Goal: Transaction & Acquisition: Book appointment/travel/reservation

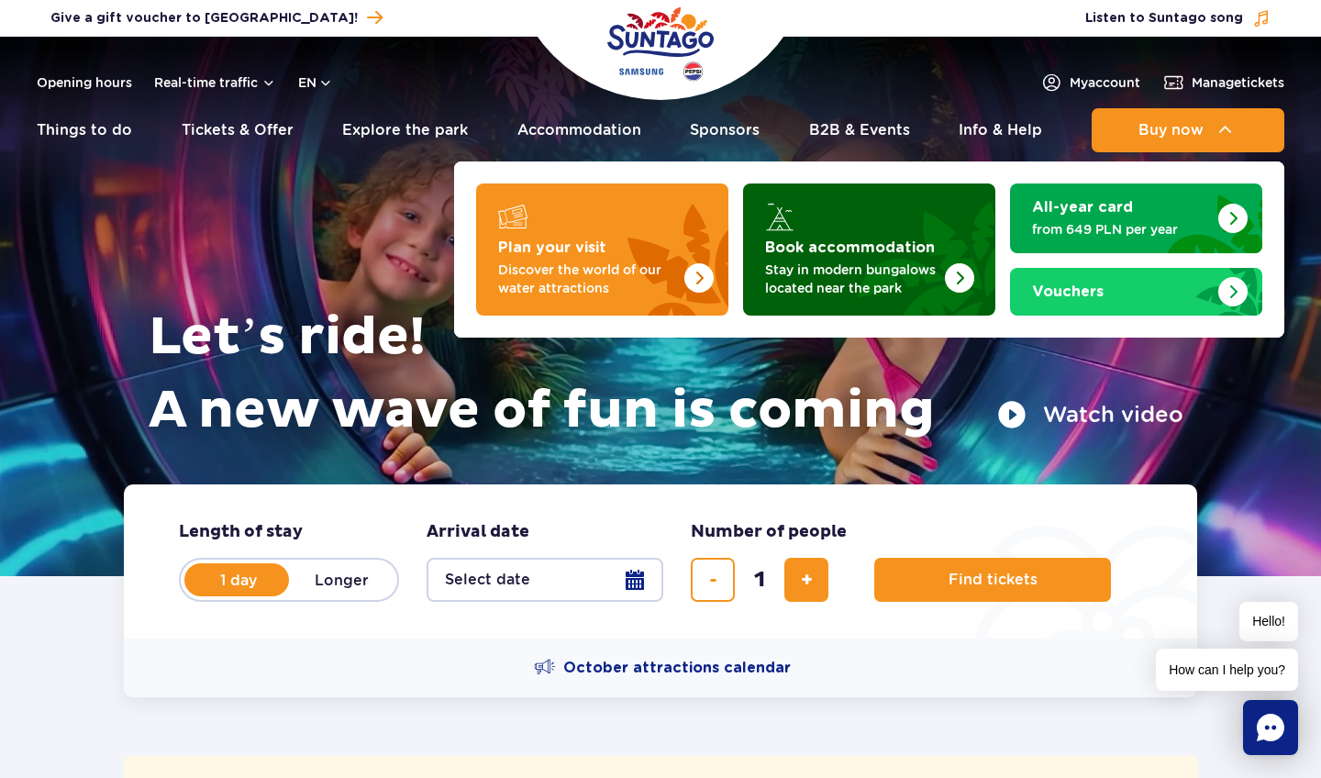
click at [876, 265] on p "Stay in modern bungalows located near the park" at bounding box center [854, 279] width 179 height 37
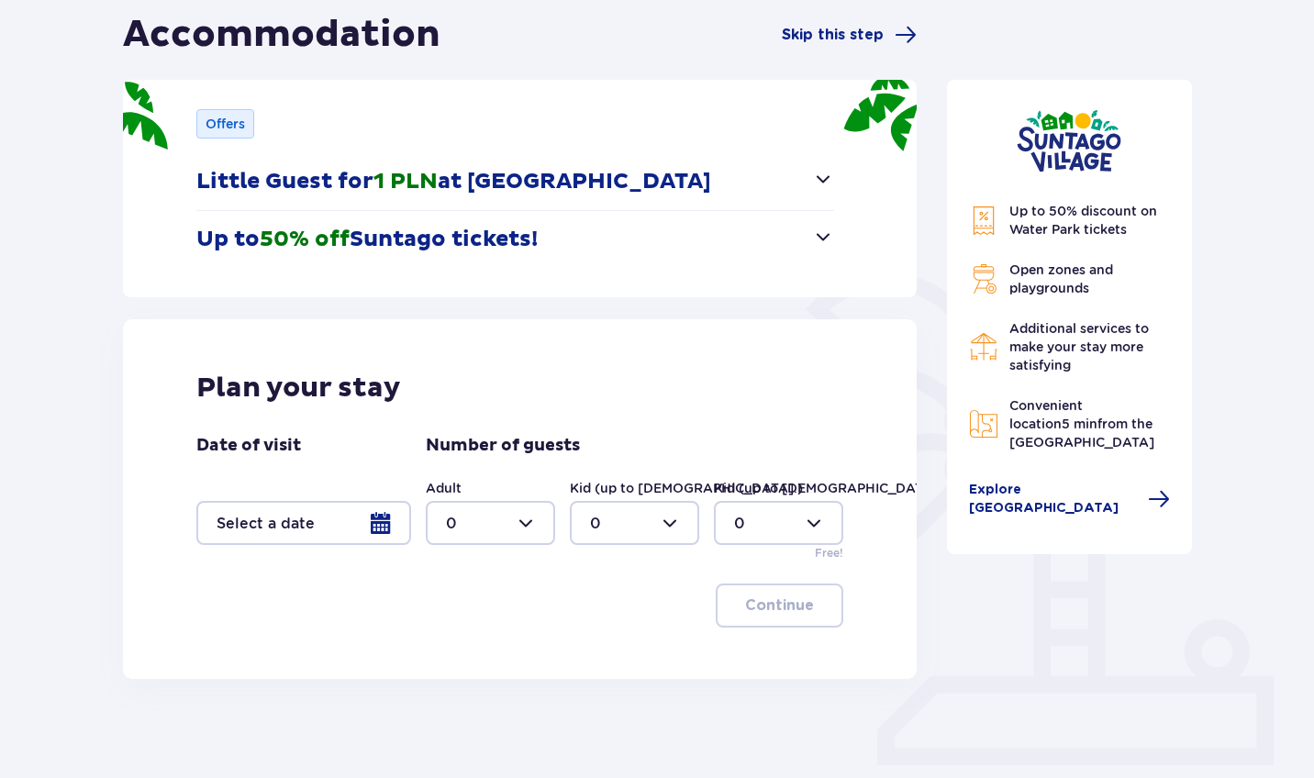
scroll to position [199, 0]
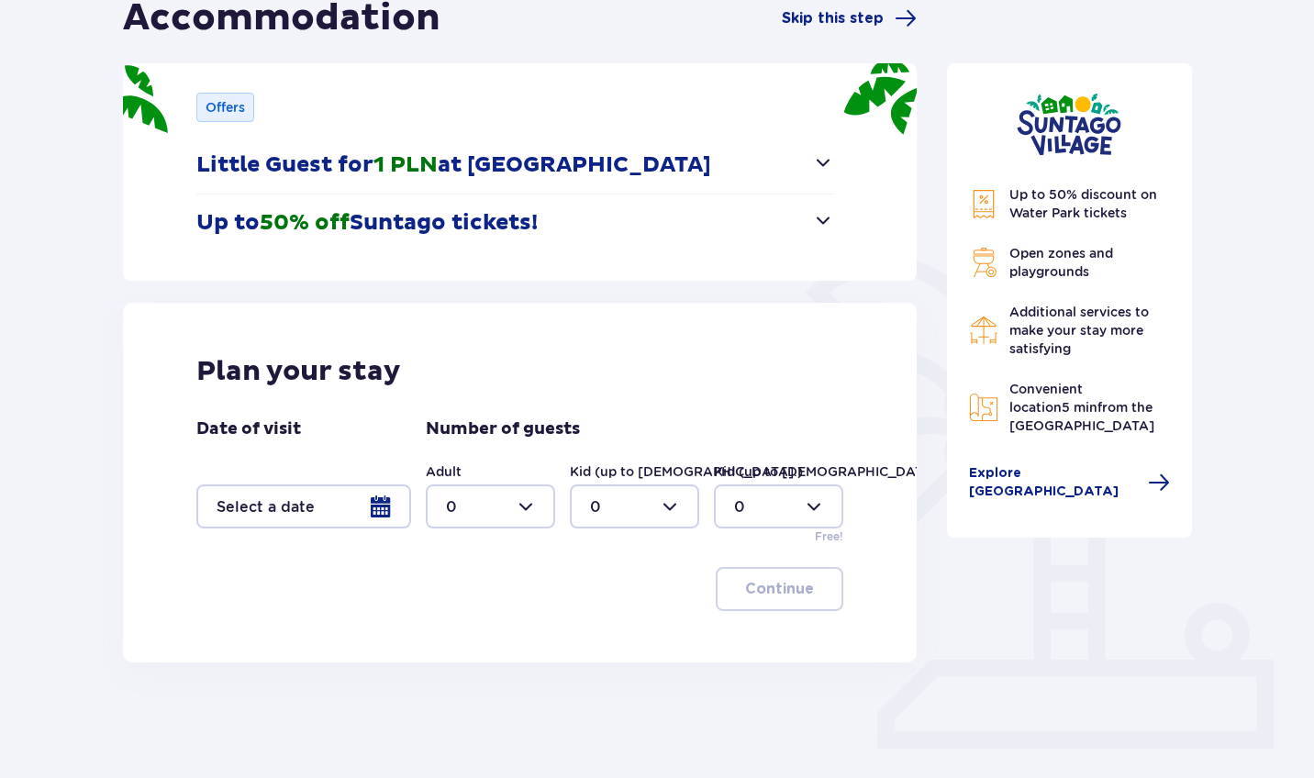
click at [376, 503] on div at bounding box center [303, 506] width 215 height 44
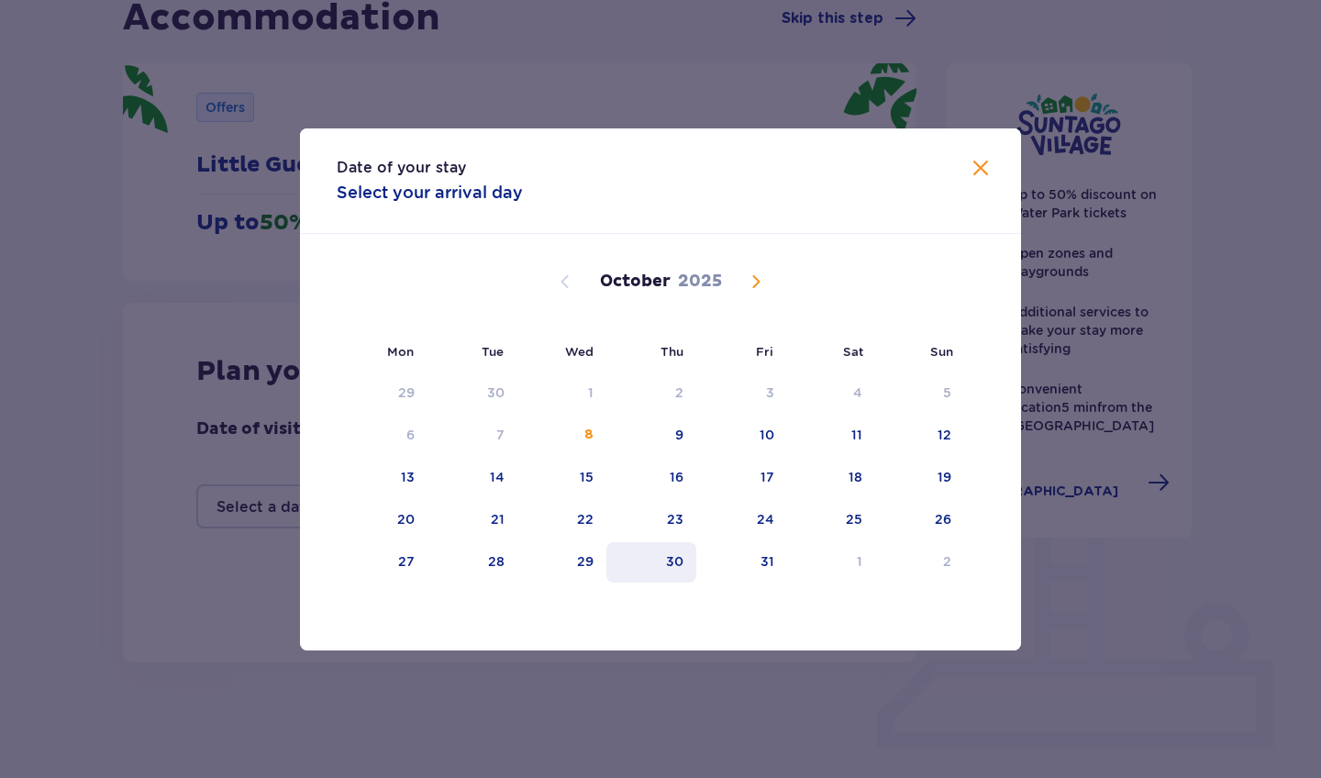
click at [676, 554] on div "30" at bounding box center [674, 561] width 17 height 18
click at [745, 557] on div "31" at bounding box center [741, 562] width 91 height 40
type input "30.10.25 - 31.10.25"
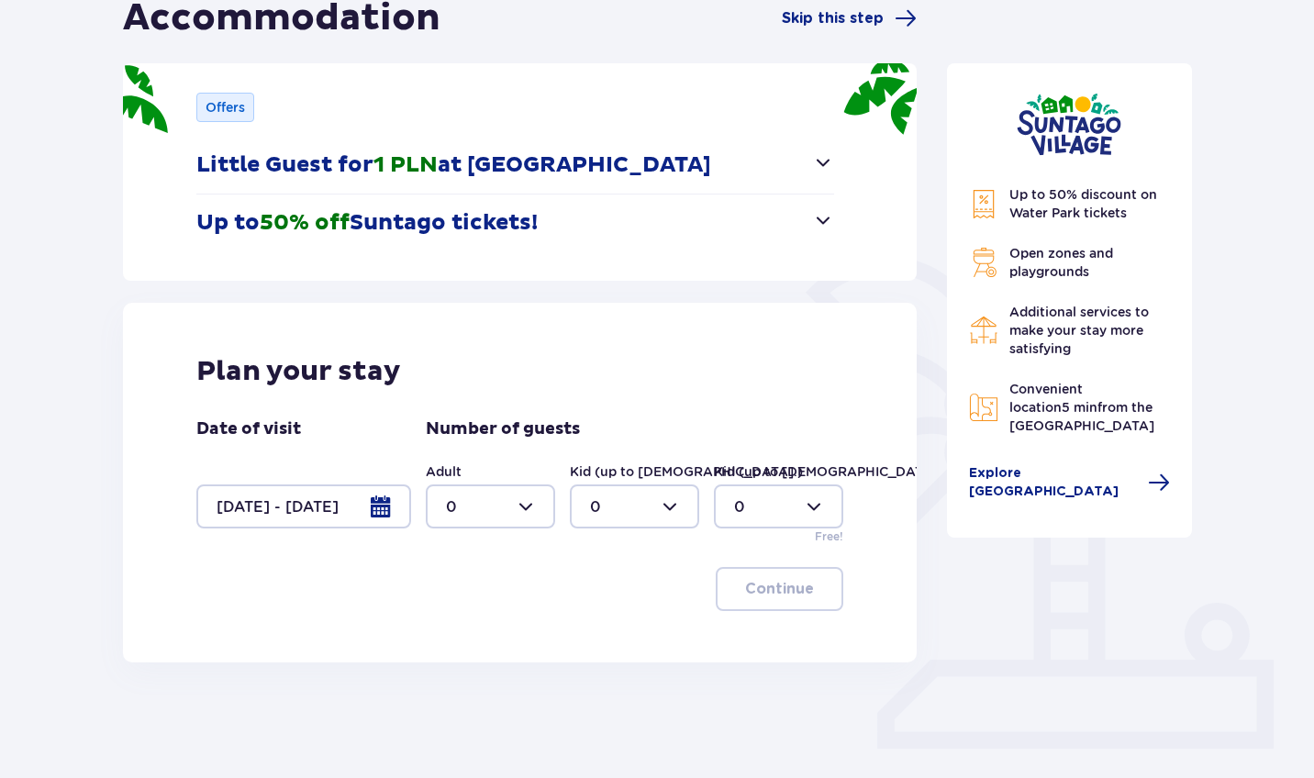
click at [374, 509] on div at bounding box center [303, 506] width 215 height 44
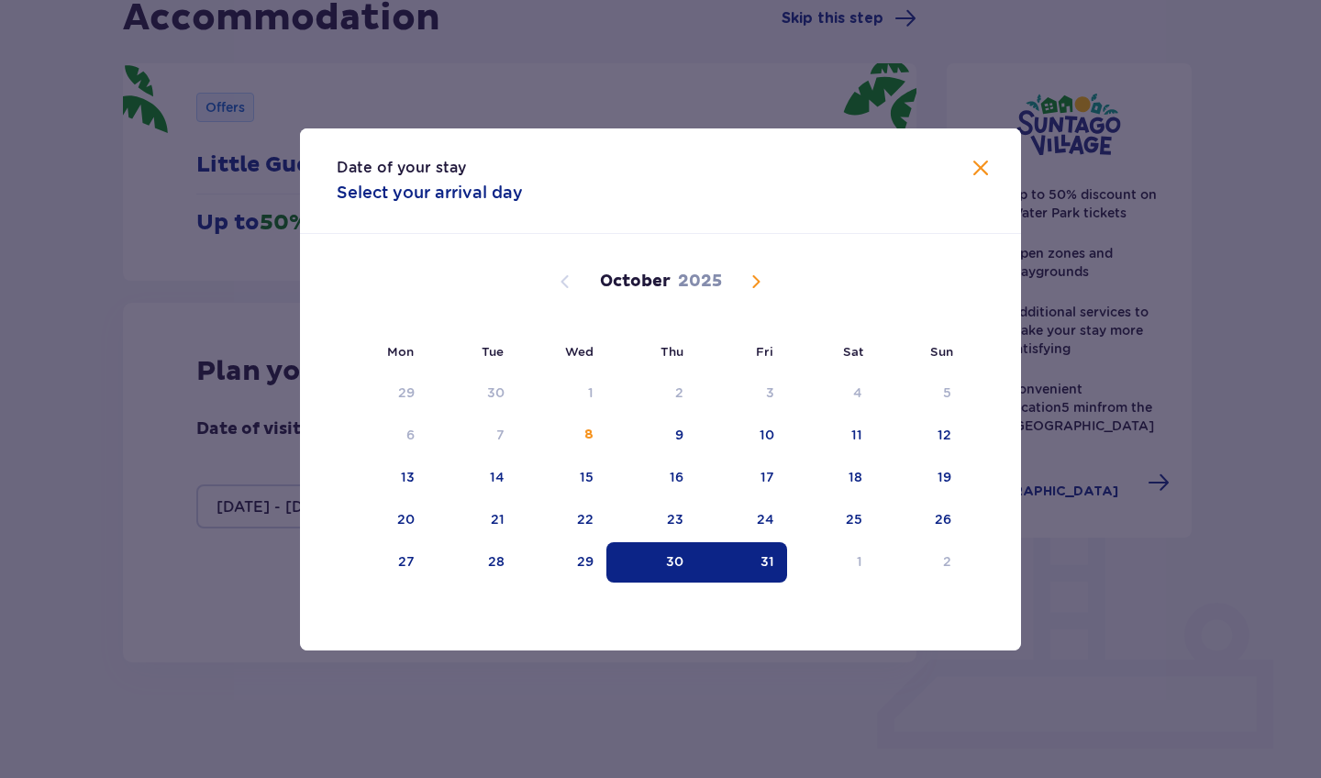
click at [671, 557] on div "30" at bounding box center [674, 561] width 17 height 18
click at [764, 553] on div "31" at bounding box center [767, 561] width 14 height 18
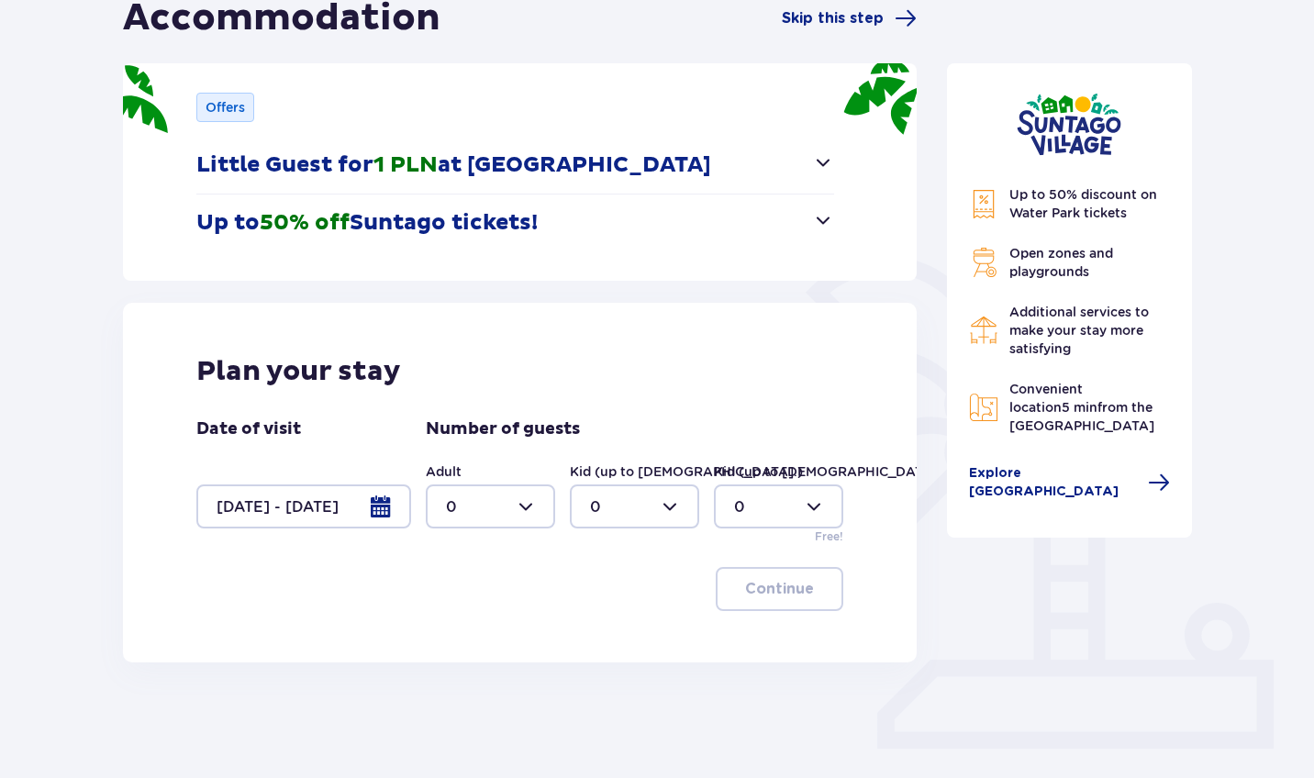
click at [538, 515] on div at bounding box center [490, 506] width 129 height 44
click at [475, 637] on div "2" at bounding box center [490, 639] width 89 height 20
type input "2"
click at [778, 582] on p "Continue" at bounding box center [779, 589] width 69 height 20
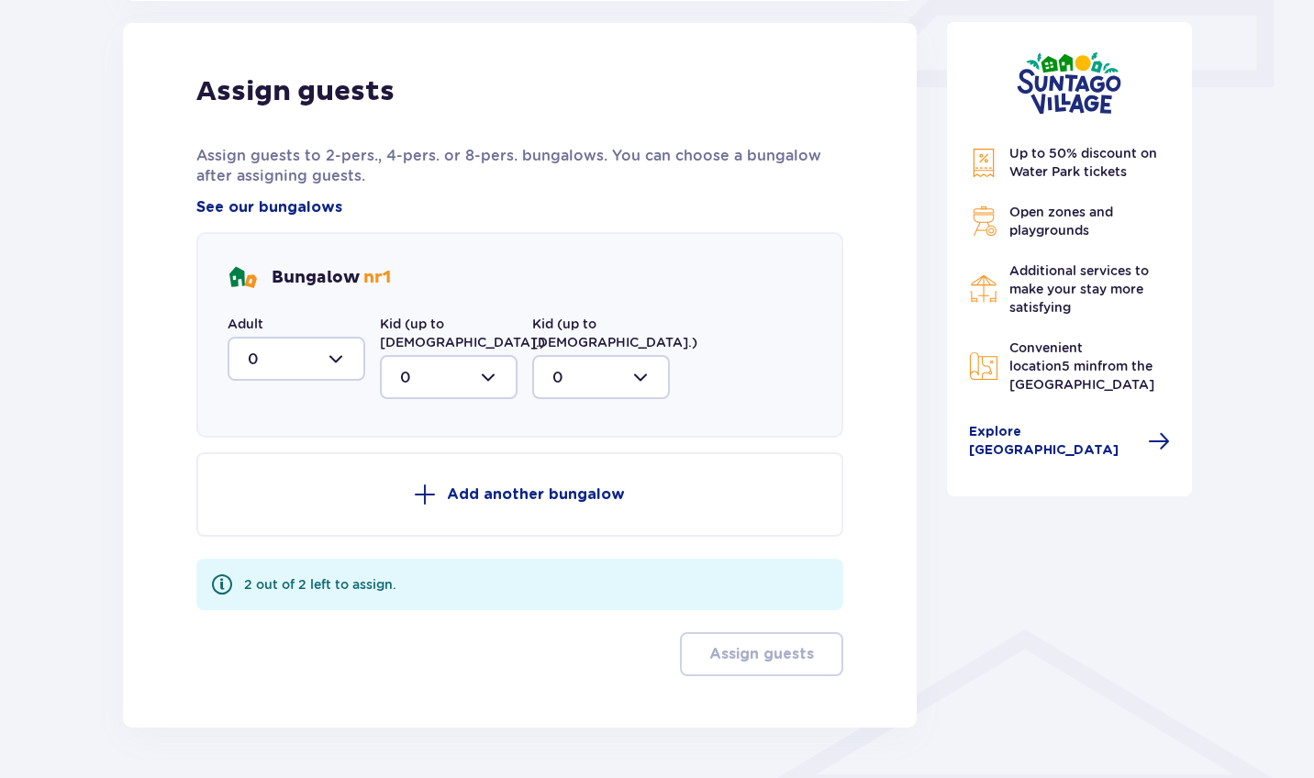
scroll to position [861, 0]
click at [339, 363] on div at bounding box center [296, 358] width 138 height 44
click at [283, 505] on span "2" at bounding box center [296, 491] width 134 height 39
type input "2"
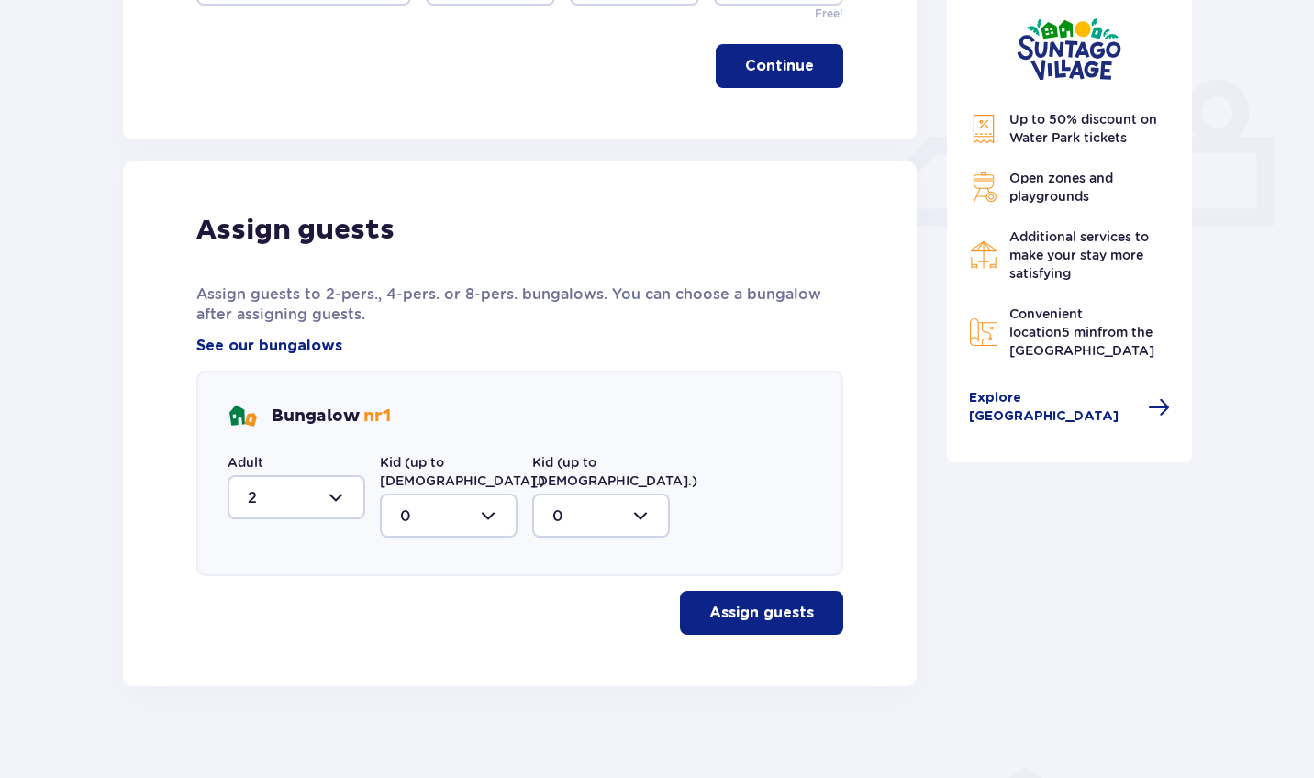
click at [758, 603] on p "Assign guests" at bounding box center [761, 613] width 105 height 20
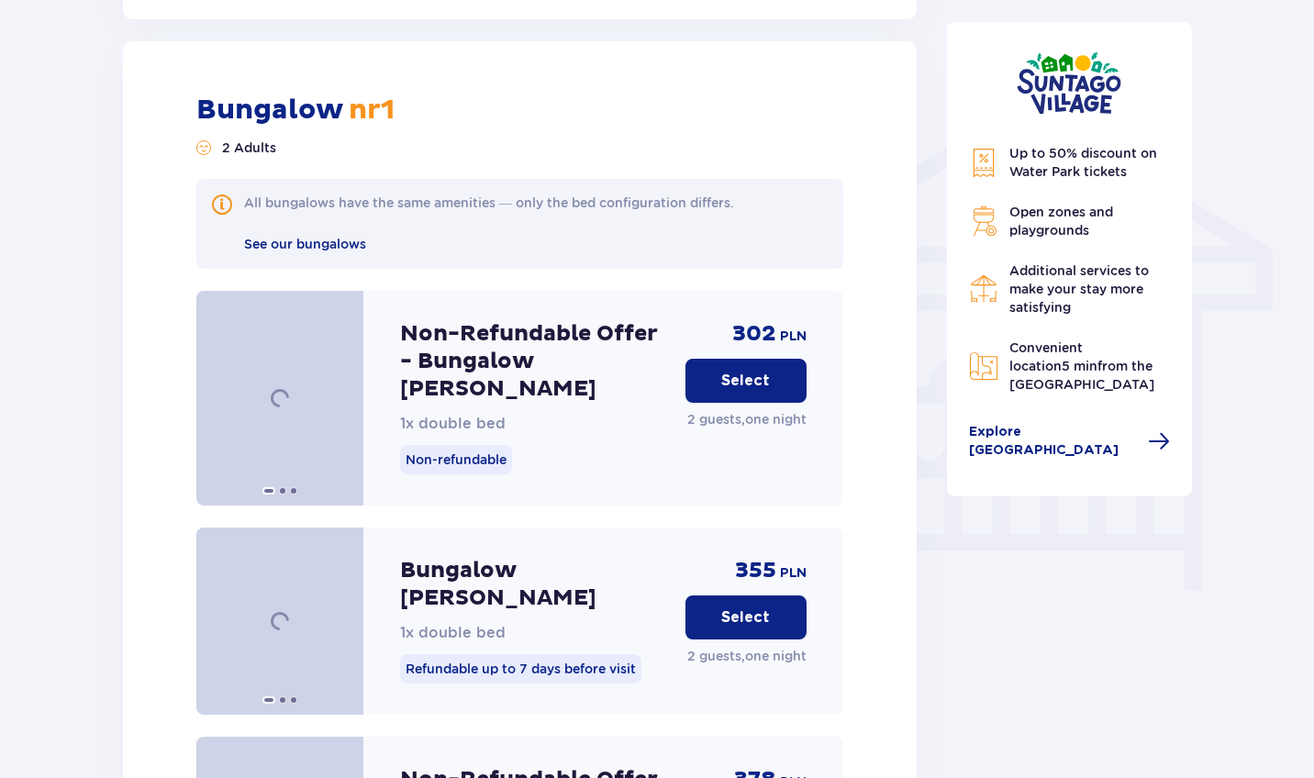
scroll to position [1390, 0]
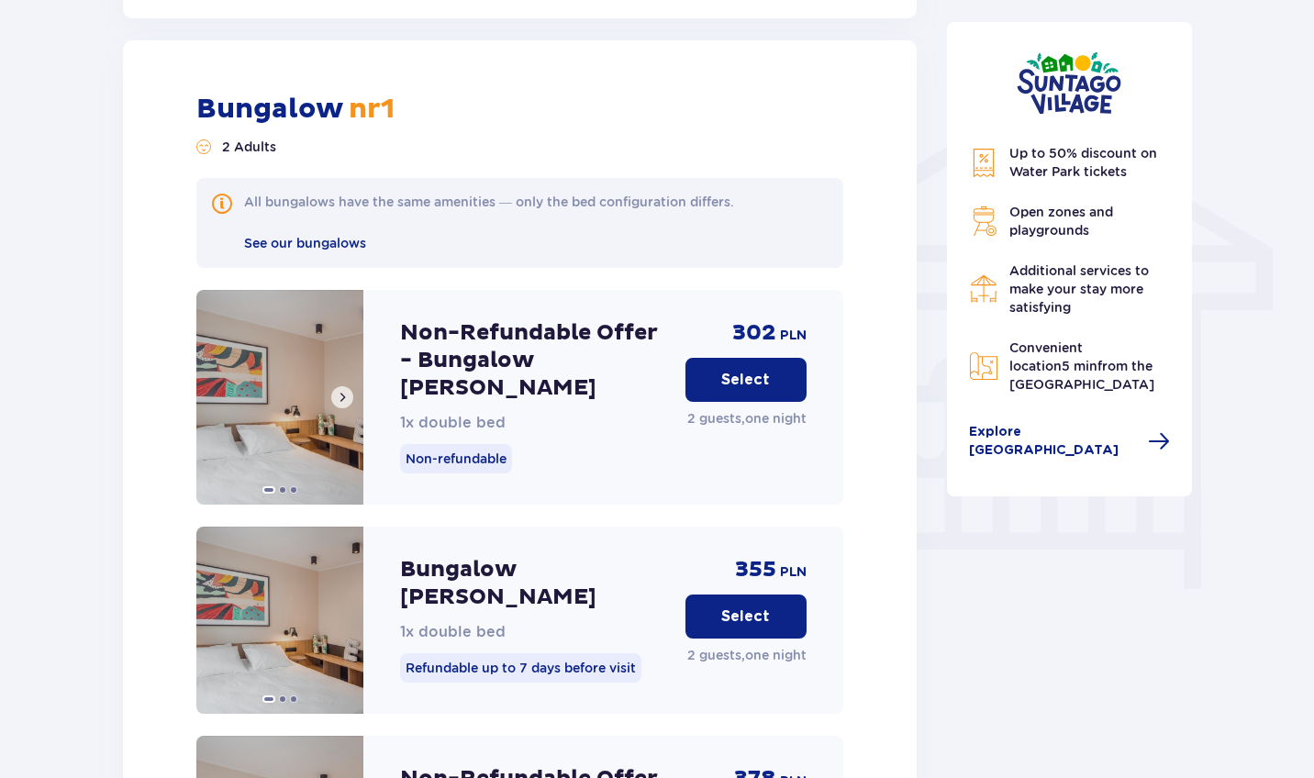
click at [279, 401] on img at bounding box center [279, 397] width 167 height 215
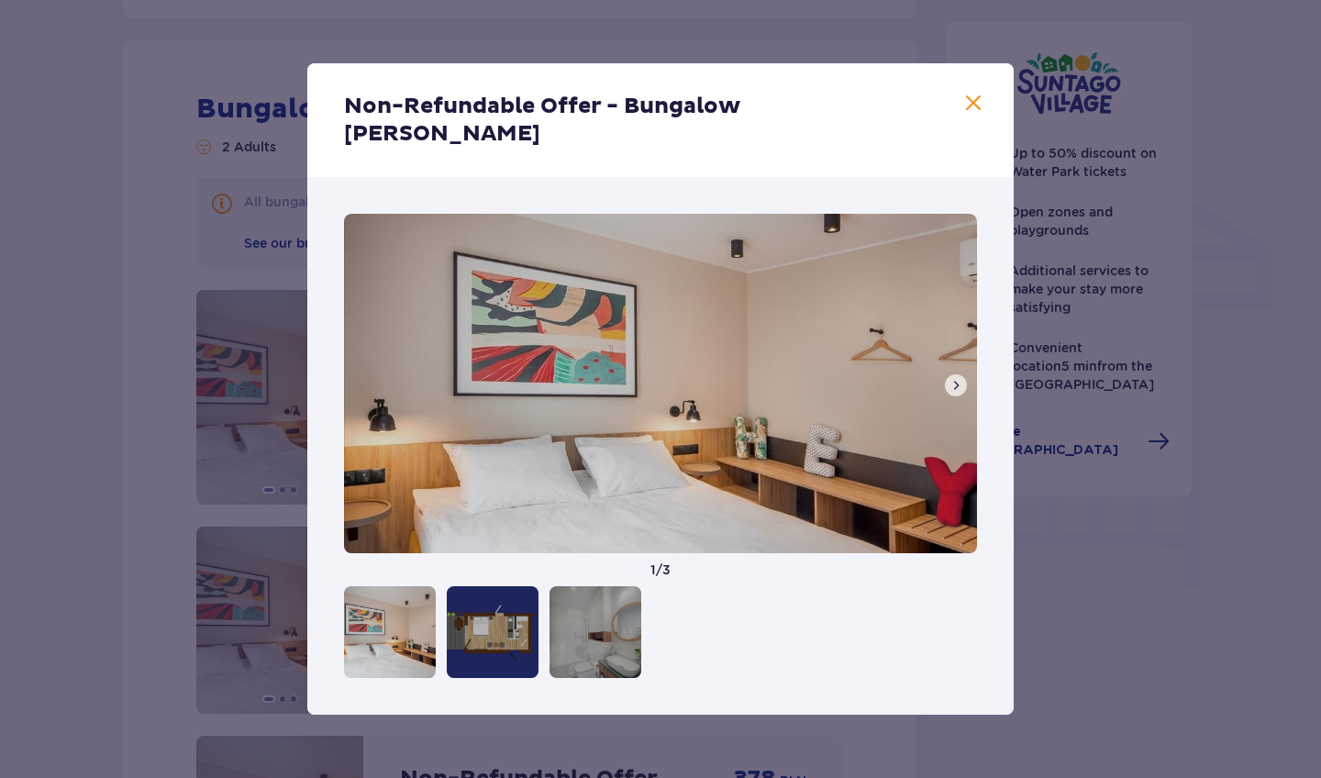
click at [958, 378] on span at bounding box center [956, 385] width 15 height 15
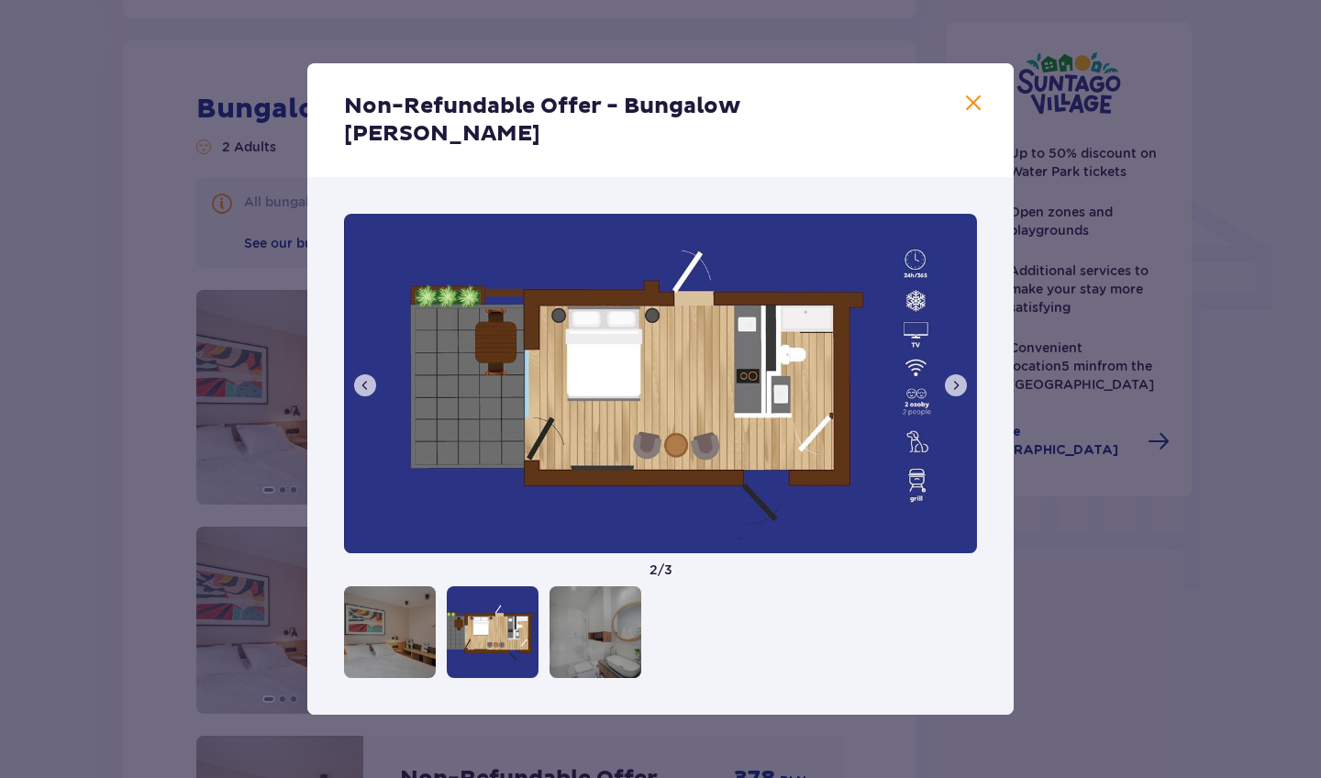
click at [958, 378] on span at bounding box center [956, 385] width 15 height 15
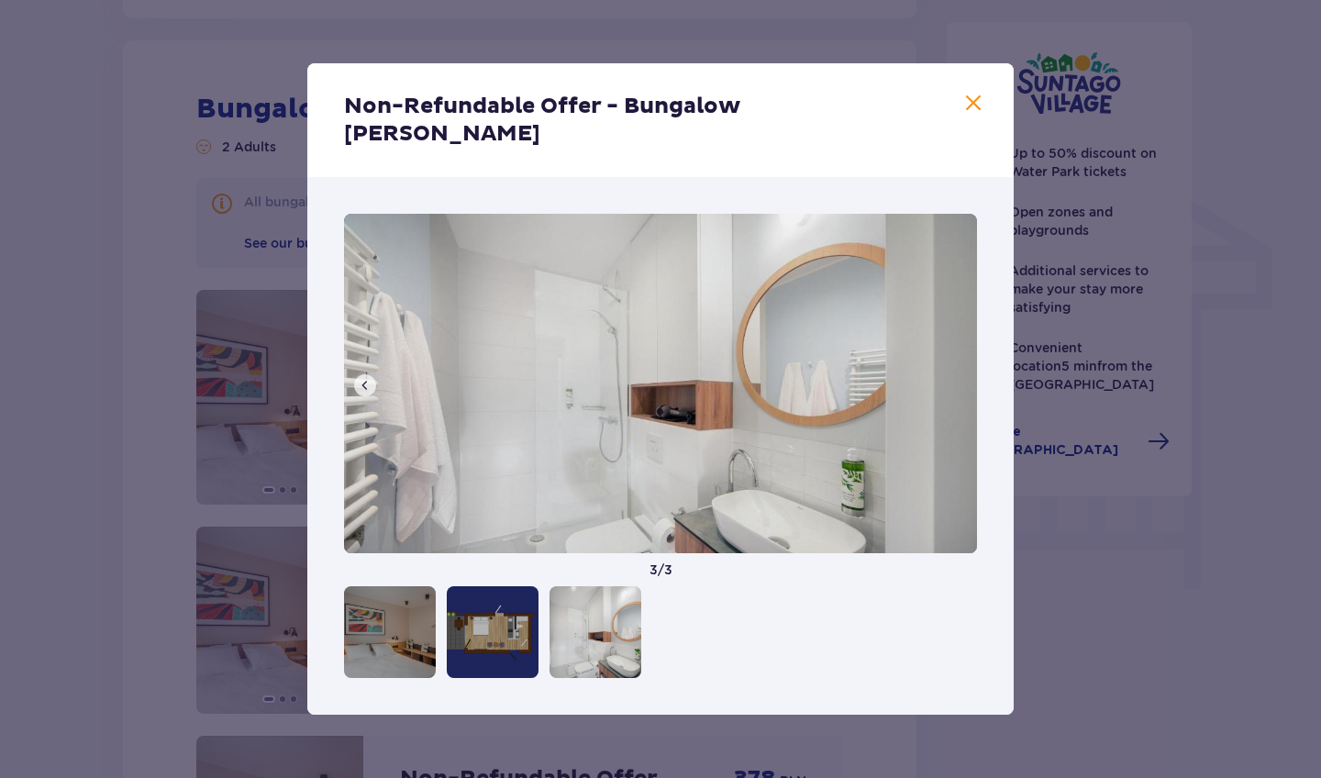
click at [964, 115] on span at bounding box center [973, 104] width 22 height 22
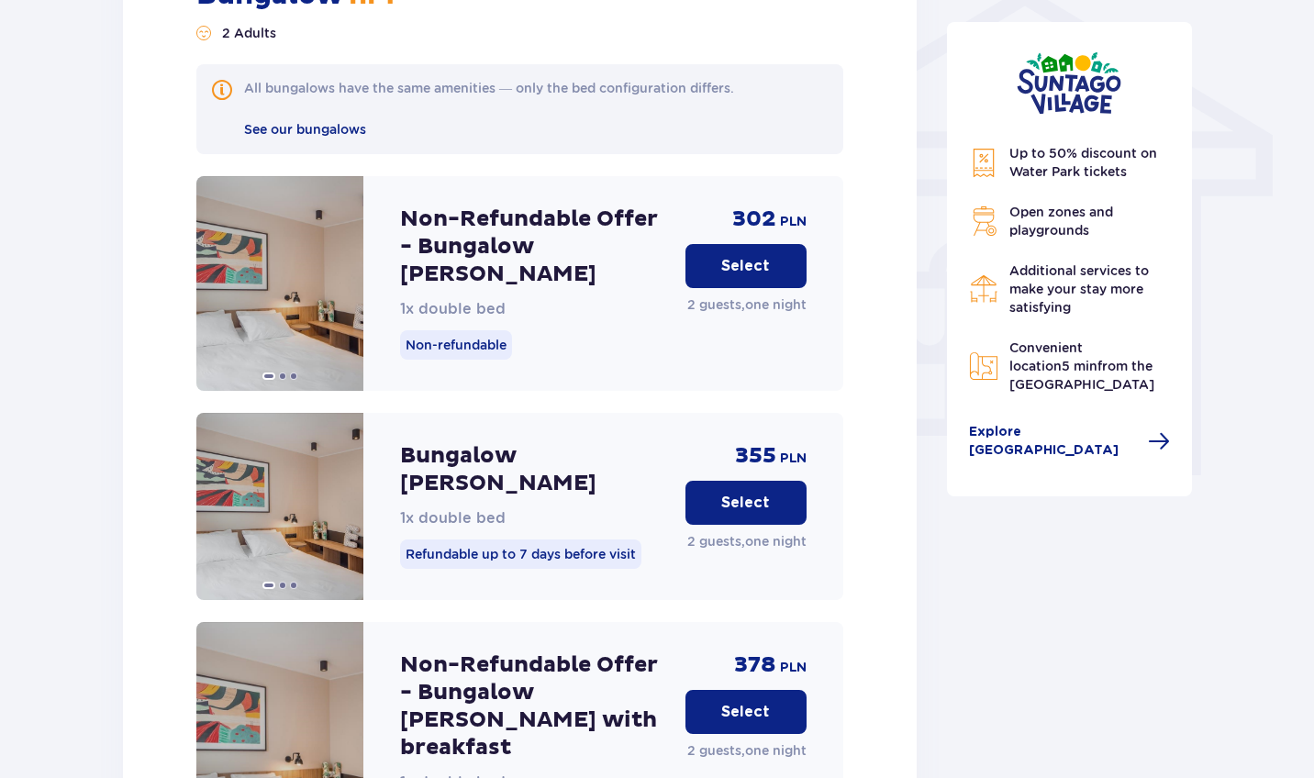
scroll to position [1545, 0]
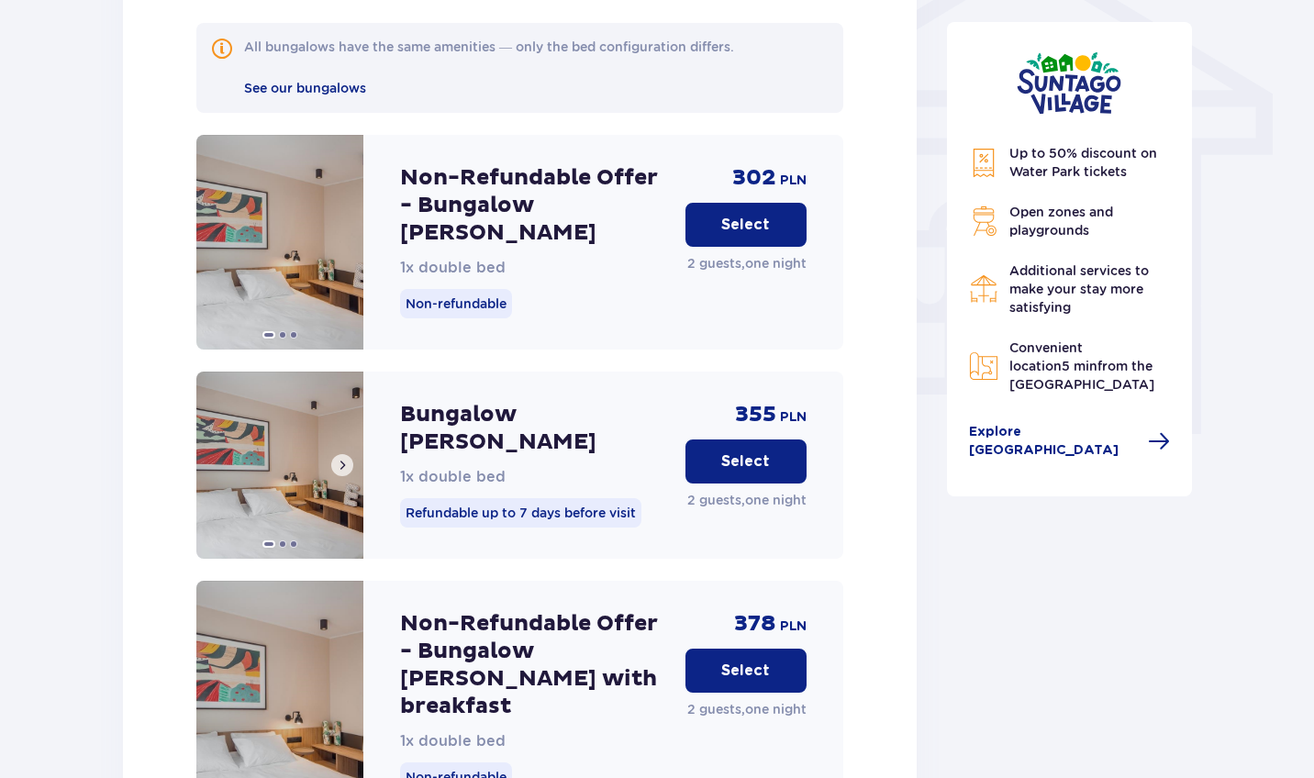
click at [343, 458] on span at bounding box center [342, 465] width 15 height 15
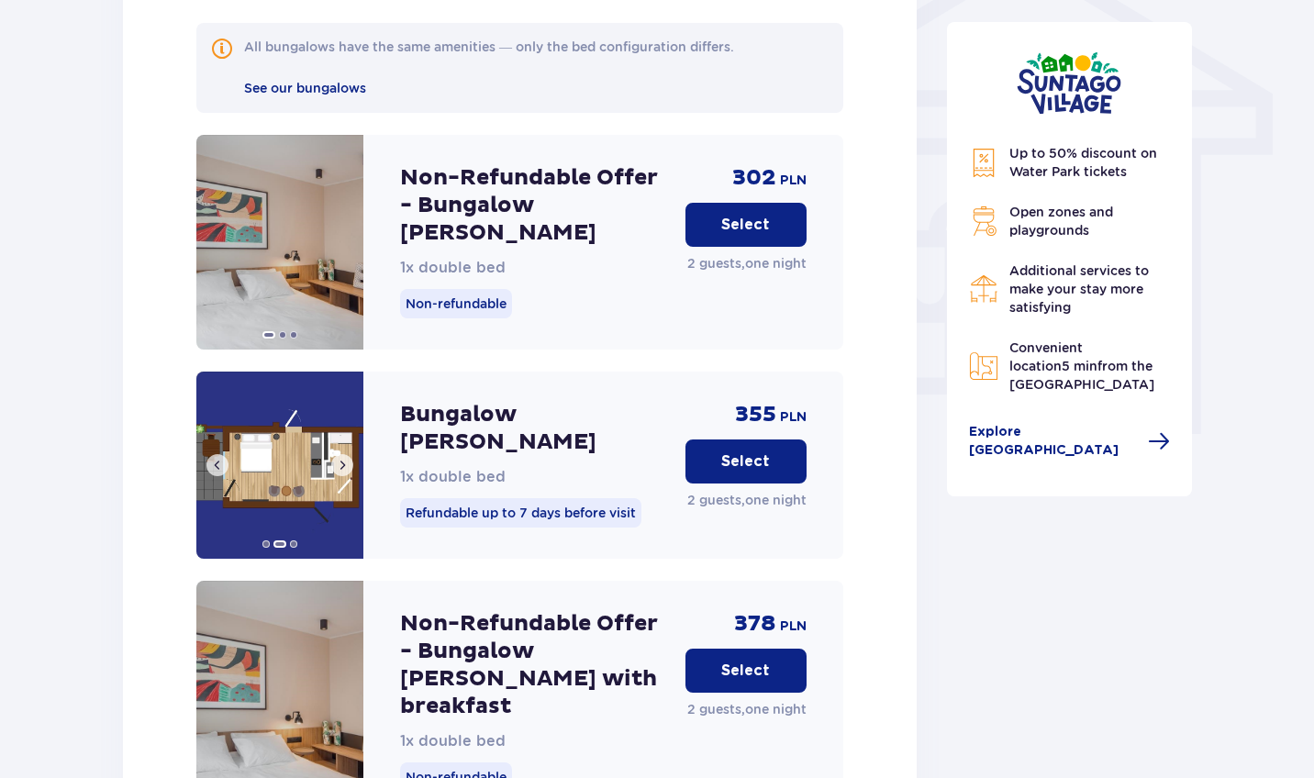
click at [343, 458] on span at bounding box center [342, 465] width 15 height 15
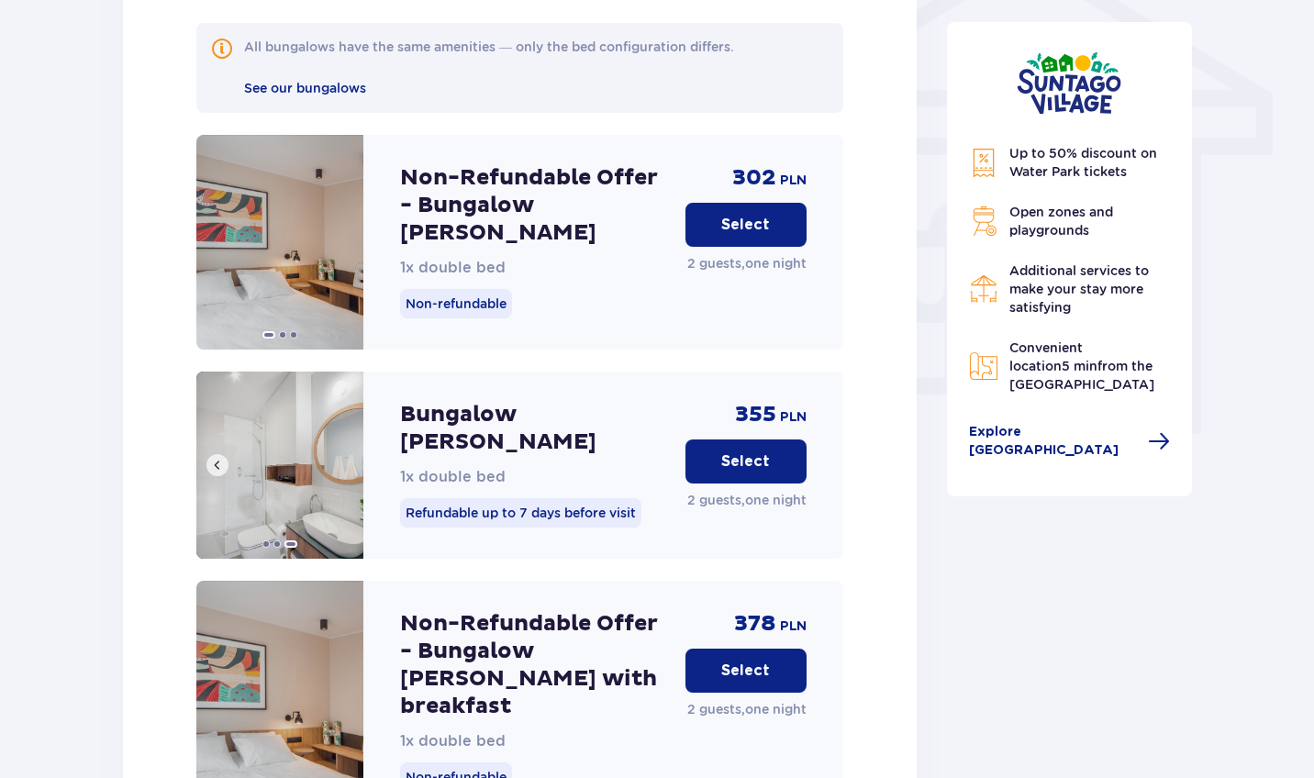
click at [343, 437] on img at bounding box center [279, 465] width 167 height 187
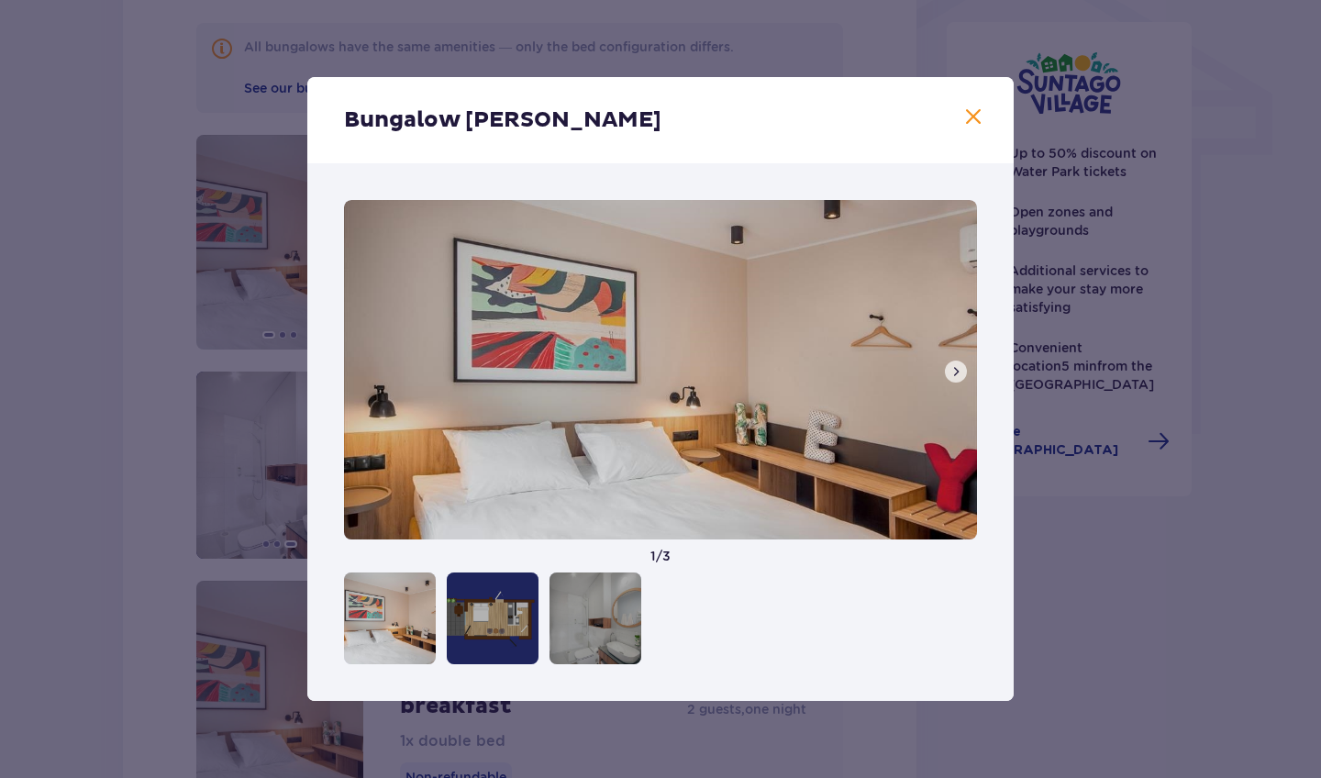
click at [954, 373] on span at bounding box center [956, 371] width 15 height 15
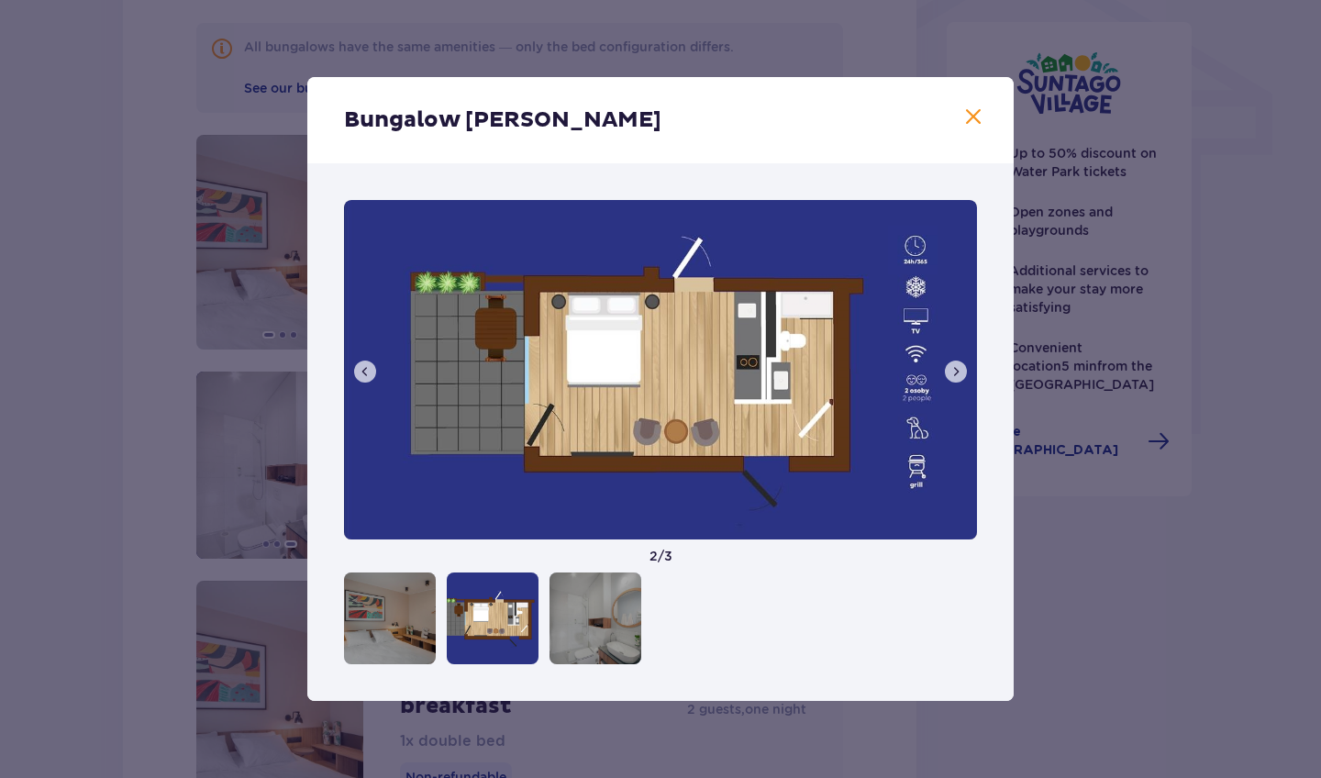
click at [954, 373] on span at bounding box center [956, 371] width 15 height 15
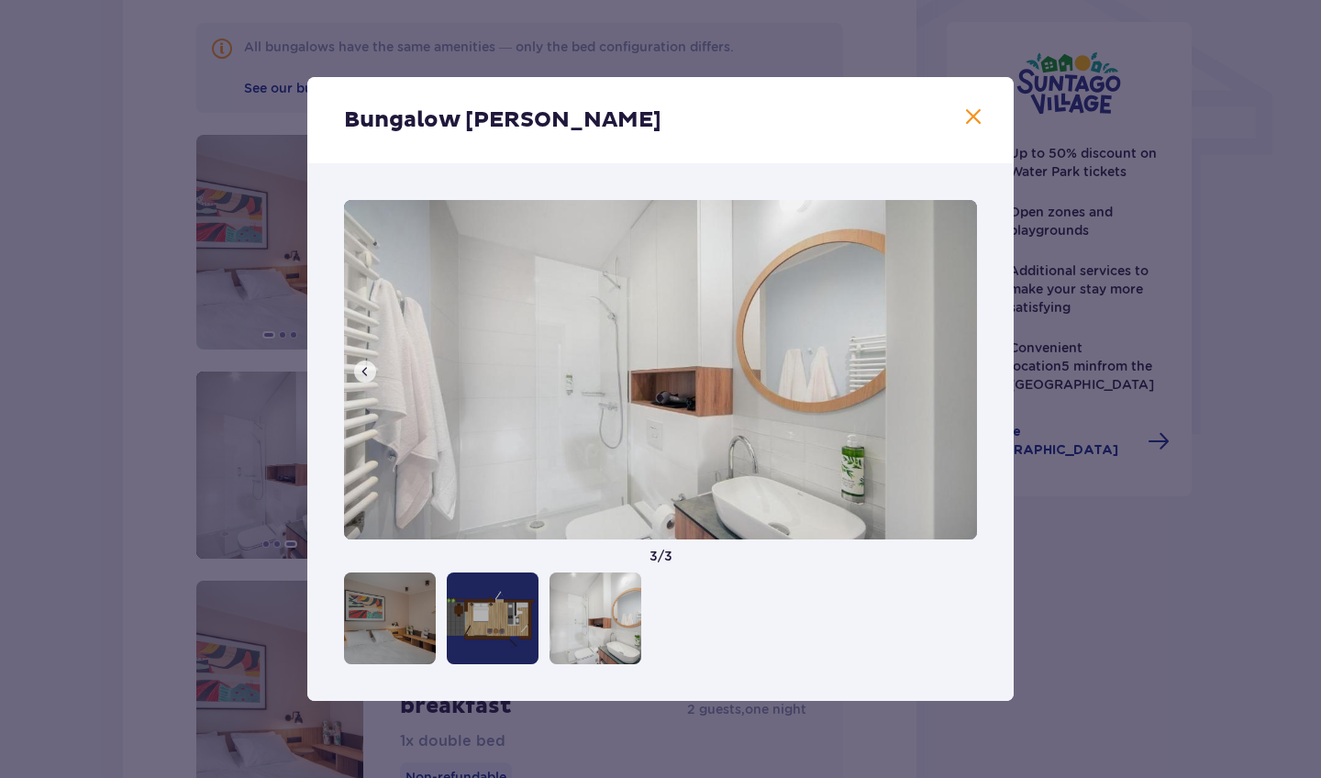
click at [968, 114] on span at bounding box center [973, 117] width 22 height 22
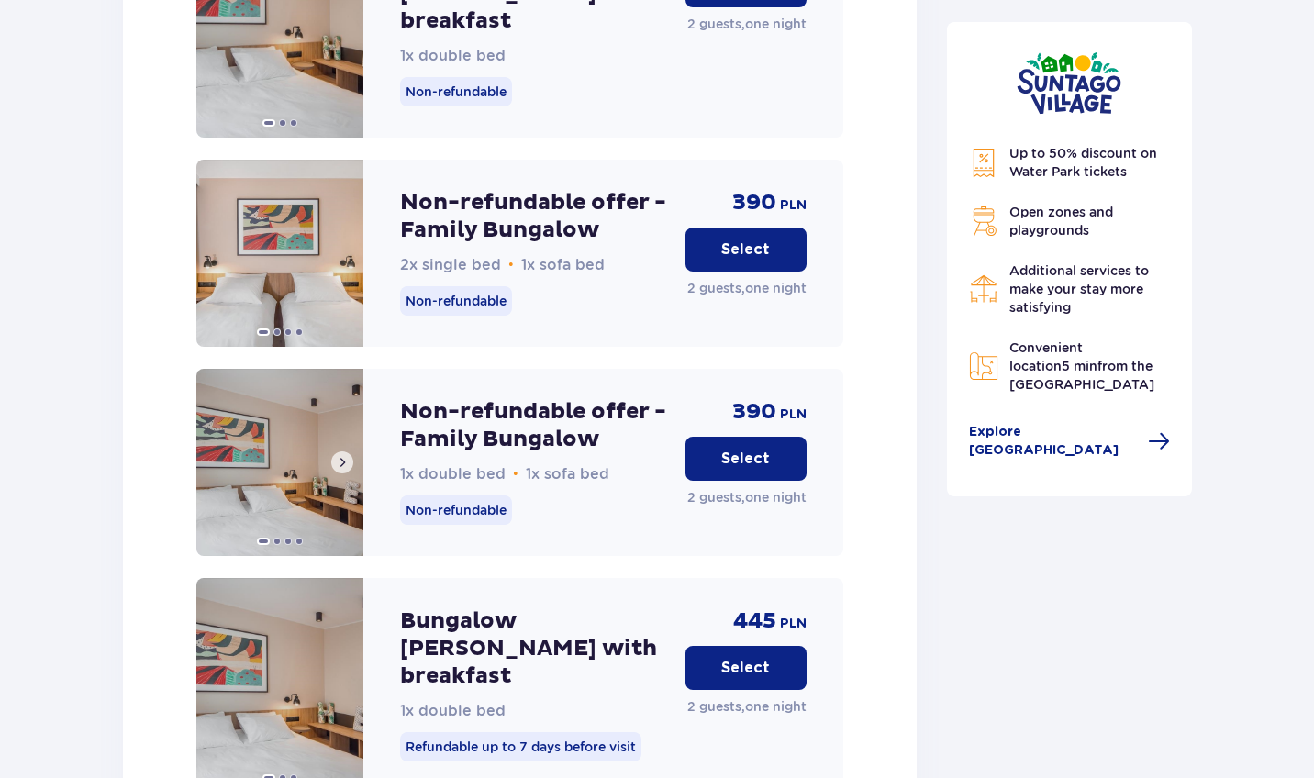
scroll to position [2236, 0]
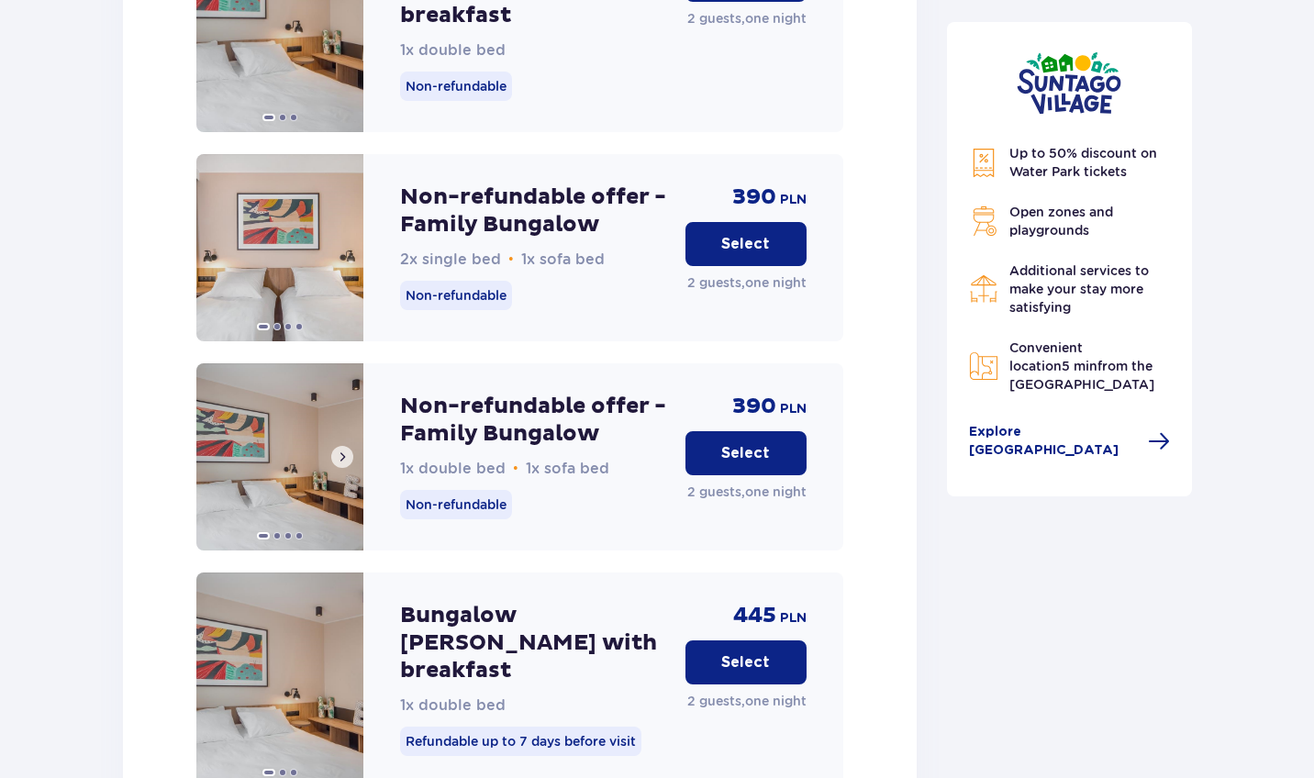
click at [296, 438] on img at bounding box center [279, 456] width 167 height 187
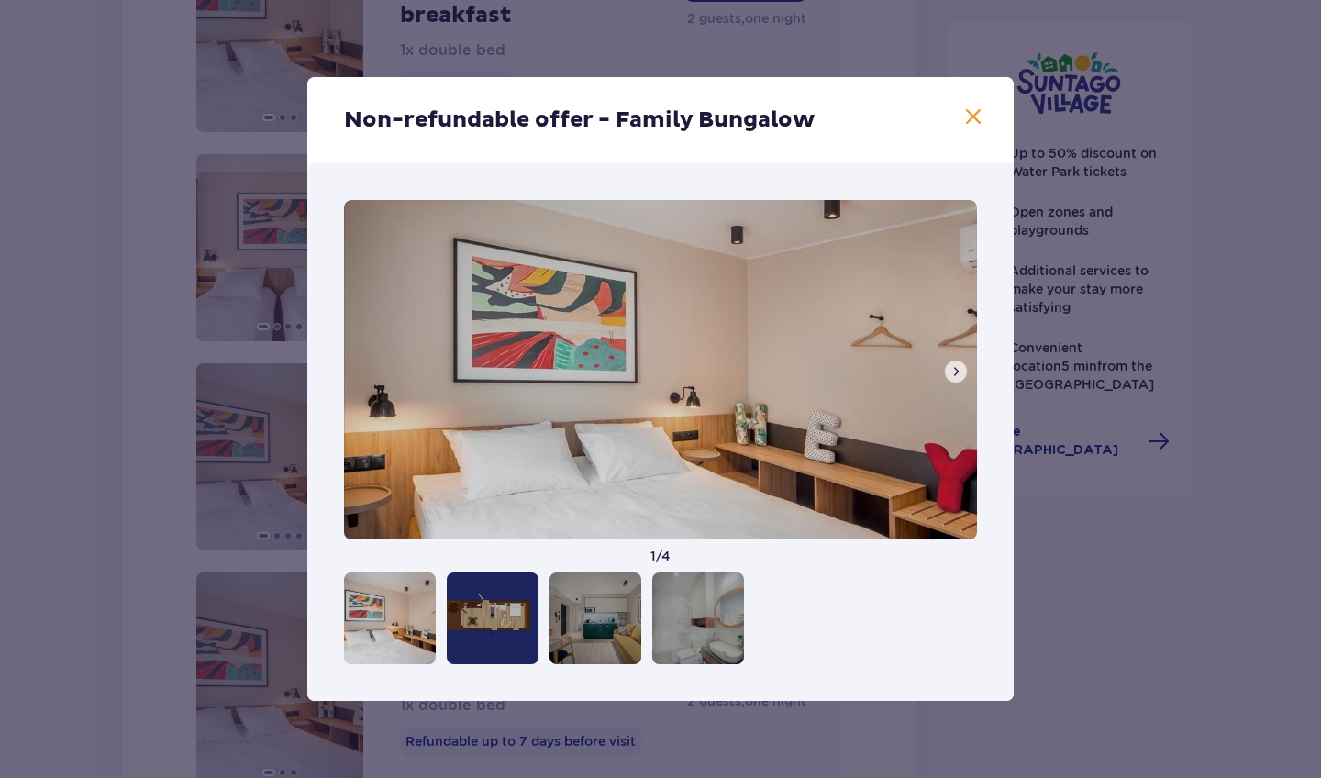
click at [960, 378] on span at bounding box center [956, 371] width 15 height 15
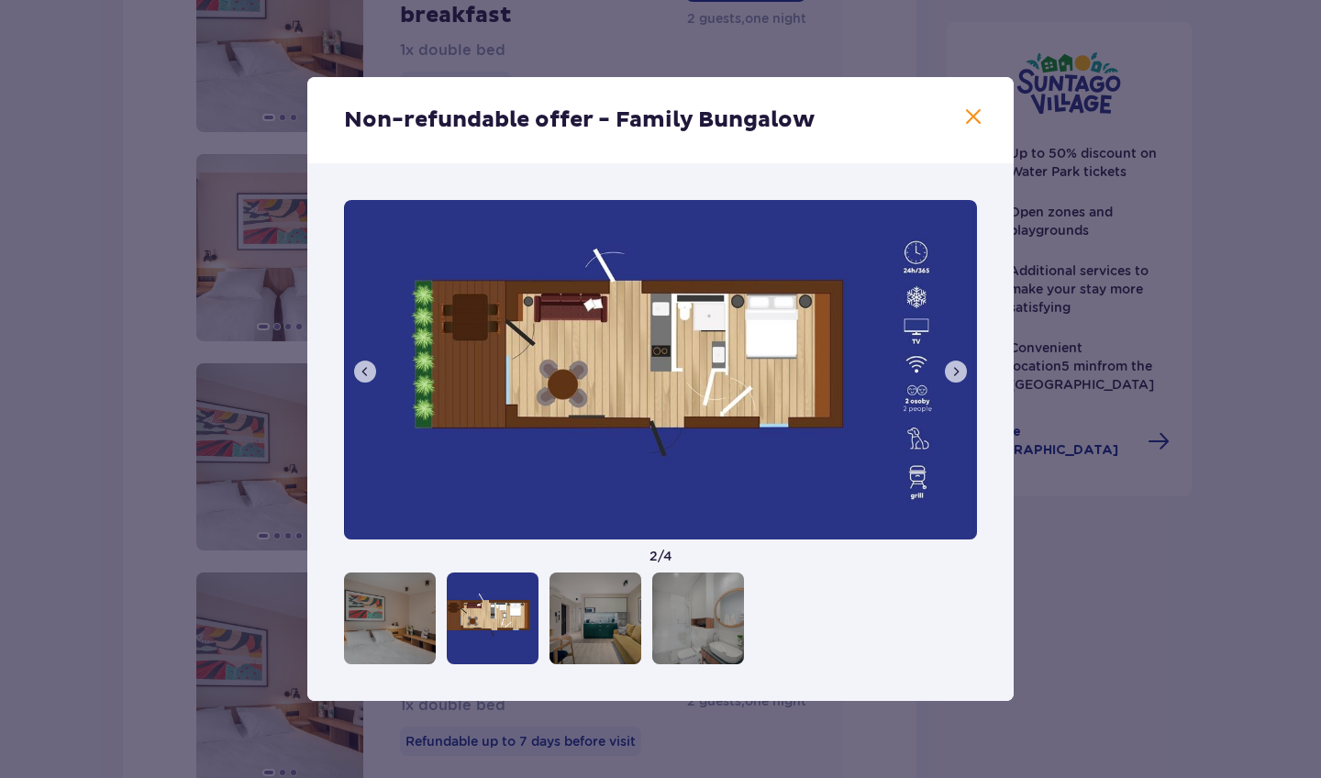
click at [960, 378] on span at bounding box center [956, 371] width 15 height 15
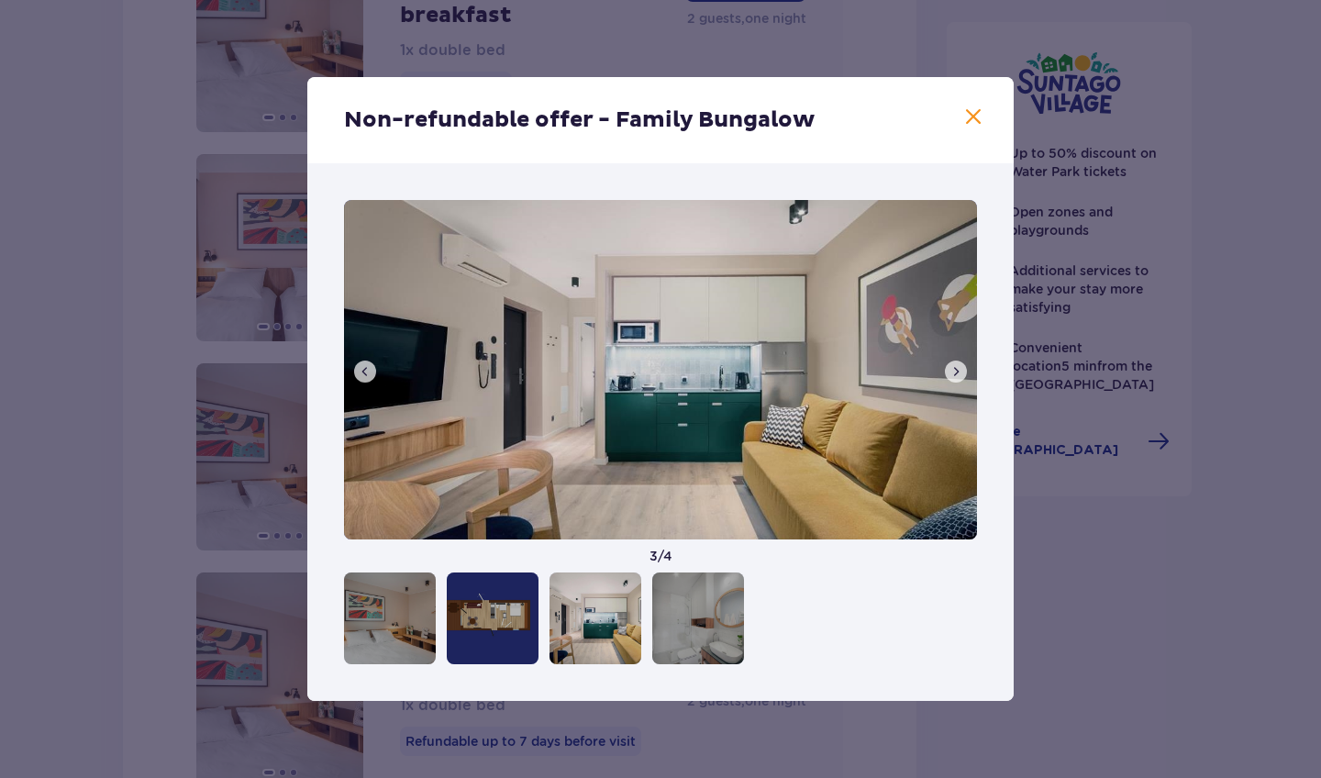
click at [961, 373] on span at bounding box center [956, 371] width 15 height 15
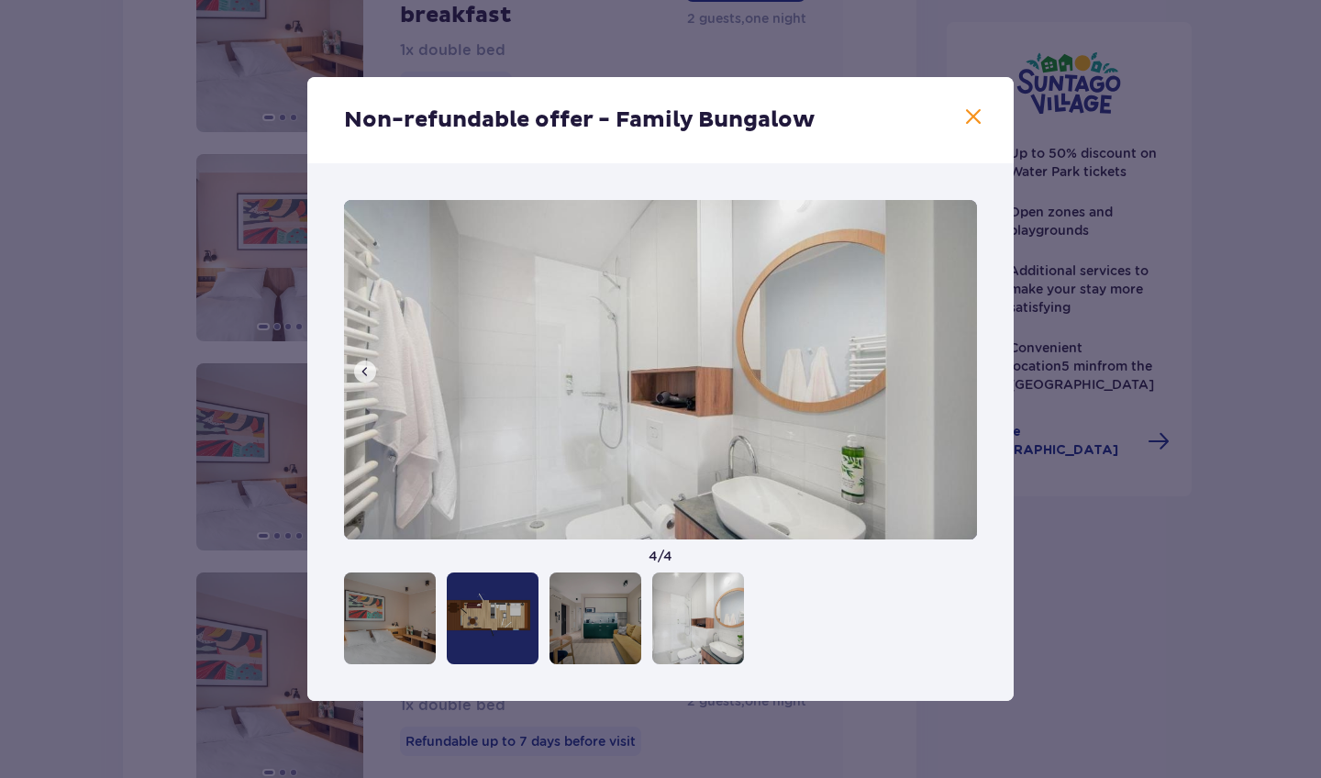
click at [974, 123] on span at bounding box center [973, 117] width 22 height 22
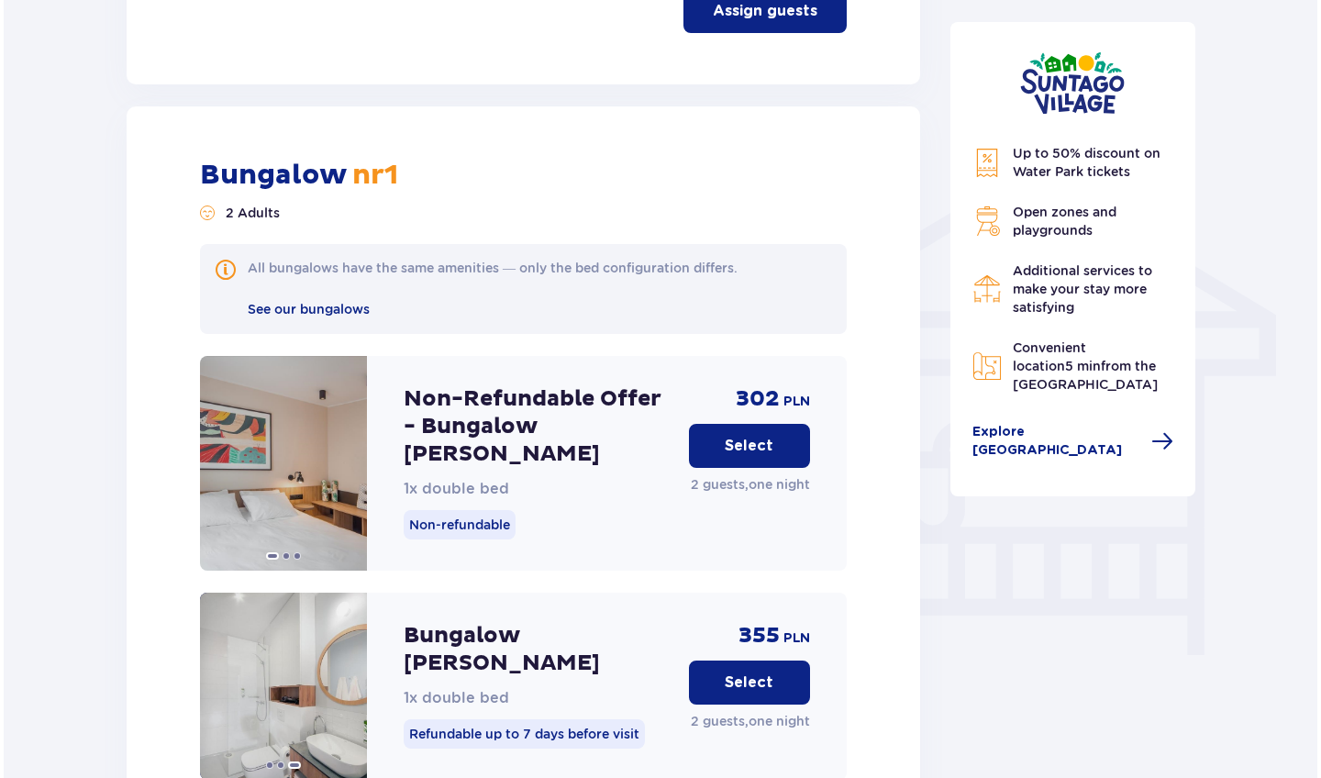
scroll to position [1322, 0]
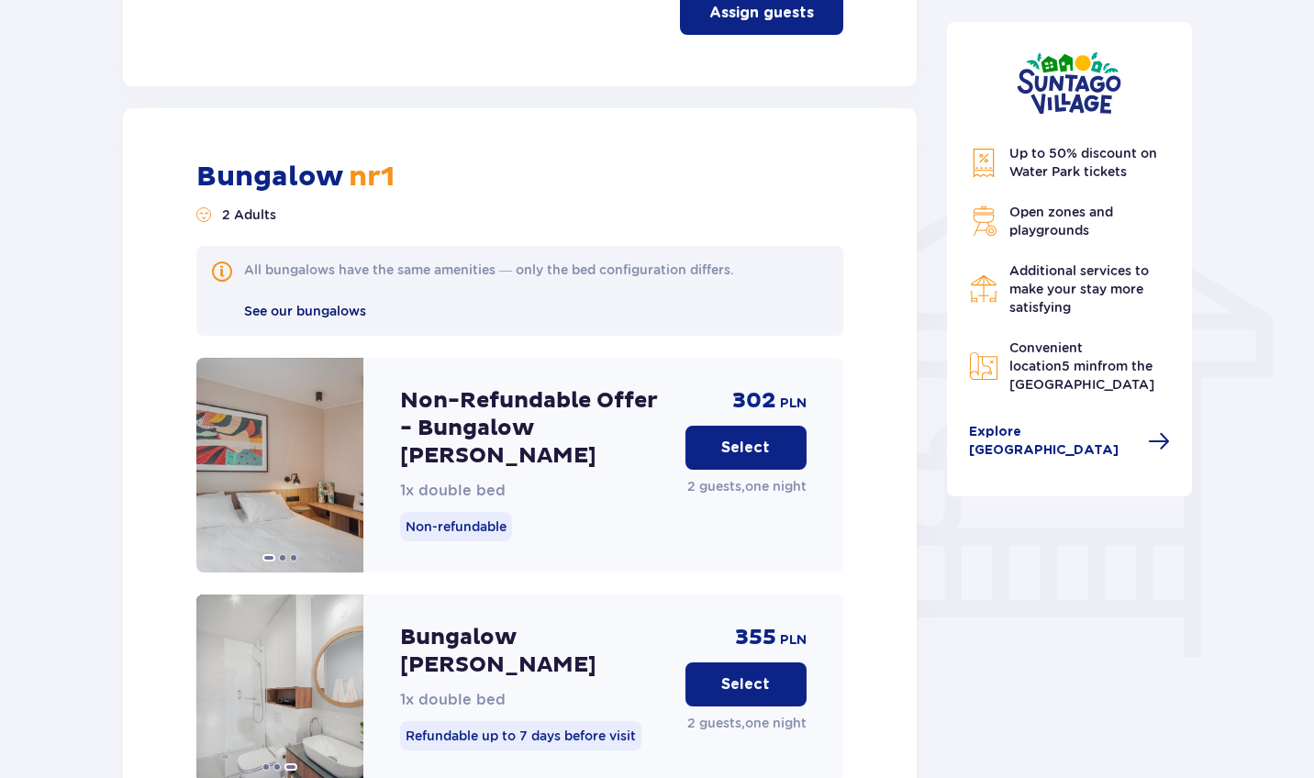
click at [347, 304] on span "See our bungalows" at bounding box center [305, 311] width 122 height 15
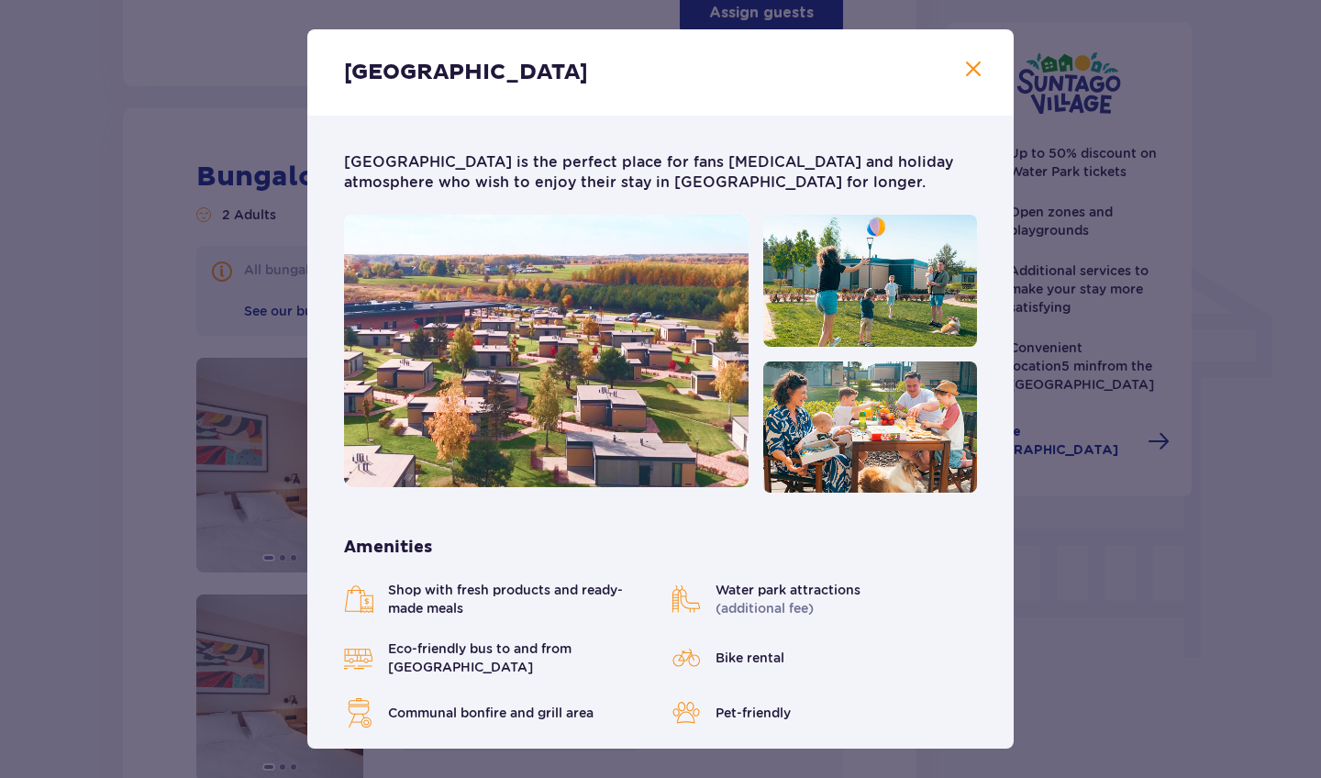
click at [971, 69] on span "Close" at bounding box center [973, 70] width 22 height 22
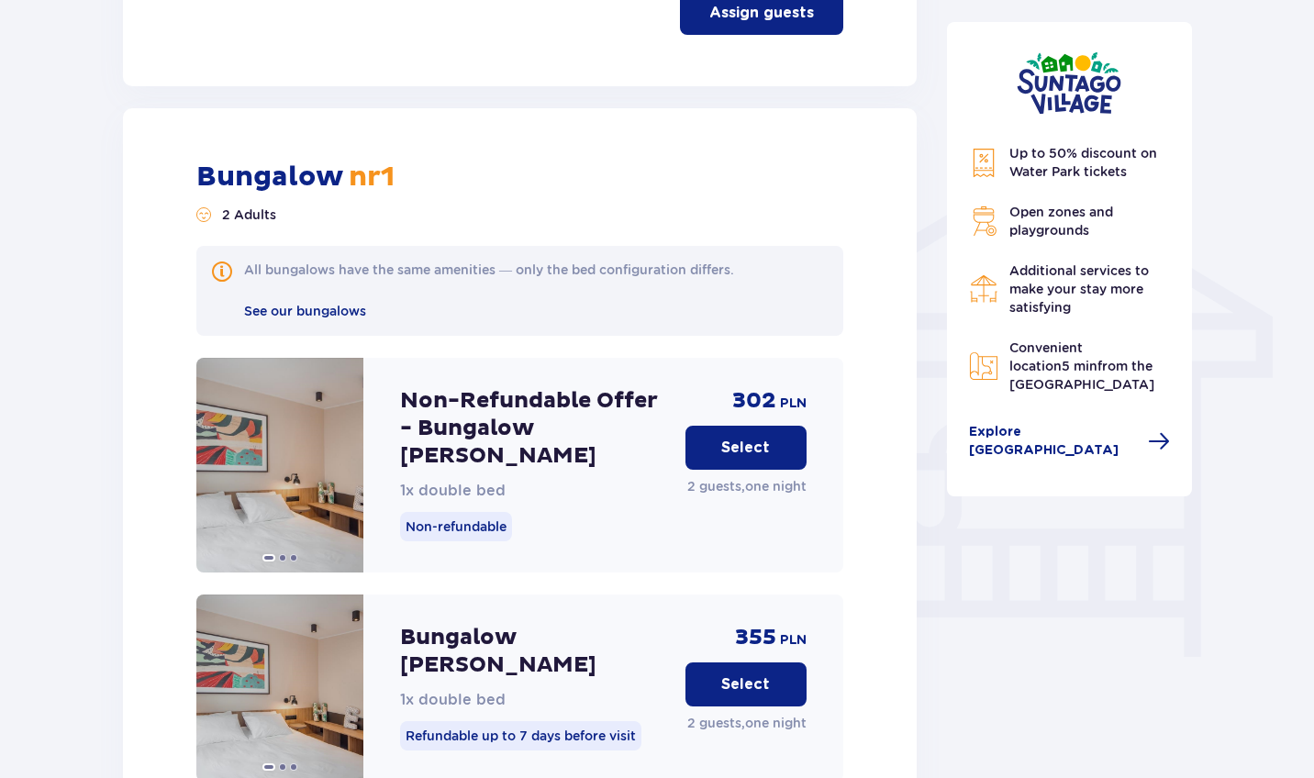
click at [733, 441] on button "Select" at bounding box center [745, 448] width 121 height 44
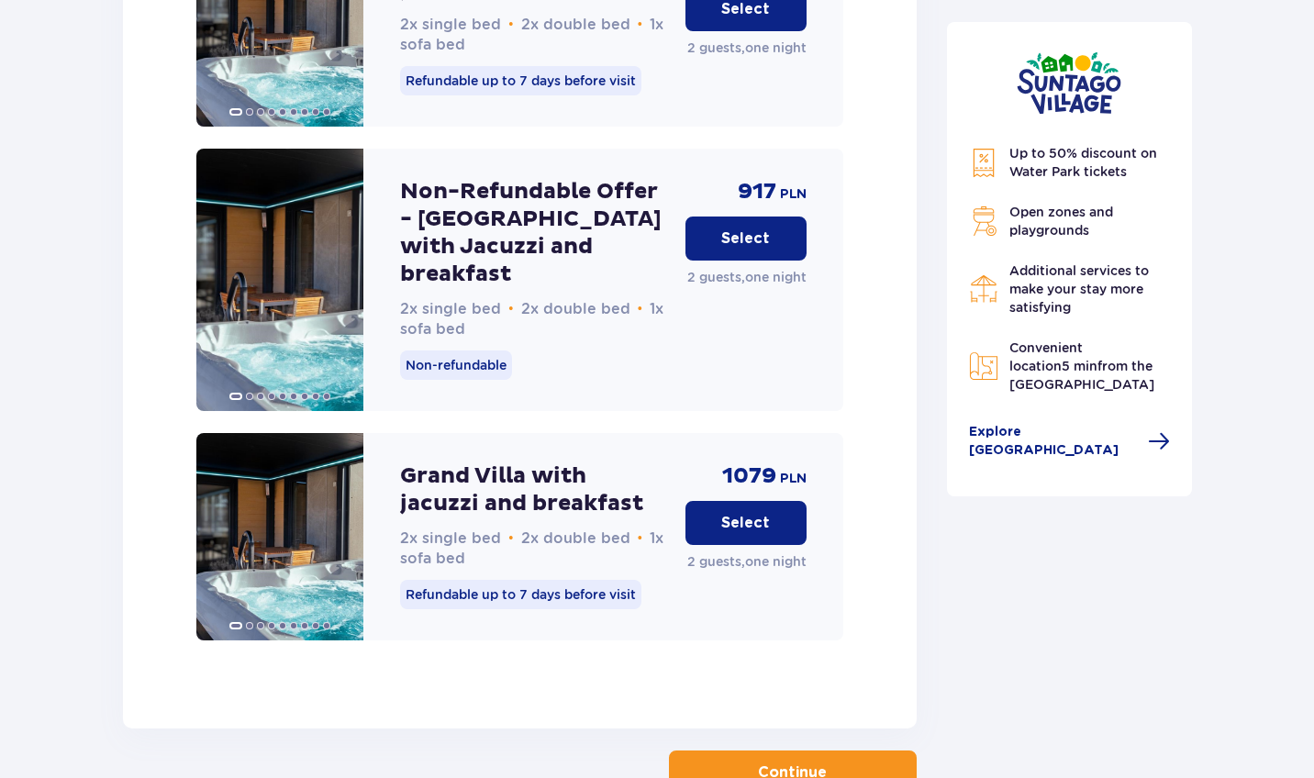
scroll to position [4657, 0]
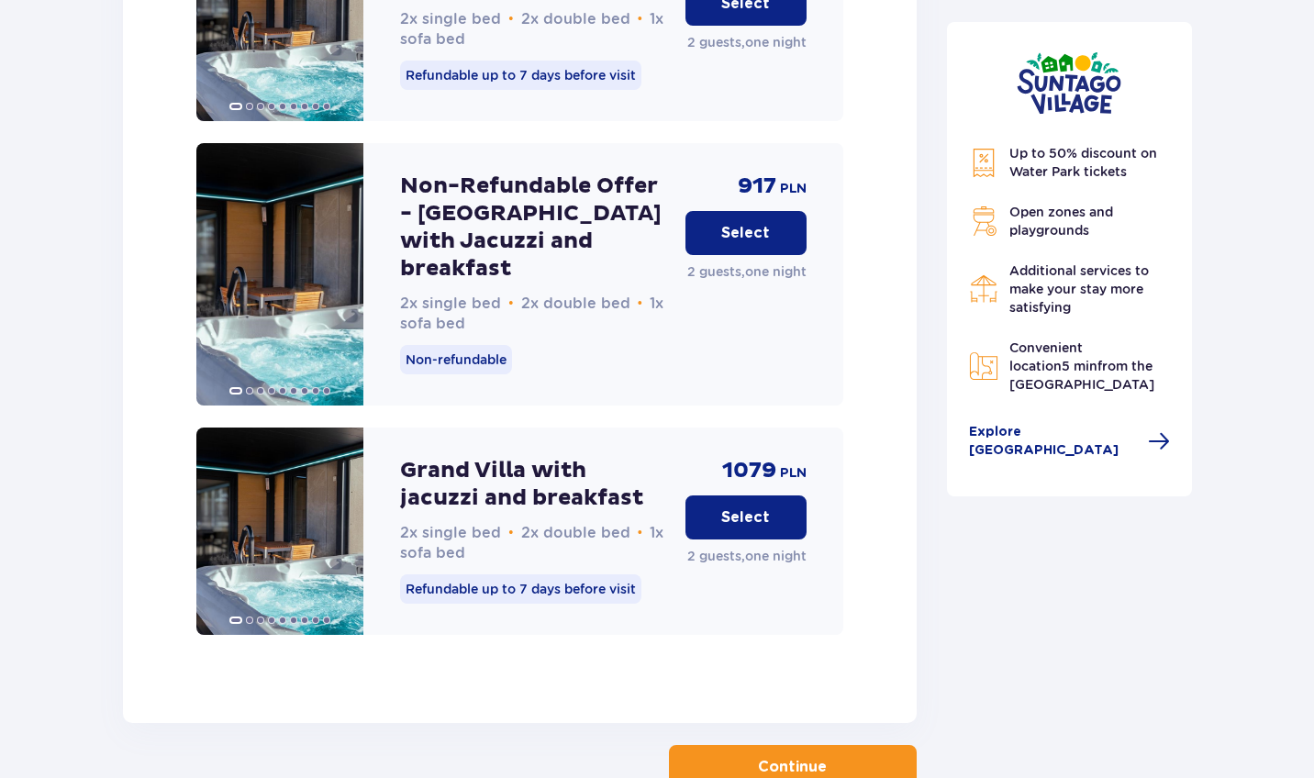
click at [738, 745] on button "Continue" at bounding box center [793, 767] width 248 height 44
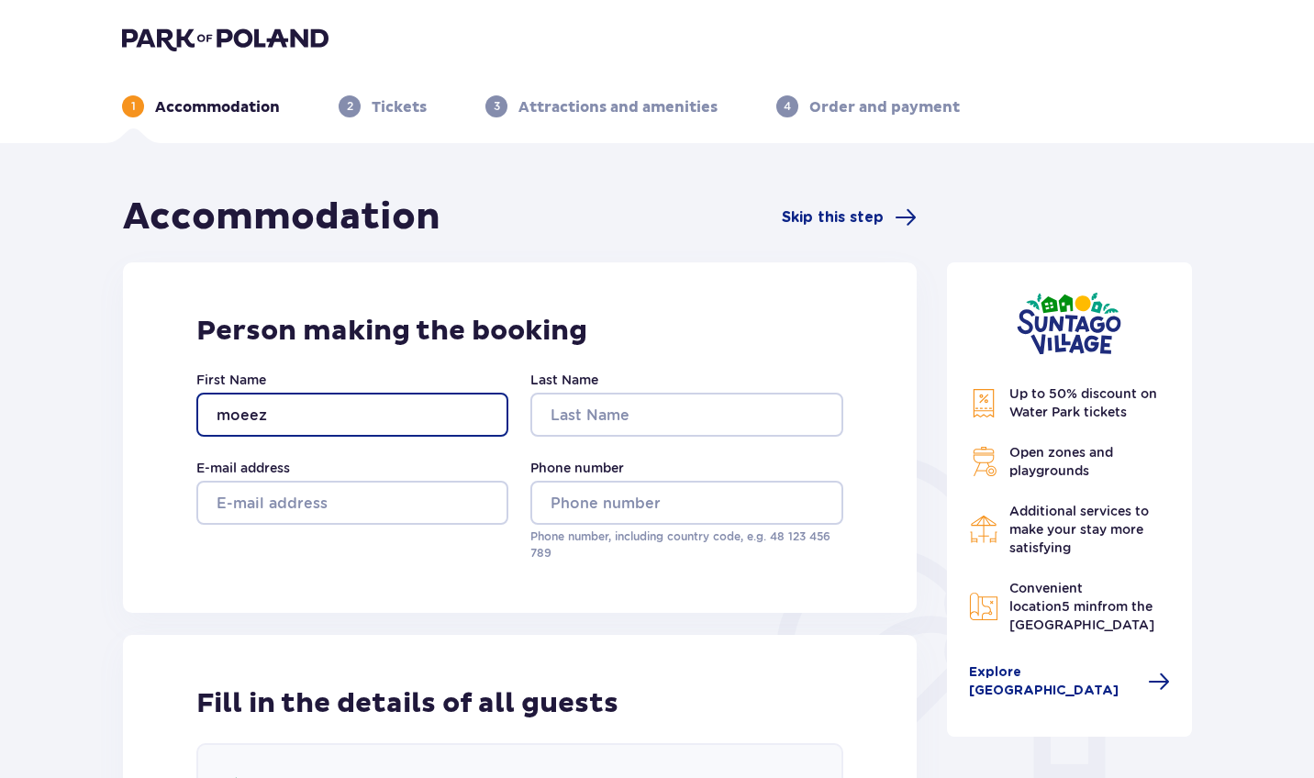
type input "moeez"
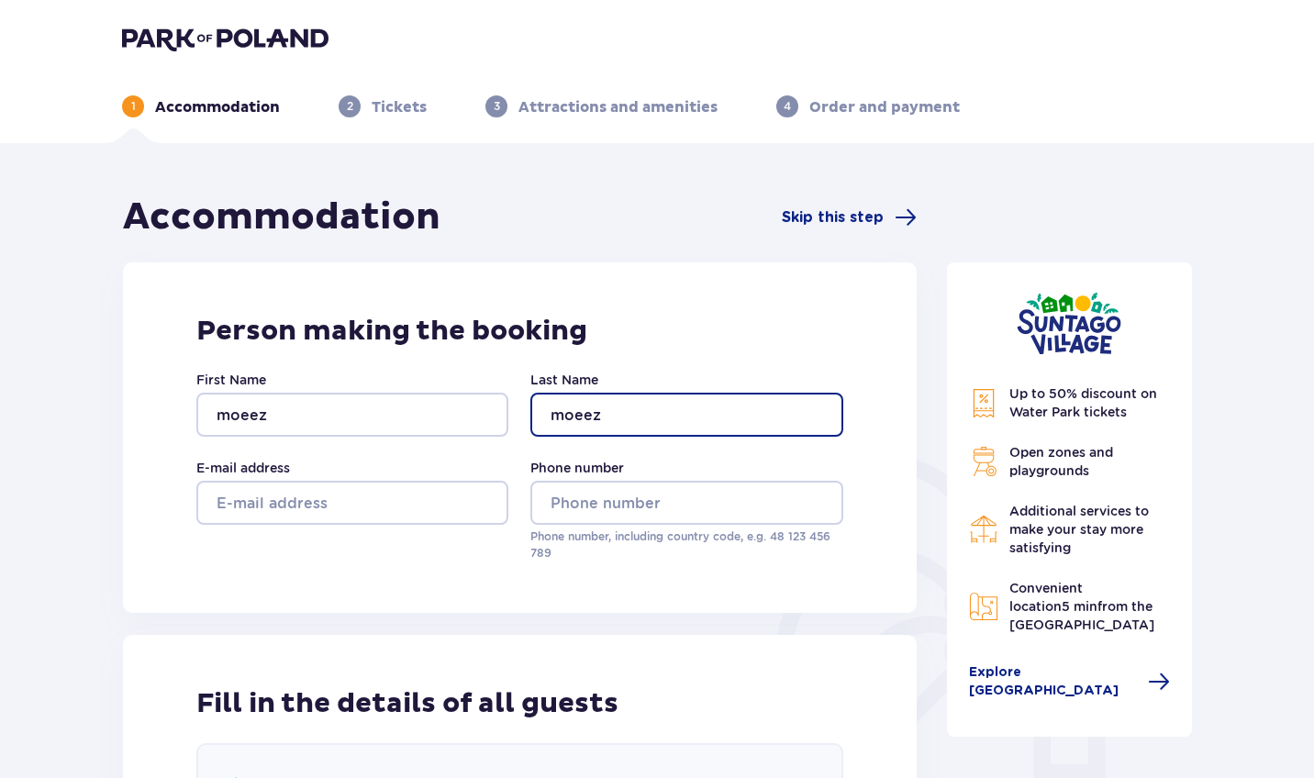
type input "moeez"
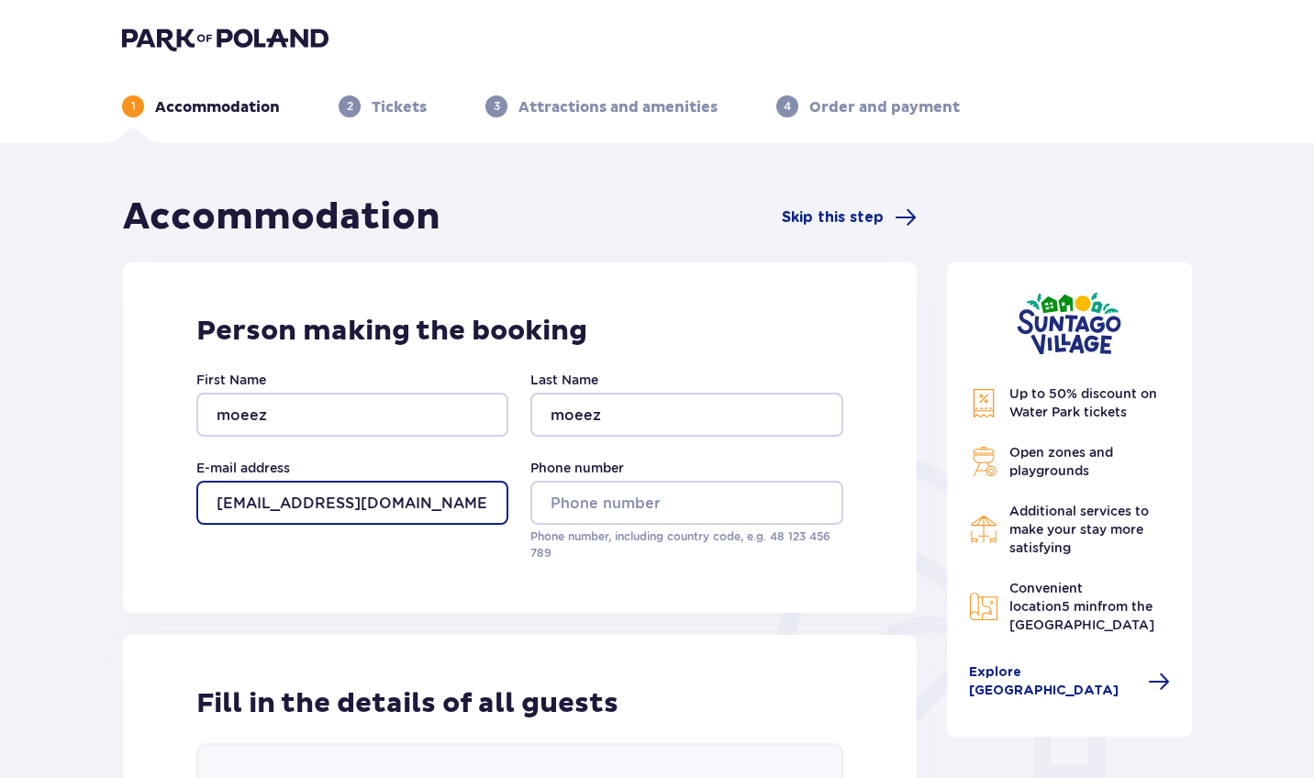
type input "moiznadeem1819@gmail.com"
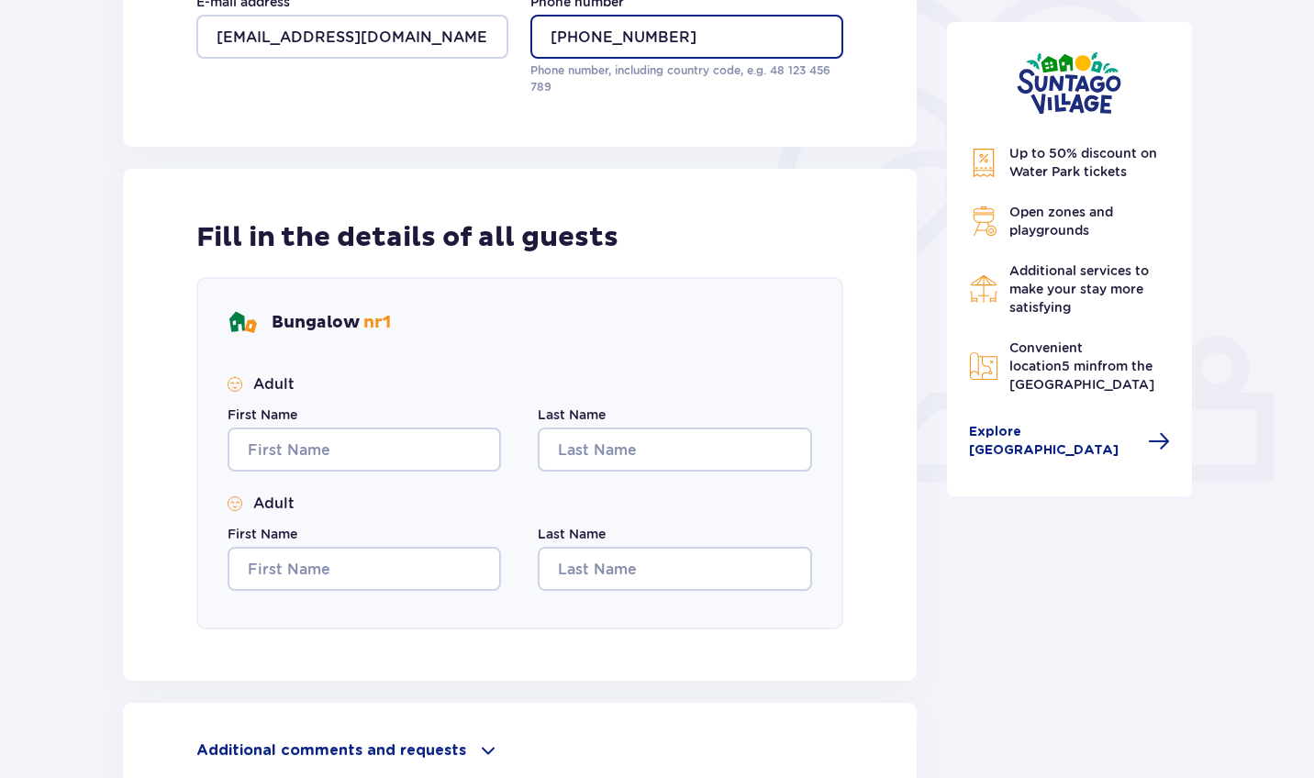
scroll to position [473, 0]
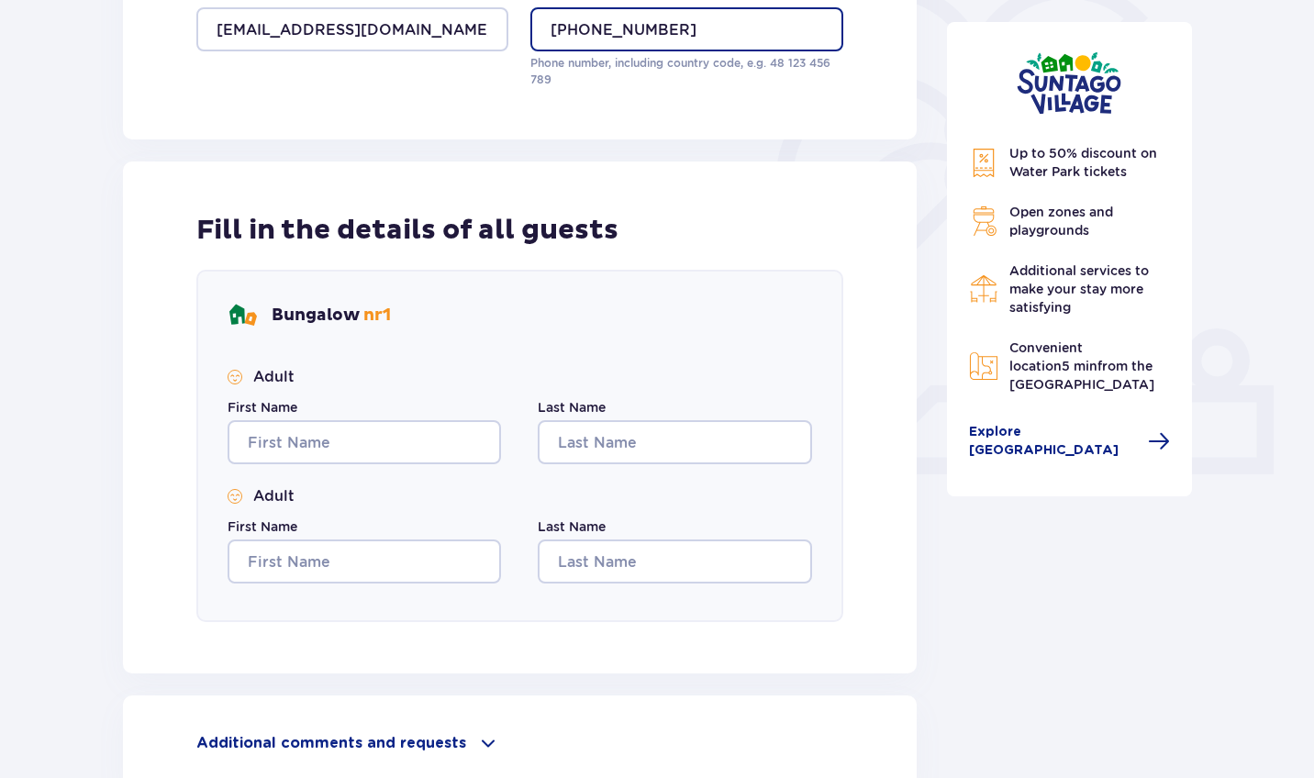
type input "+48733260628"
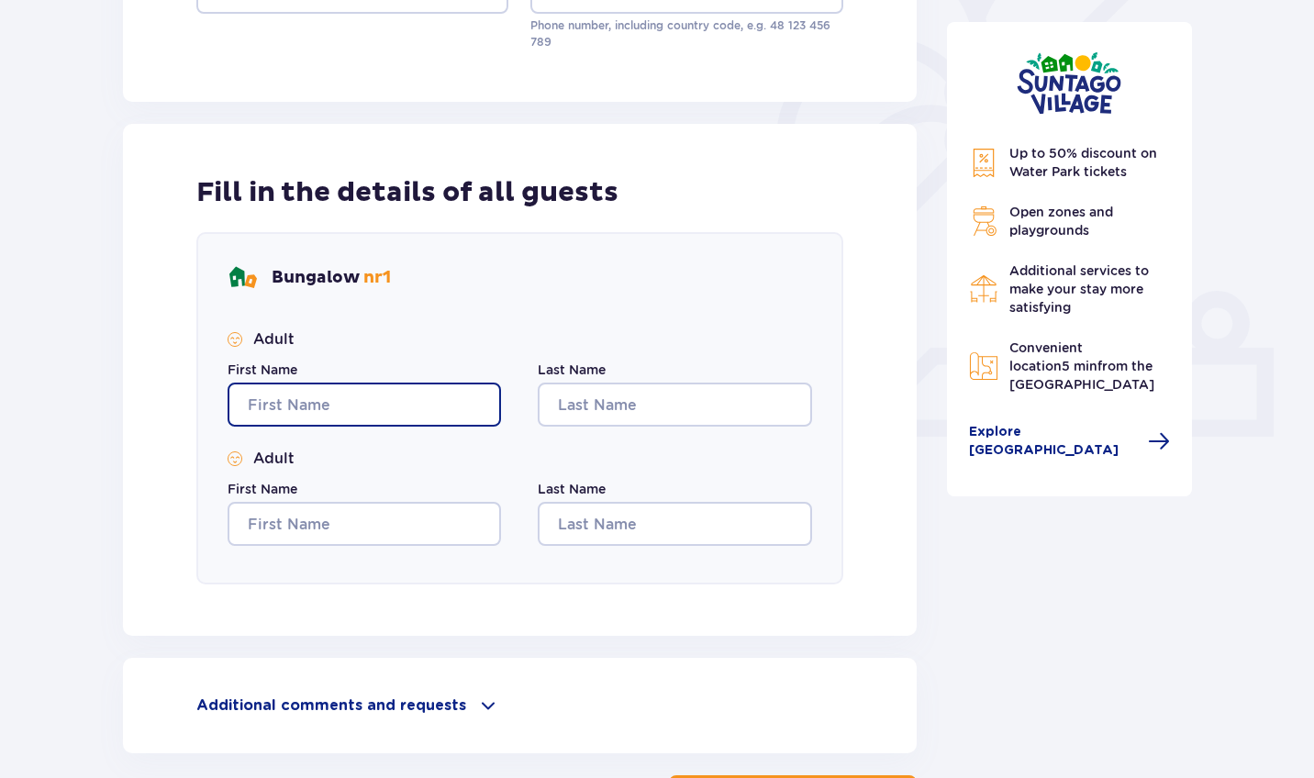
scroll to position [505, 0]
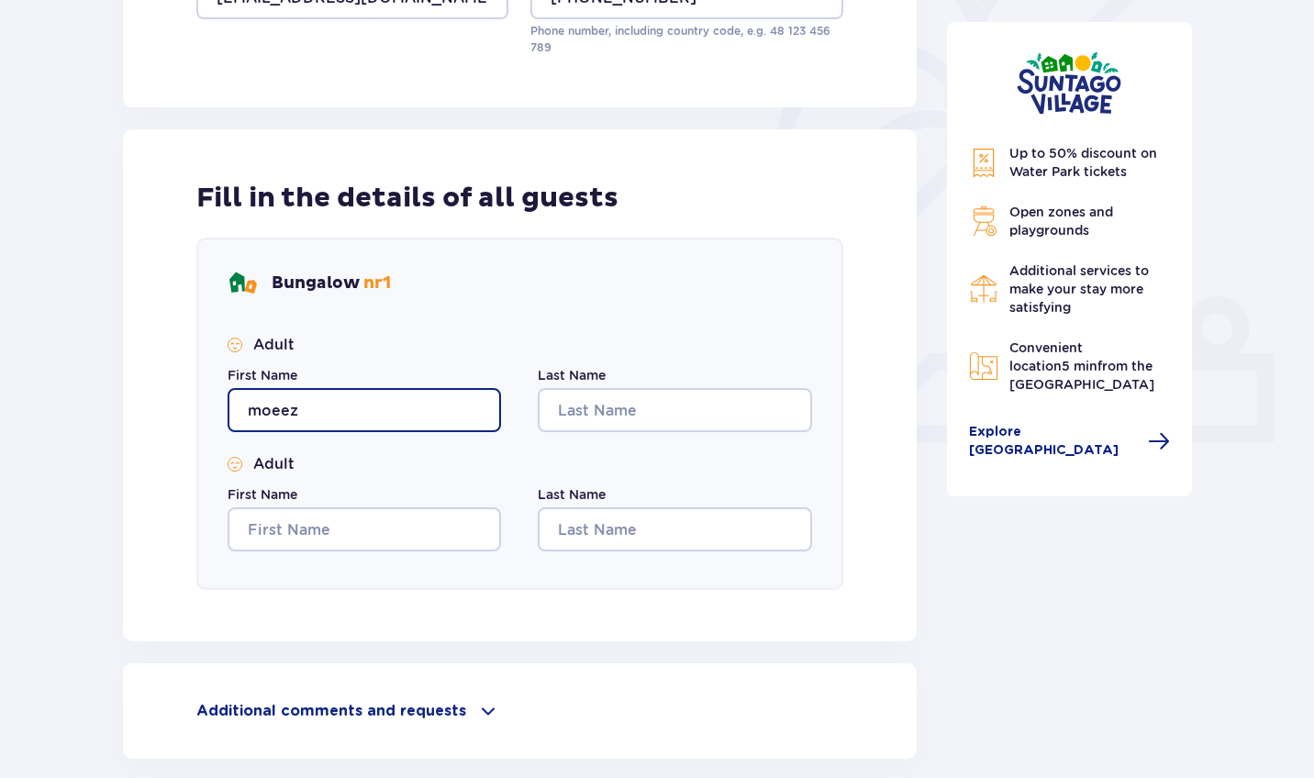
type input "moeez"
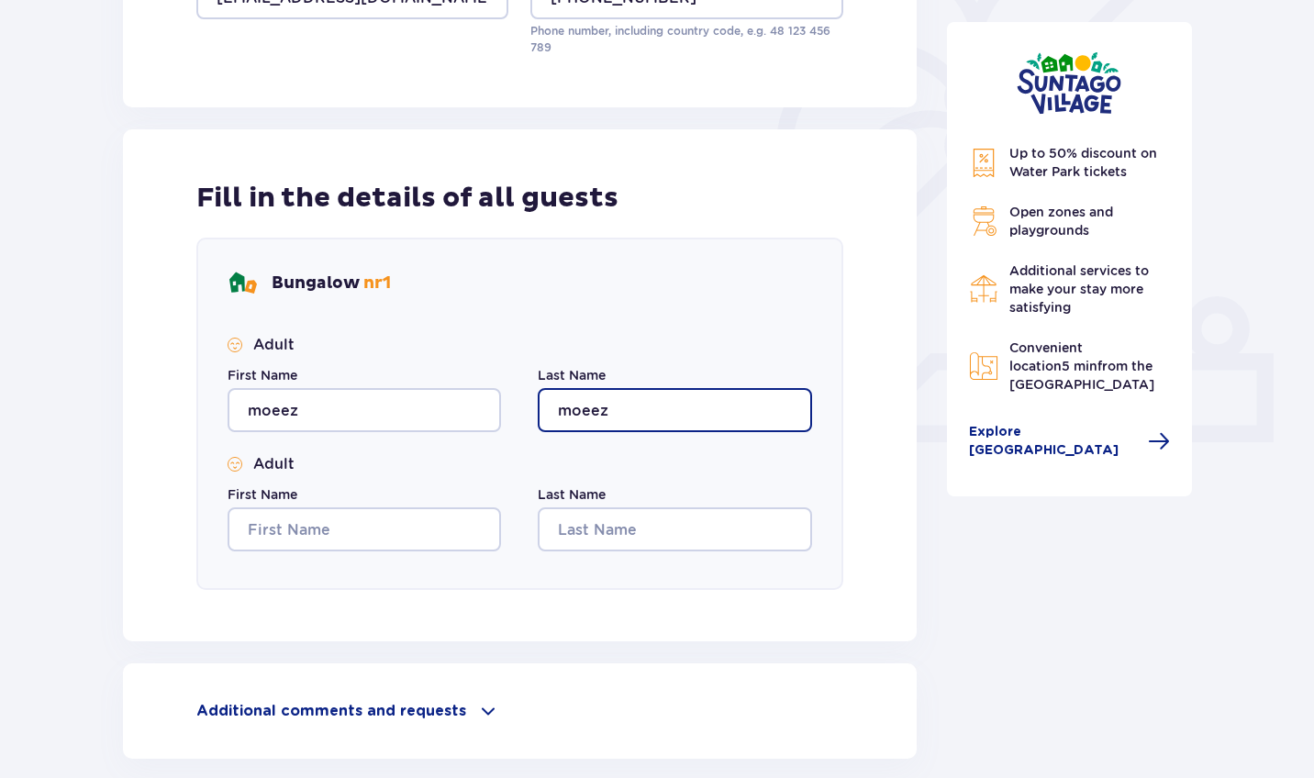
type input "moeez"
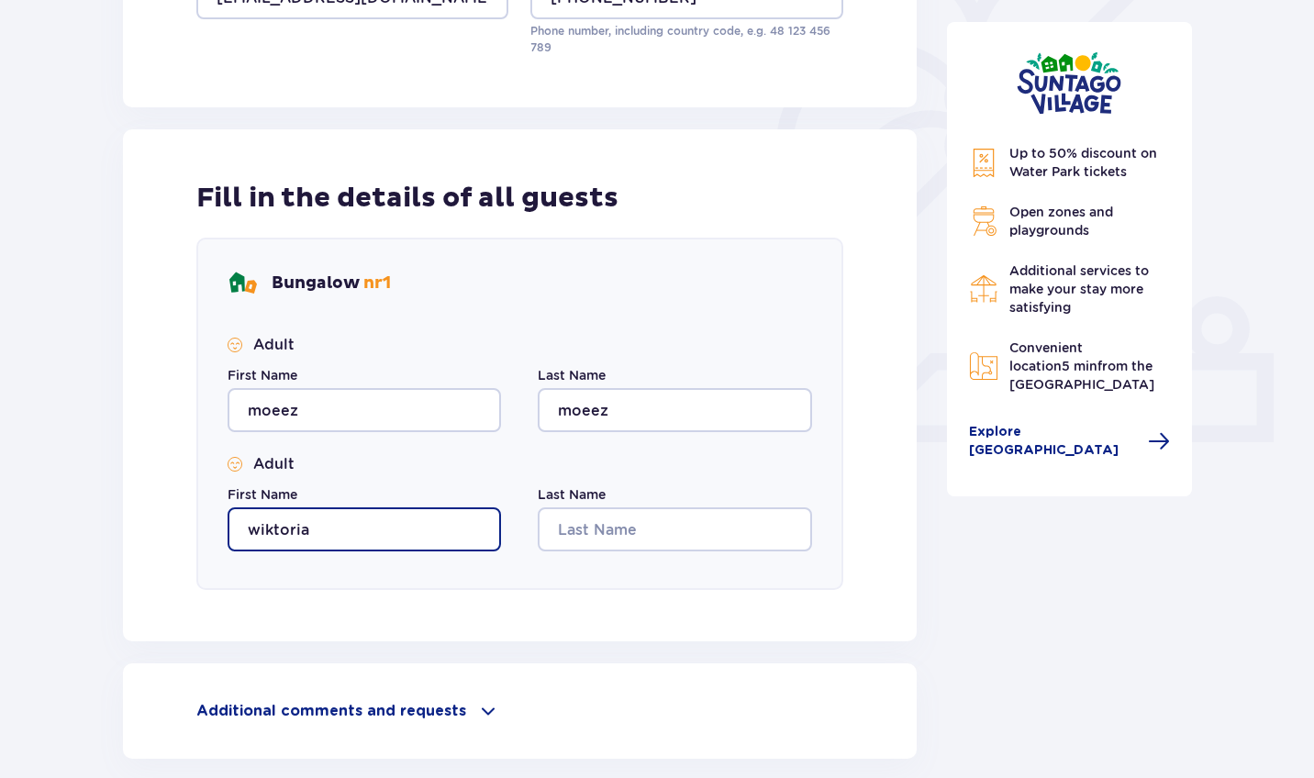
type input "wiktoria"
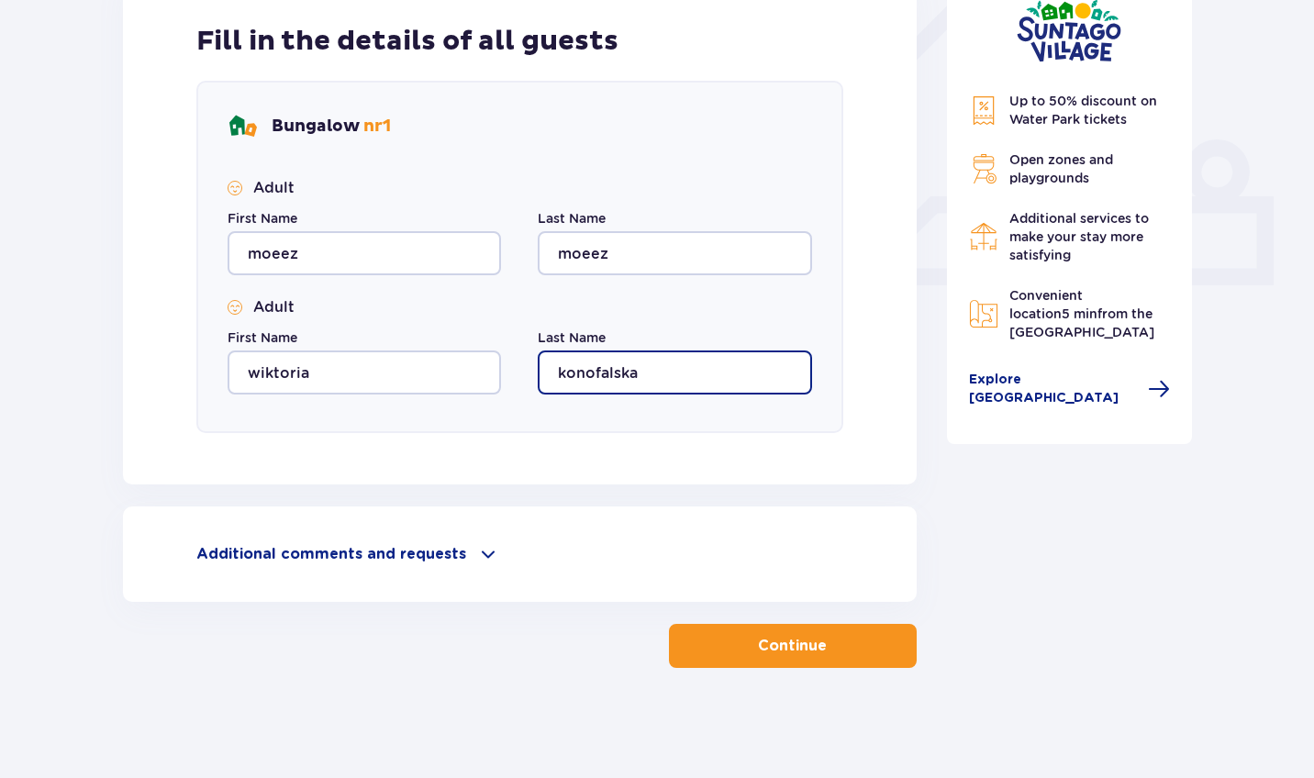
scroll to position [662, 0]
type input "konofalska"
click at [481, 557] on span at bounding box center [488, 554] width 22 height 22
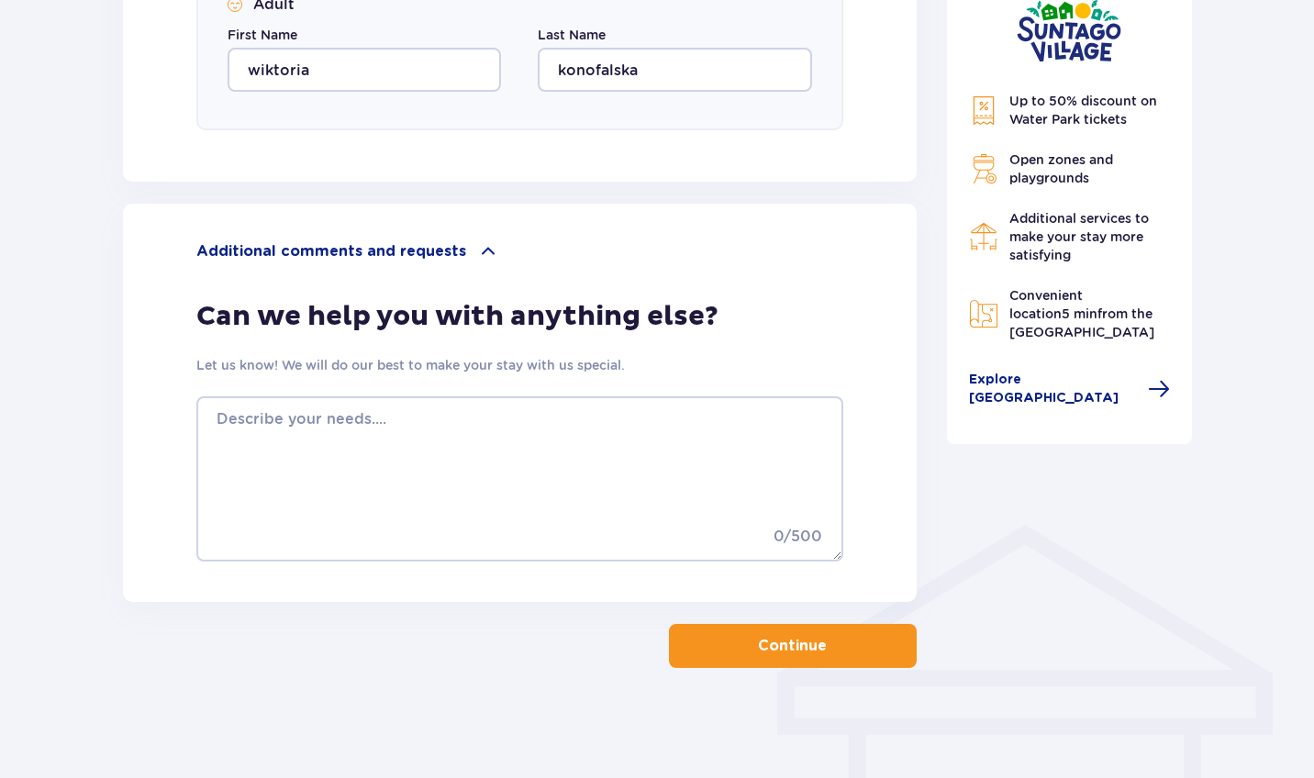
scroll to position [965, 0]
click at [743, 637] on button "Continue" at bounding box center [793, 646] width 248 height 44
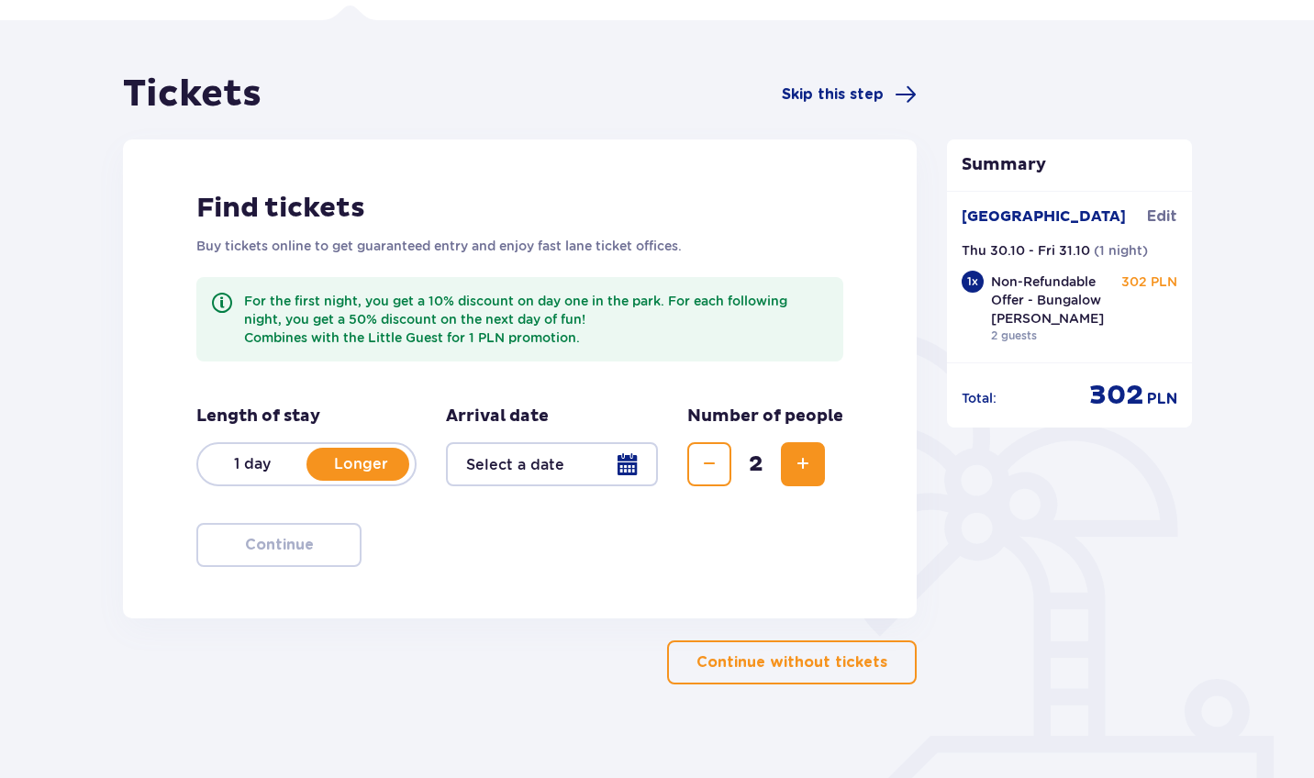
scroll to position [123, 0]
click at [260, 464] on p "1 day" at bounding box center [252, 464] width 108 height 20
click at [622, 467] on div at bounding box center [552, 464] width 212 height 44
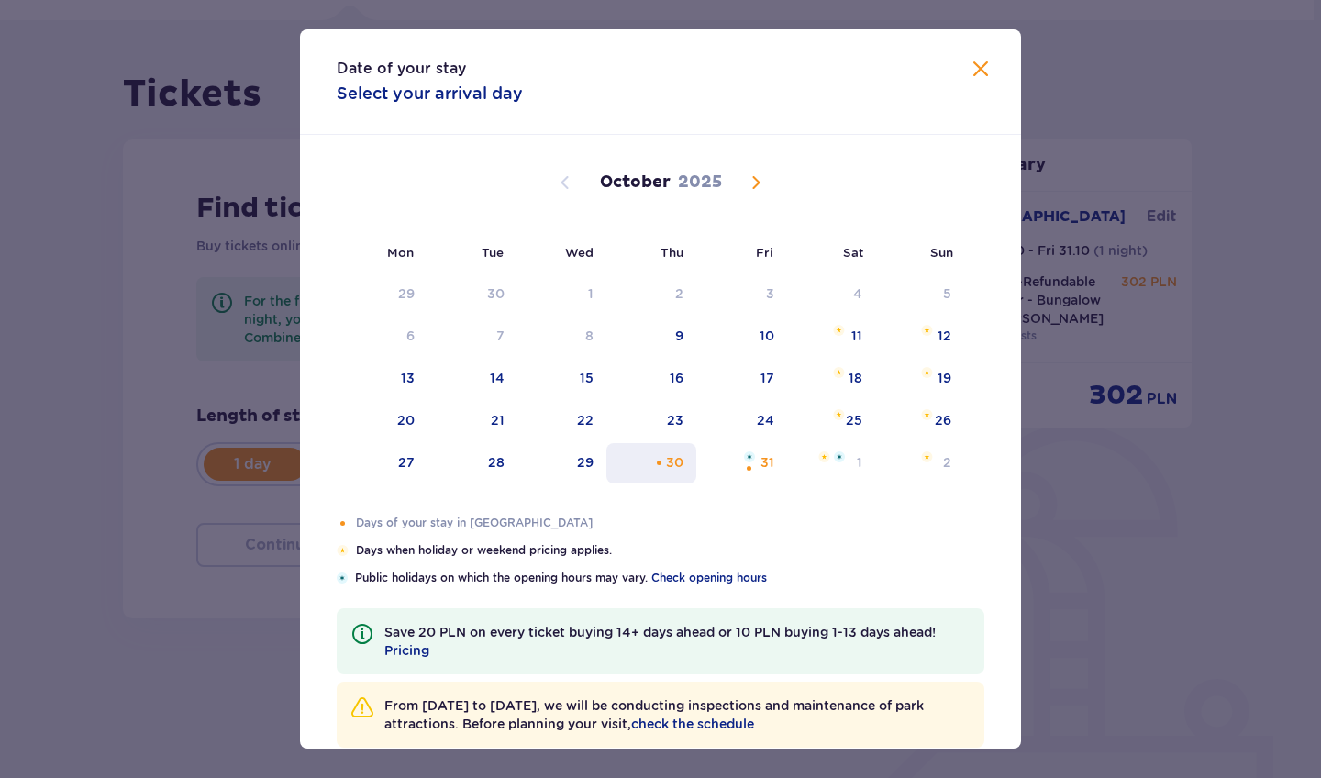
click at [668, 456] on div "30" at bounding box center [674, 462] width 17 height 18
type input "[DATE]"
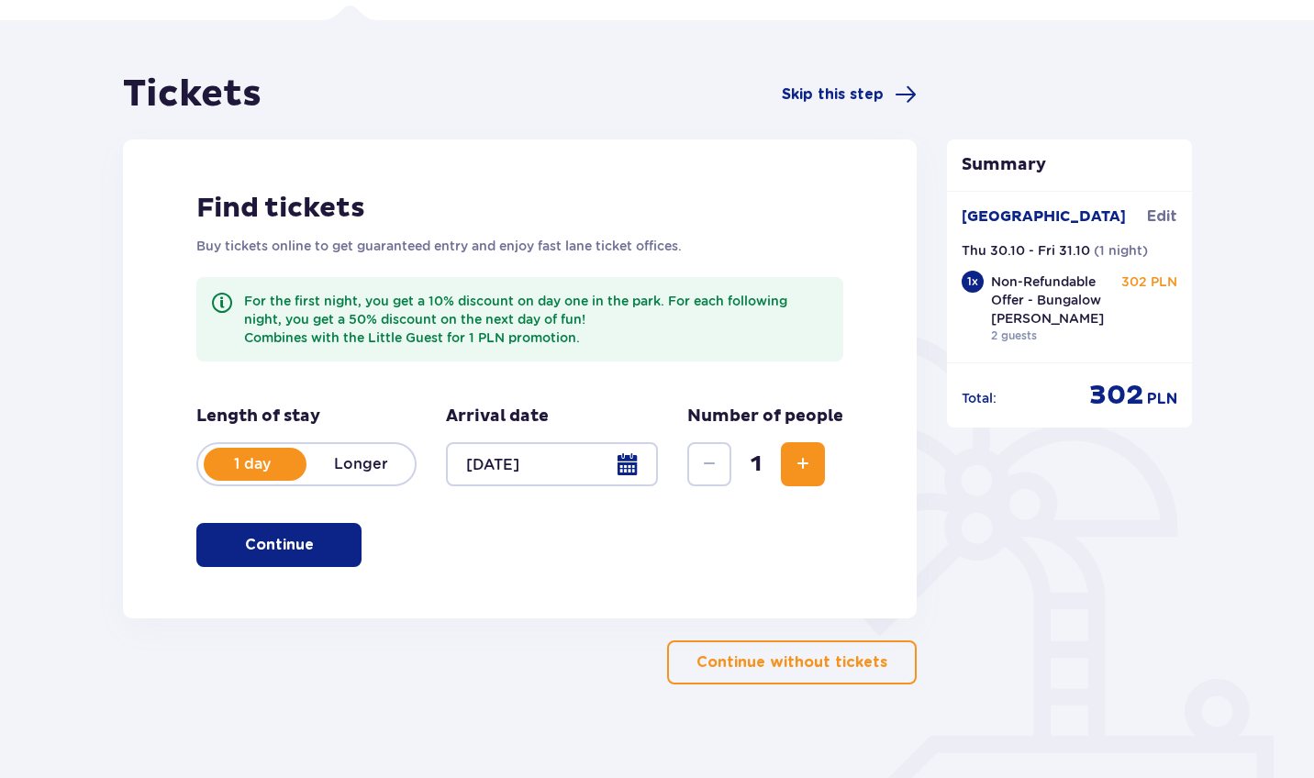
click at [804, 463] on span "Increase" at bounding box center [803, 464] width 22 height 22
click at [314, 554] on span "button" at bounding box center [317, 545] width 22 height 22
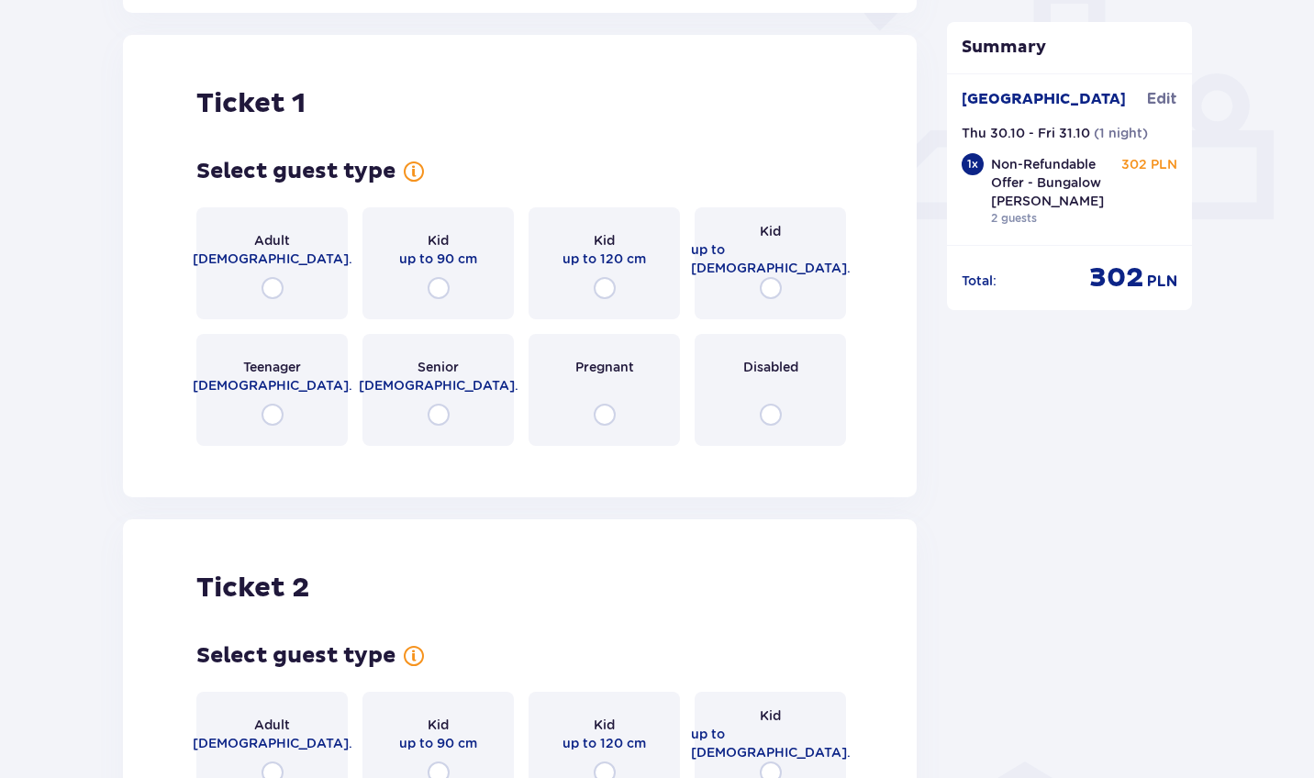
scroll to position [741, 0]
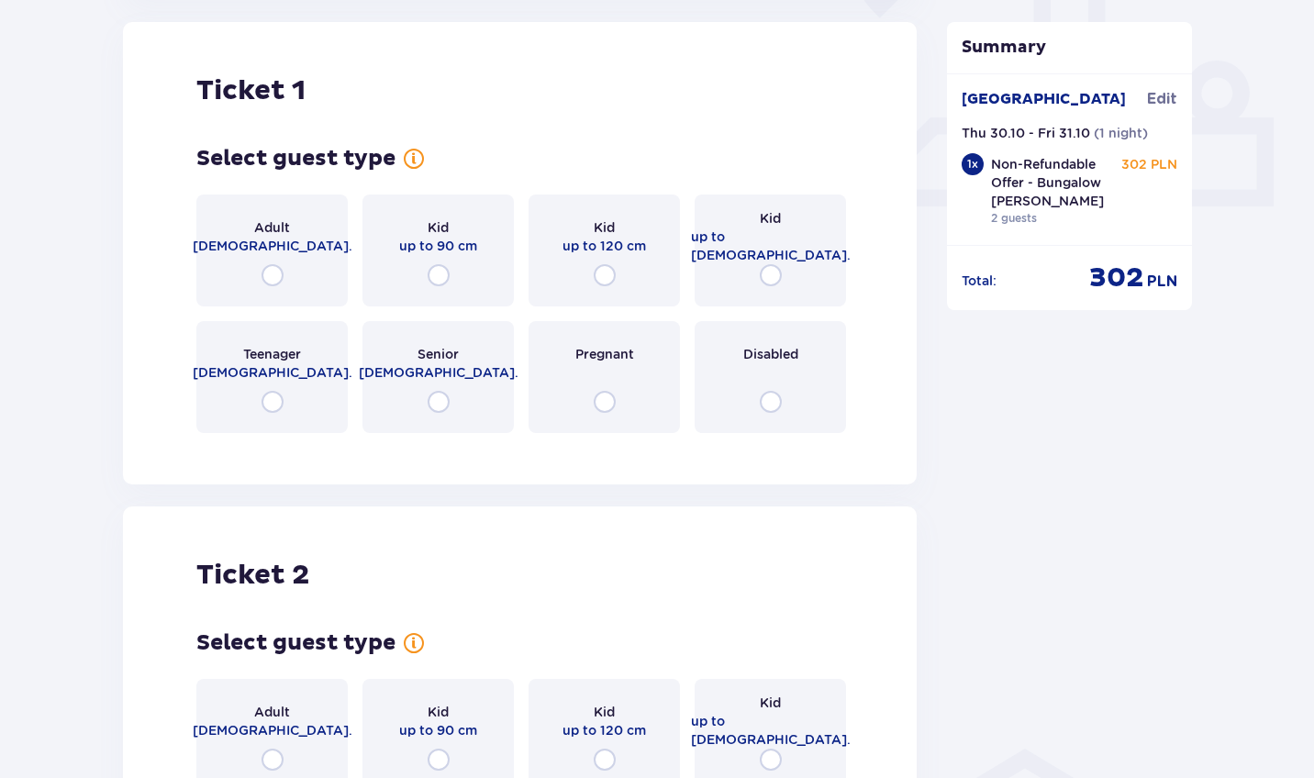
click at [279, 286] on input "radio" at bounding box center [272, 275] width 22 height 22
radio input "true"
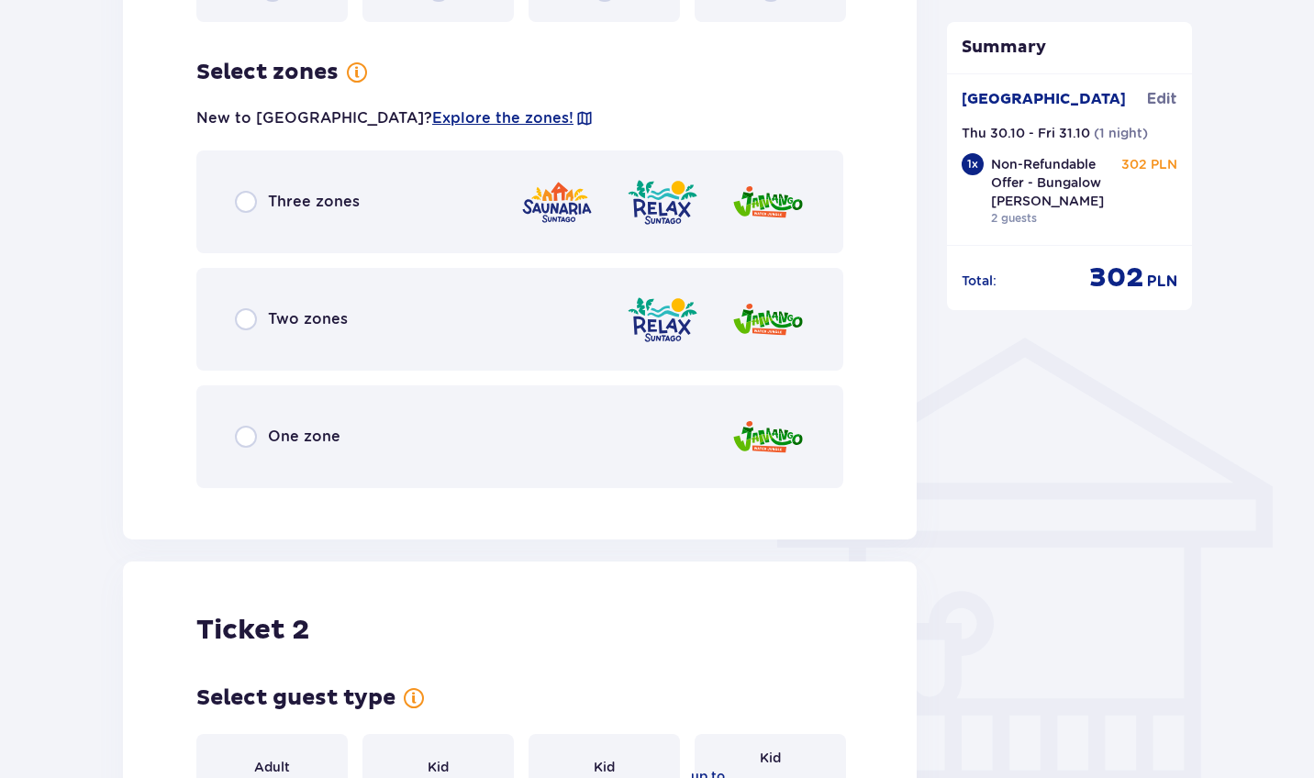
scroll to position [1189, 0]
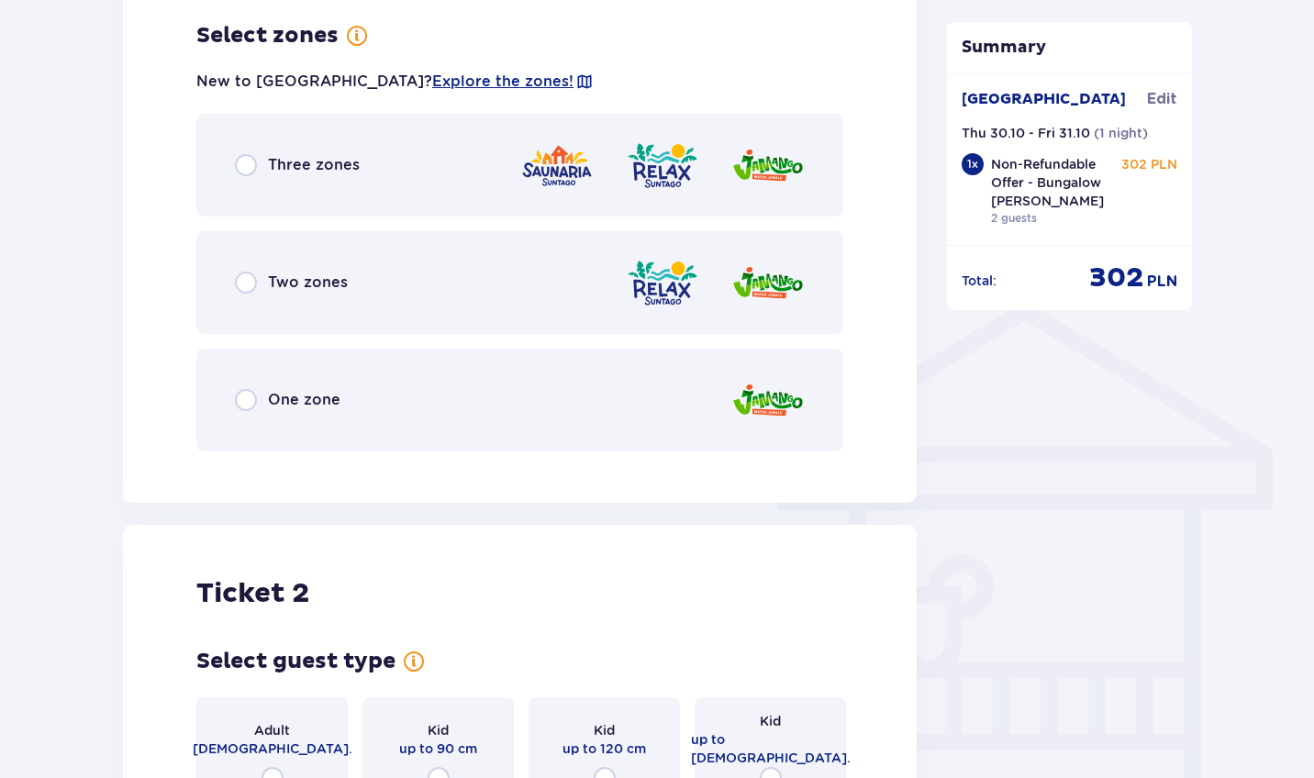
click at [250, 161] on input "radio" at bounding box center [246, 165] width 22 height 22
radio input "true"
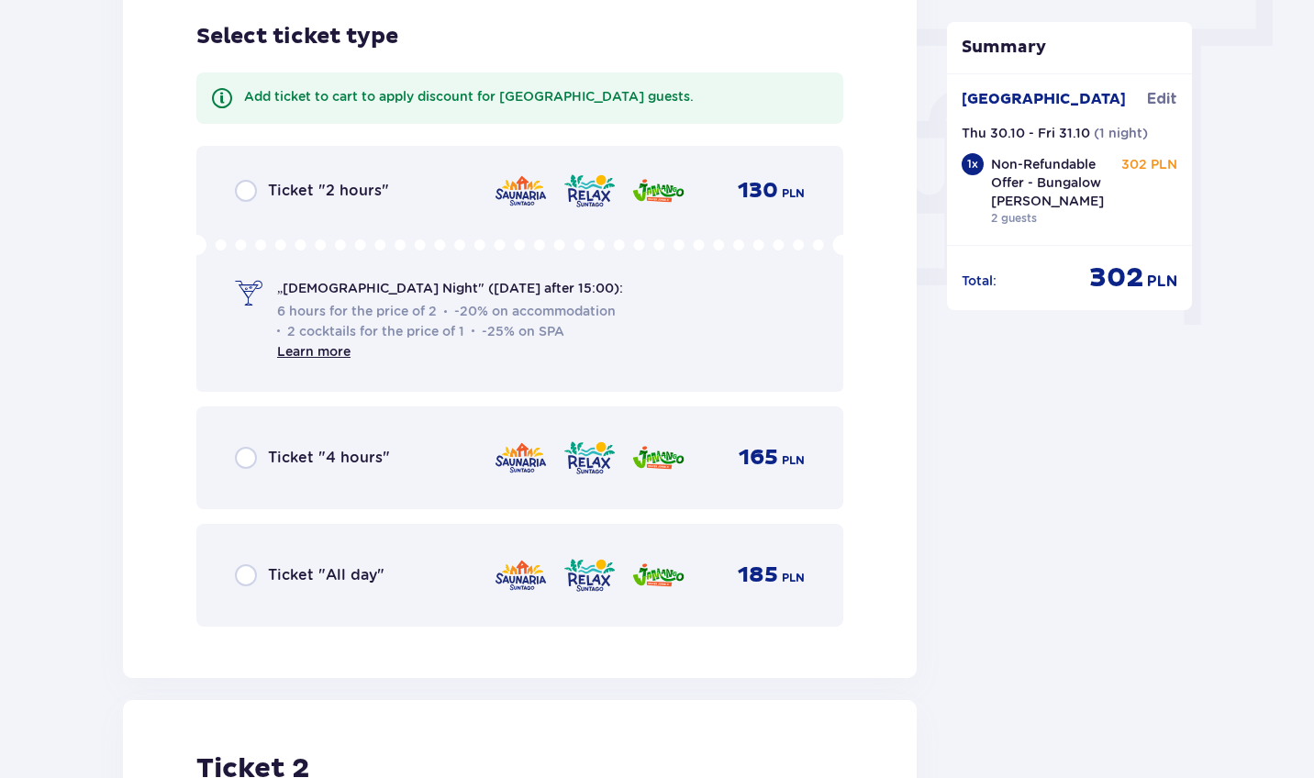
scroll to position [1655, 0]
click at [247, 569] on input "radio" at bounding box center [246, 574] width 22 height 22
radio input "true"
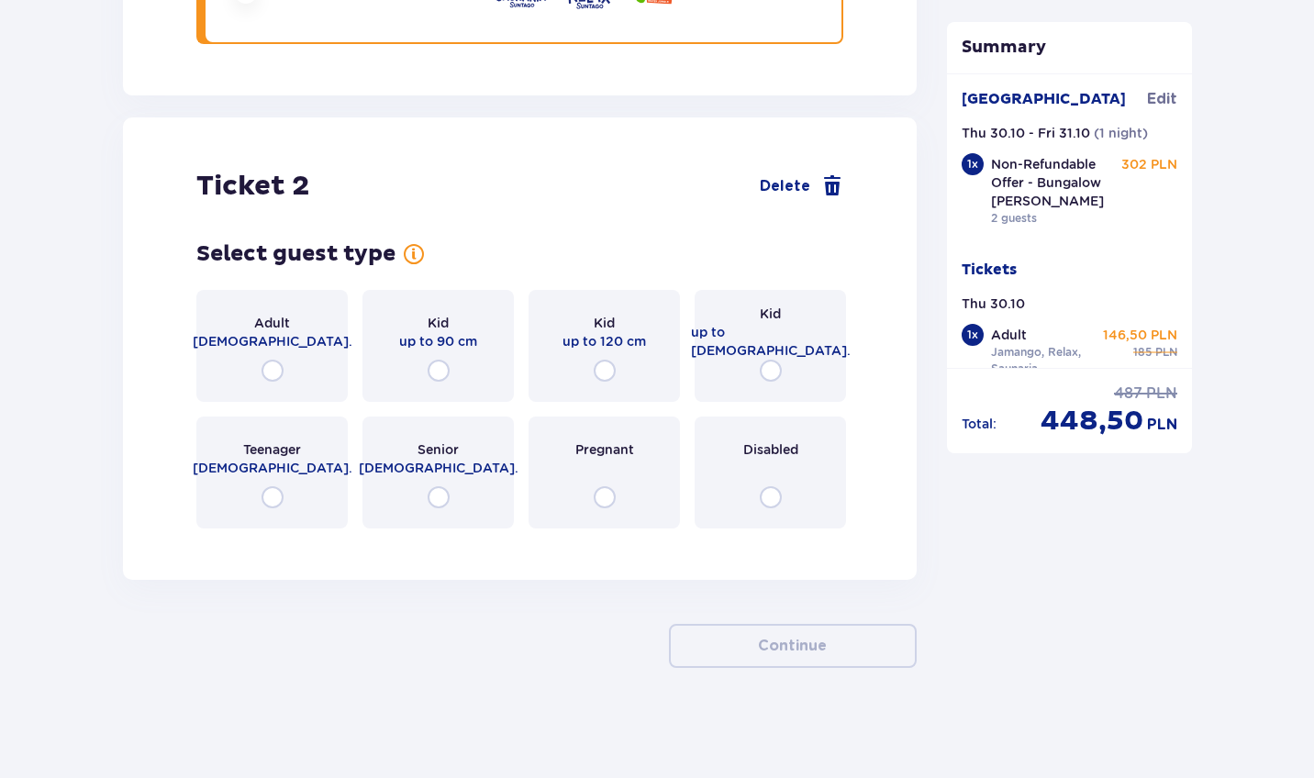
click at [269, 356] on div "Adult 18 - 65 y.o." at bounding box center [271, 346] width 151 height 112
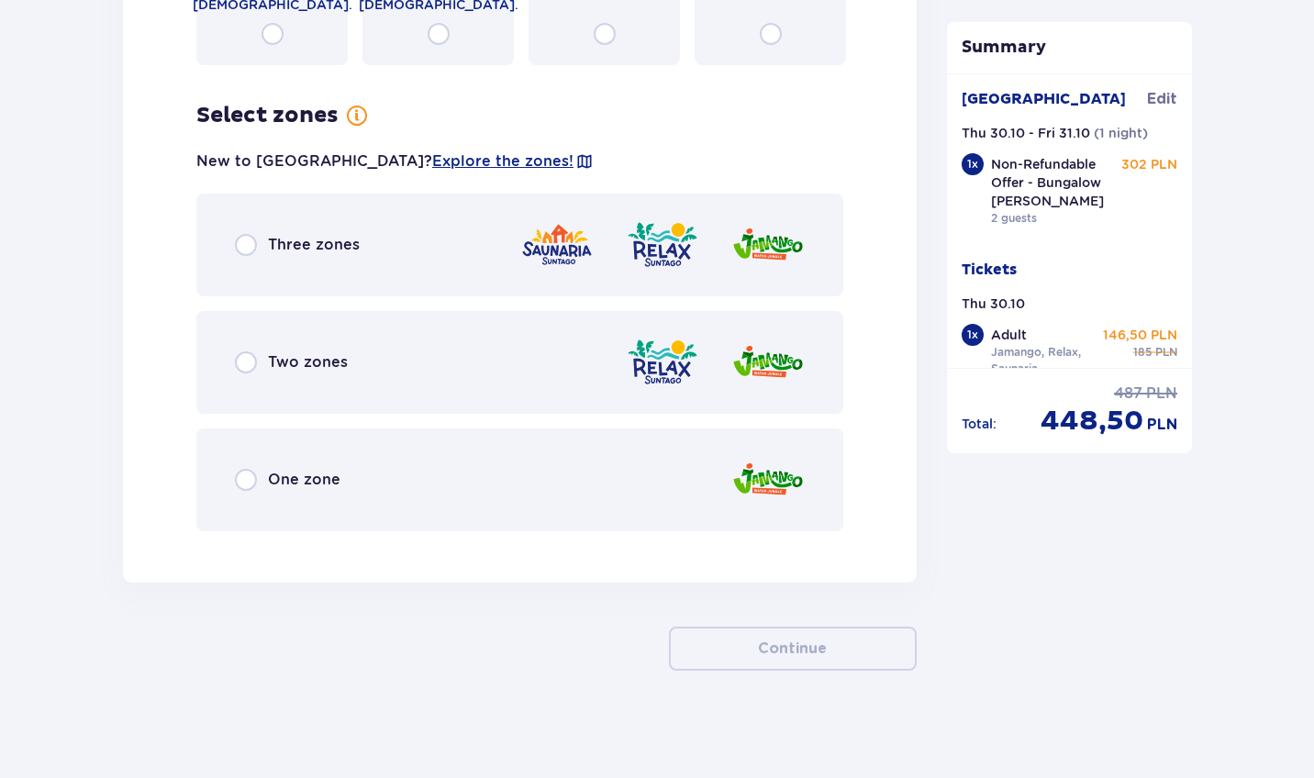
scroll to position [2702, 0]
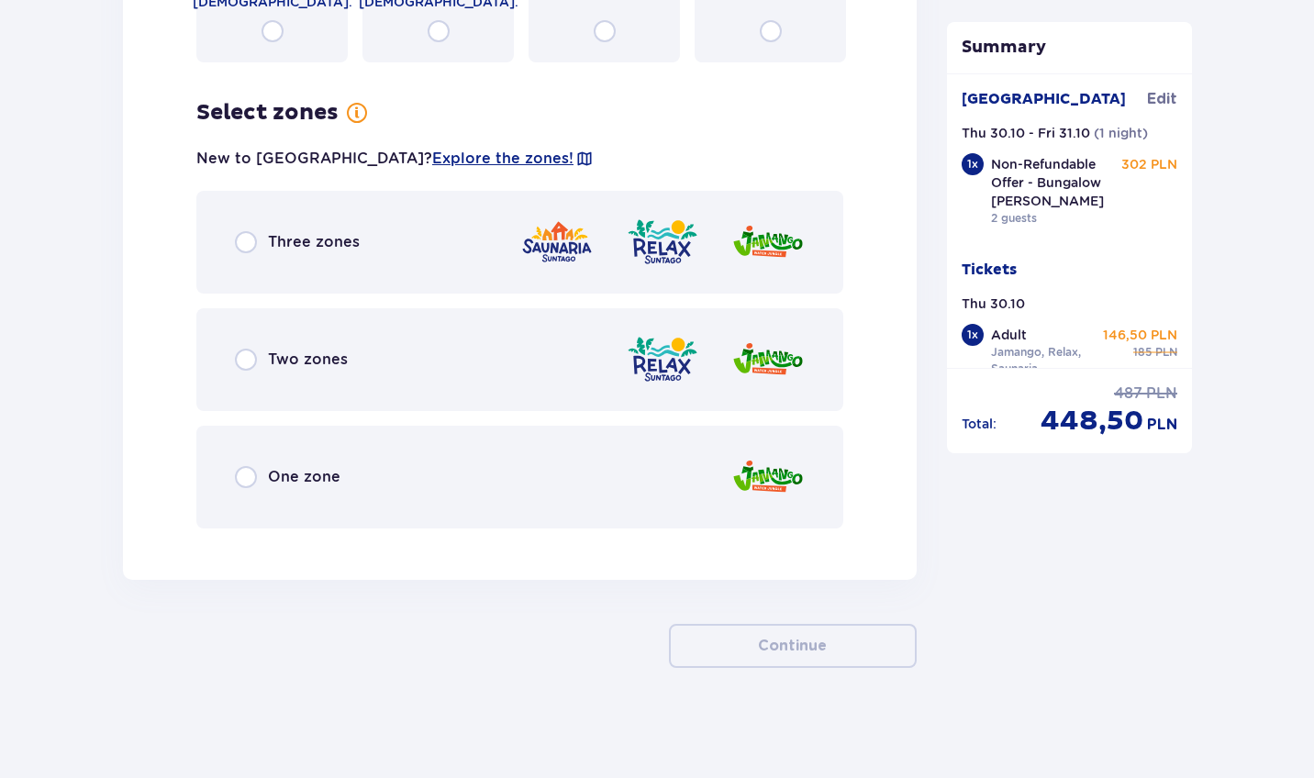
click at [250, 239] on input "radio" at bounding box center [246, 242] width 22 height 22
radio input "true"
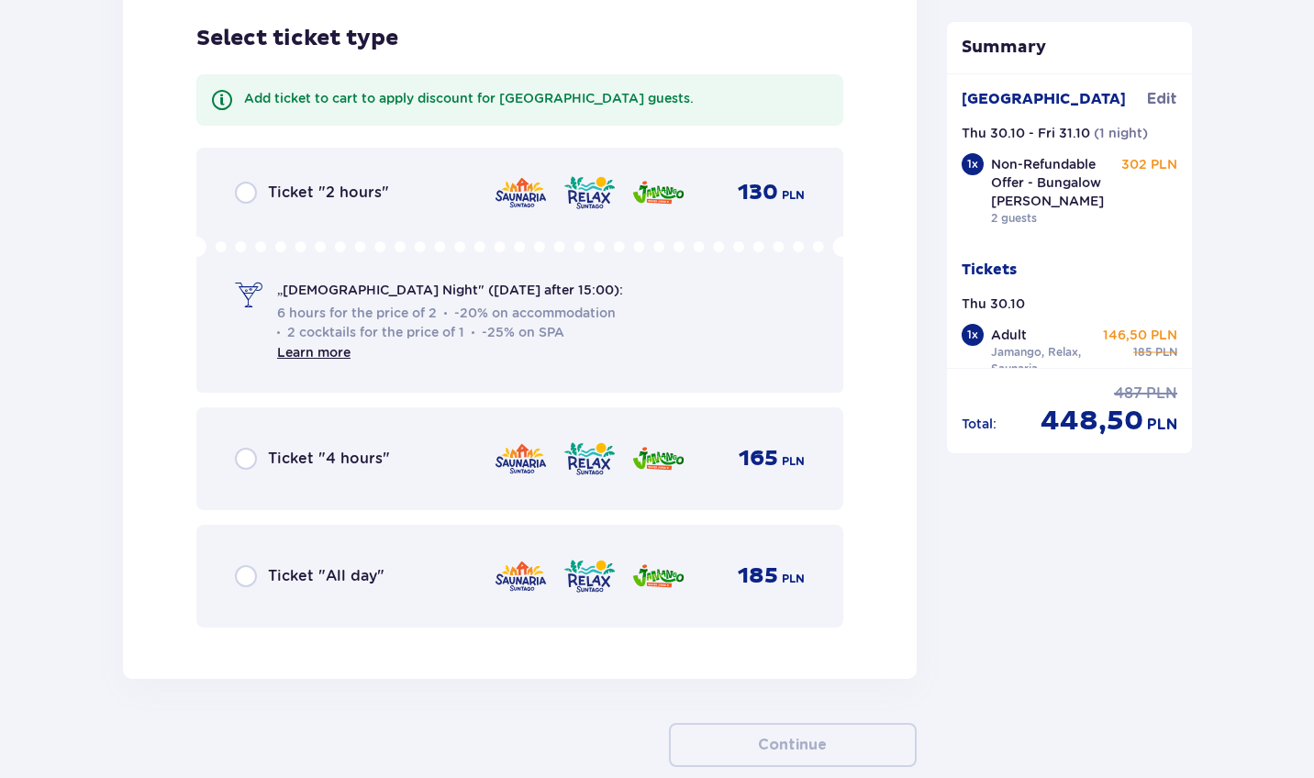
scroll to position [3245, 0]
click at [247, 571] on input "radio" at bounding box center [246, 574] width 22 height 22
radio input "true"
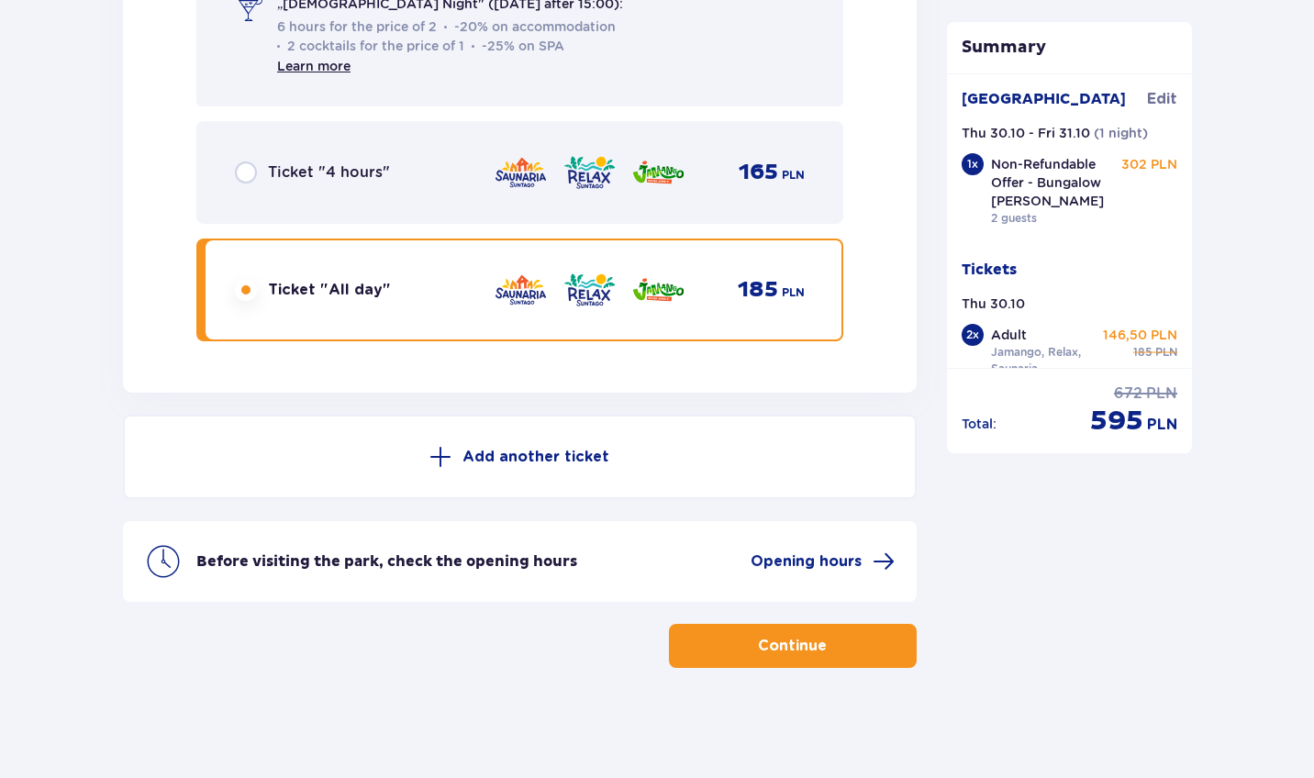
scroll to position [3529, 0]
click at [748, 627] on button "Continue" at bounding box center [793, 646] width 248 height 44
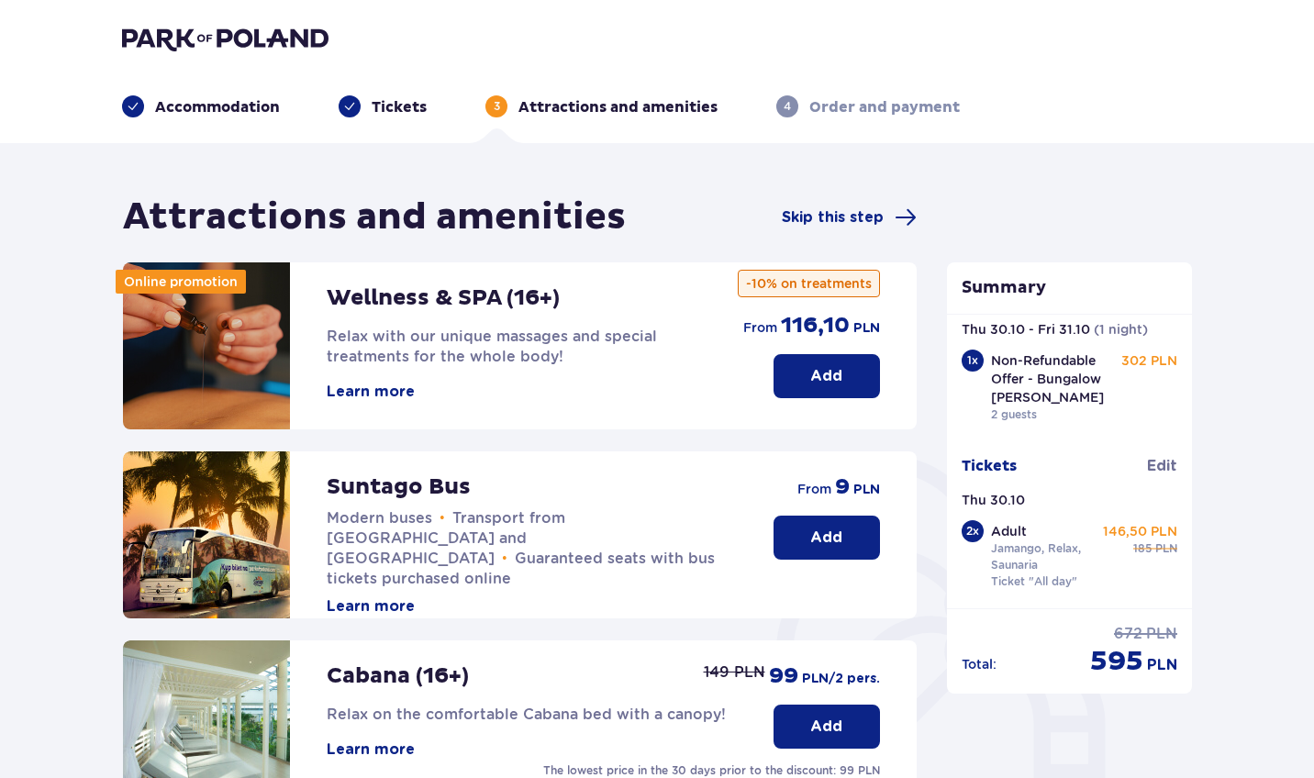
click at [379, 394] on button "Learn more" at bounding box center [371, 392] width 88 height 20
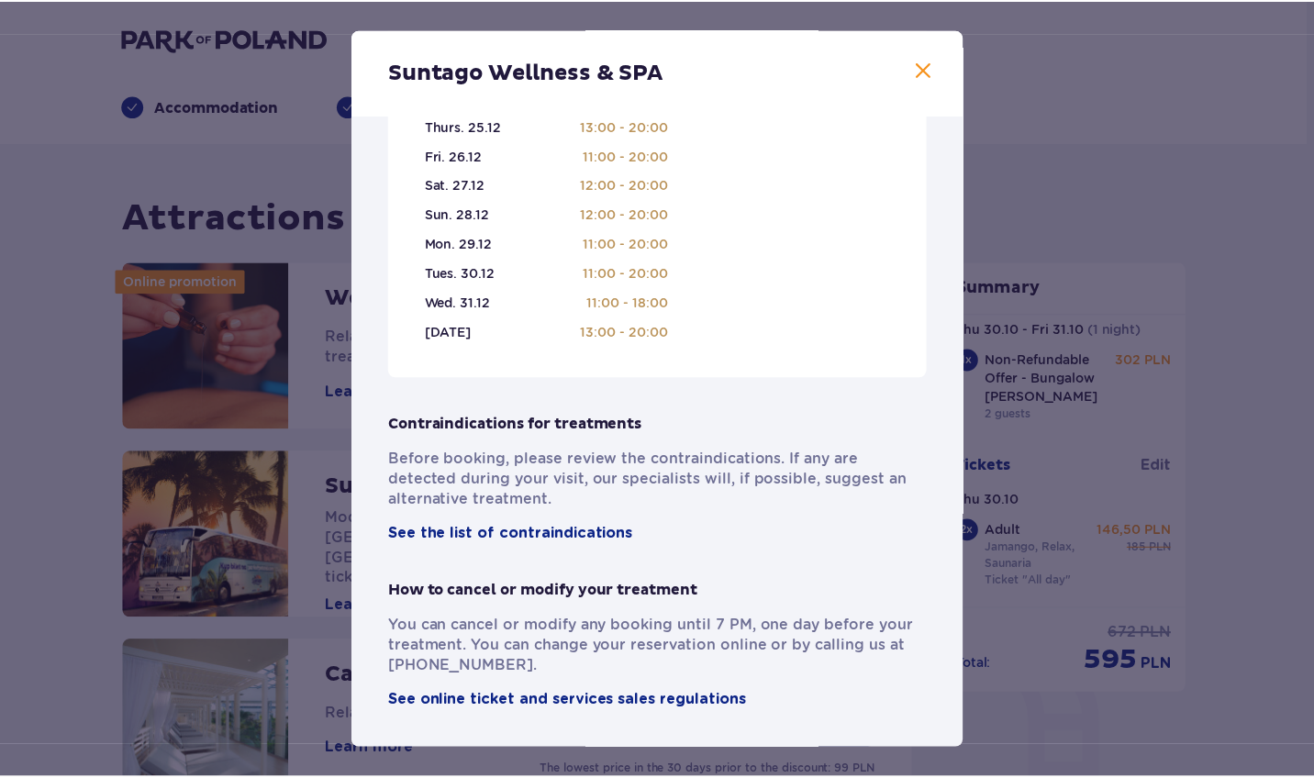
scroll to position [1176, 0]
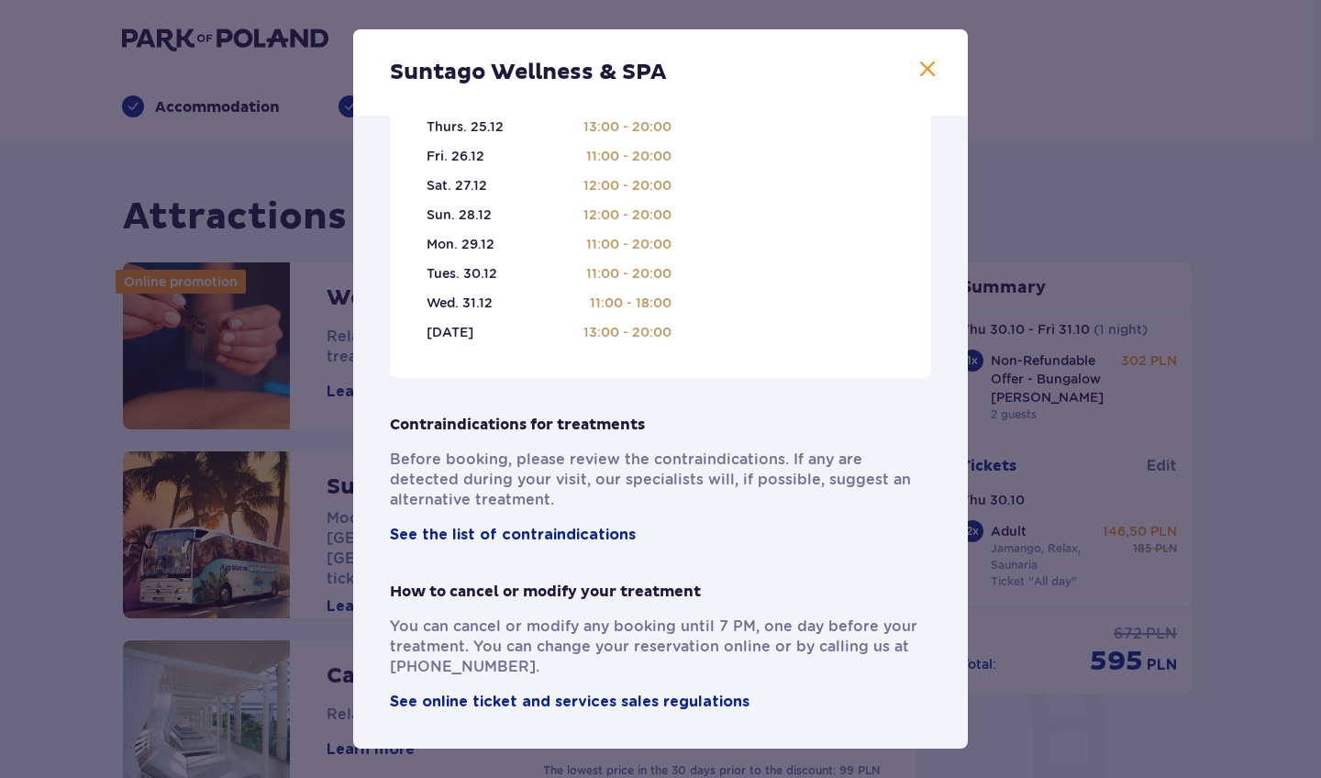
click at [919, 66] on span at bounding box center [927, 70] width 22 height 22
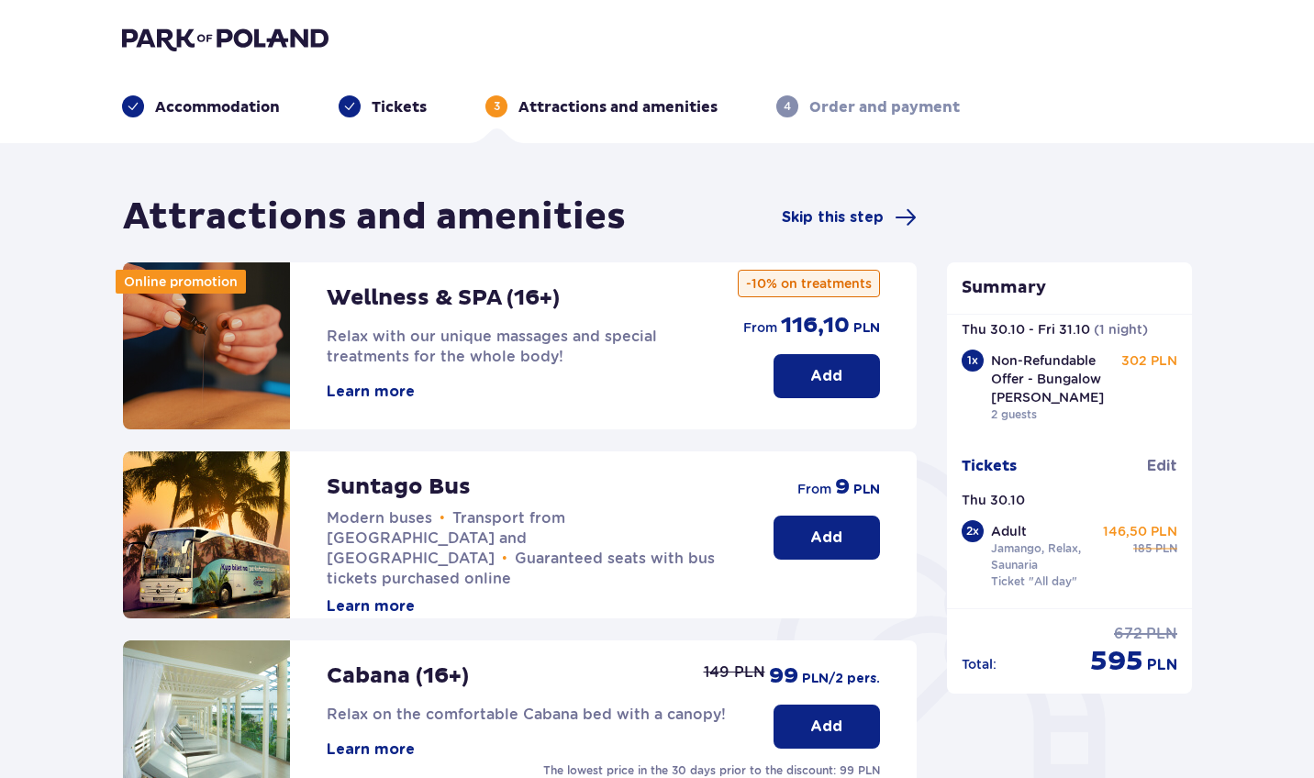
click at [815, 362] on button "Add" at bounding box center [826, 376] width 106 height 44
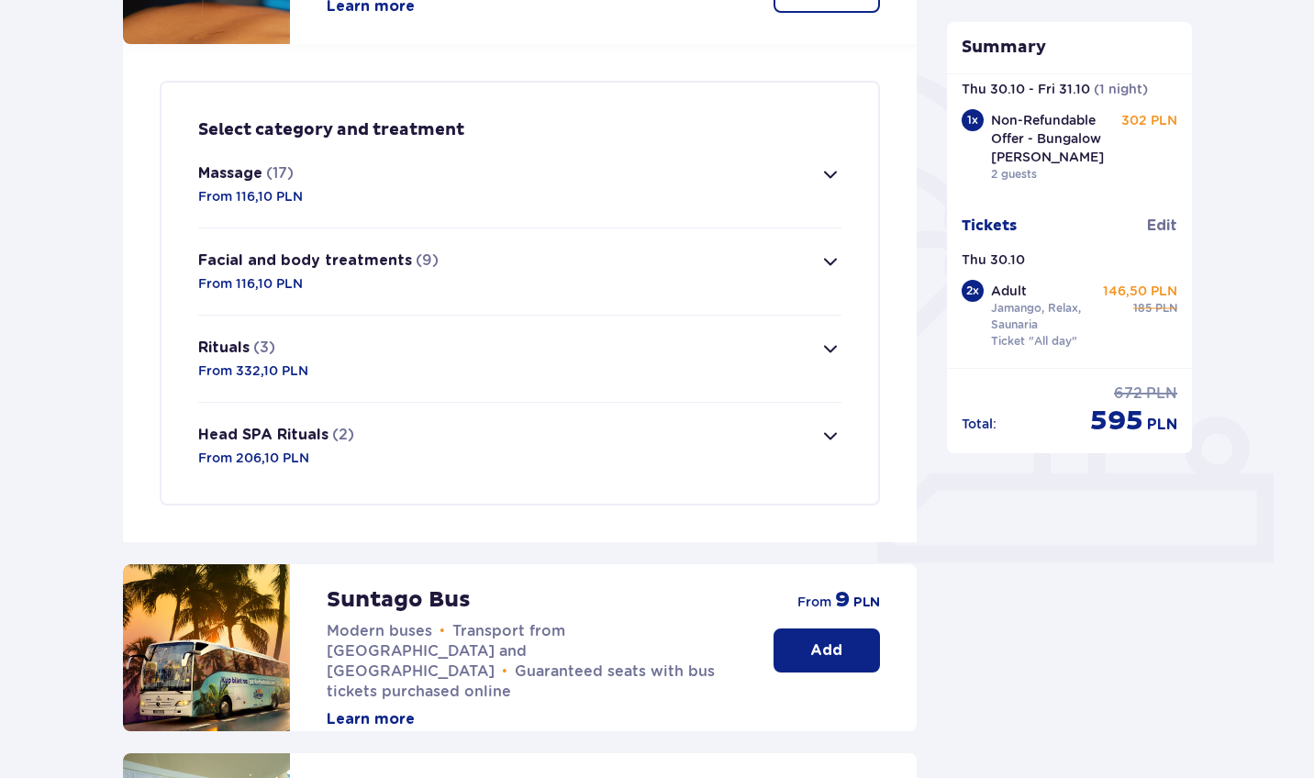
scroll to position [375, 0]
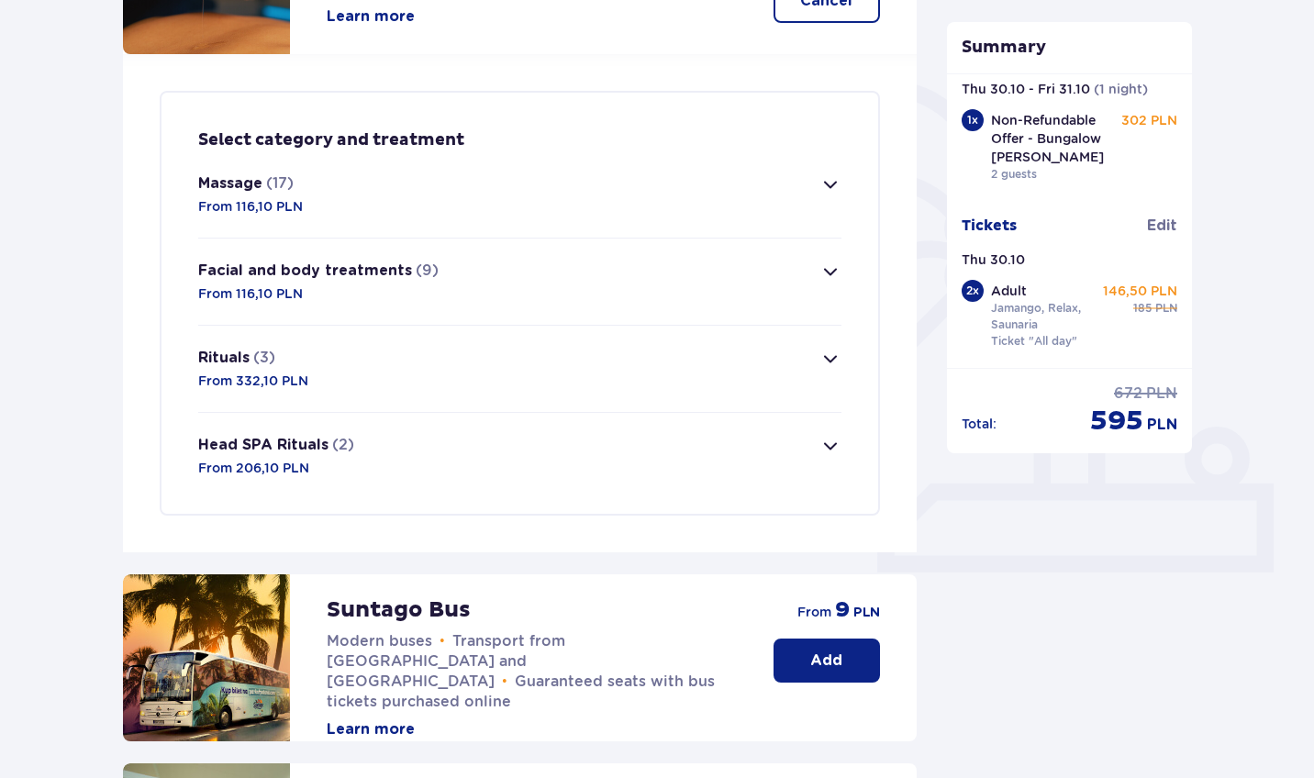
click at [832, 189] on span "button" at bounding box center [830, 184] width 22 height 22
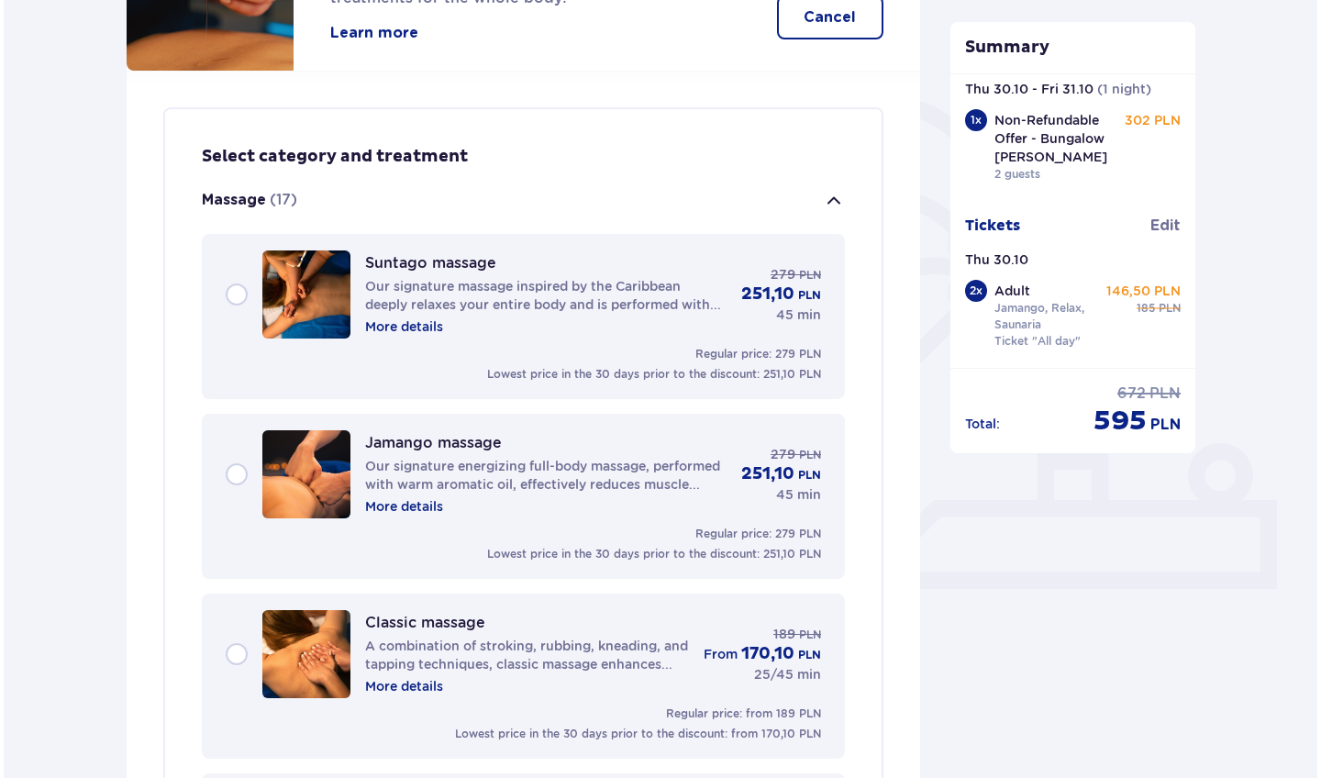
scroll to position [361, 0]
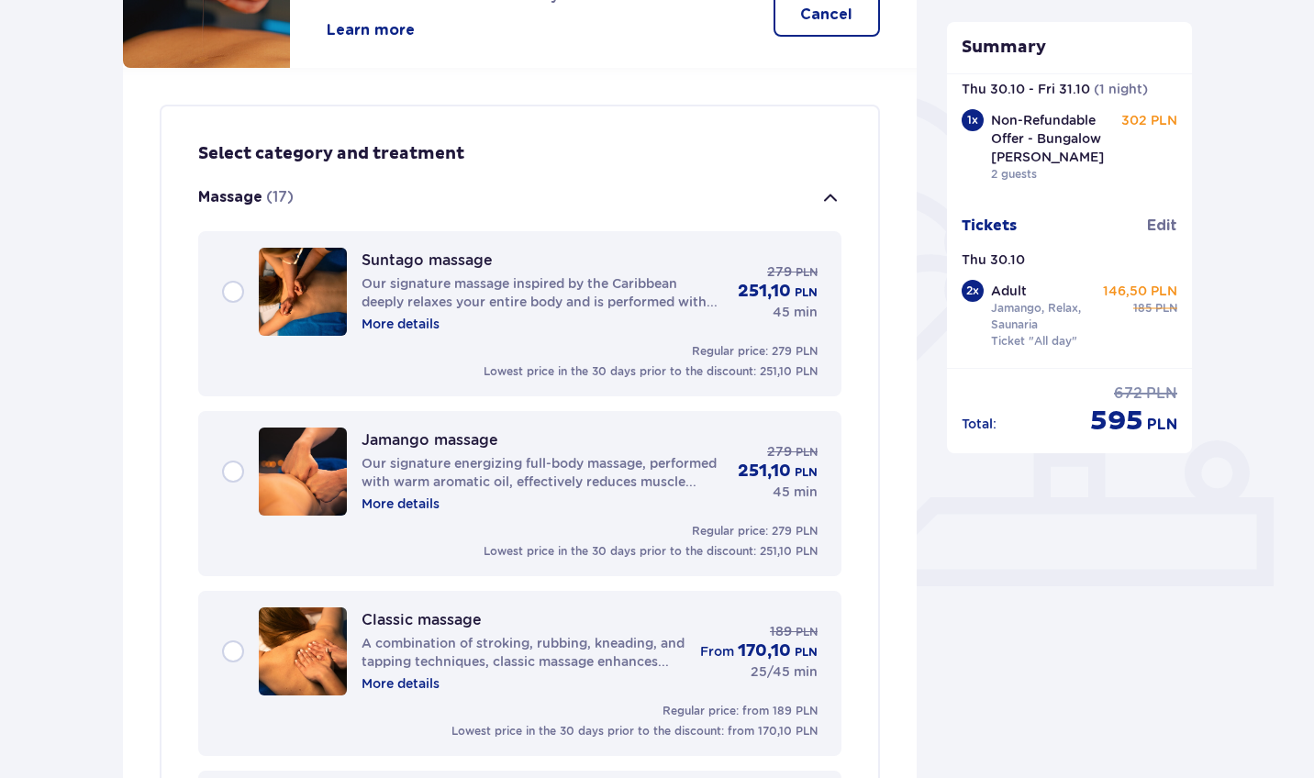
click at [420, 323] on p "More details" at bounding box center [400, 324] width 78 height 18
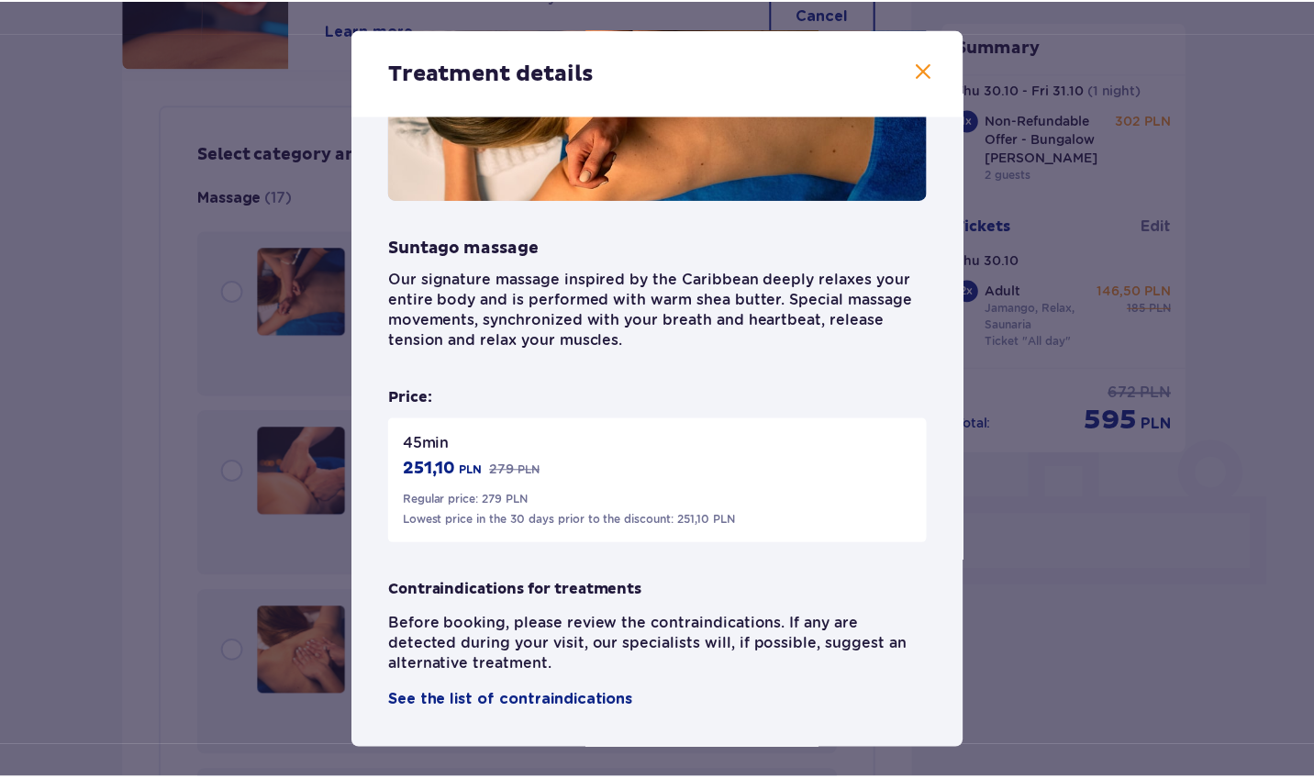
scroll to position [172, 0]
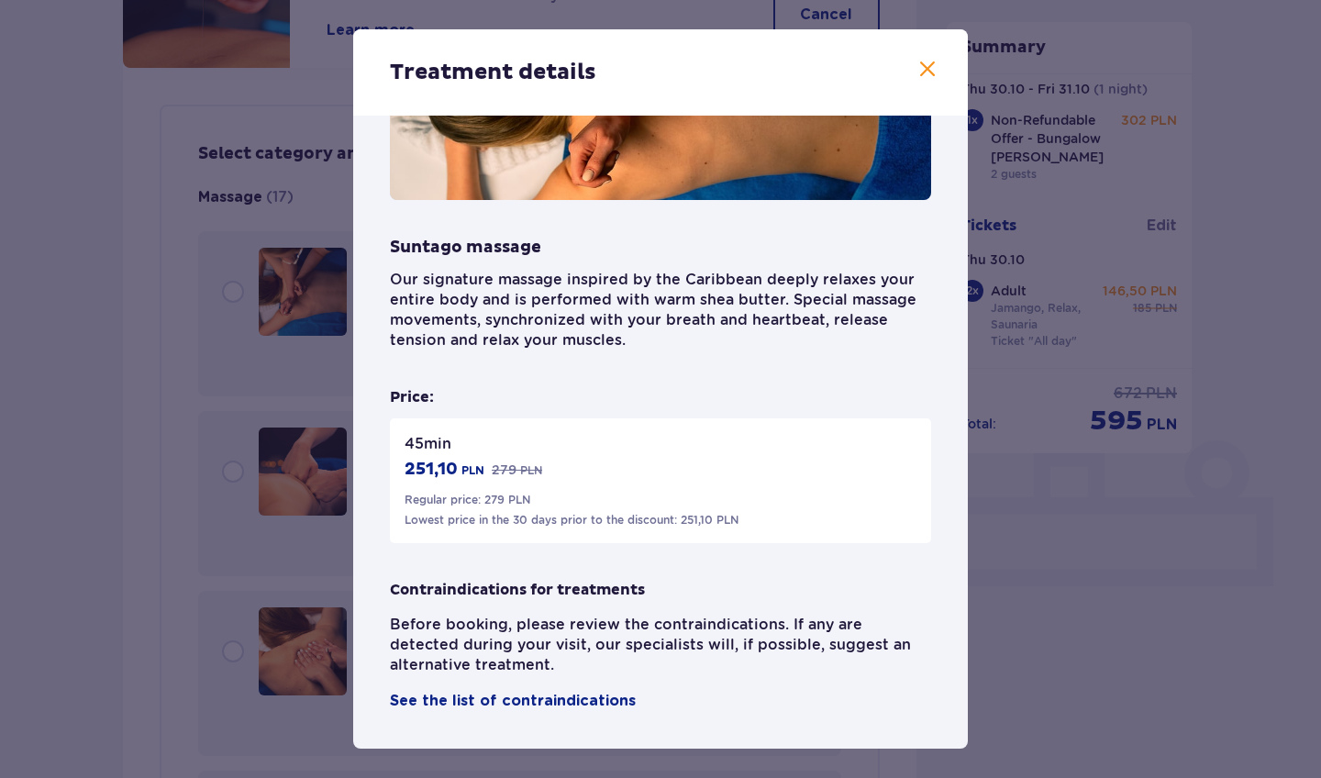
click at [918, 73] on span at bounding box center [927, 70] width 22 height 22
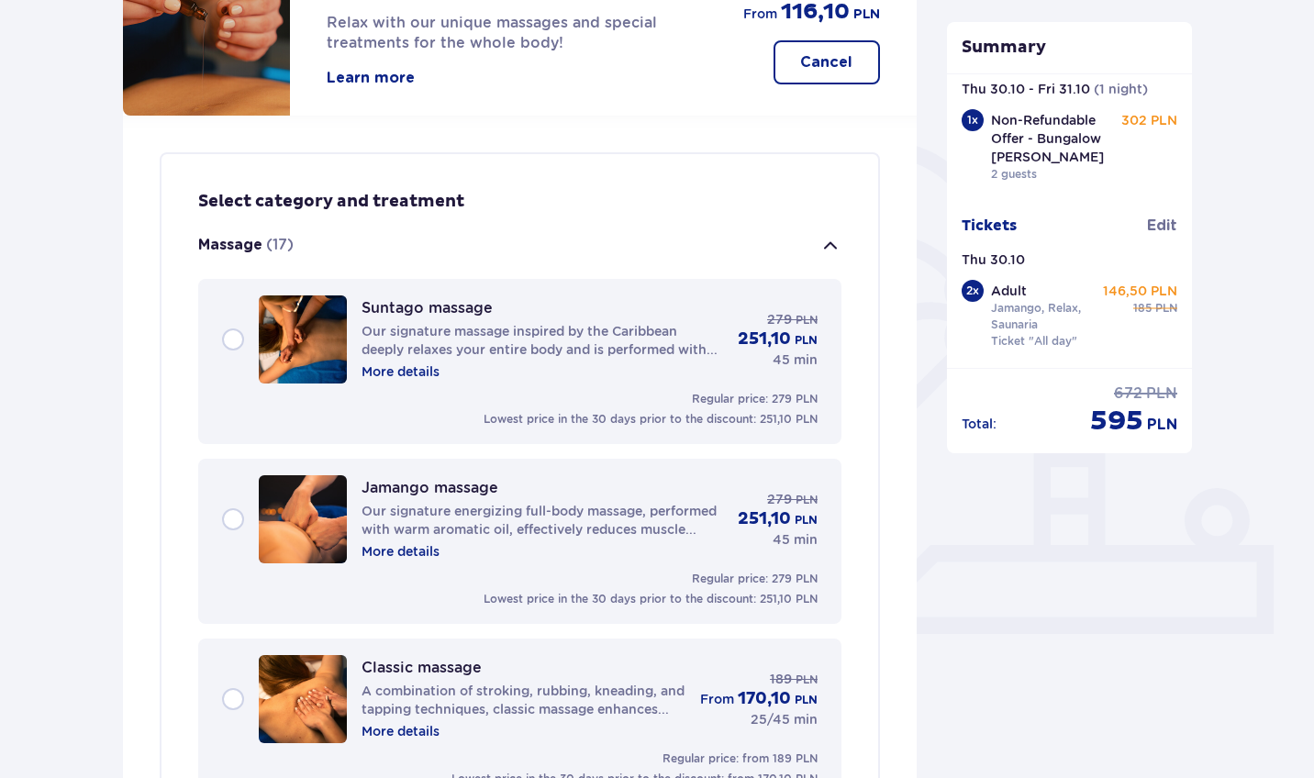
scroll to position [216, 0]
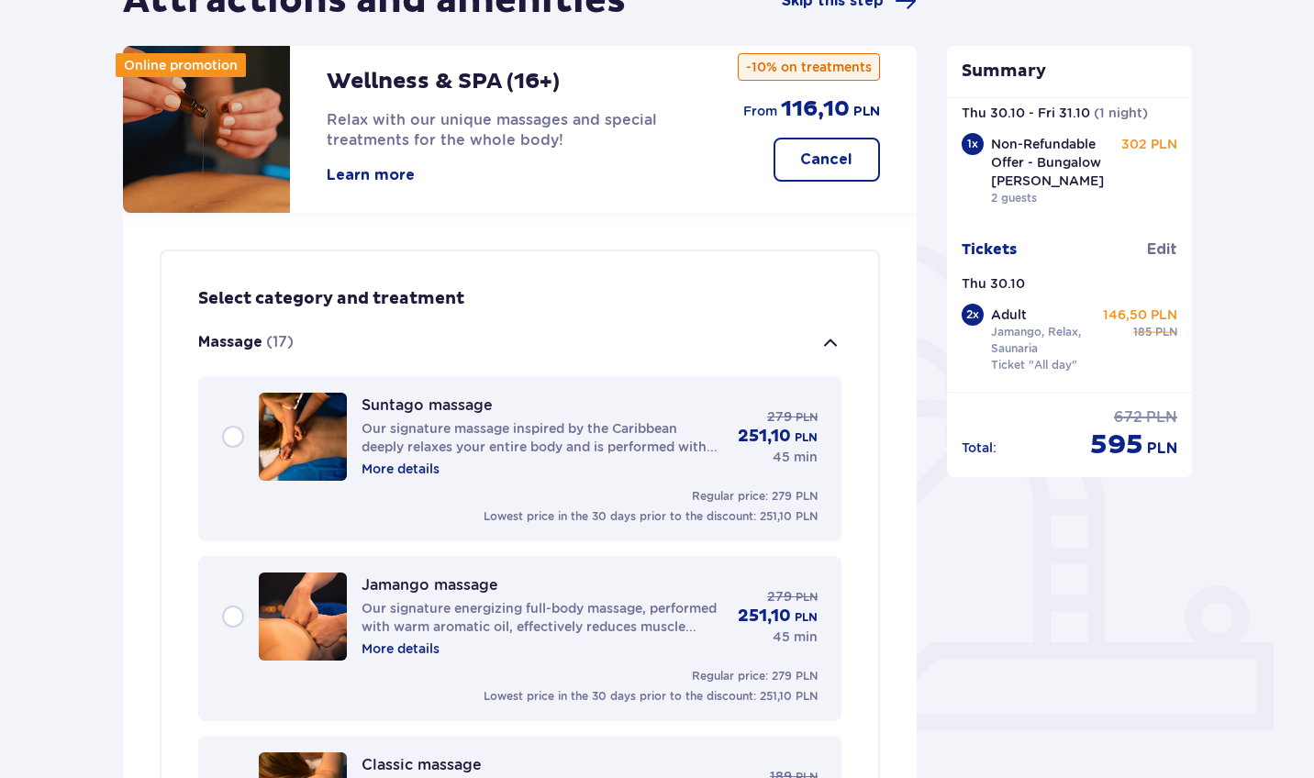
click at [828, 341] on span "button" at bounding box center [830, 343] width 22 height 22
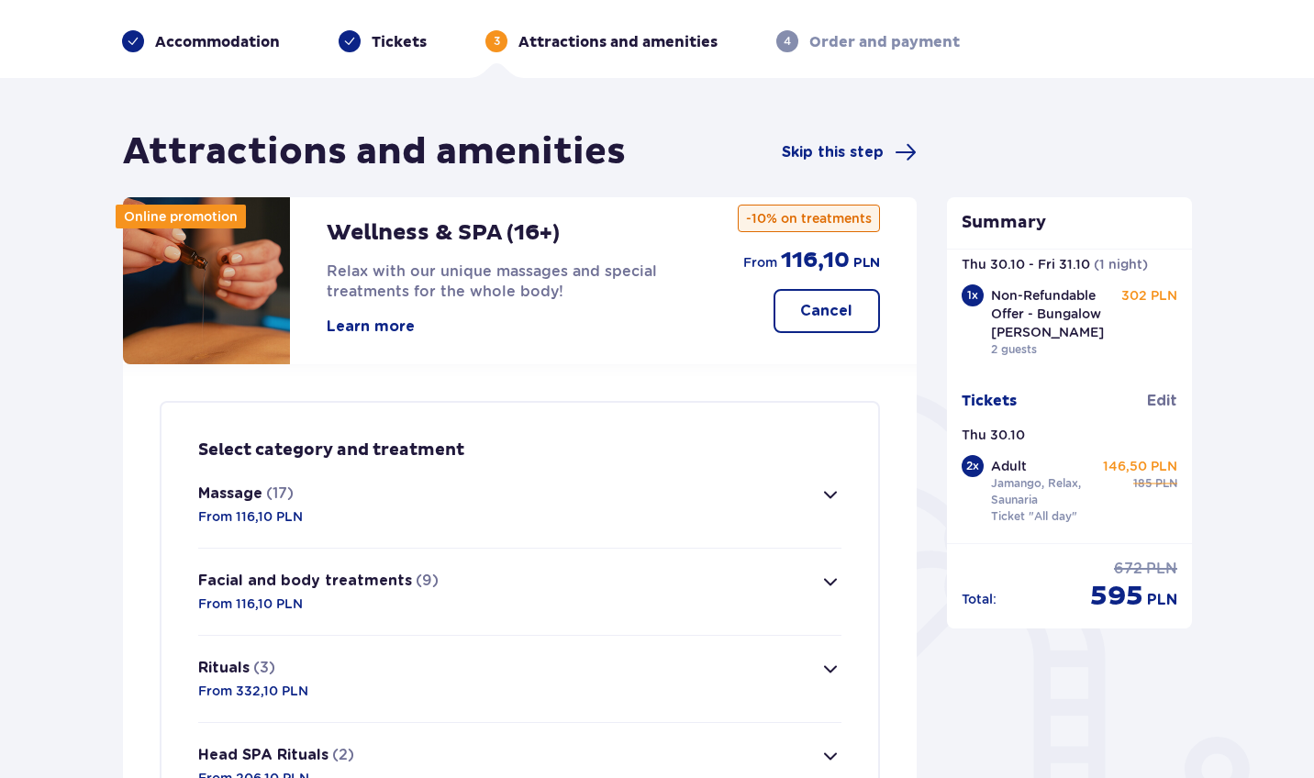
scroll to position [63, 0]
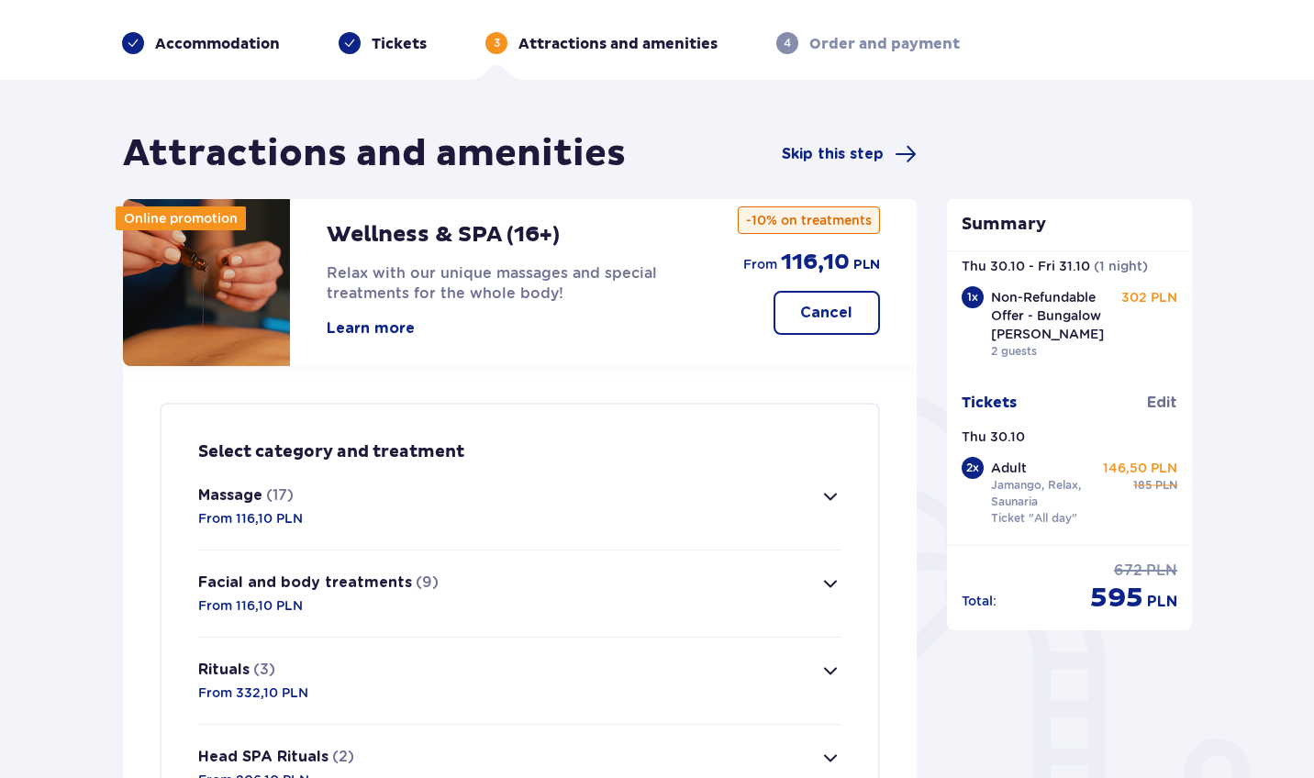
click at [845, 323] on p "Cancel" at bounding box center [826, 313] width 52 height 20
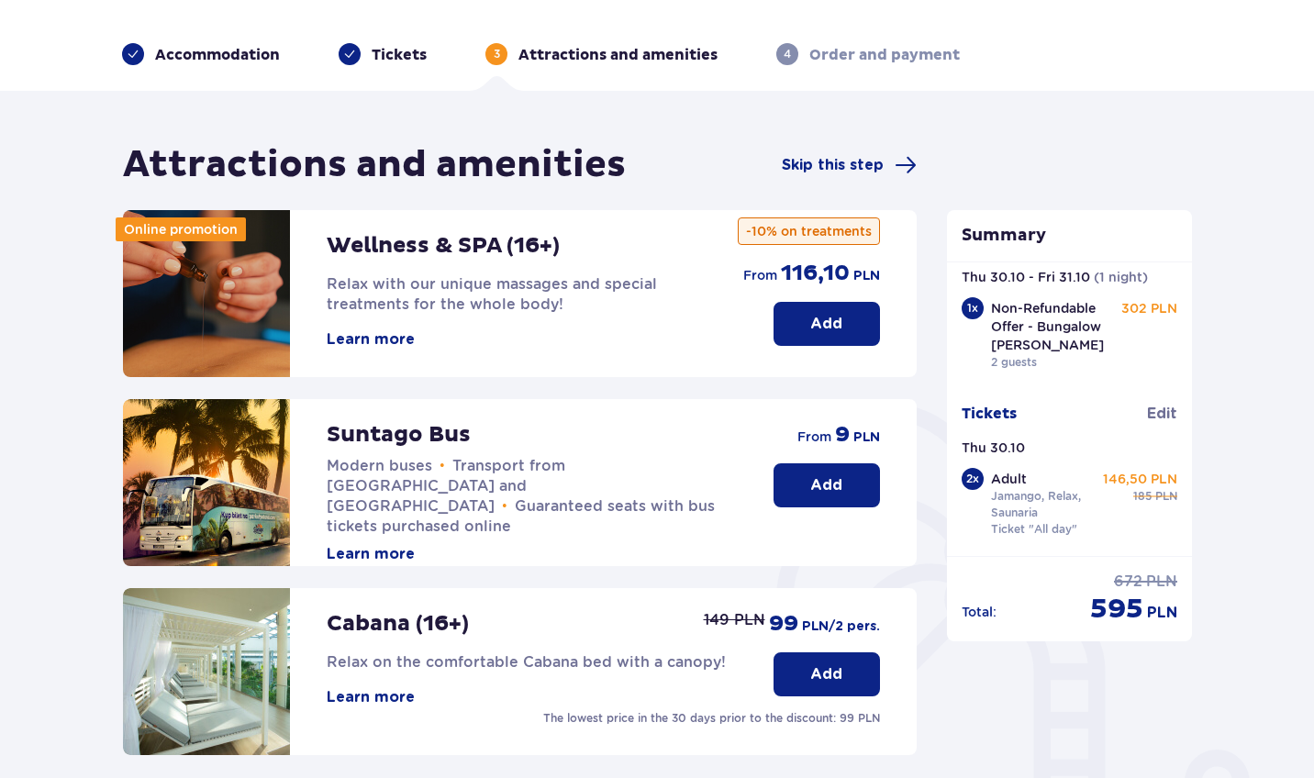
scroll to position [131, 0]
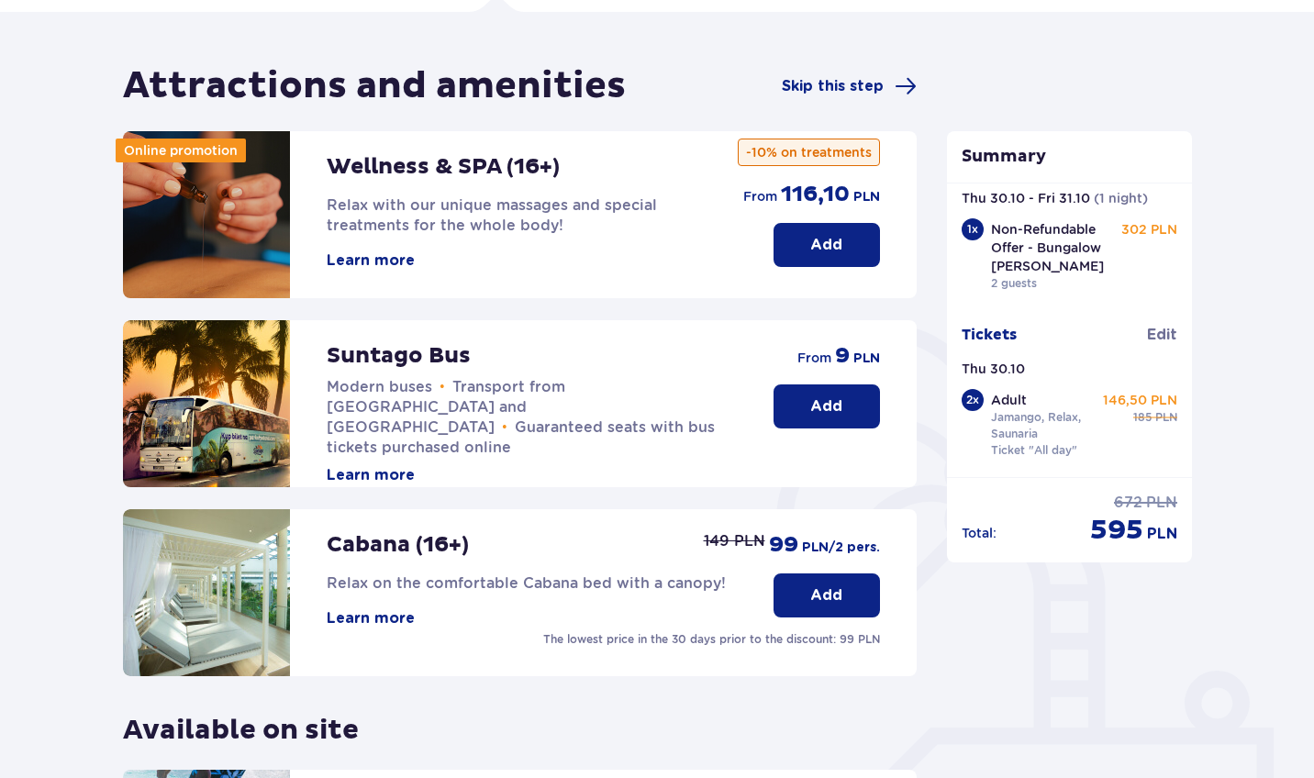
click at [348, 613] on button "Learn more" at bounding box center [371, 618] width 88 height 20
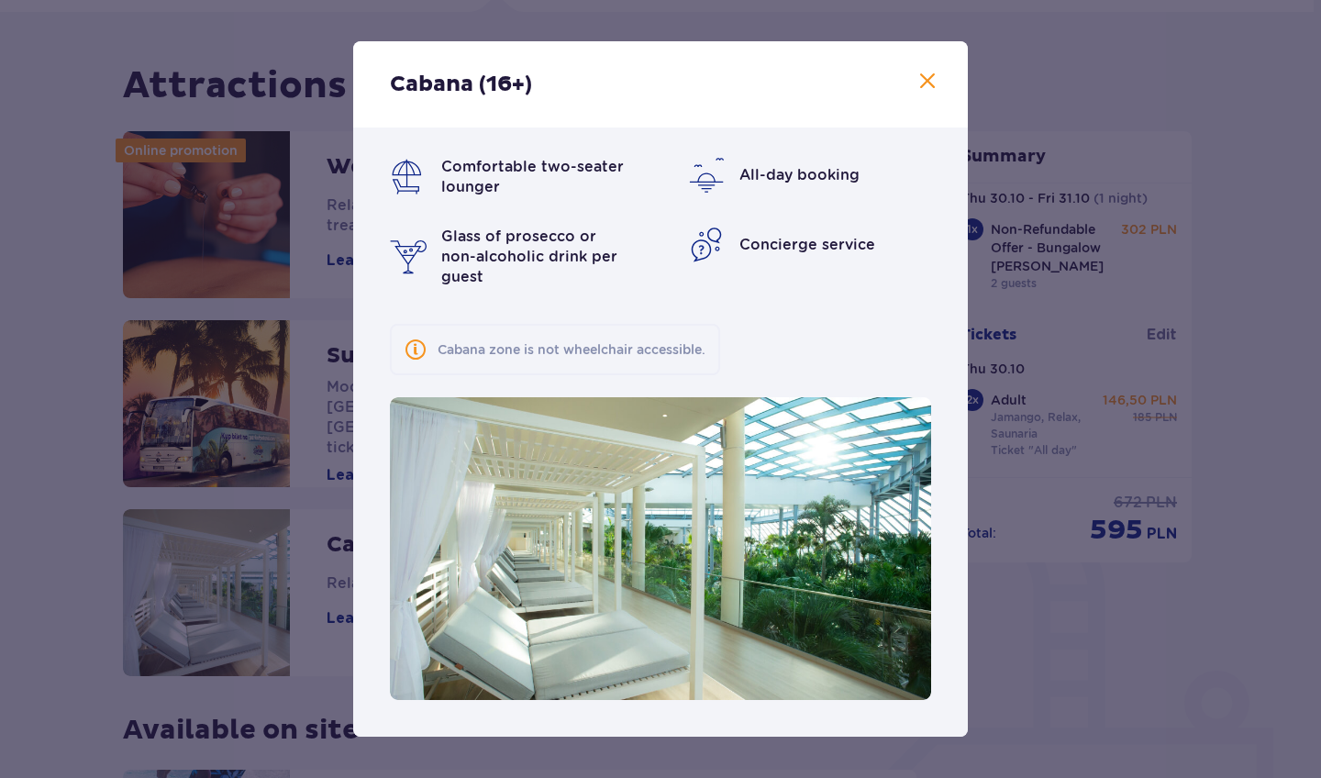
click at [929, 90] on span at bounding box center [927, 82] width 22 height 22
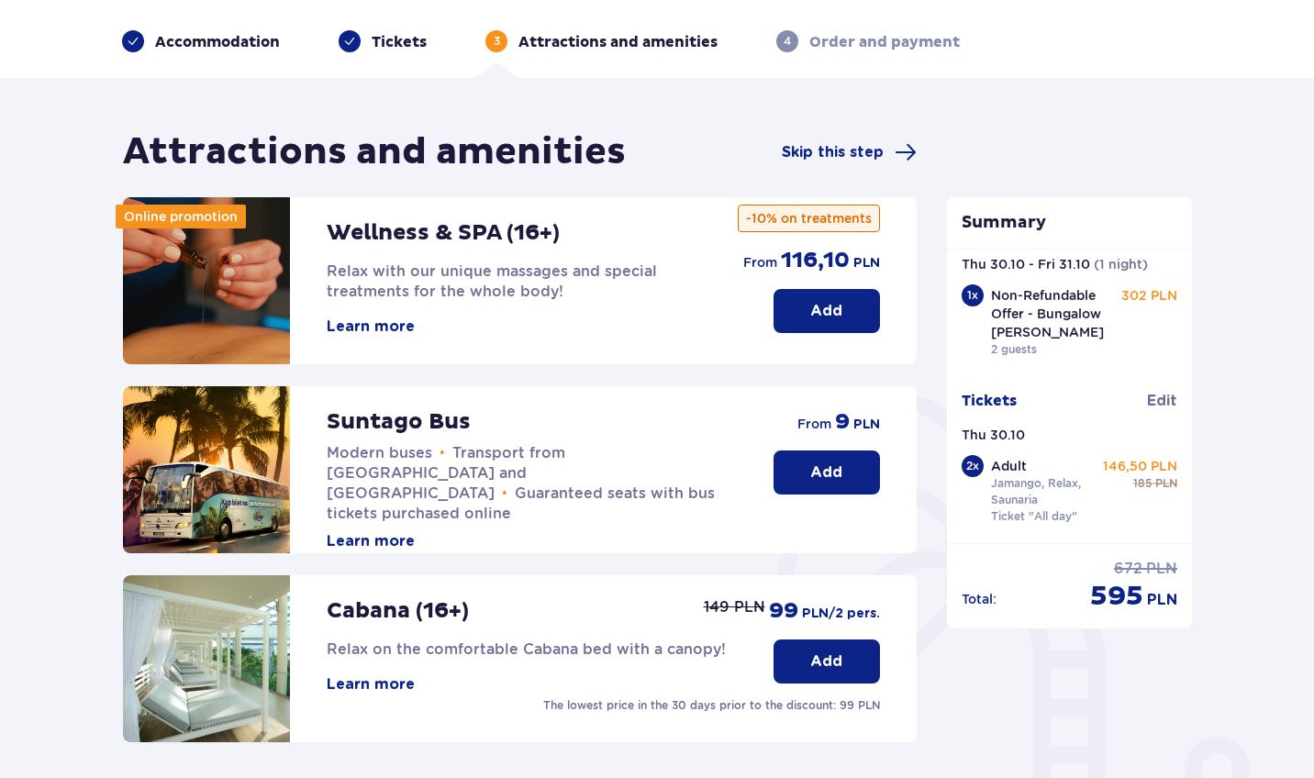
scroll to position [55, 0]
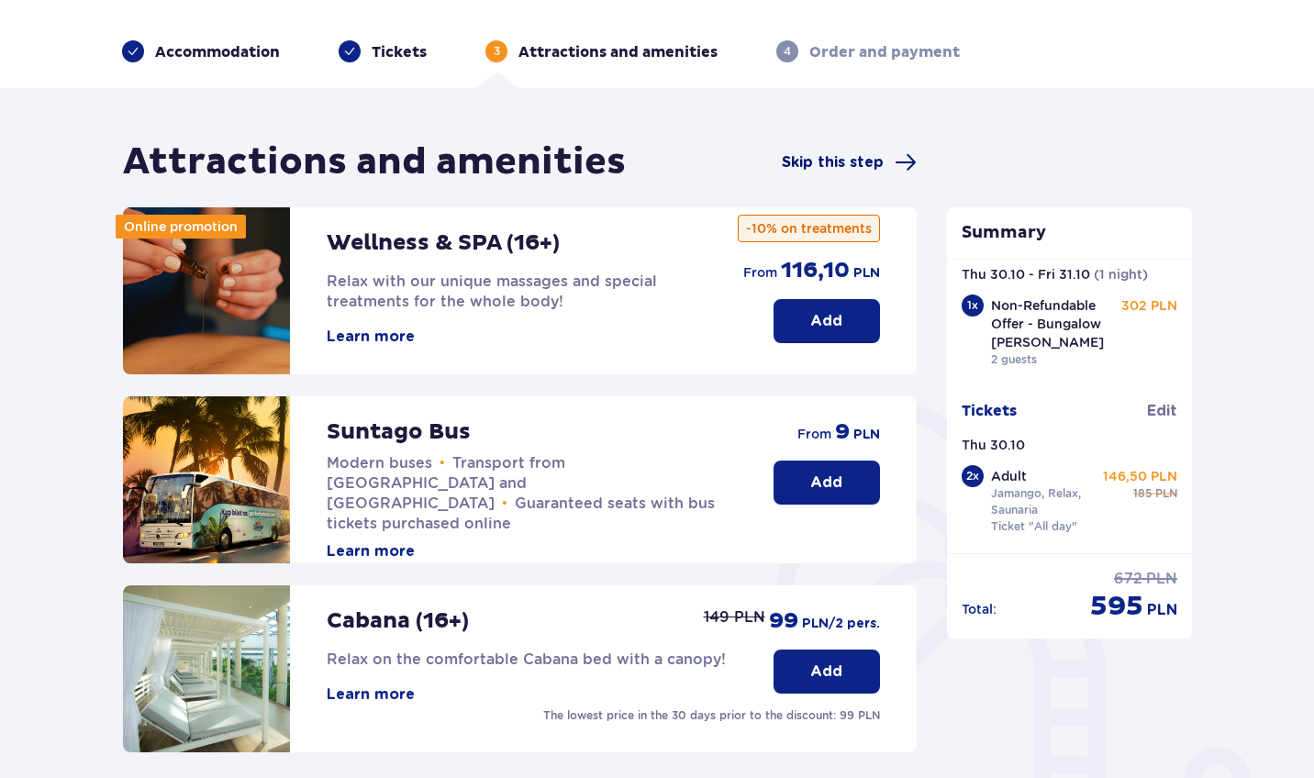
click at [853, 168] on span "Skip this step" at bounding box center [833, 162] width 102 height 20
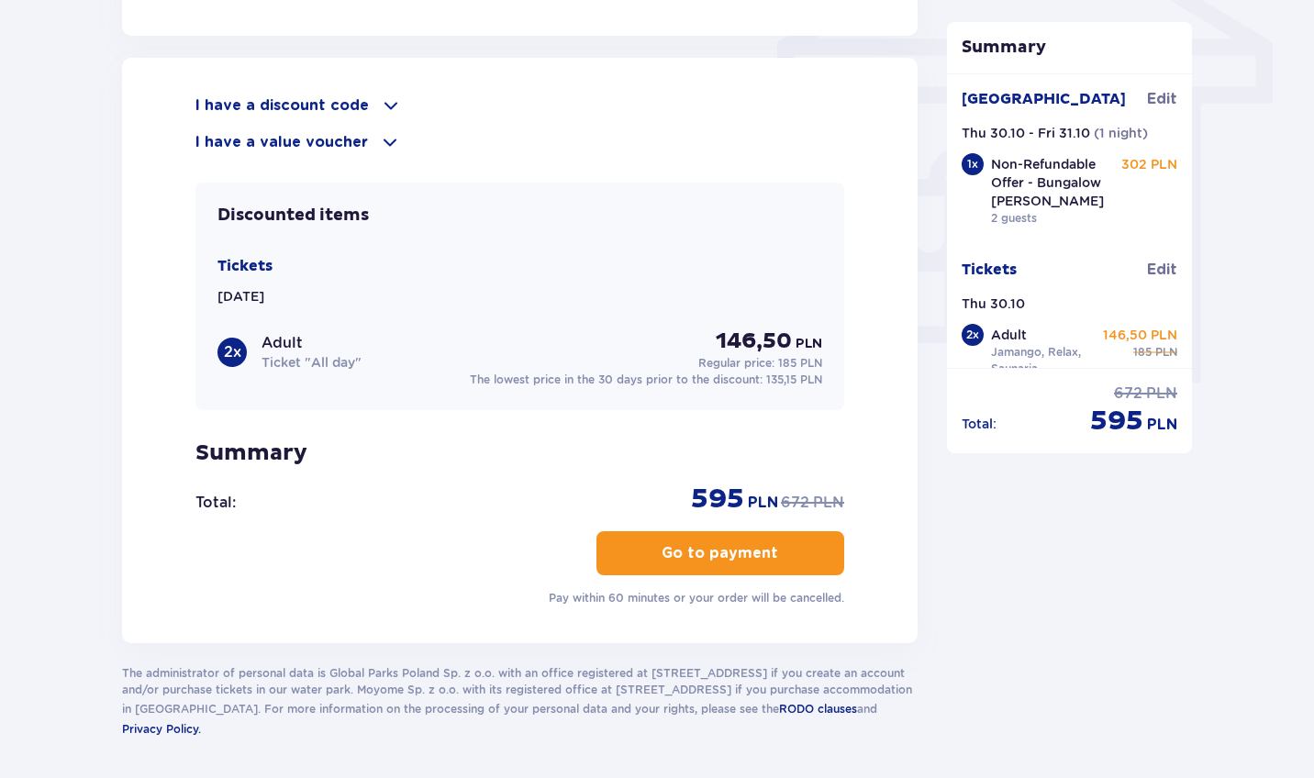
scroll to position [1590, 0]
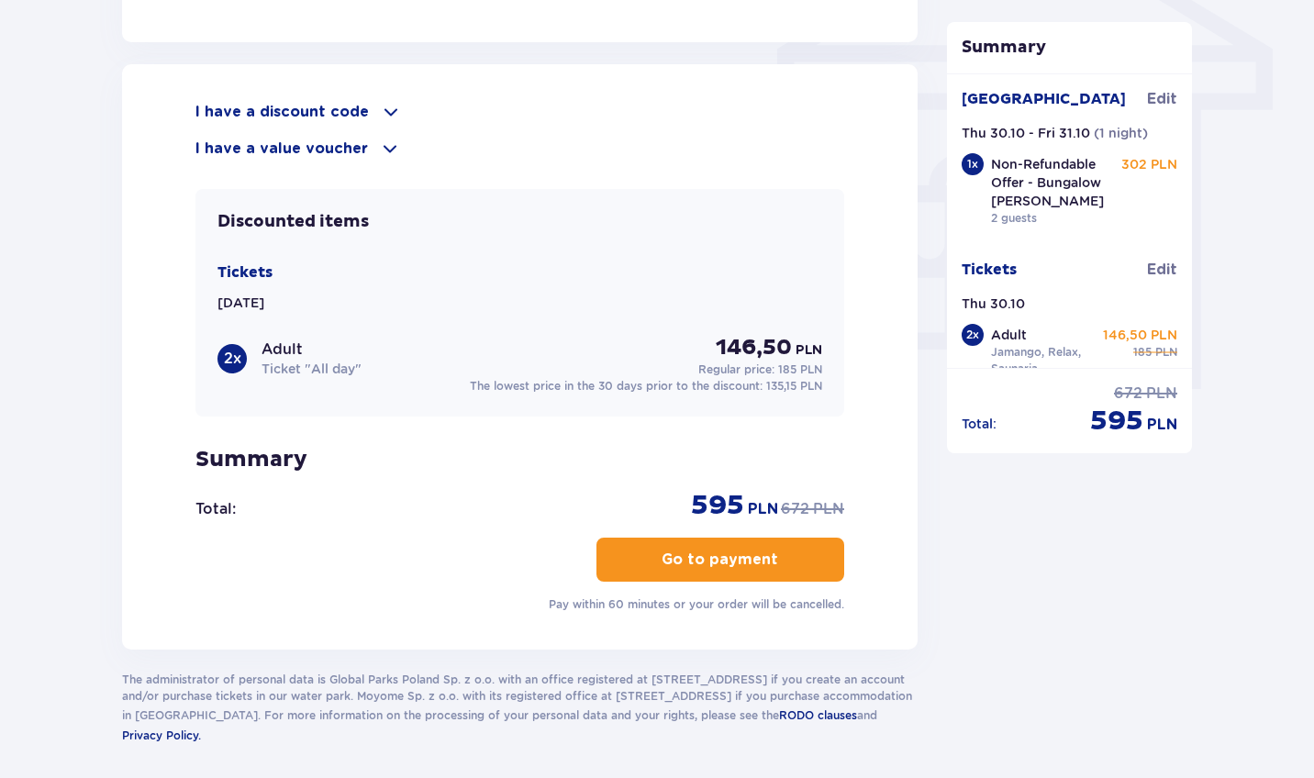
click at [370, 113] on div "I have a discount code" at bounding box center [519, 112] width 649 height 22
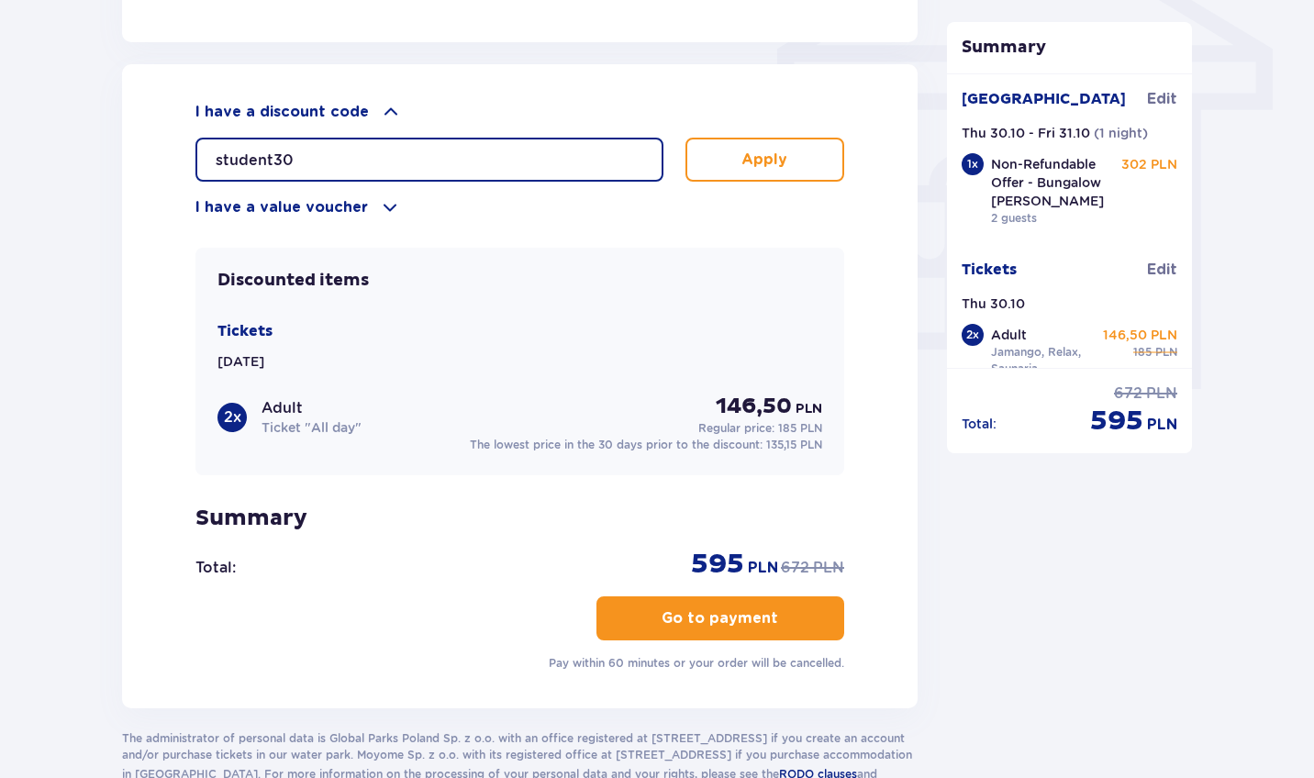
type input "student30"
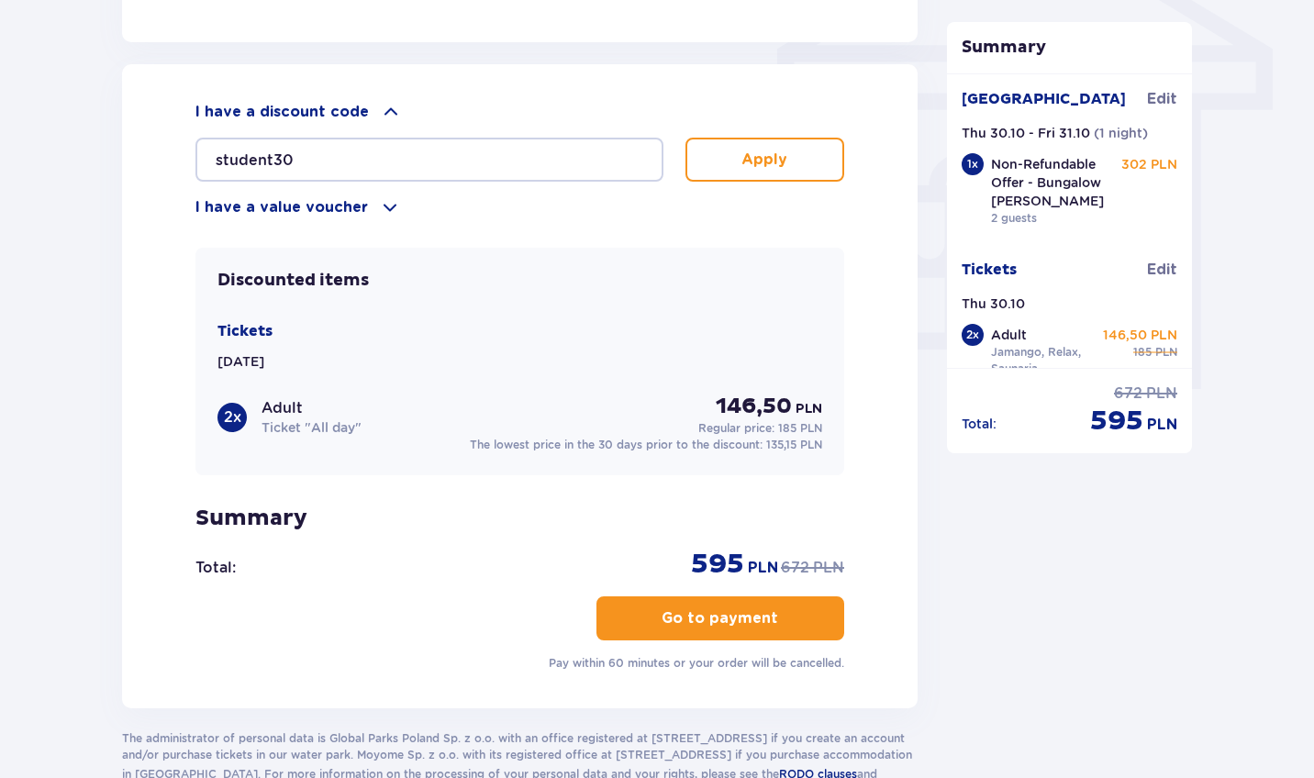
click at [754, 170] on p "Apply" at bounding box center [764, 160] width 46 height 20
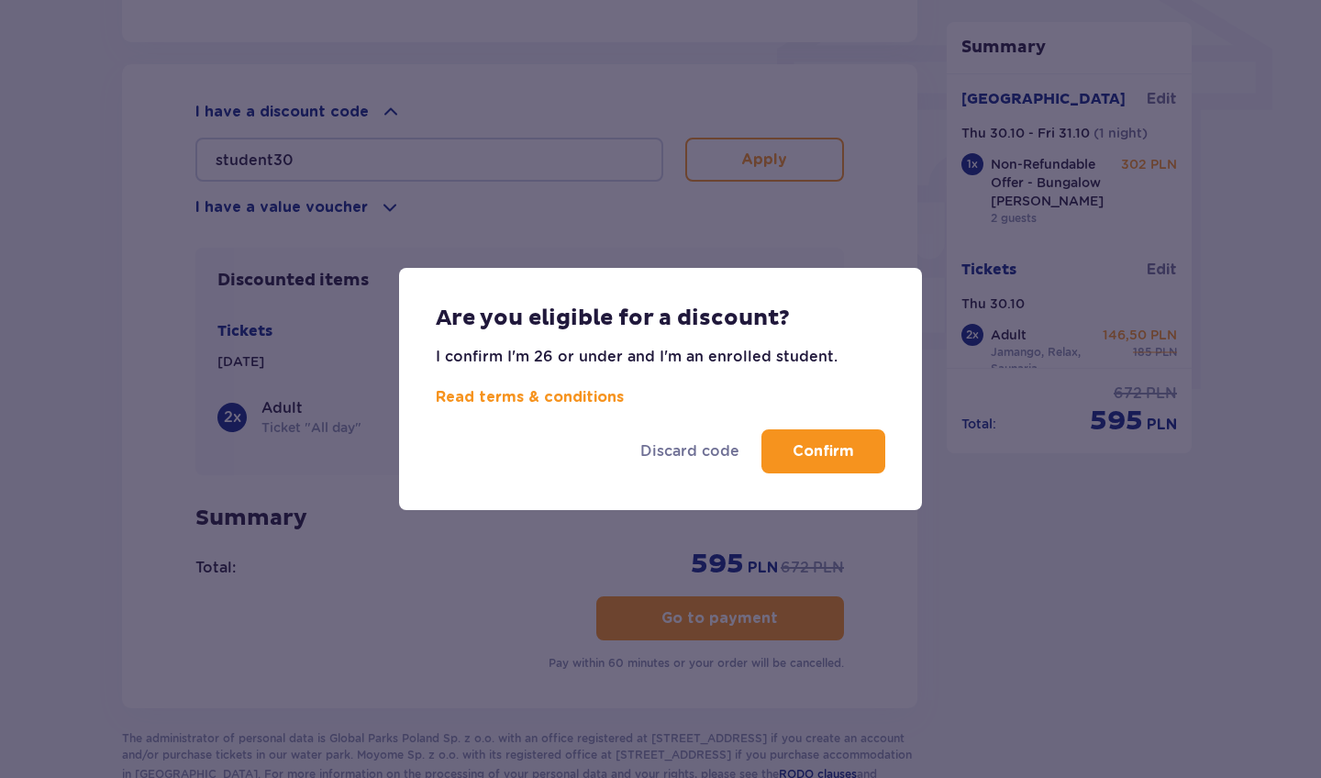
click at [796, 458] on p "Confirm" at bounding box center [823, 451] width 61 height 20
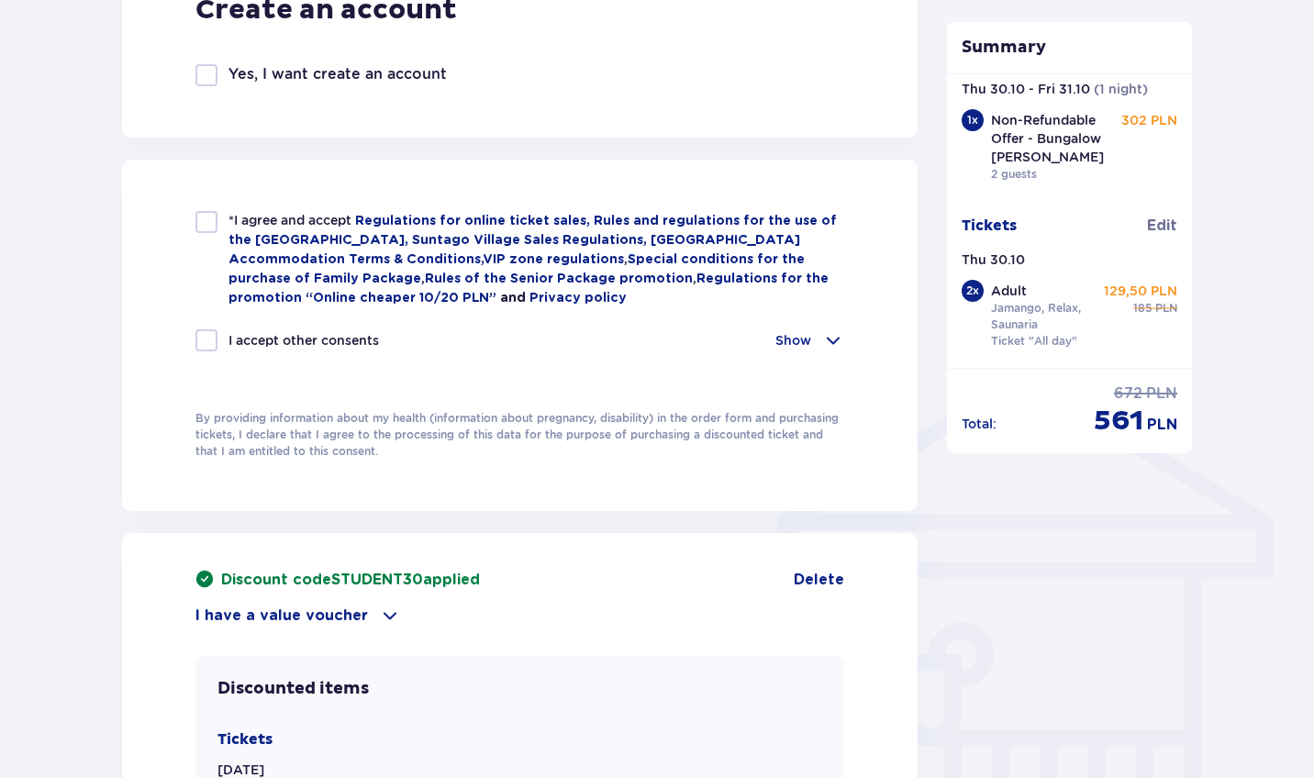
scroll to position [1122, 0]
click at [780, 338] on p "Show" at bounding box center [793, 339] width 36 height 18
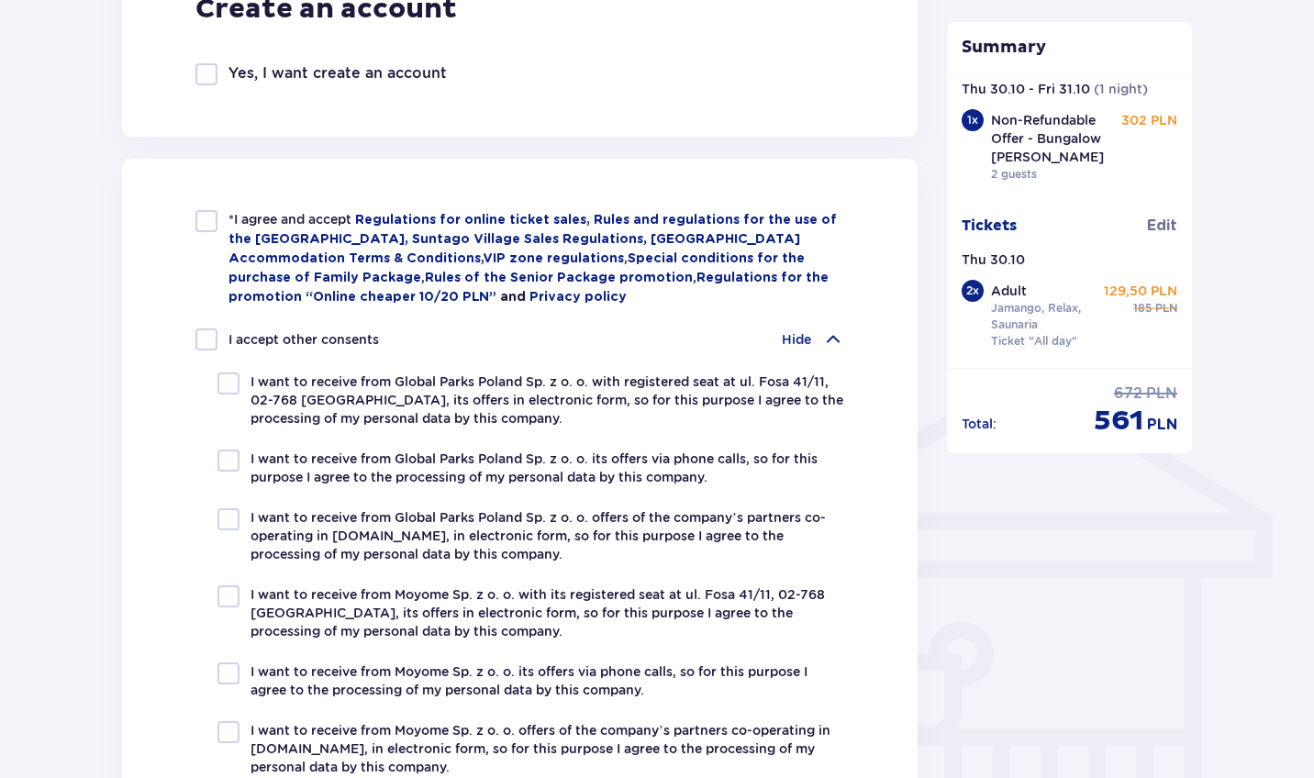
click at [780, 338] on div "I accept other consents Hide" at bounding box center [519, 339] width 649 height 22
click at [794, 340] on p "Hide" at bounding box center [796, 339] width 29 height 18
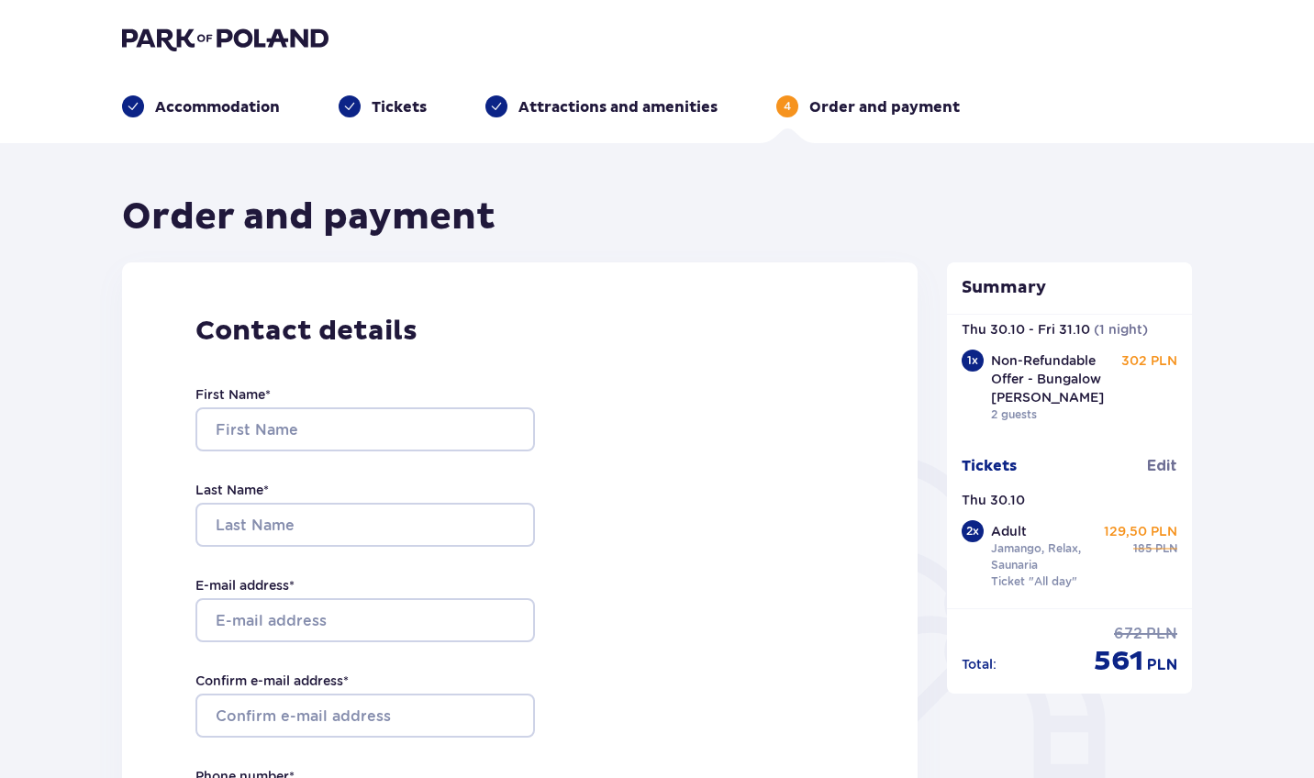
scroll to position [0, 0]
click at [197, 109] on p "Accommodation" at bounding box center [217, 107] width 125 height 20
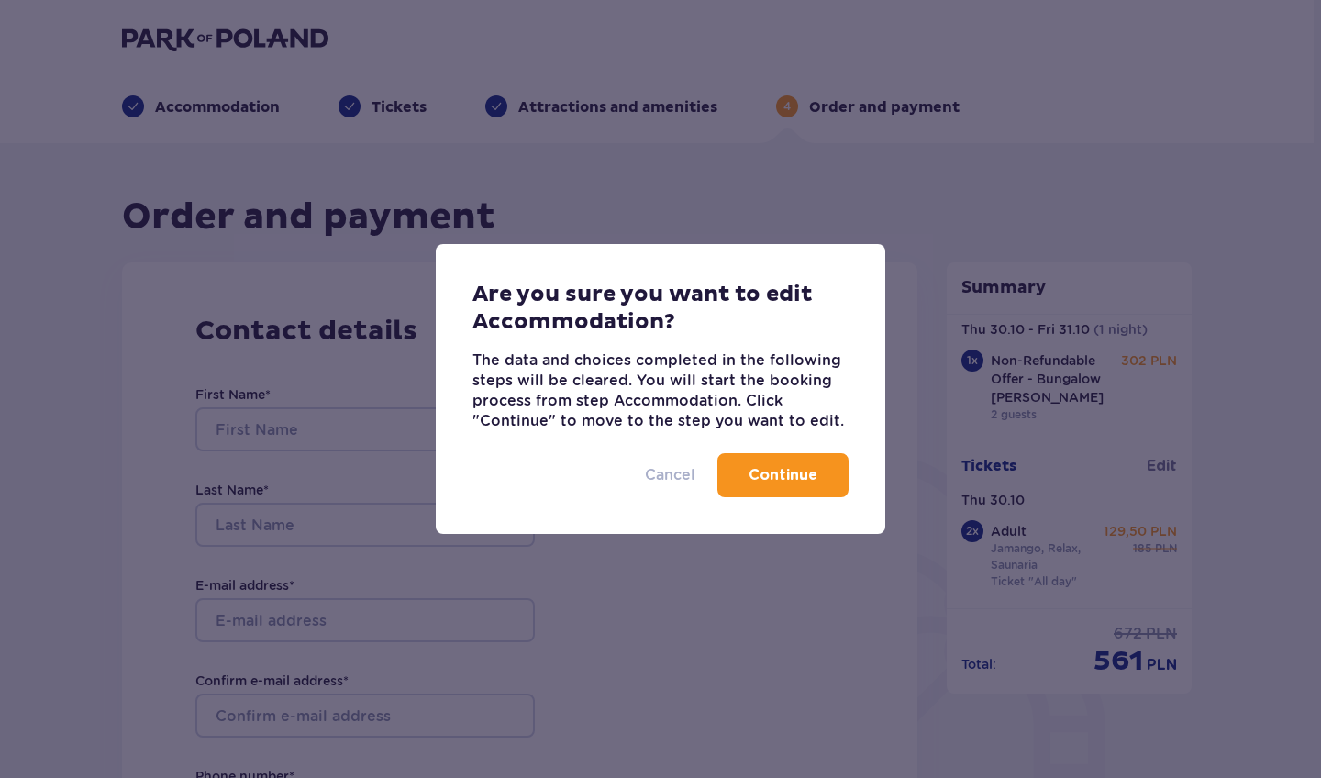
click at [682, 470] on p "Cancel" at bounding box center [670, 475] width 50 height 20
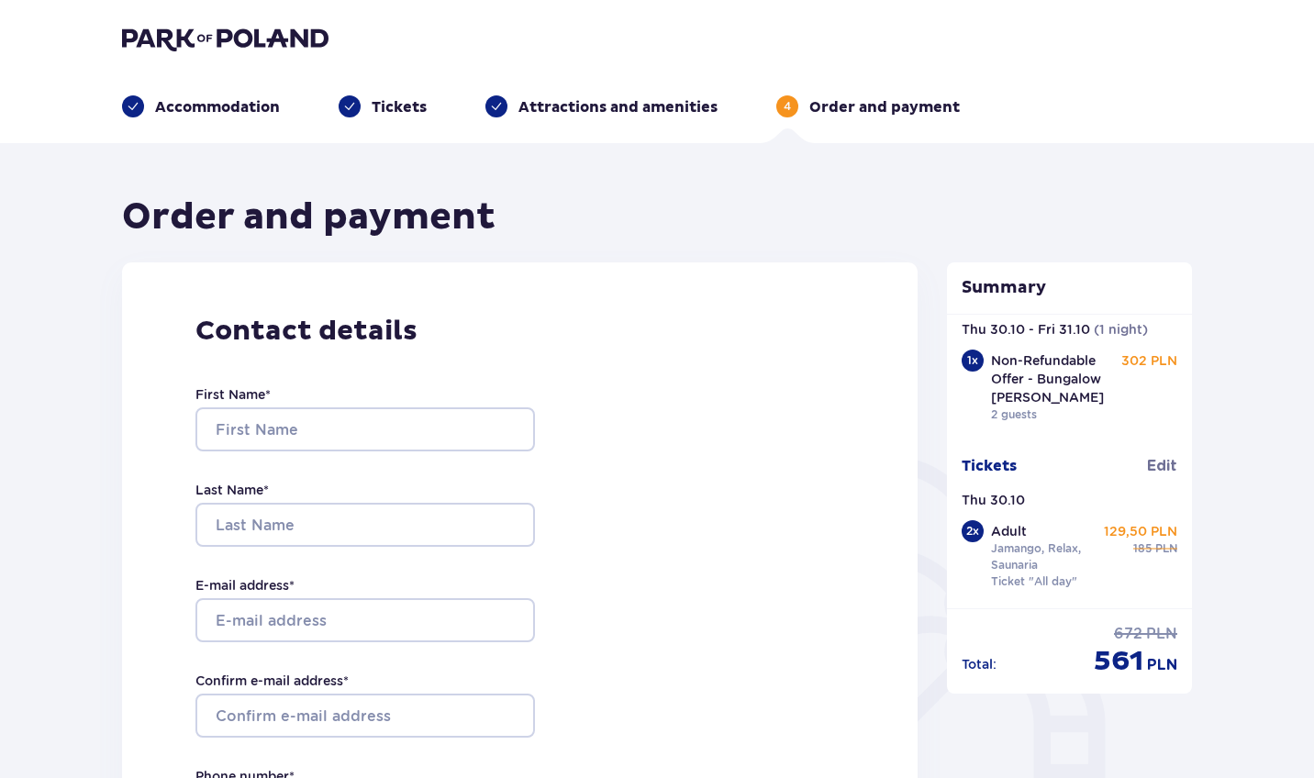
click at [224, 106] on p "Accommodation" at bounding box center [217, 107] width 125 height 20
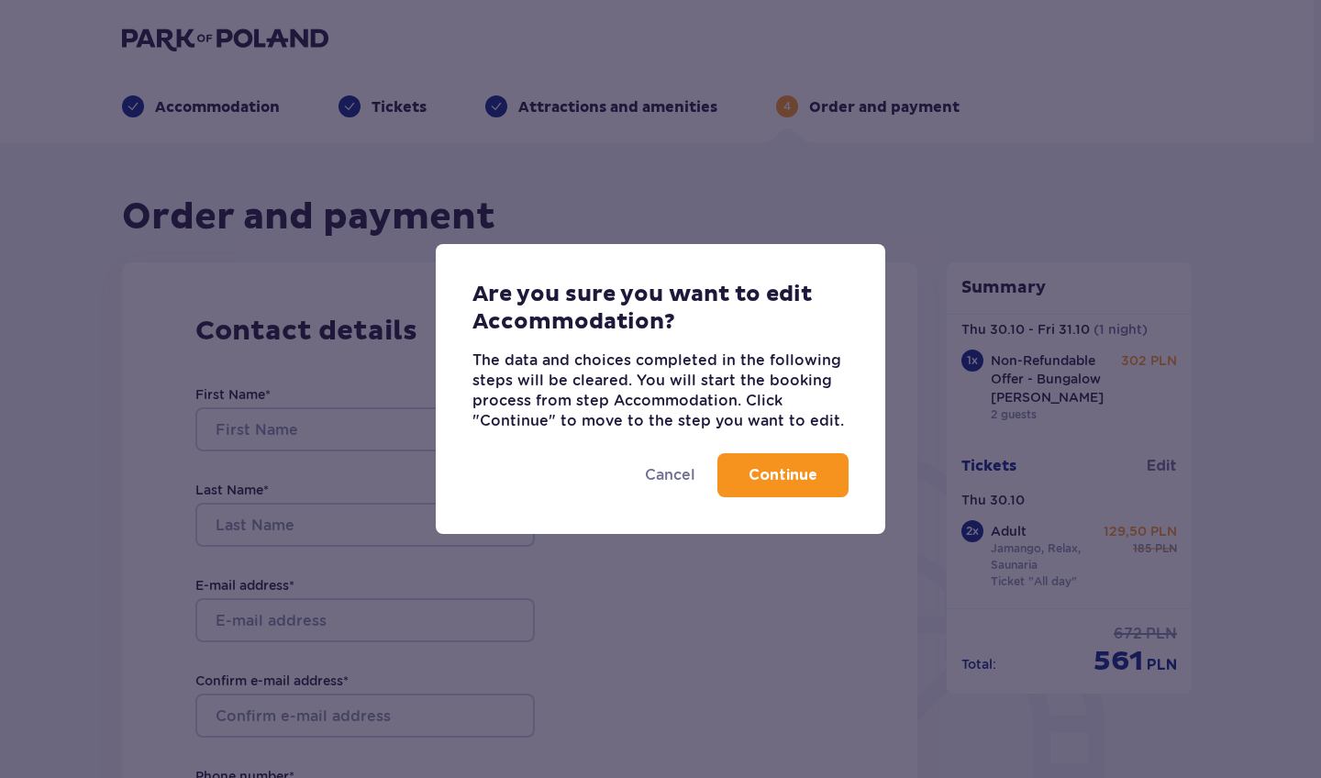
click at [805, 480] on p "Continue" at bounding box center [783, 475] width 69 height 20
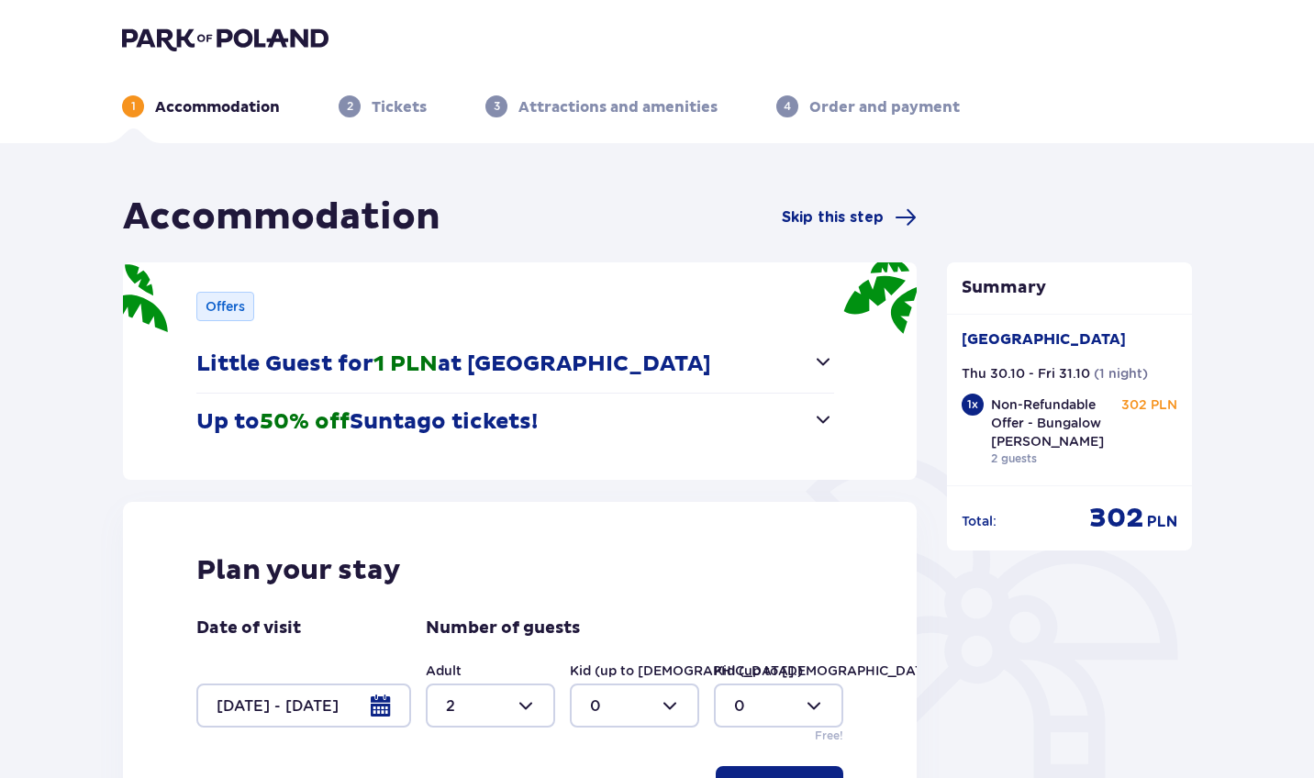
click at [274, 46] on img at bounding box center [225, 39] width 206 height 26
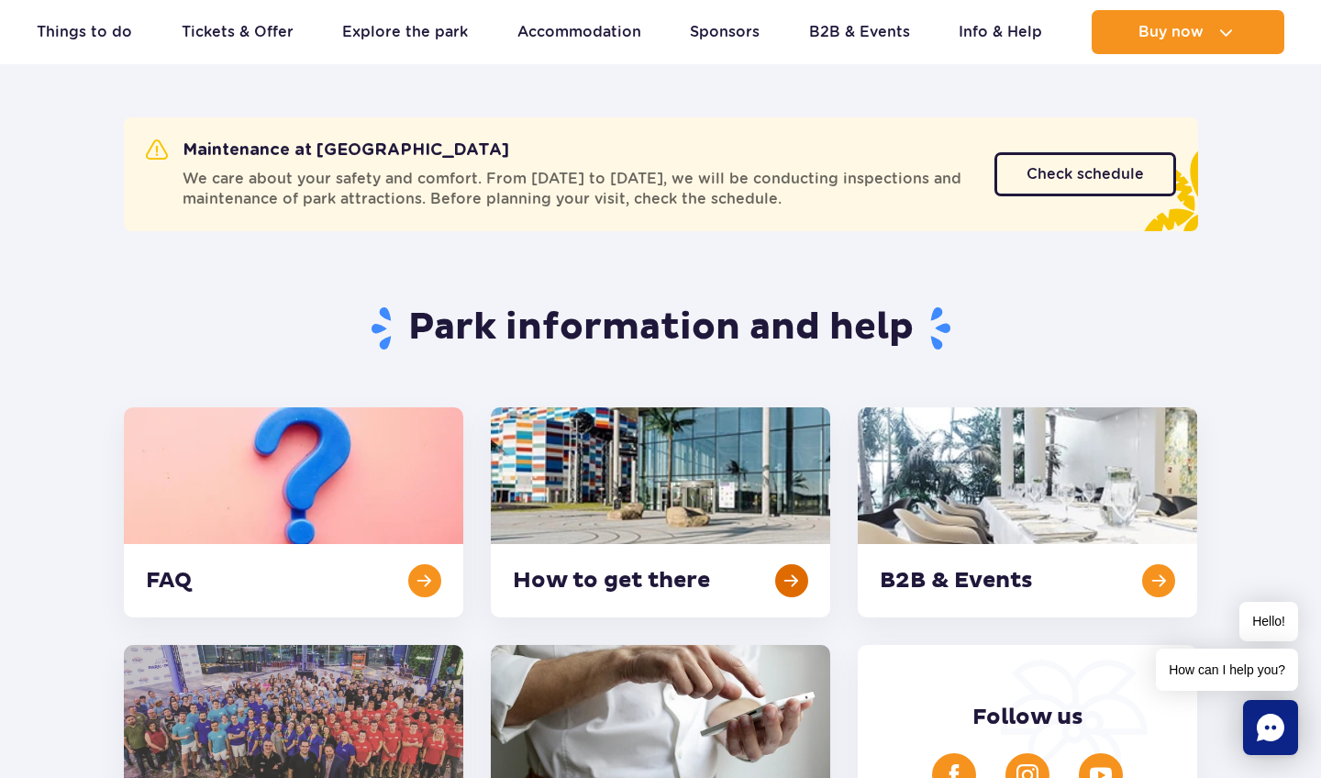
scroll to position [134, 0]
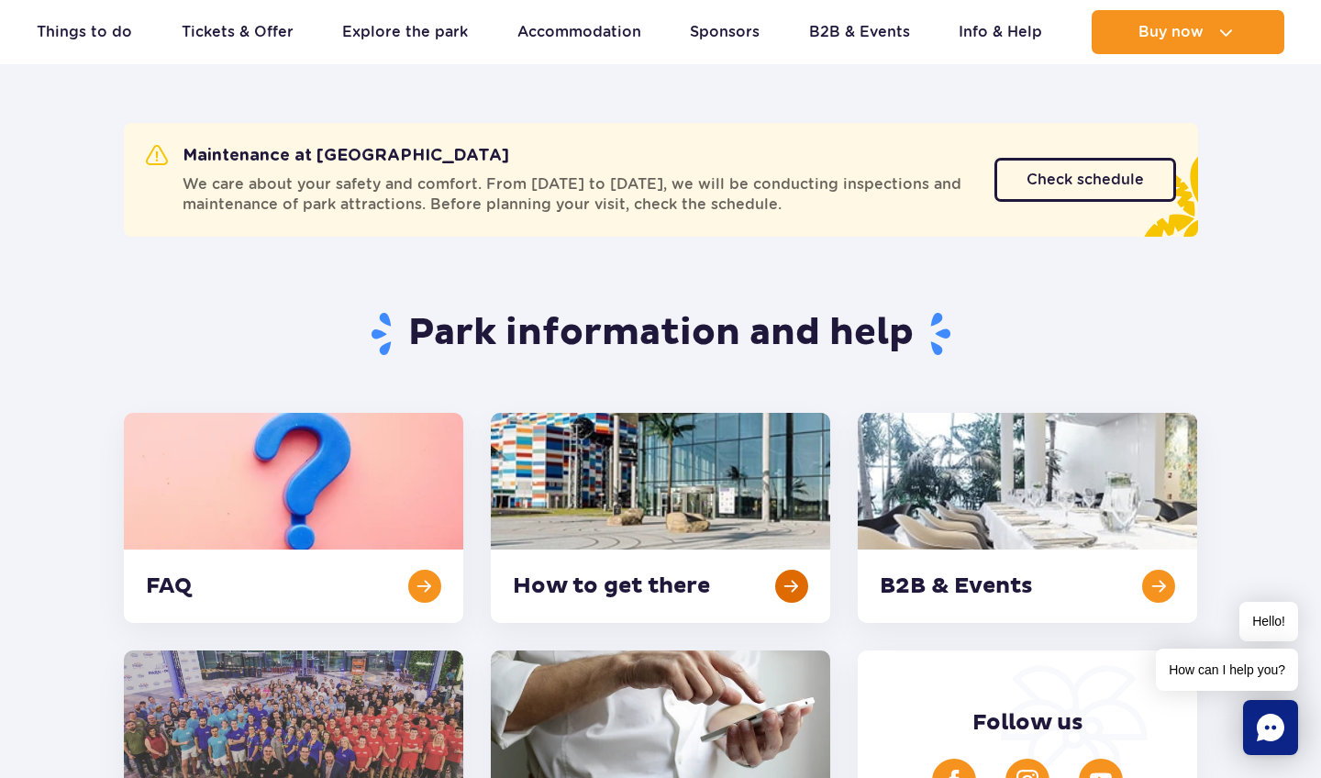
click at [795, 574] on link at bounding box center [660, 518] width 339 height 210
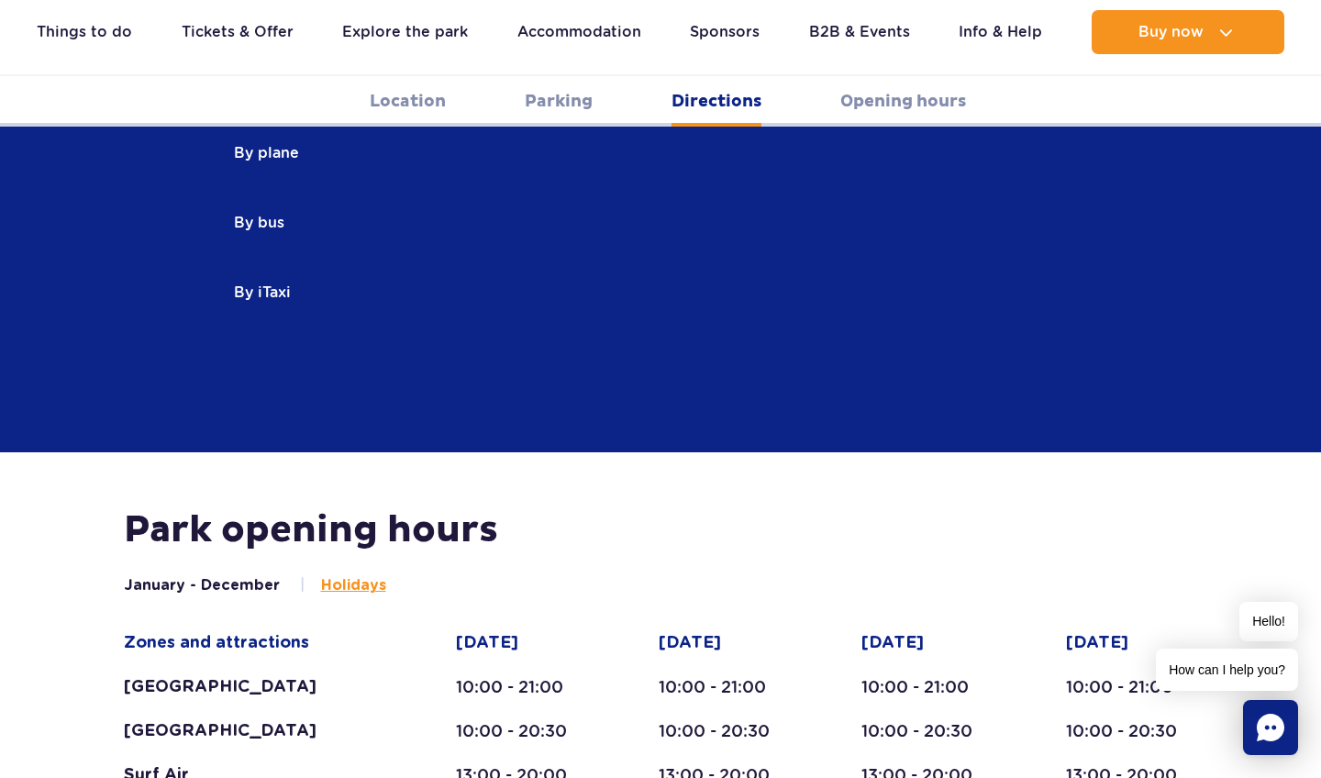
scroll to position [2890, 1]
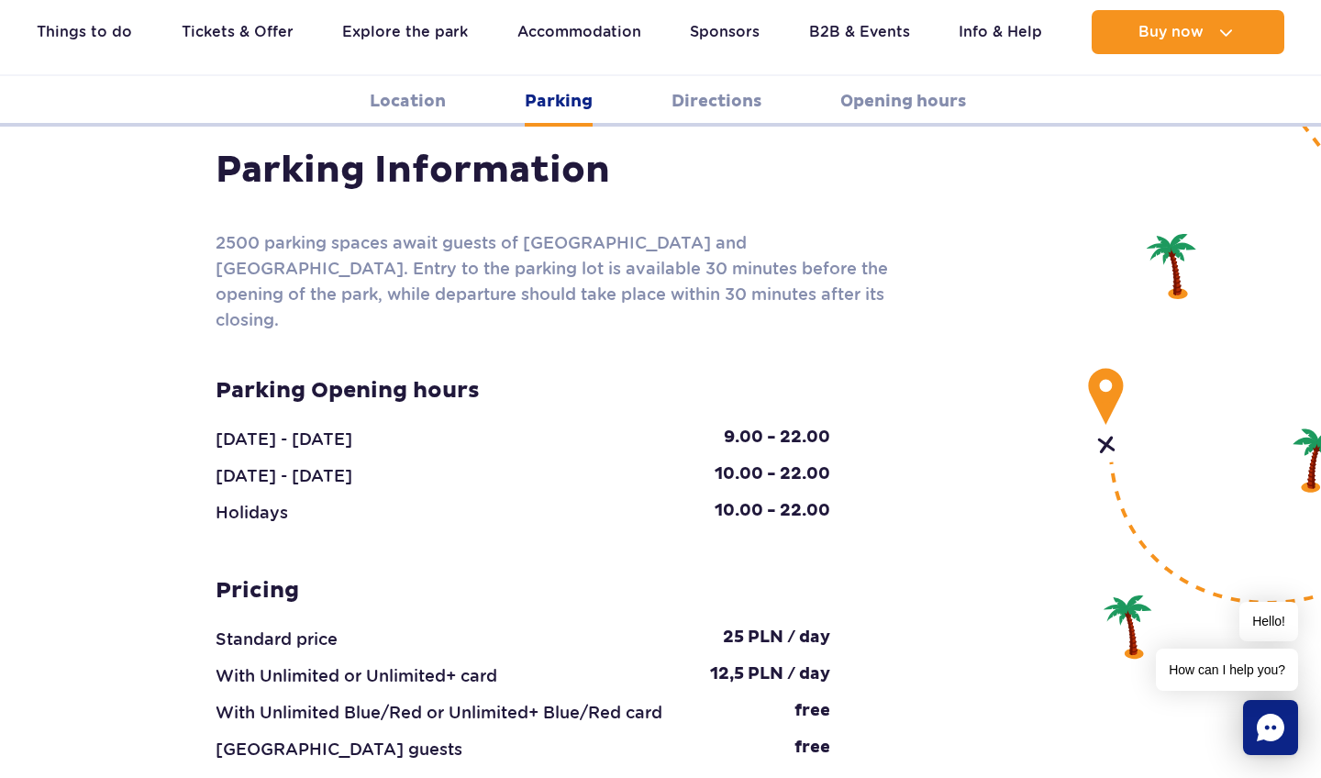
scroll to position [1668, 0]
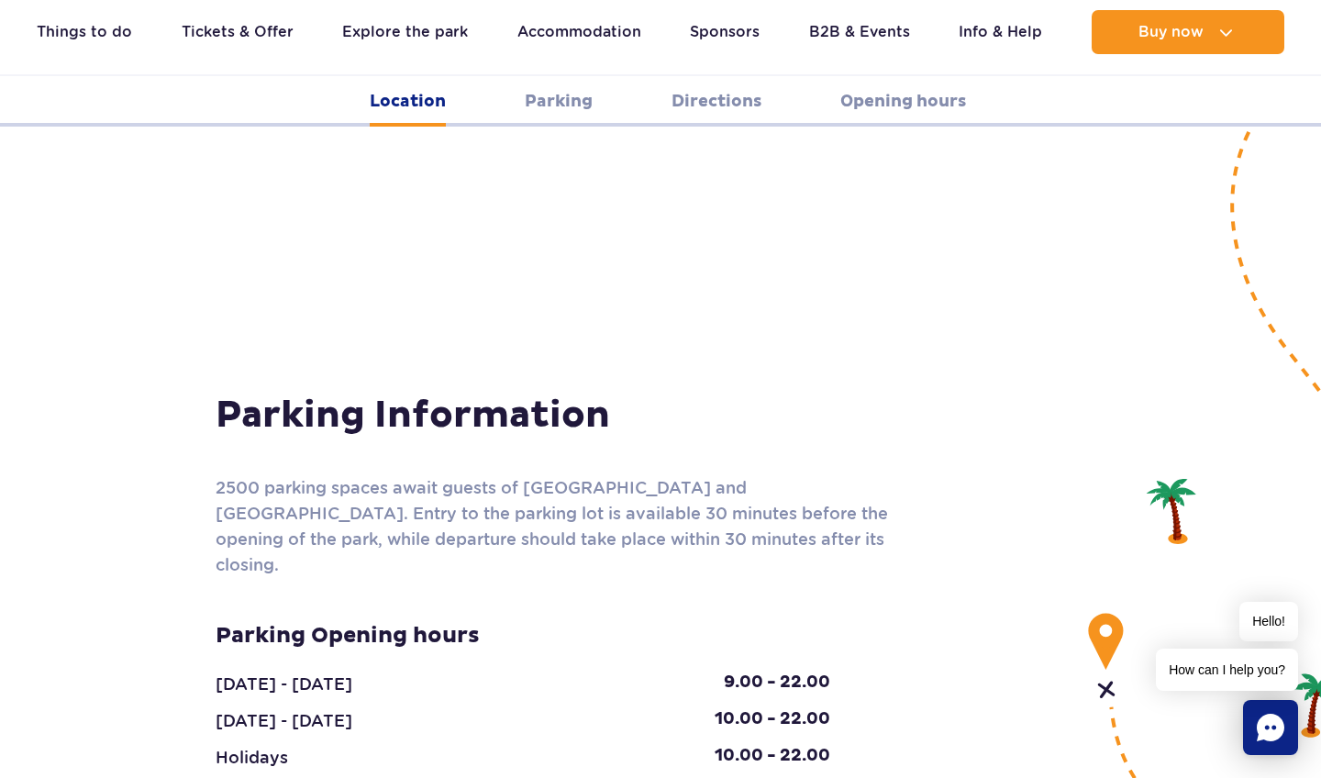
scroll to position [1423, 0]
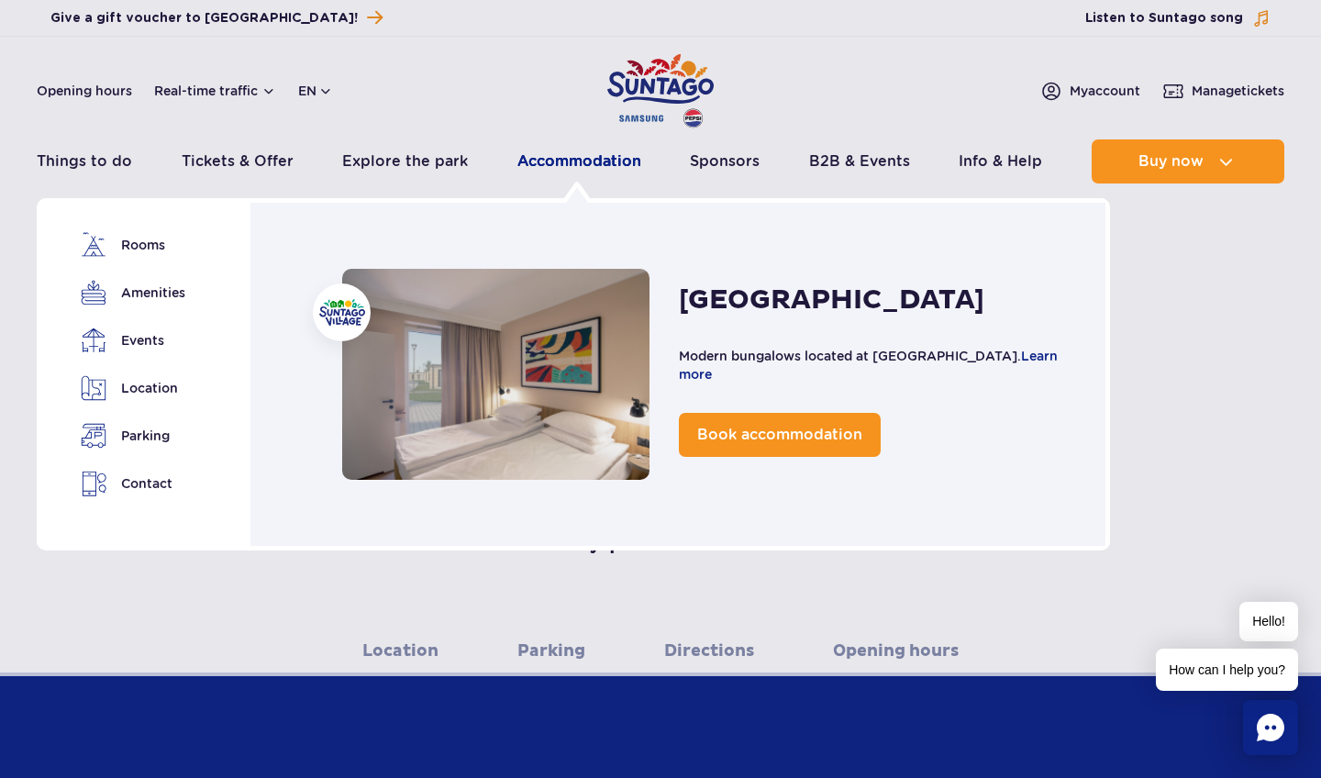
click at [574, 164] on link "Accommodation" at bounding box center [579, 161] width 124 height 44
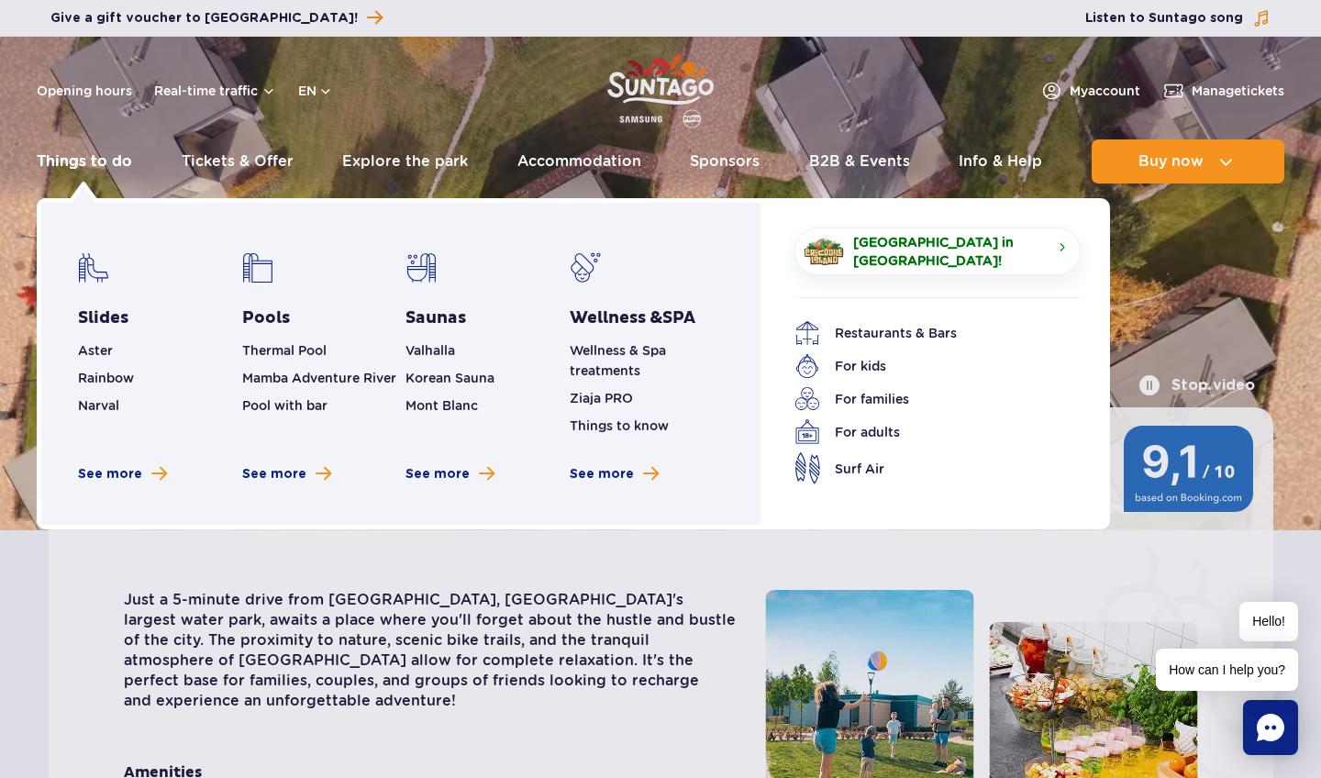
click at [112, 159] on link "Things to do" at bounding box center [84, 161] width 95 height 44
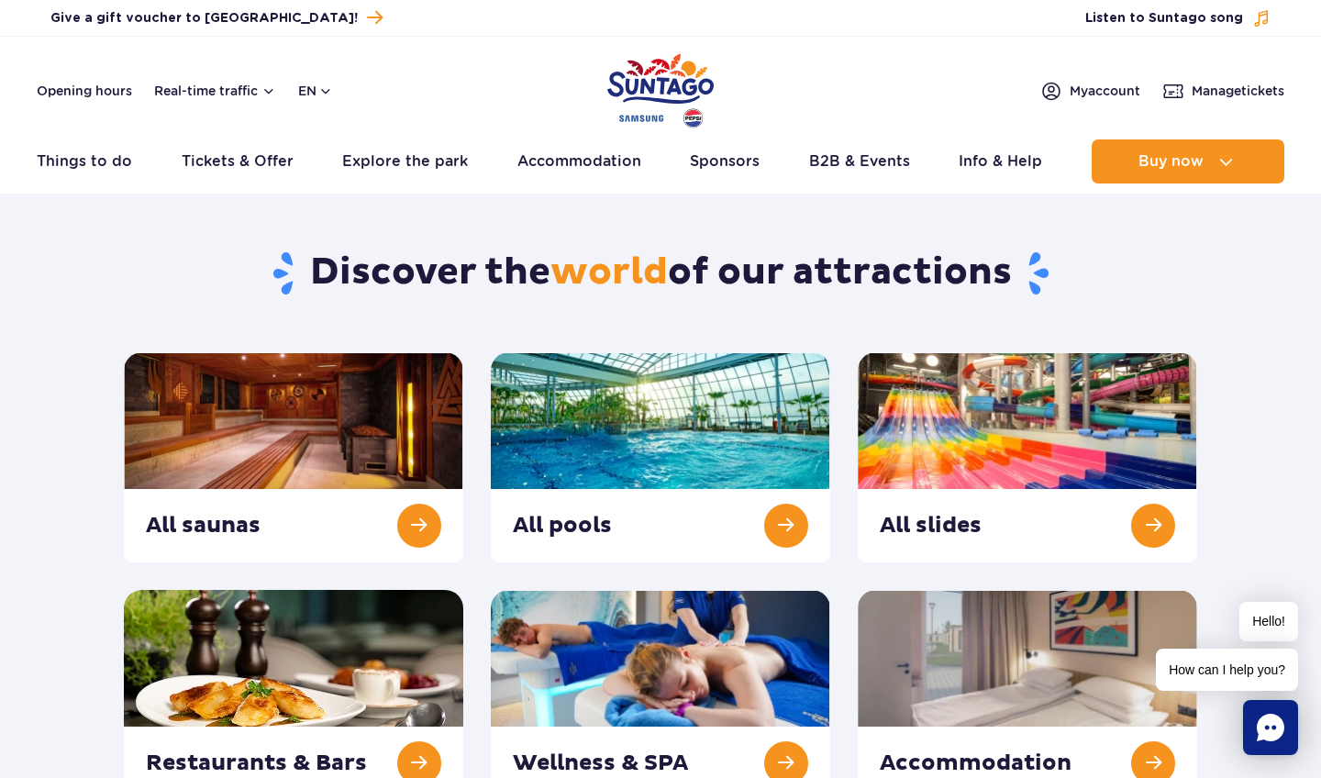
click at [484, 90] on div "Opening hours Real-time traffic en PL EN UA My account Manage tickets" at bounding box center [661, 91] width 1248 height 22
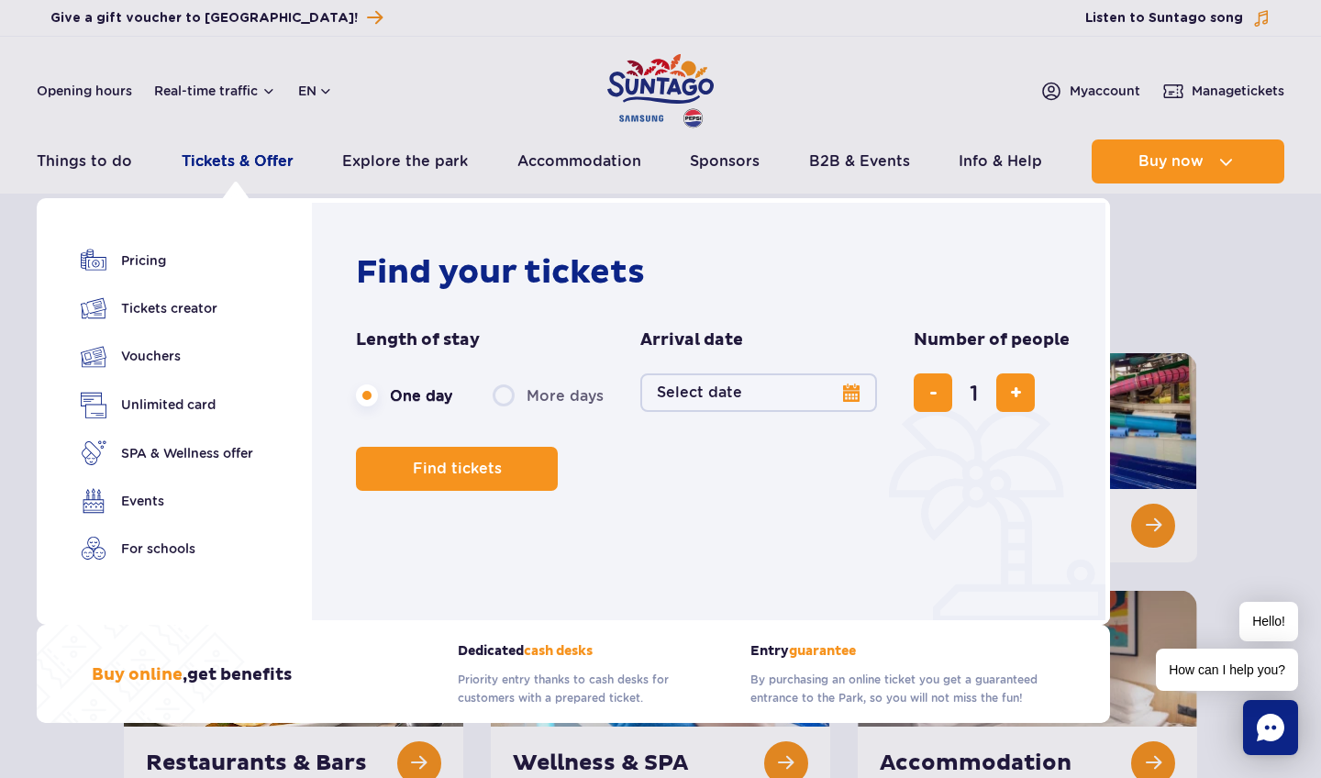
click at [237, 172] on link "Tickets & Offer" at bounding box center [238, 161] width 112 height 44
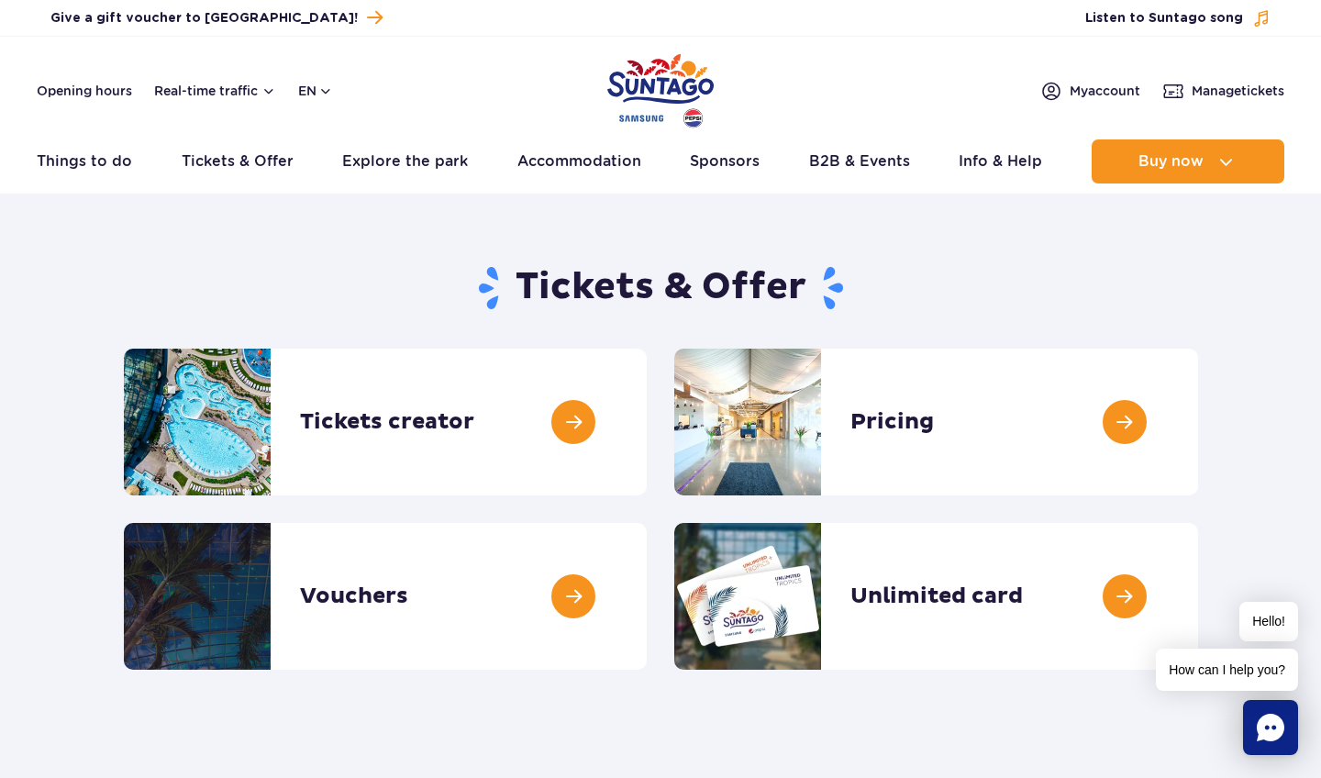
click at [635, 73] on img "Park of Poland" at bounding box center [660, 91] width 106 height 84
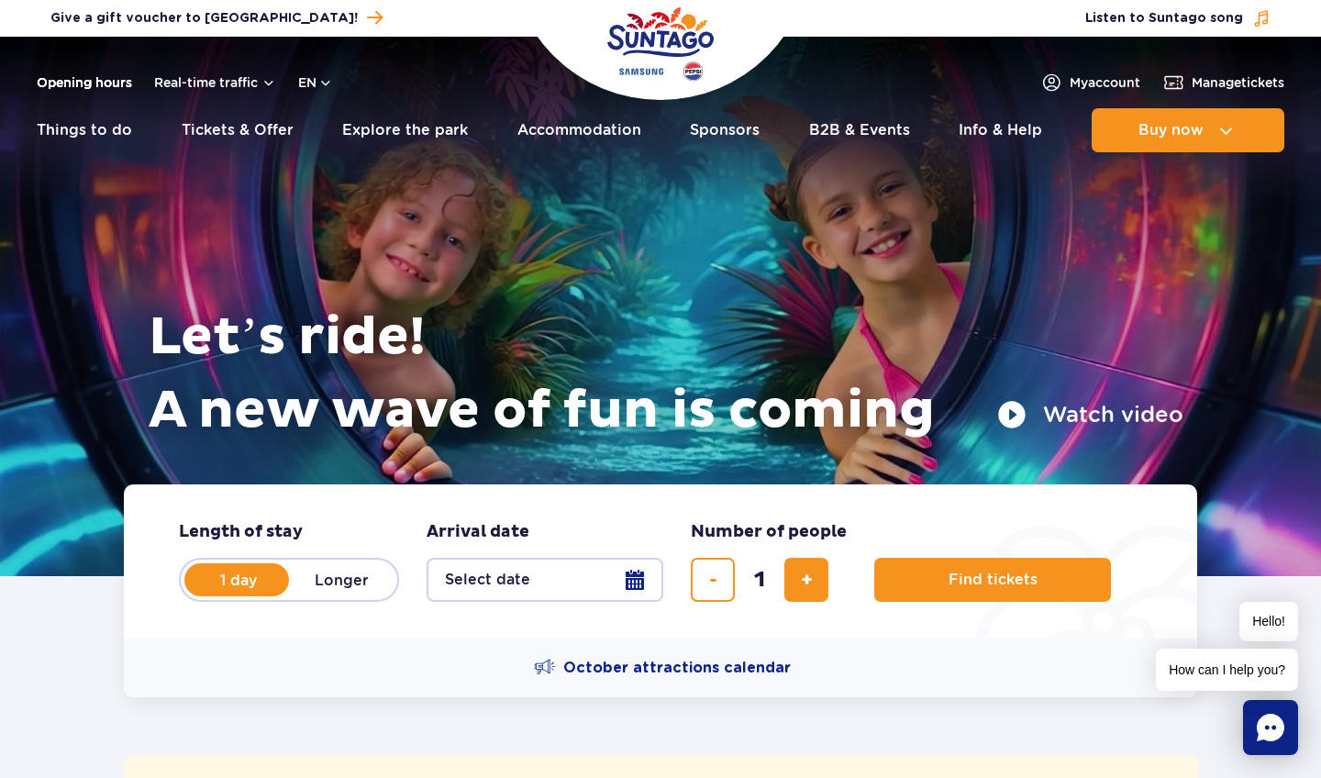
click at [97, 80] on link "Opening hours" at bounding box center [84, 82] width 95 height 18
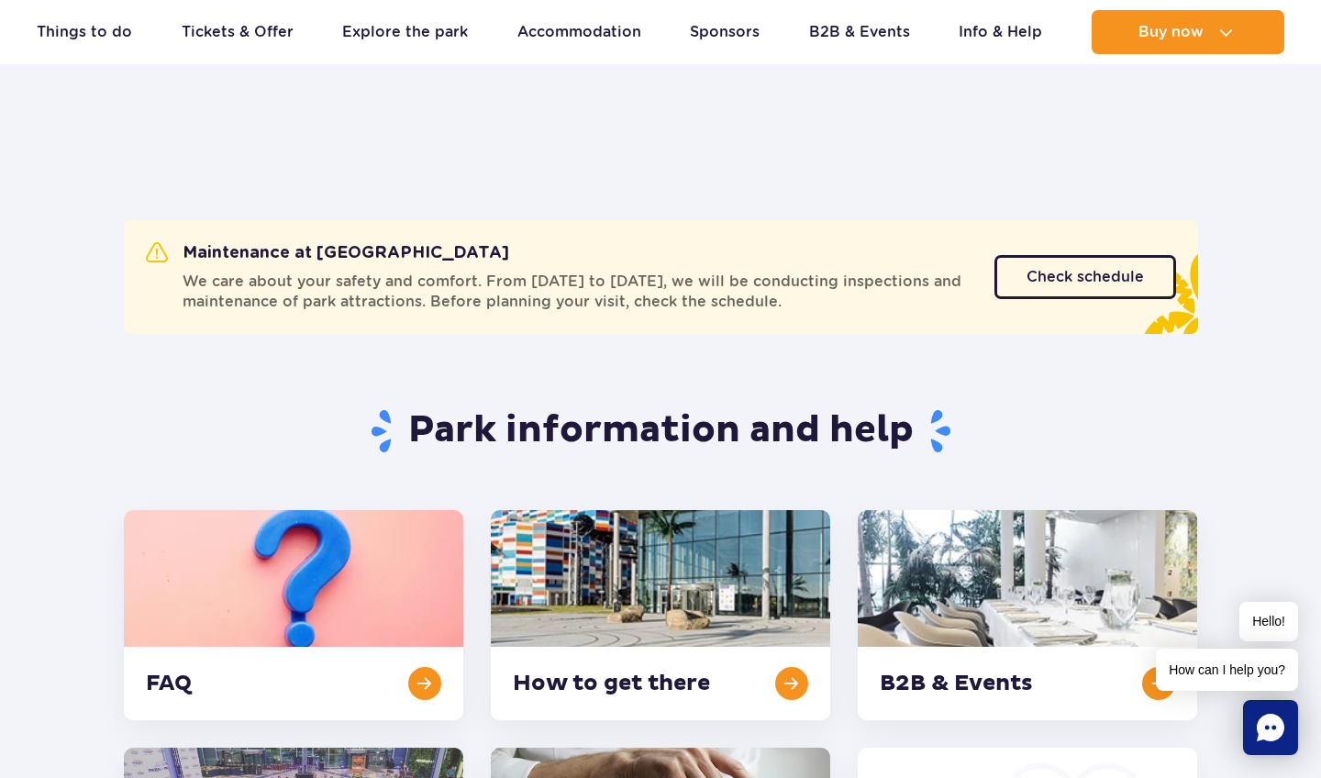
scroll to position [38, 0]
click at [1022, 277] on span "Check schedule" at bounding box center [1071, 276] width 117 height 15
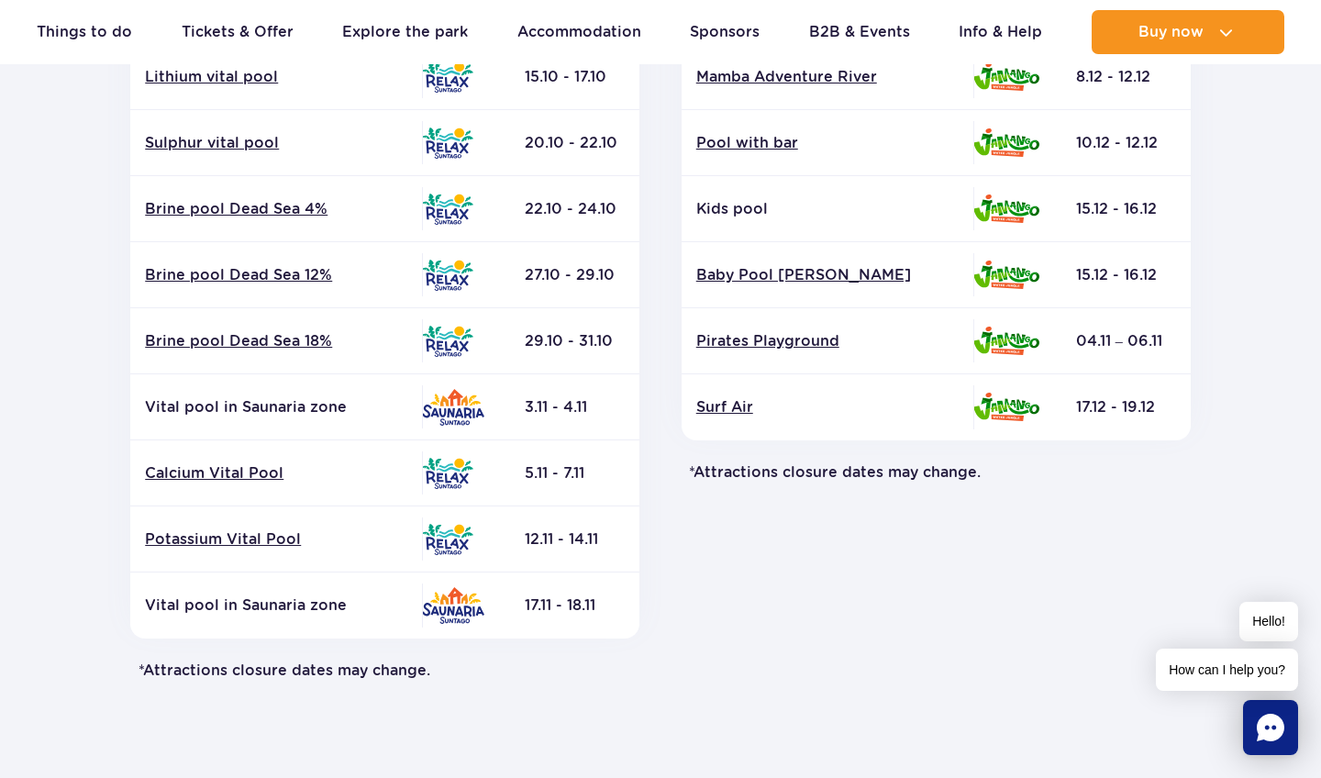
scroll to position [699, 0]
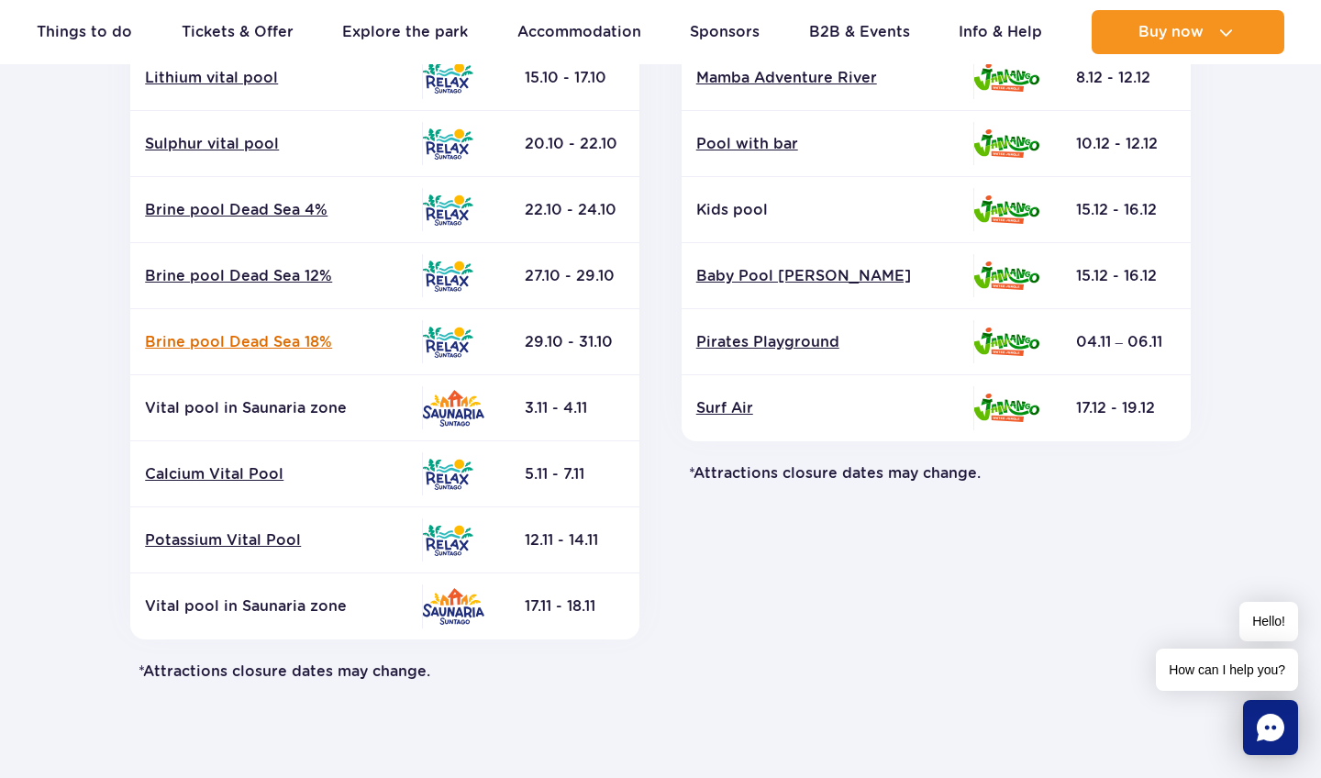
click at [269, 345] on link "Brine pool Dead Sea 18%" at bounding box center [276, 342] width 262 height 20
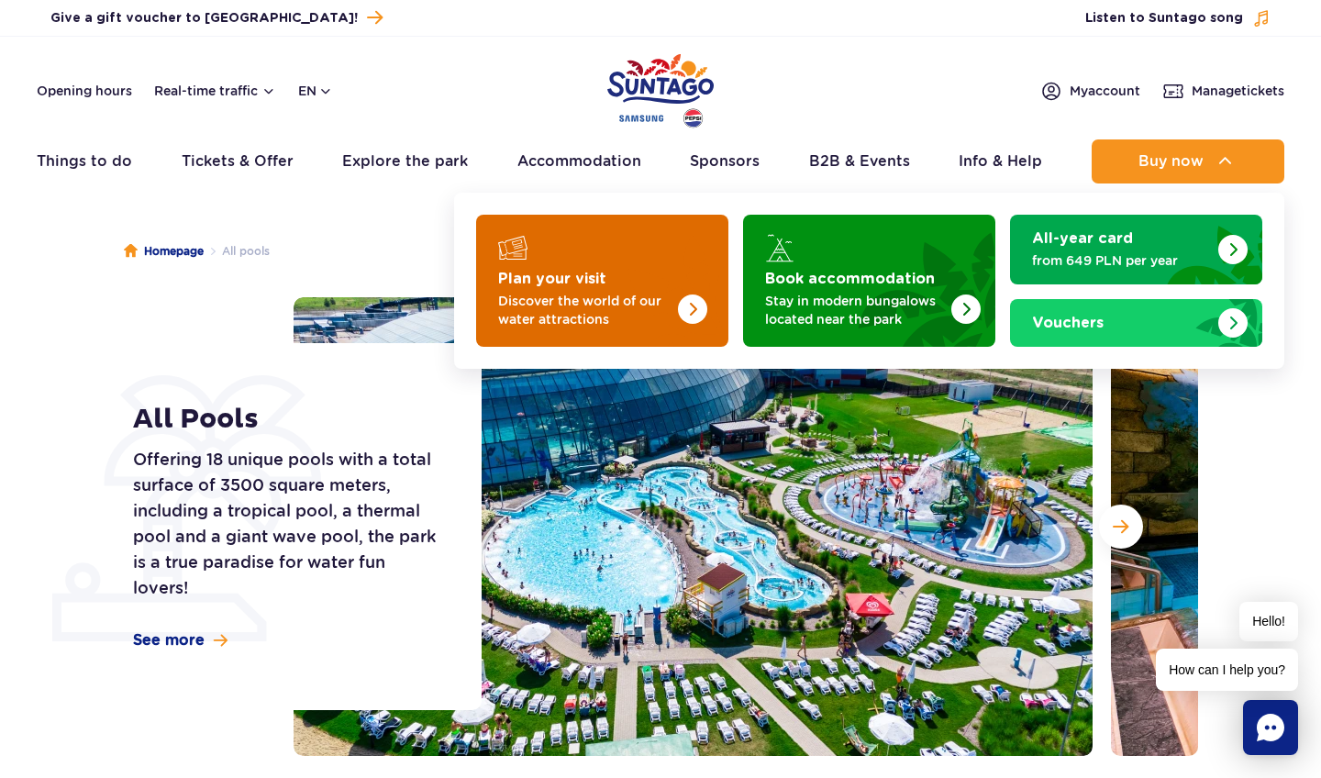
click at [647, 268] on img "Plan your visit" at bounding box center [655, 275] width 146 height 143
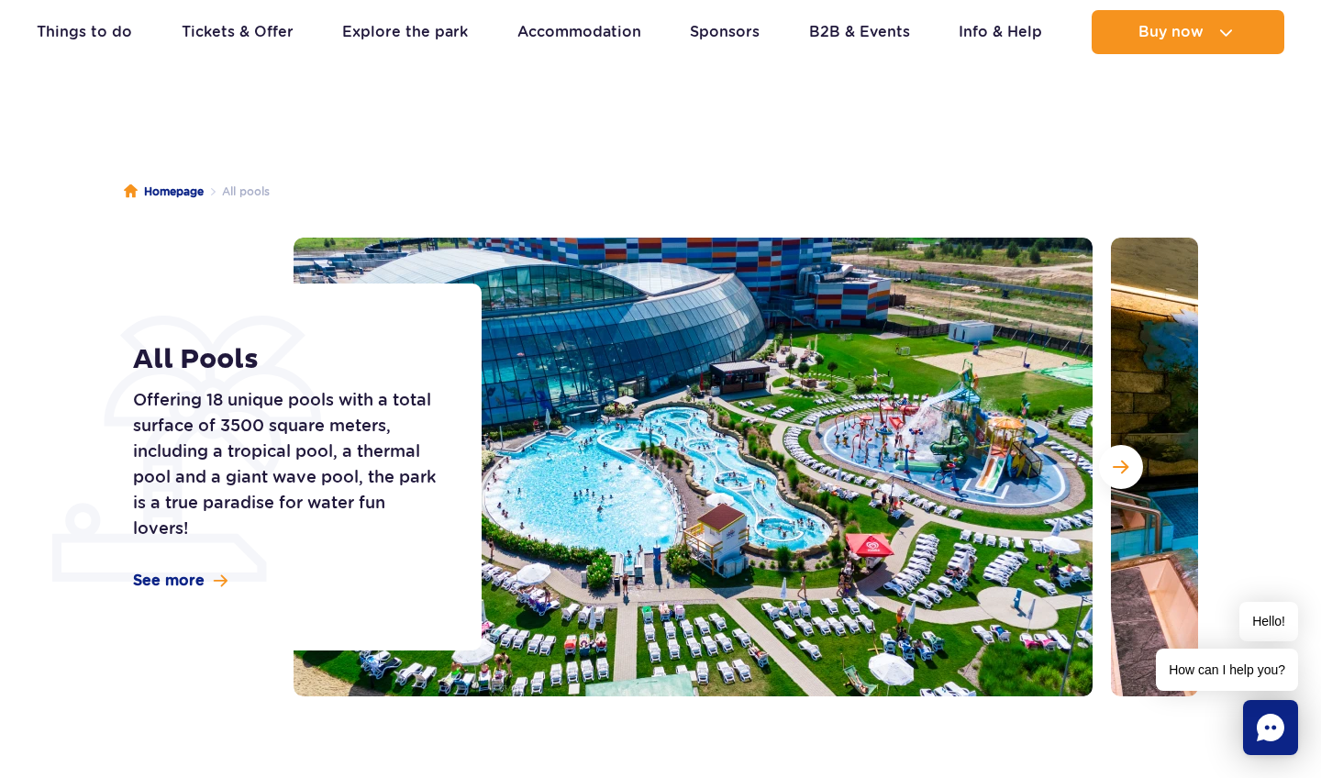
scroll to position [61, 0]
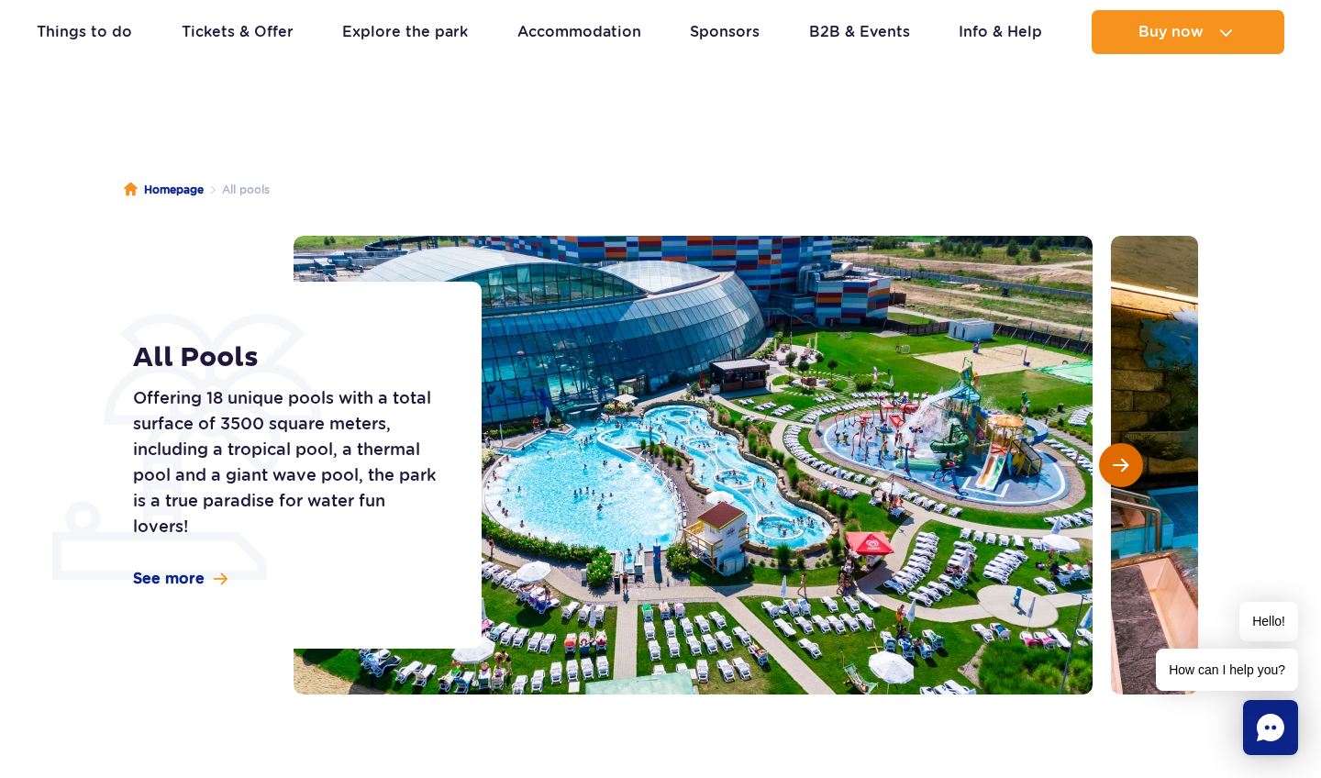
click at [1115, 473] on button "Next slide" at bounding box center [1121, 465] width 44 height 44
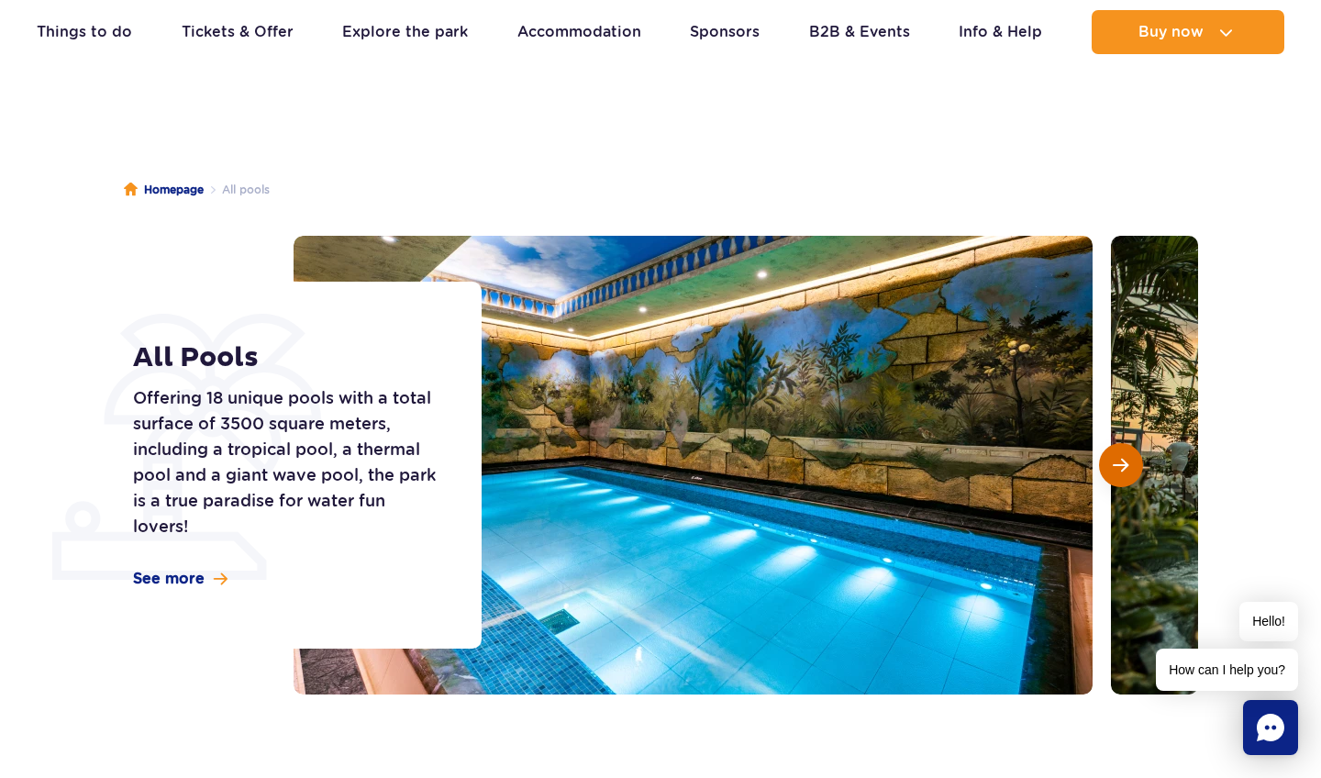
click at [1115, 473] on button "Next slide" at bounding box center [1121, 465] width 44 height 44
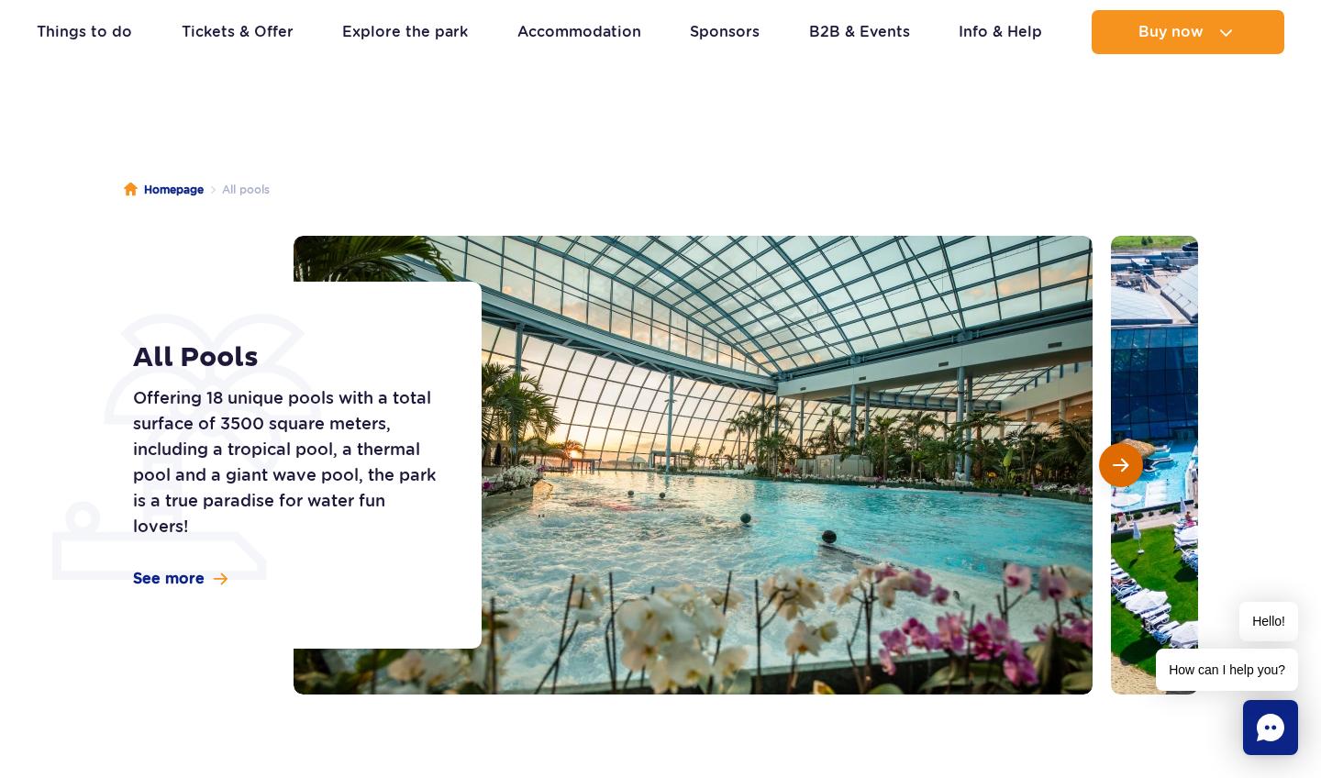
click at [1115, 473] on button "Next slide" at bounding box center [1121, 465] width 44 height 44
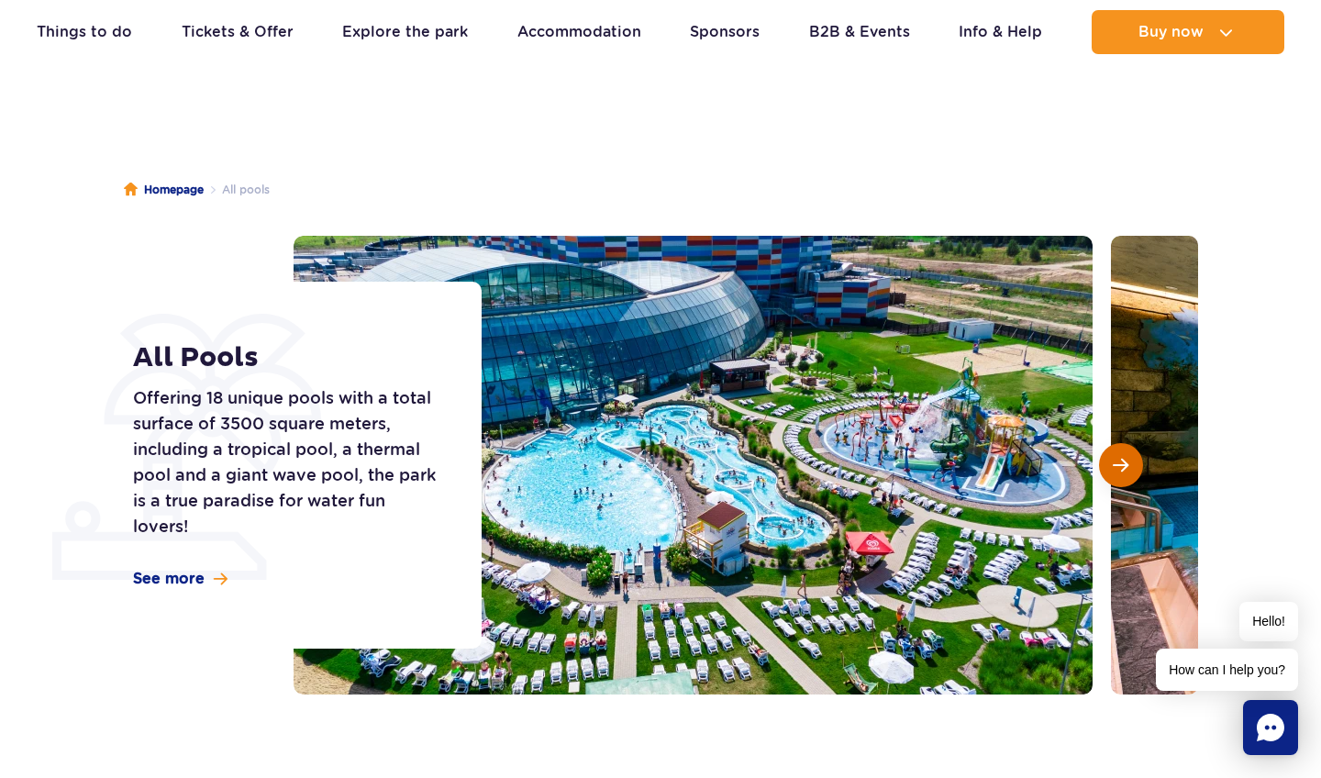
click at [1116, 473] on button "Next slide" at bounding box center [1121, 465] width 44 height 44
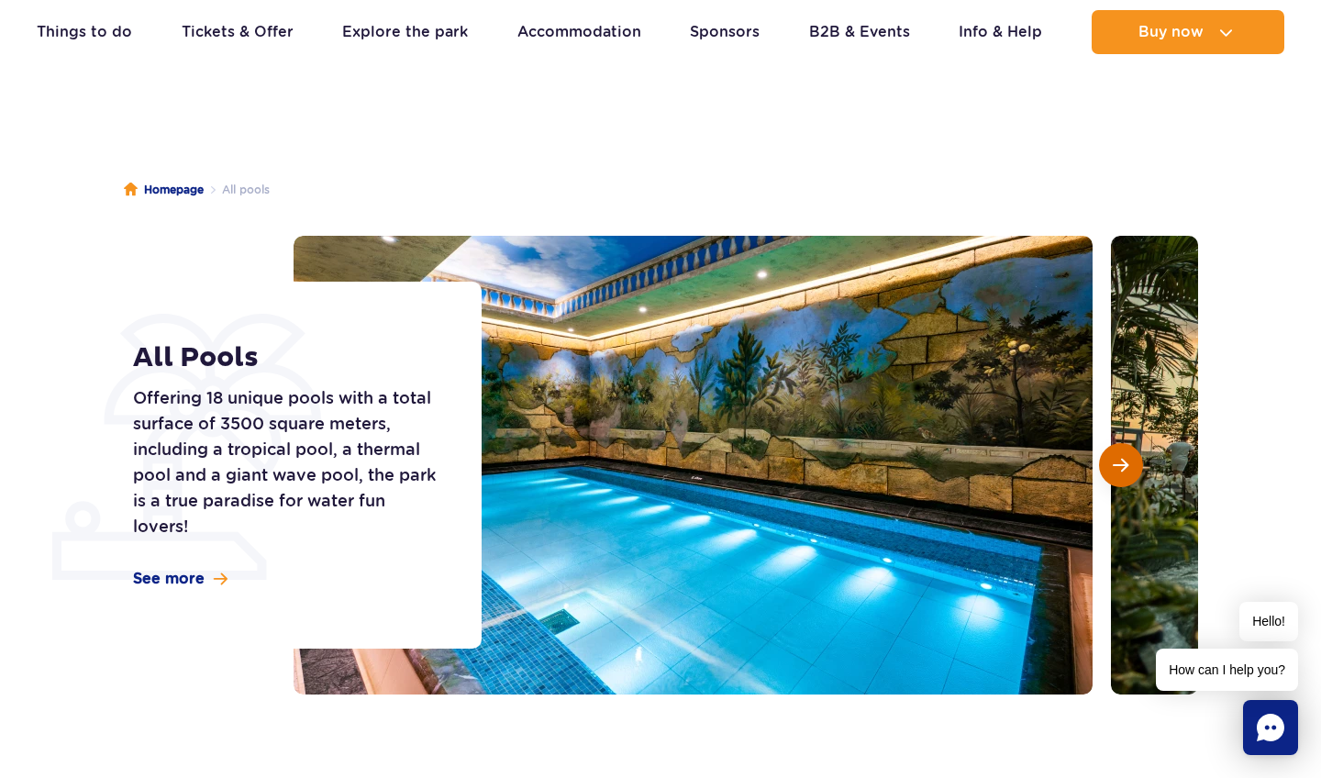
click at [1116, 473] on button "Next slide" at bounding box center [1121, 465] width 44 height 44
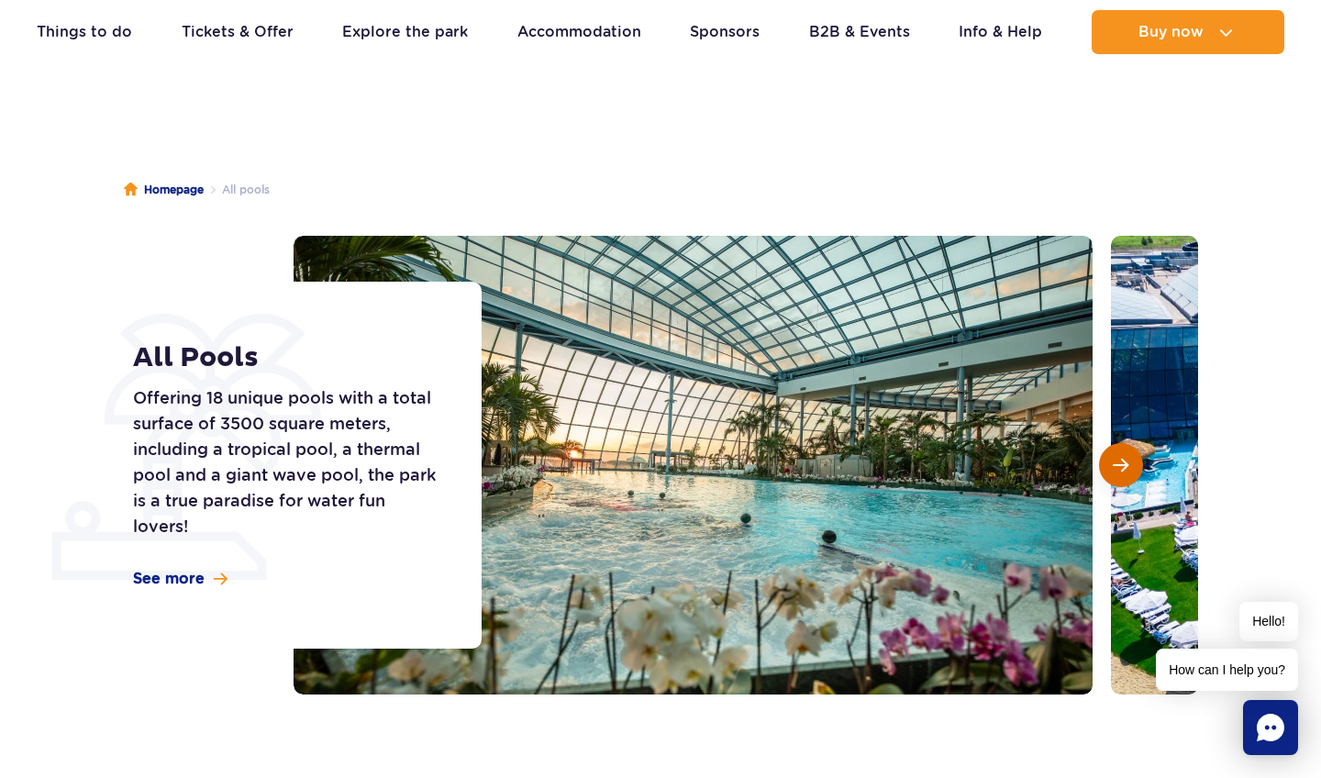
click at [1116, 473] on button "Next slide" at bounding box center [1121, 465] width 44 height 44
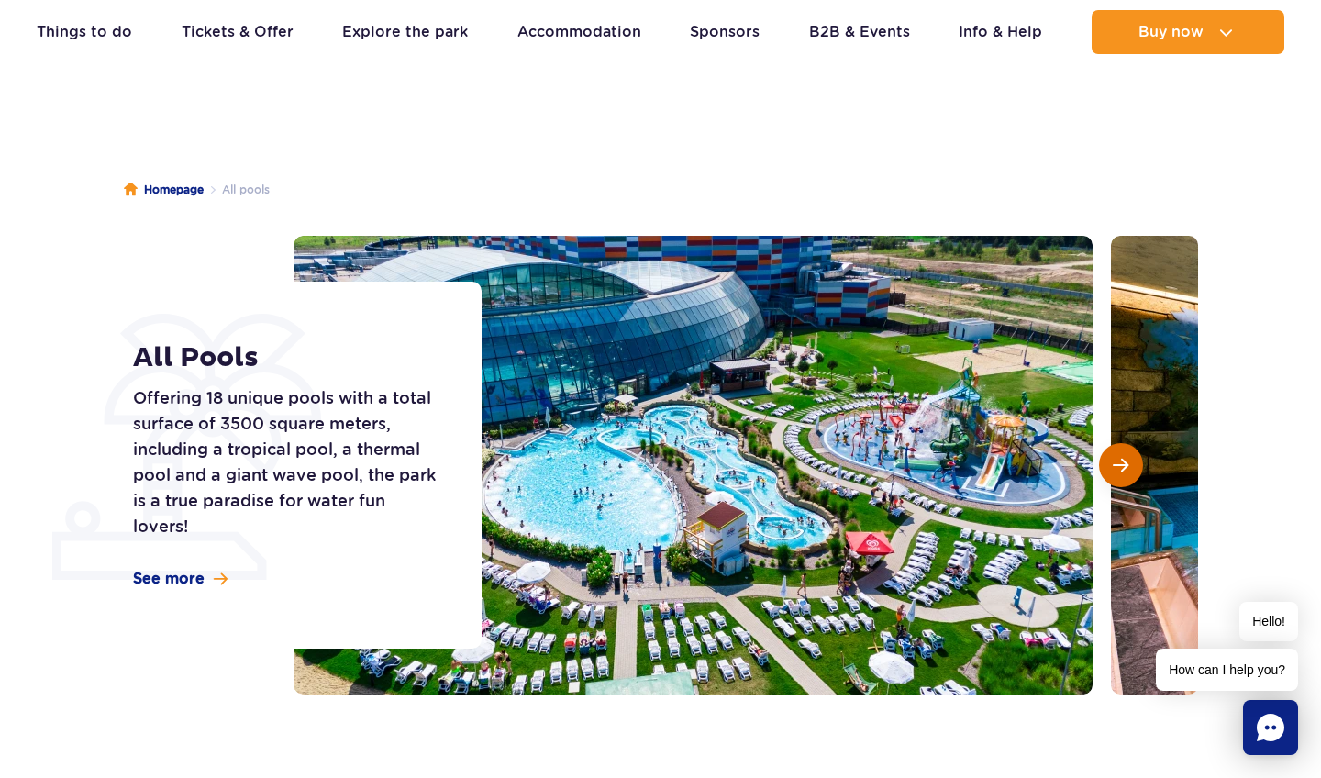
click at [1117, 473] on button "Next slide" at bounding box center [1121, 465] width 44 height 44
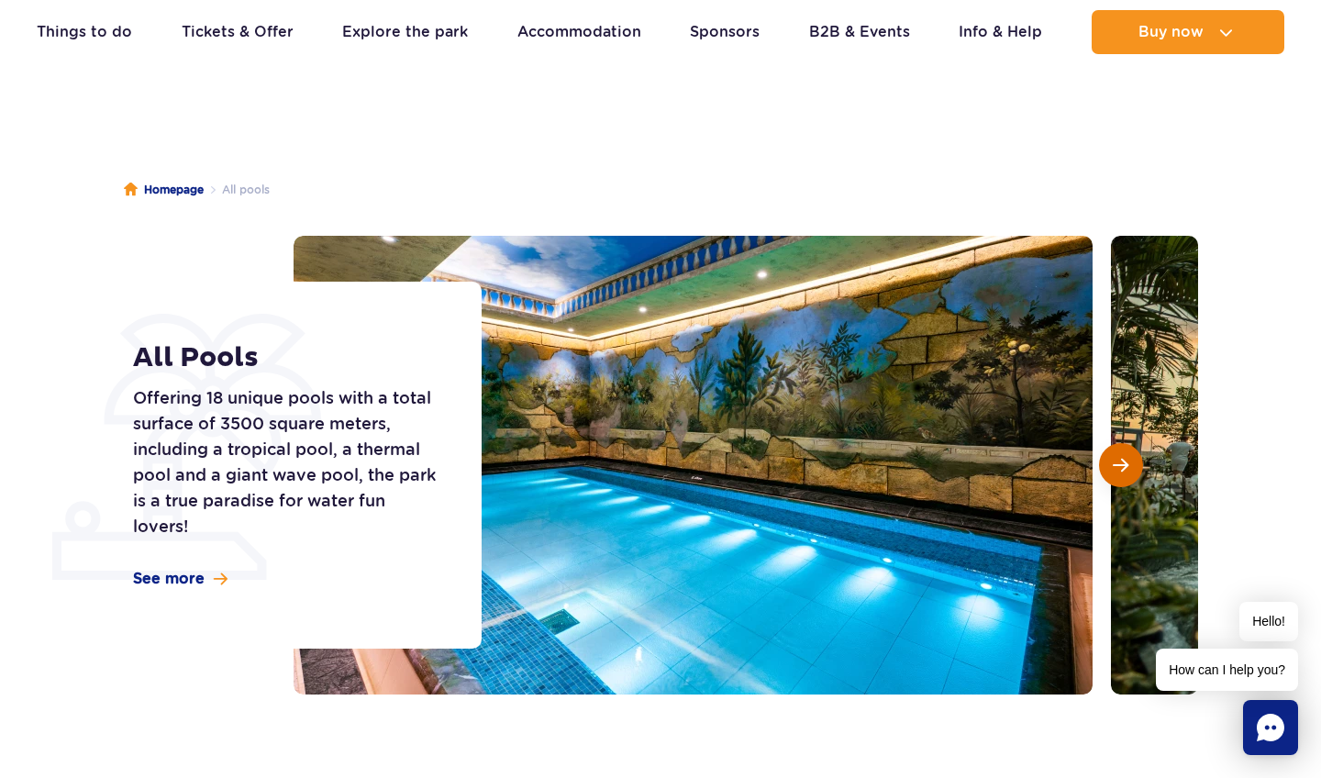
click at [1117, 473] on button "Next slide" at bounding box center [1121, 465] width 44 height 44
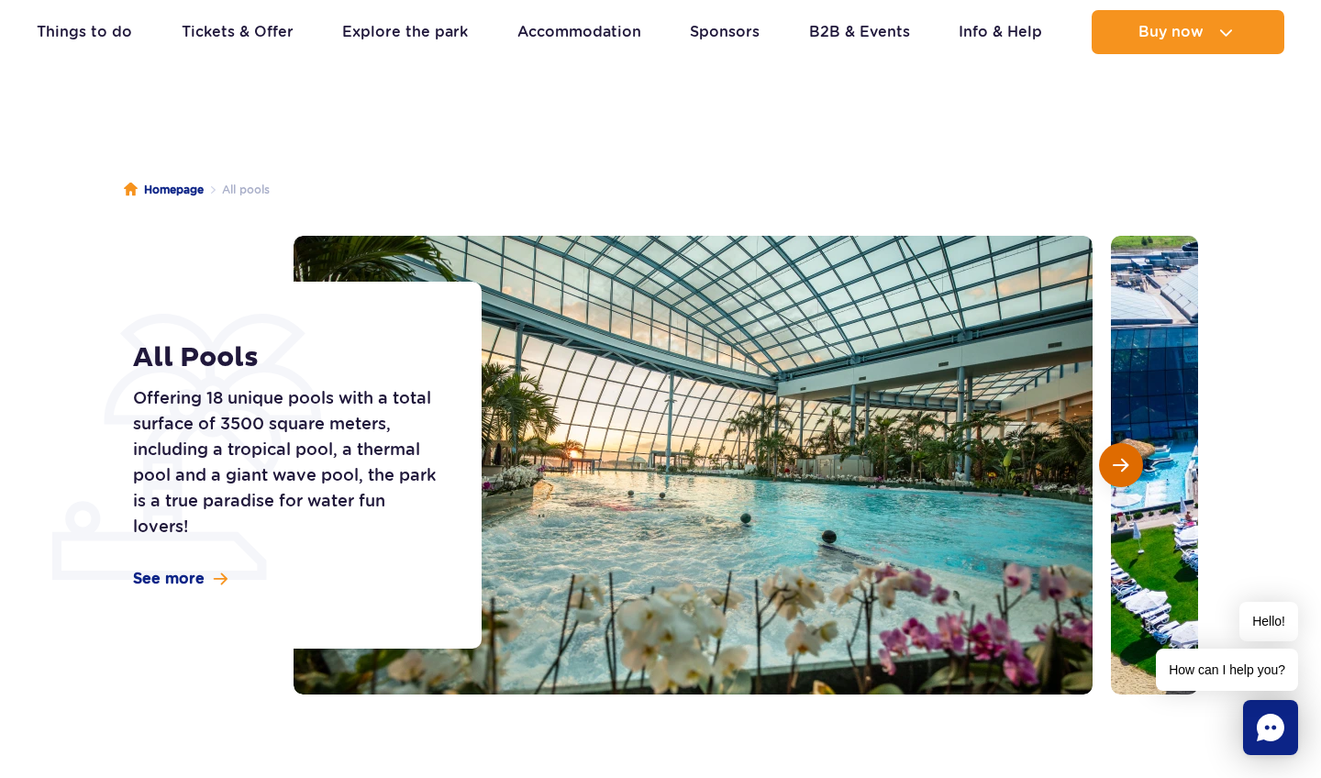
click at [1117, 473] on button "Next slide" at bounding box center [1121, 465] width 44 height 44
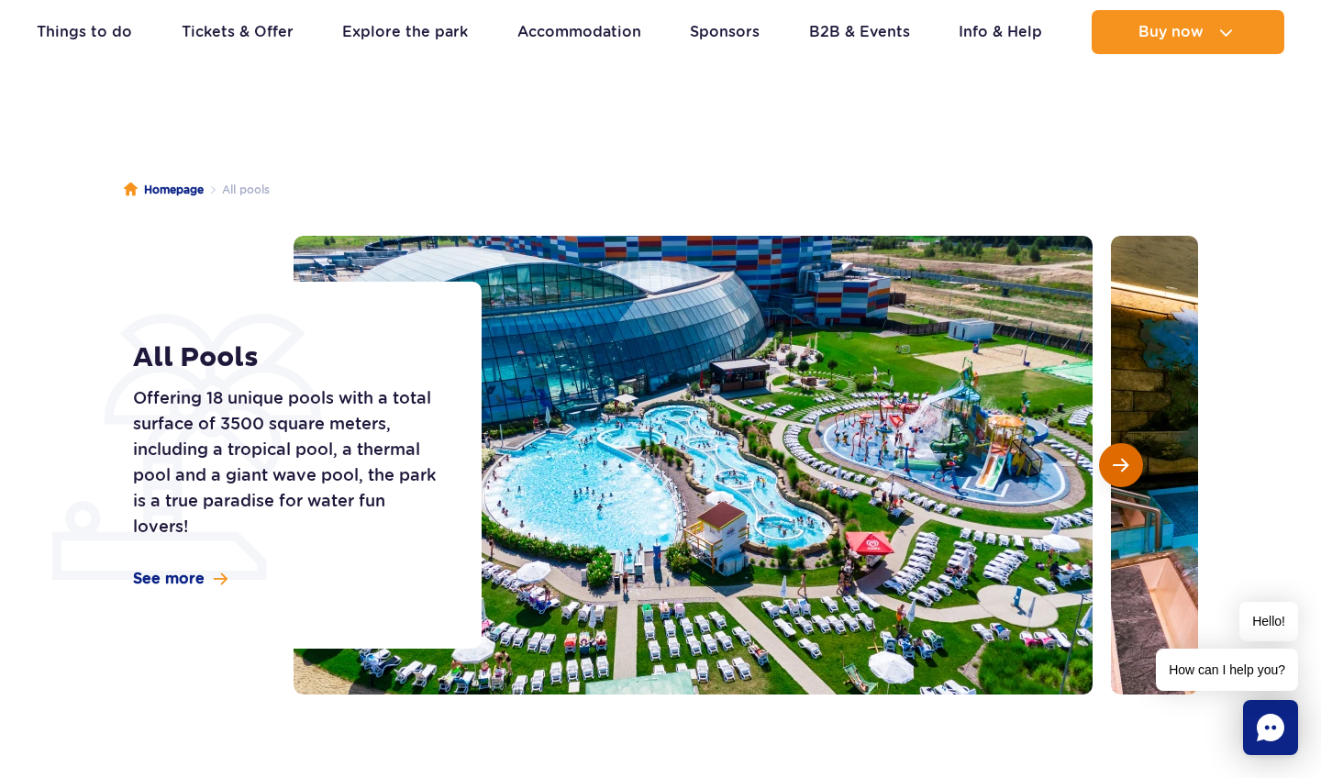
click at [1117, 473] on button "Next slide" at bounding box center [1121, 465] width 44 height 44
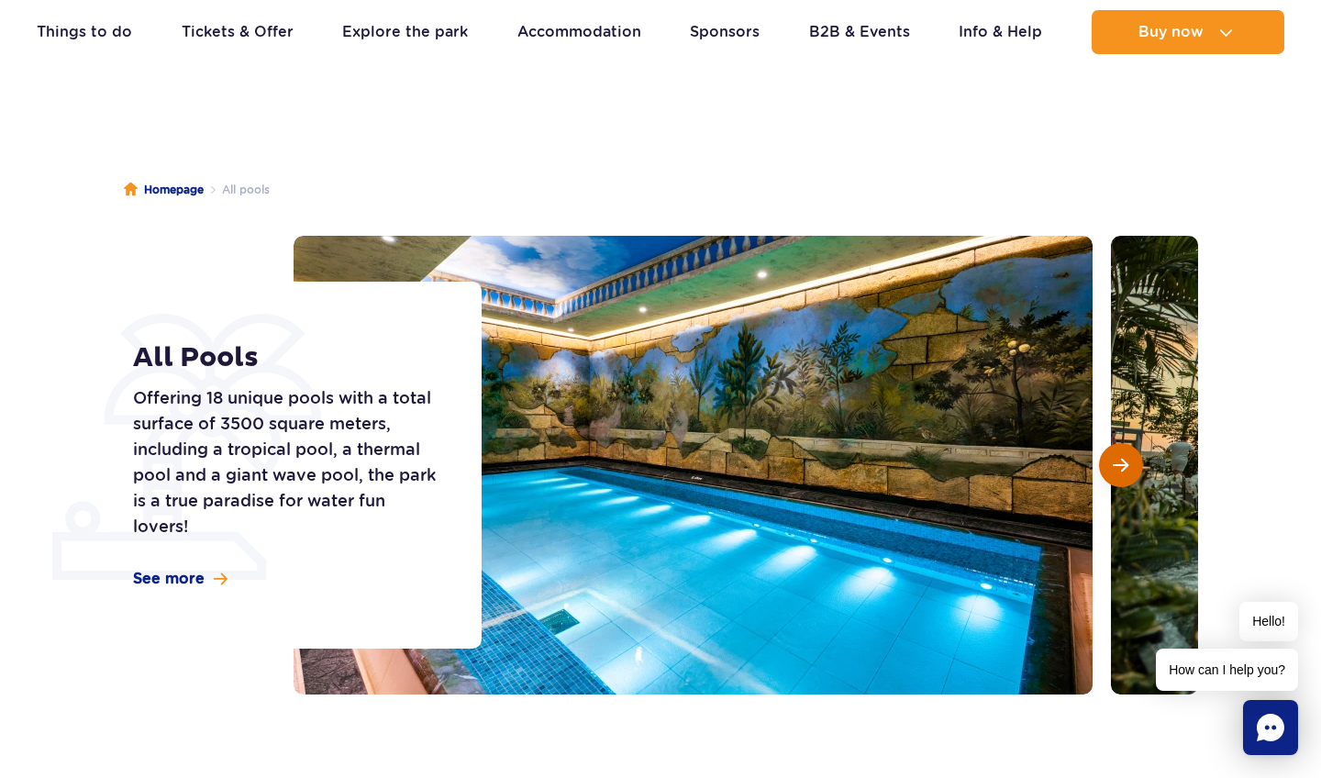
click at [1117, 473] on button "Next slide" at bounding box center [1121, 465] width 44 height 44
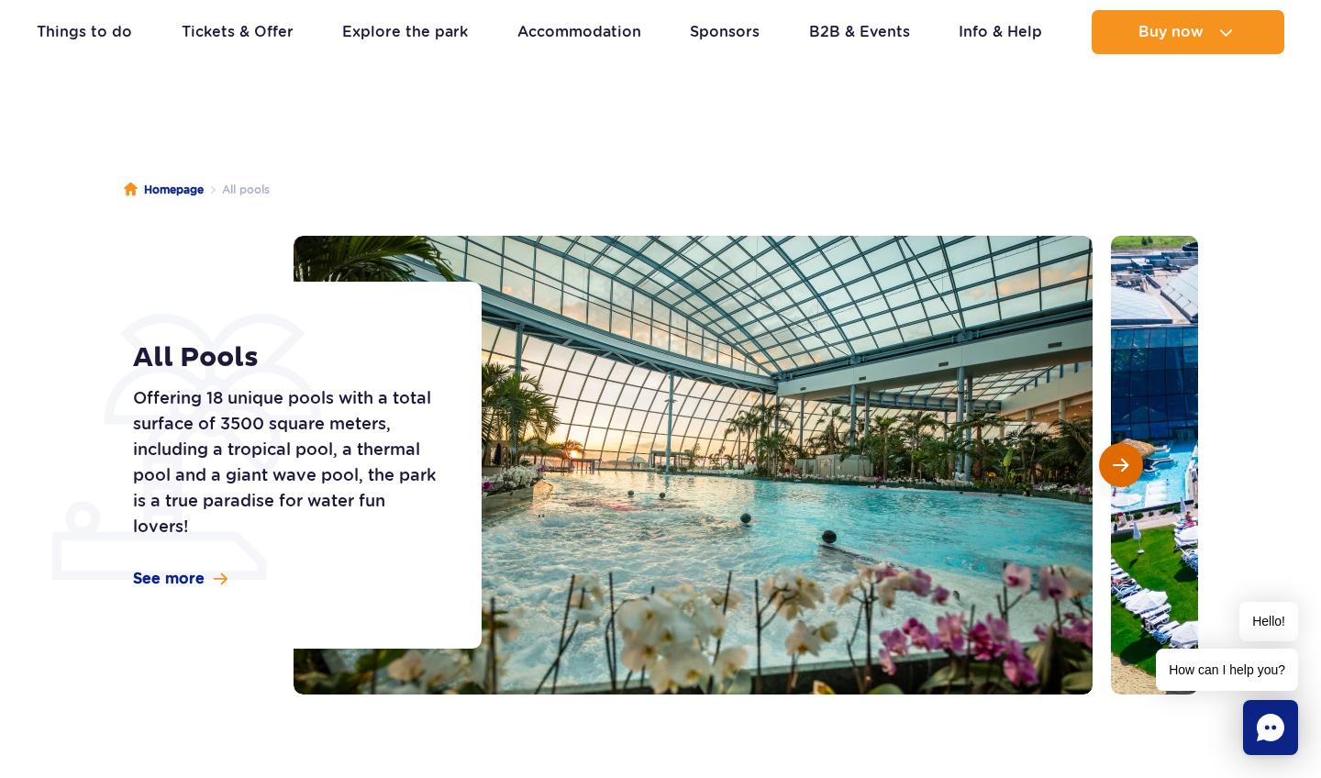
click at [1117, 473] on button "Next slide" at bounding box center [1121, 465] width 44 height 44
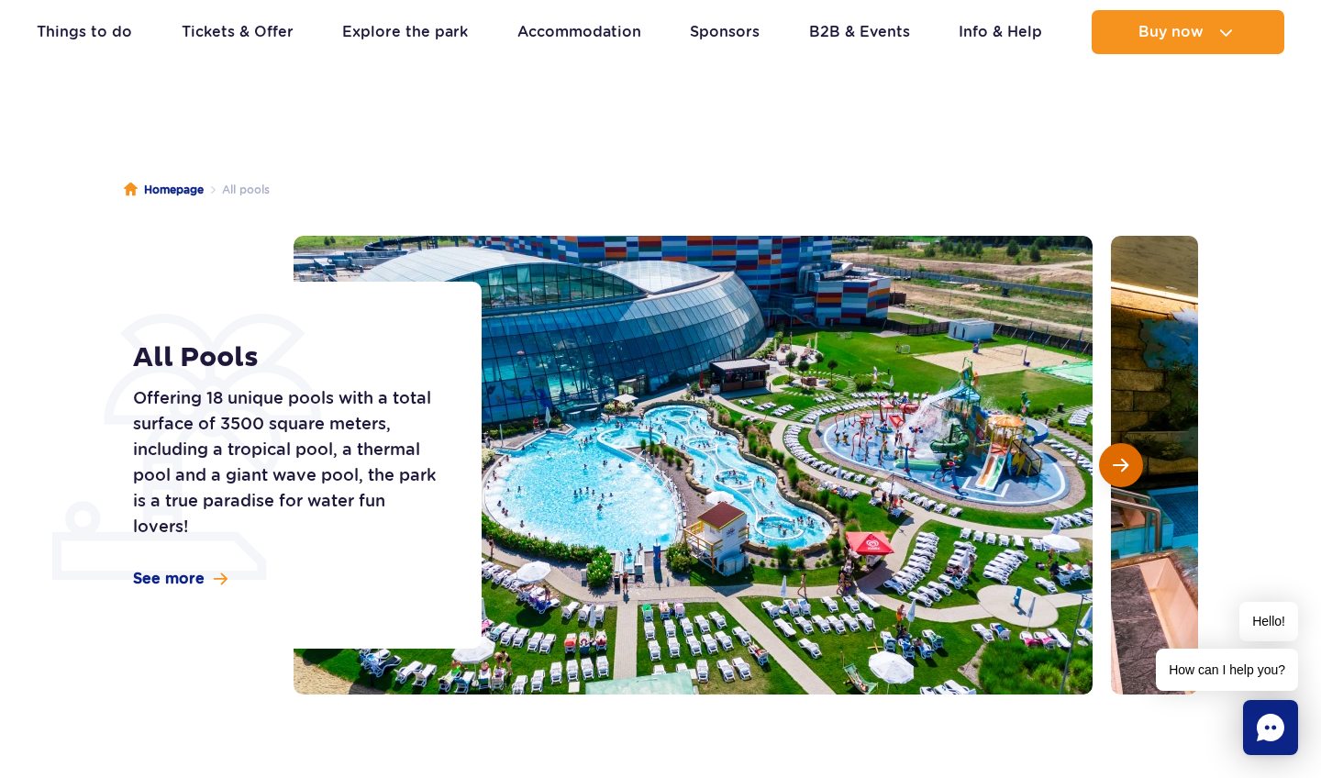
click at [1117, 473] on button "Next slide" at bounding box center [1121, 465] width 44 height 44
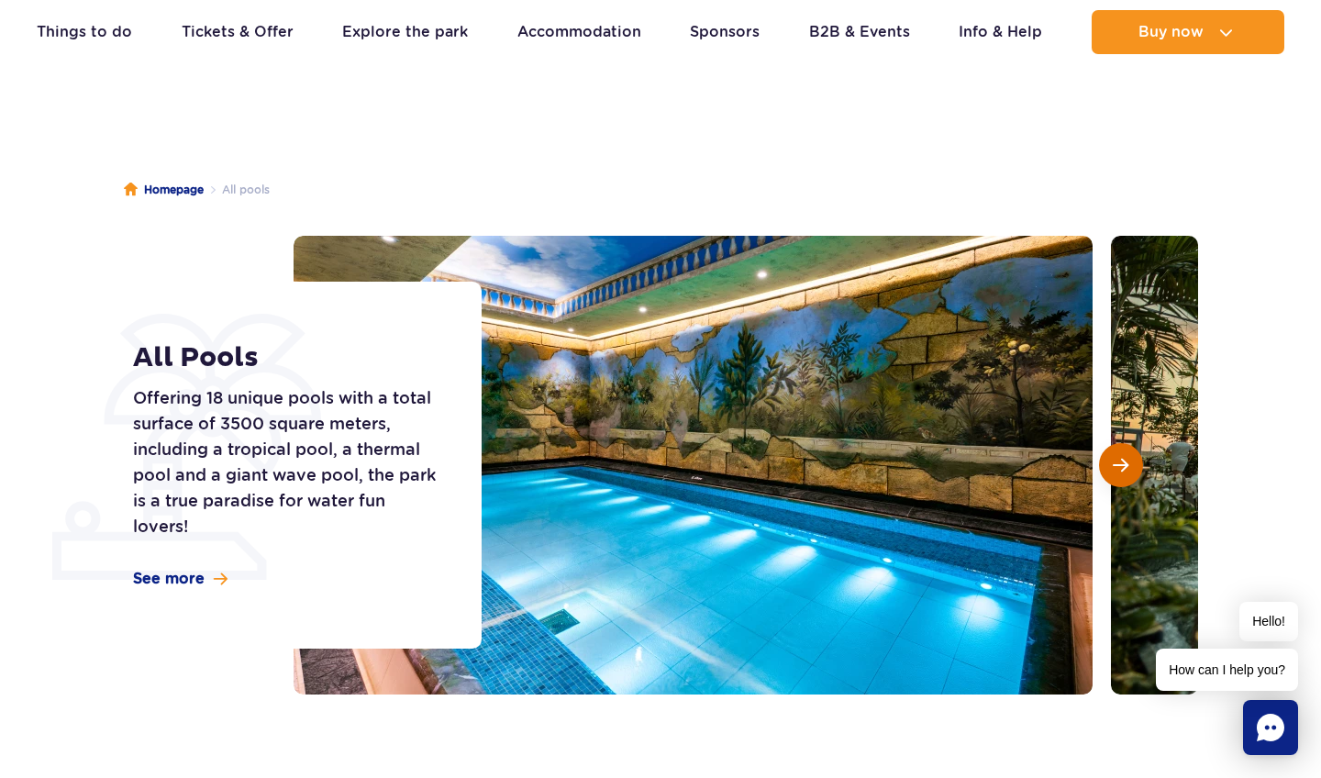
click at [1117, 473] on button "Next slide" at bounding box center [1121, 465] width 44 height 44
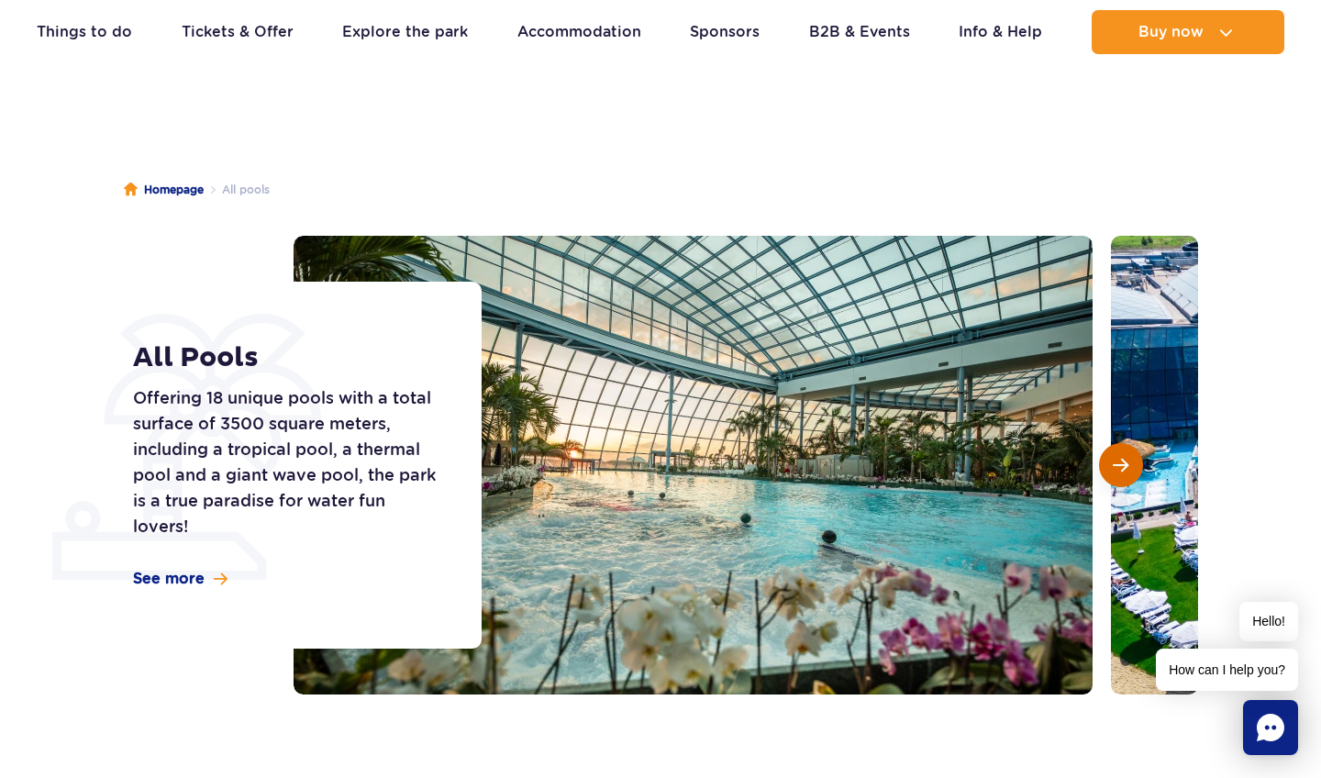
click at [1117, 473] on button "Next slide" at bounding box center [1121, 465] width 44 height 44
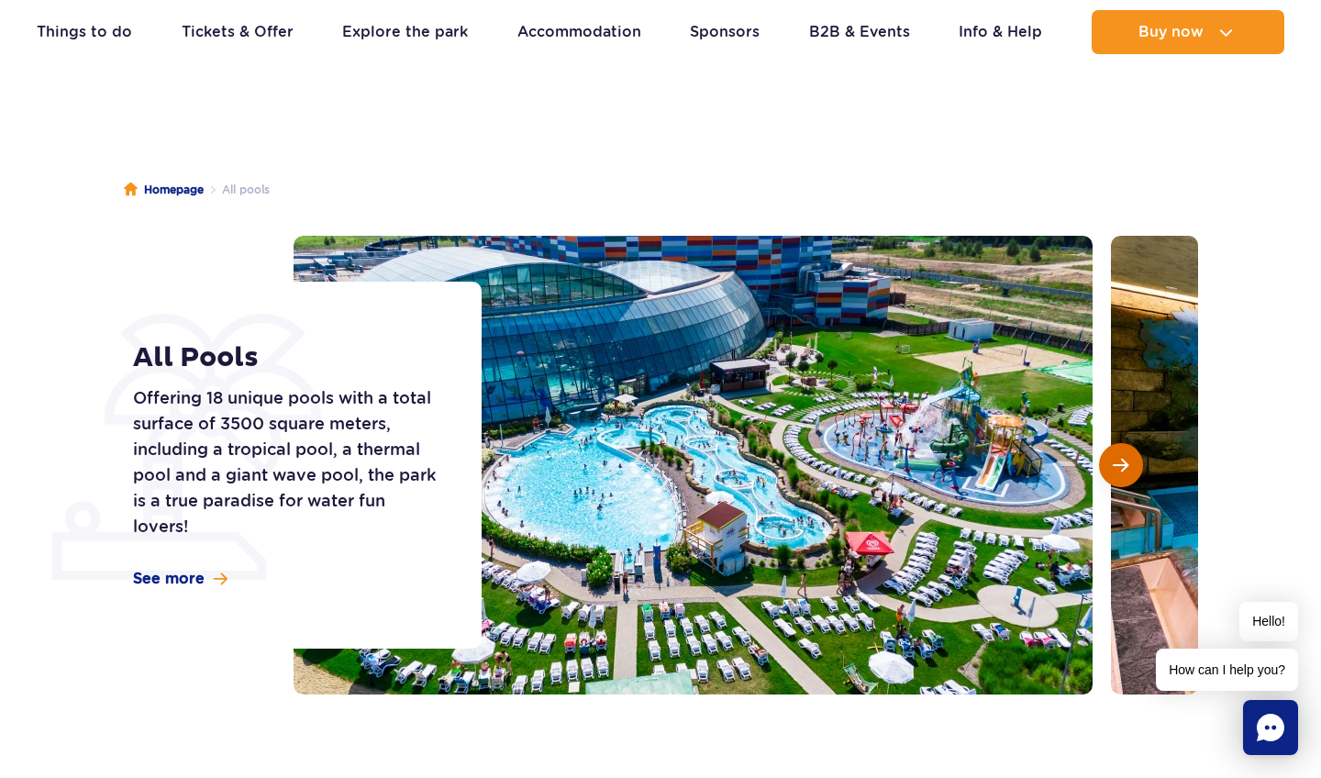
click at [1117, 473] on button "Next slide" at bounding box center [1121, 465] width 44 height 44
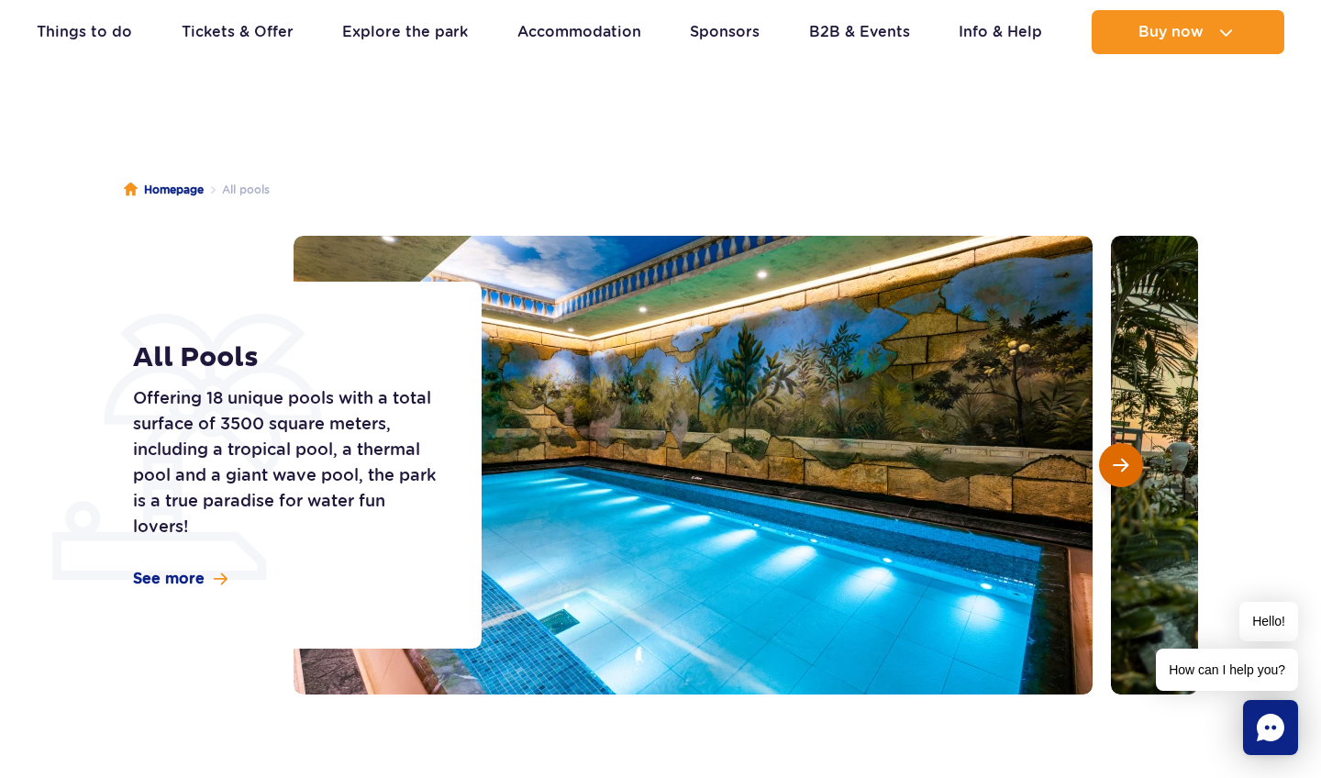
click at [1117, 473] on button "Next slide" at bounding box center [1121, 465] width 44 height 44
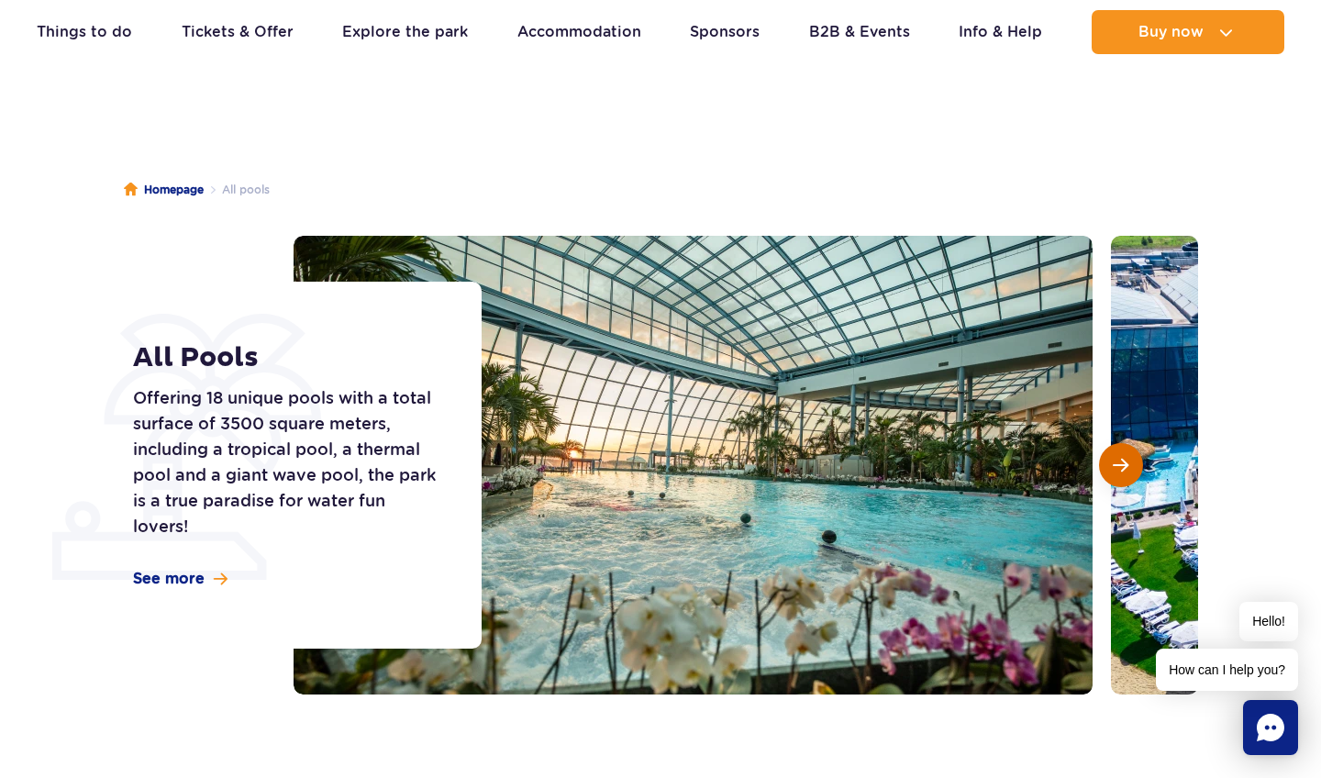
click at [1117, 473] on button "Next slide" at bounding box center [1121, 465] width 44 height 44
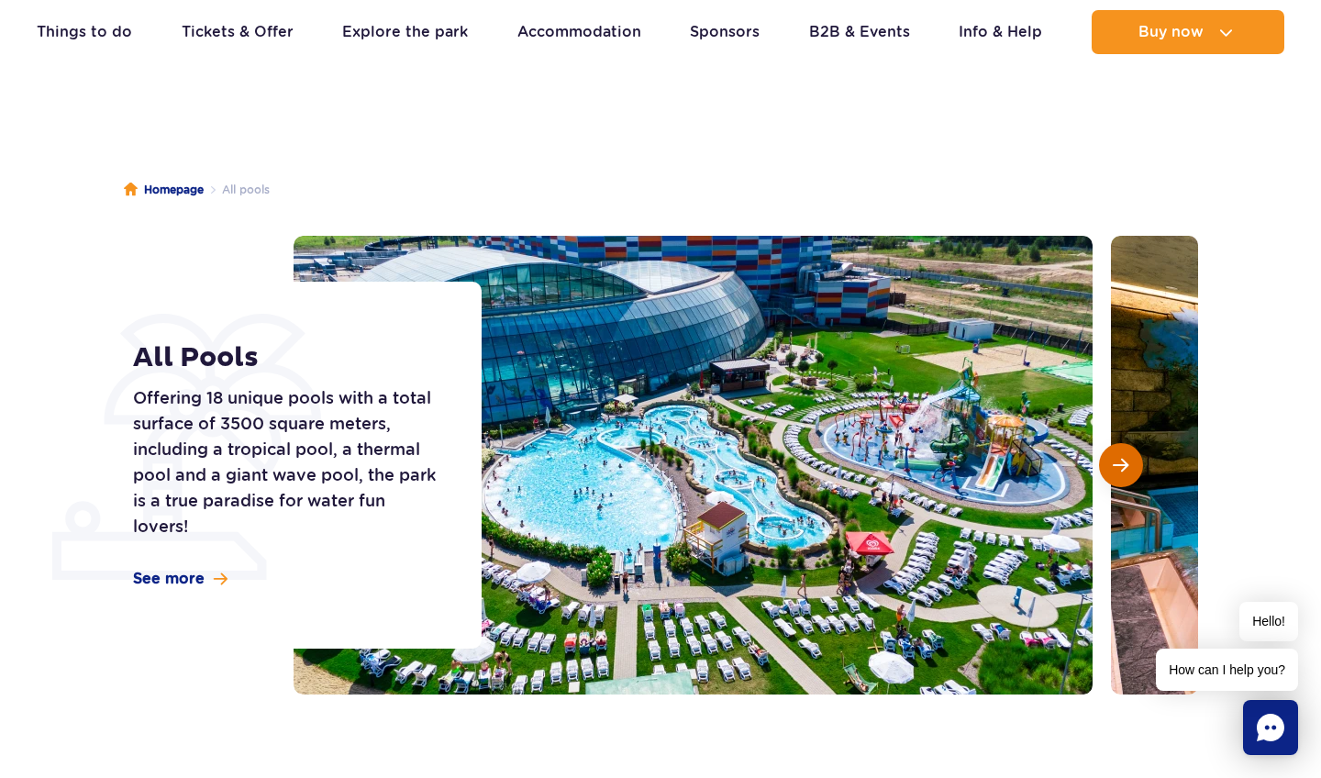
click at [1117, 473] on button "Next slide" at bounding box center [1121, 465] width 44 height 44
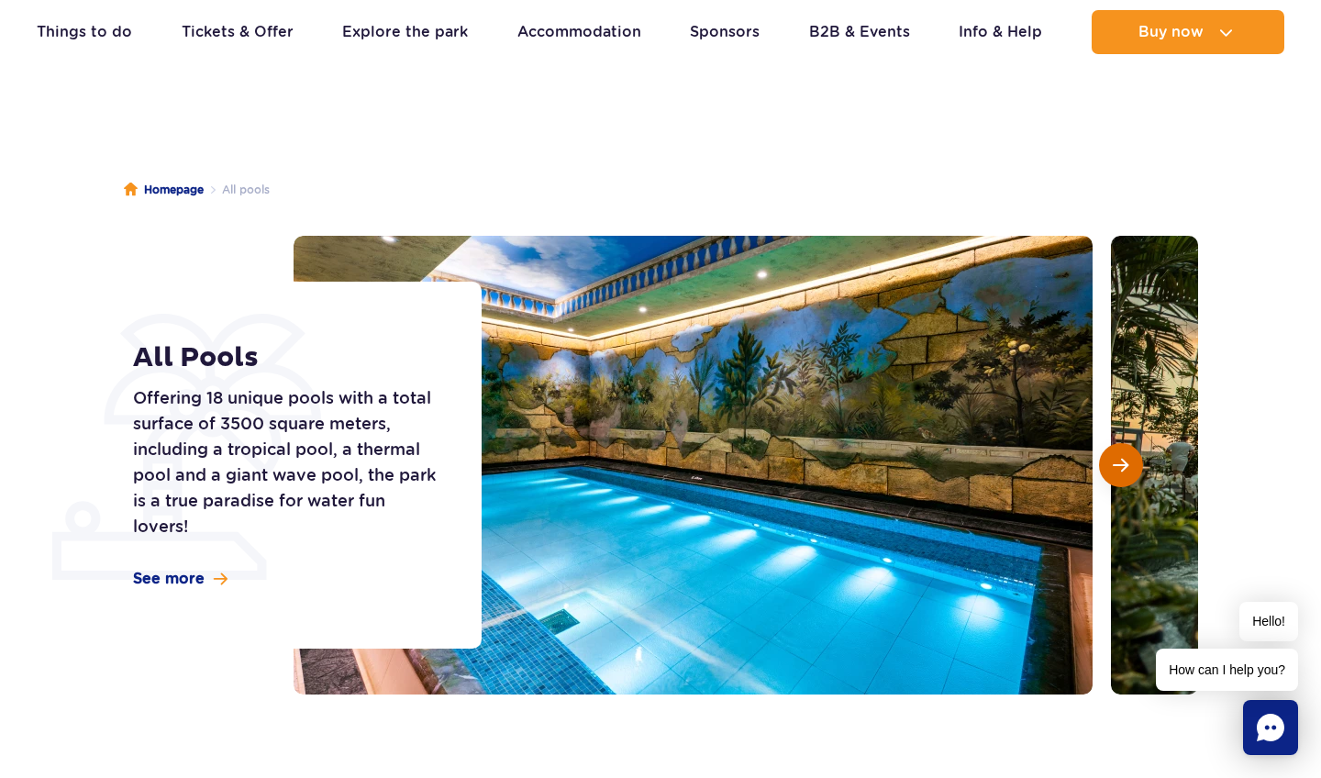
click at [1117, 473] on button "Next slide" at bounding box center [1121, 465] width 44 height 44
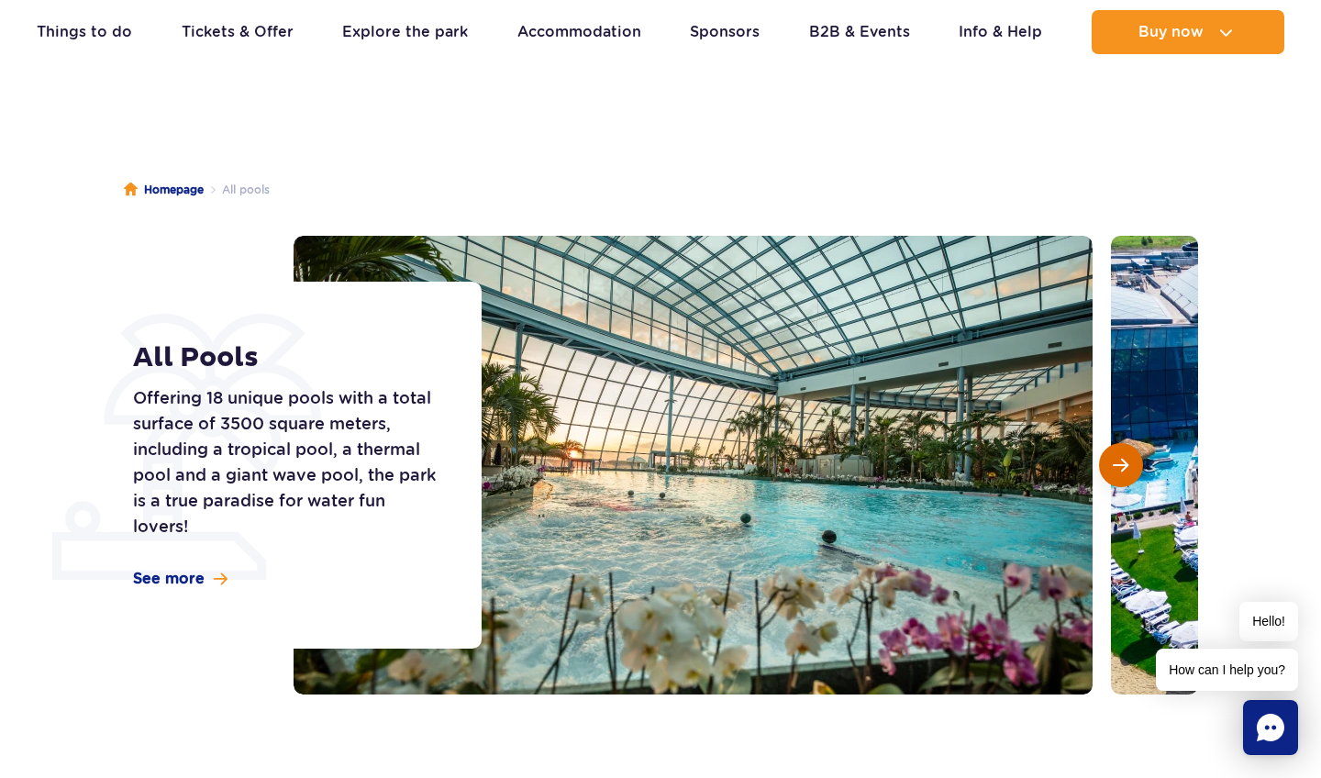
click at [1117, 473] on button "Next slide" at bounding box center [1121, 465] width 44 height 44
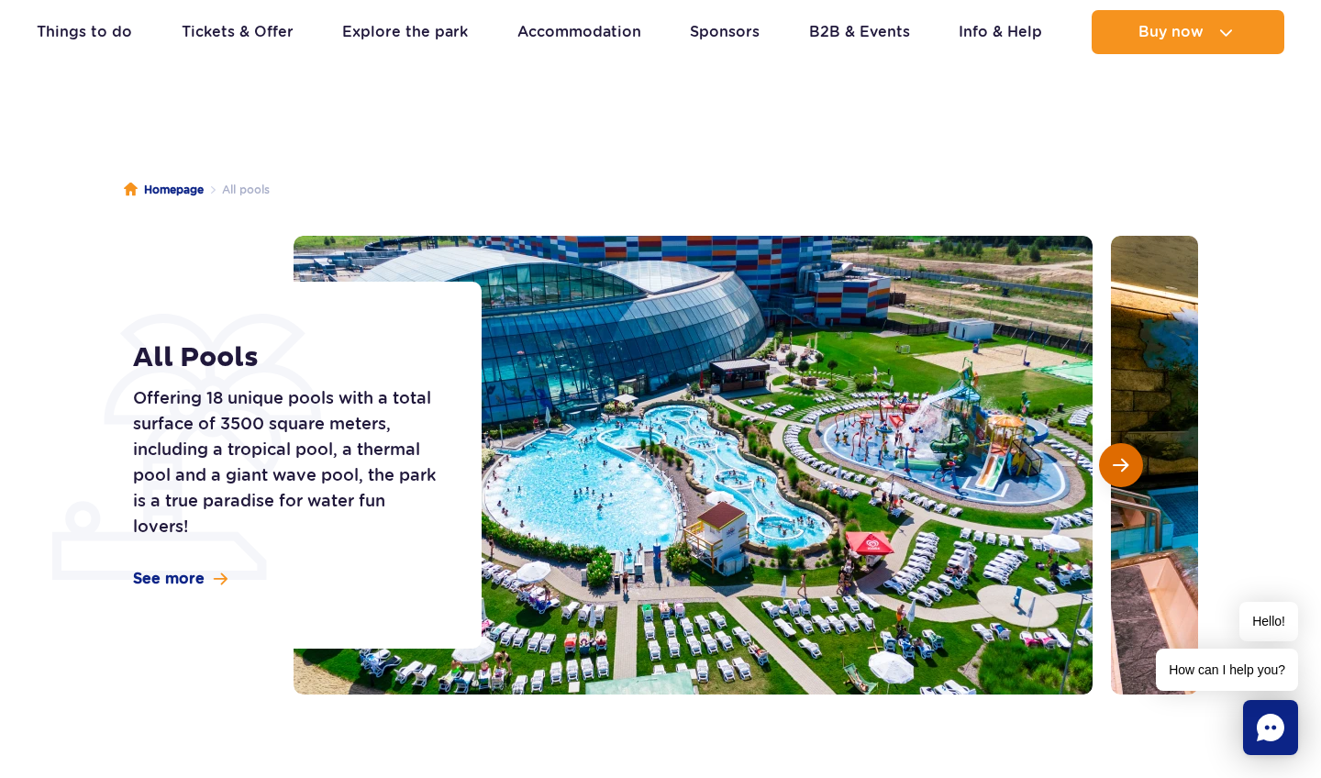
click at [1117, 473] on button "Next slide" at bounding box center [1121, 465] width 44 height 44
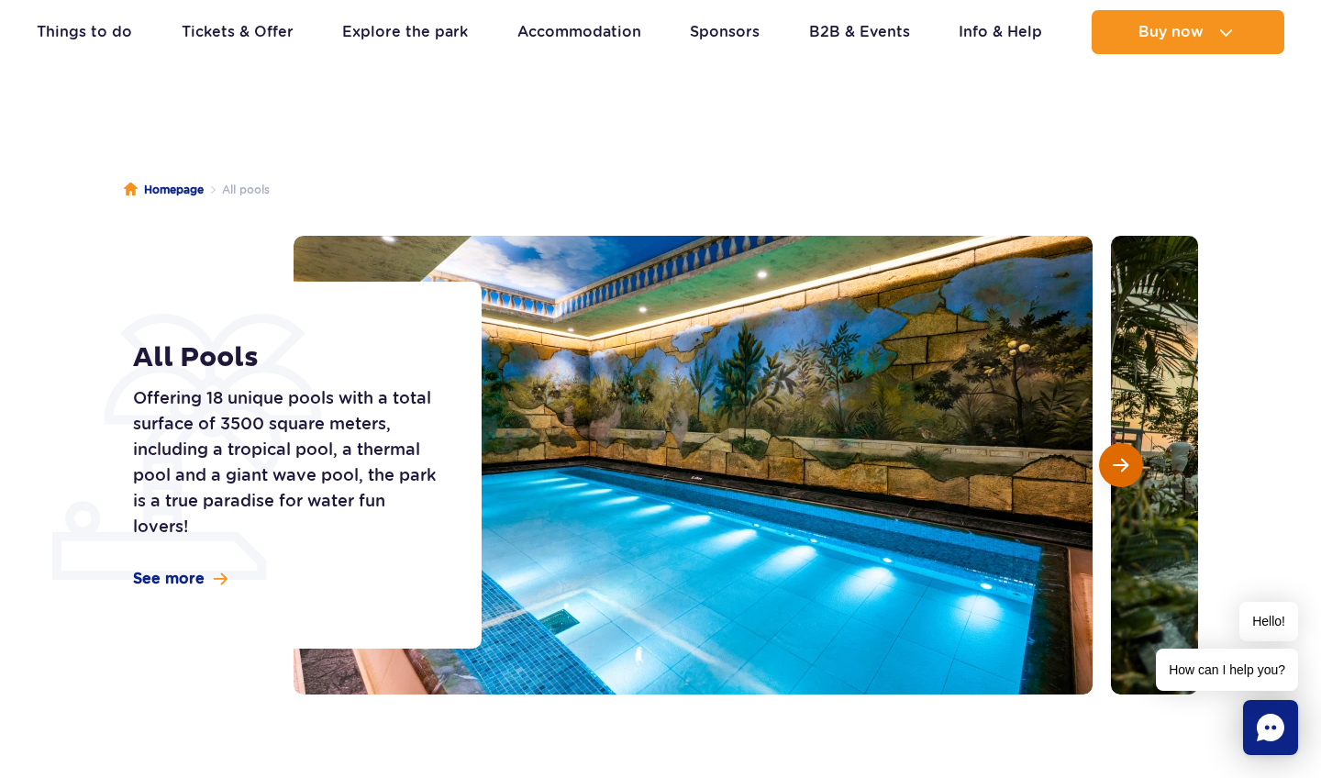
click at [1117, 473] on button "Next slide" at bounding box center [1121, 465] width 44 height 44
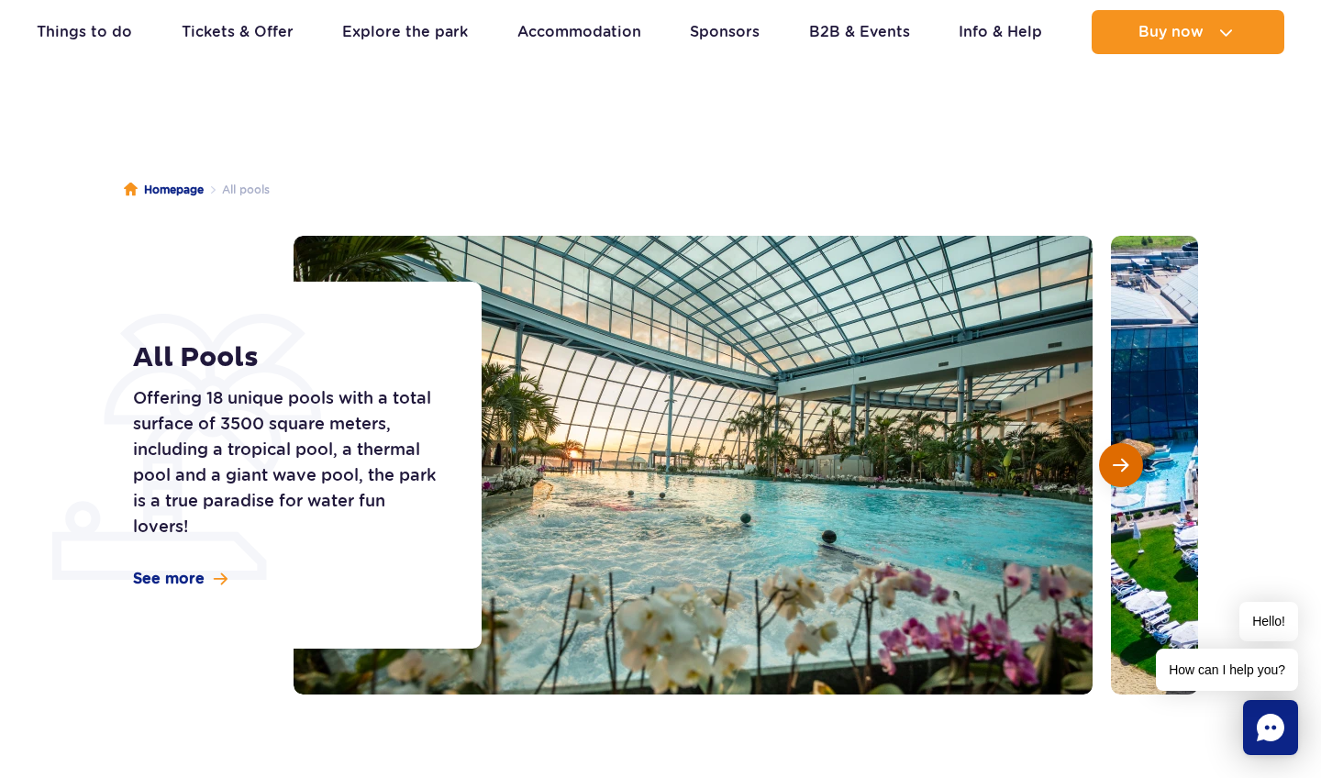
click at [1117, 473] on button "Next slide" at bounding box center [1121, 465] width 44 height 44
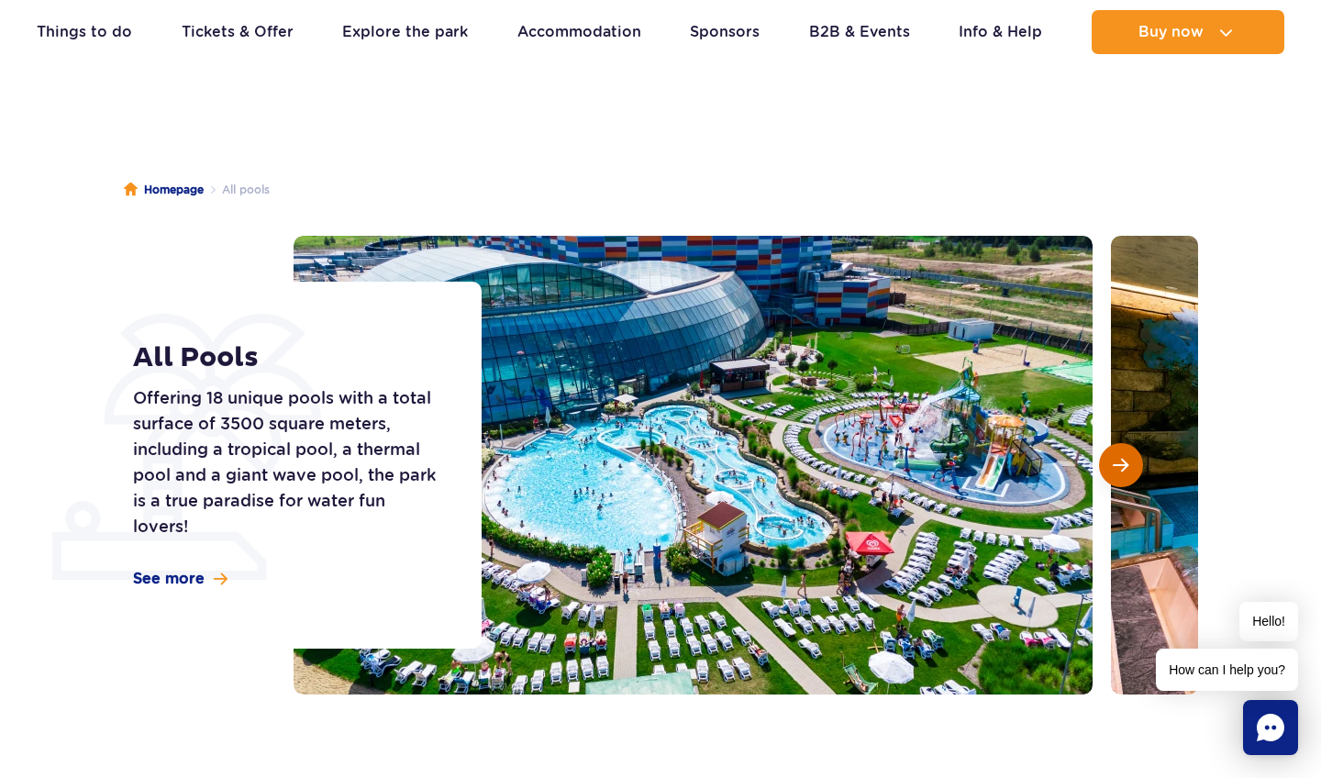
click at [1117, 473] on button "Next slide" at bounding box center [1121, 465] width 44 height 44
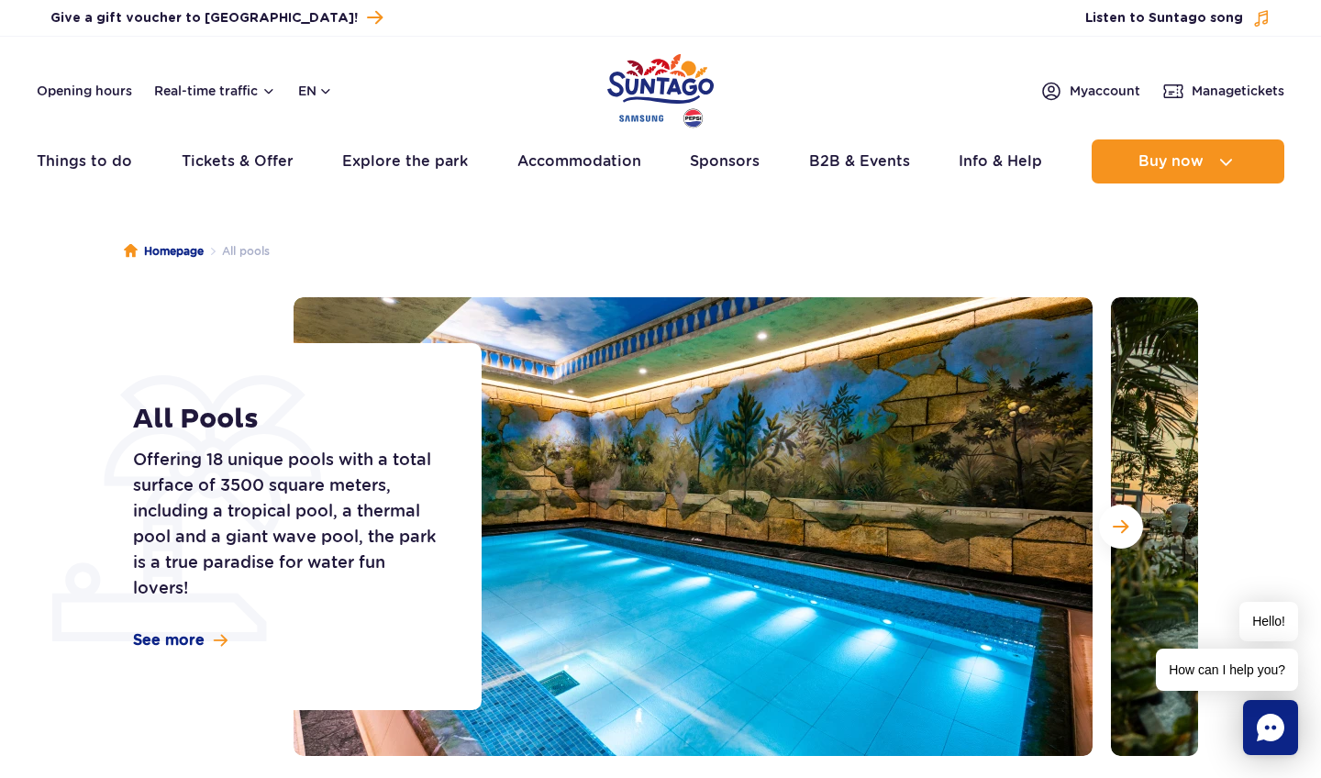
scroll to position [0, 0]
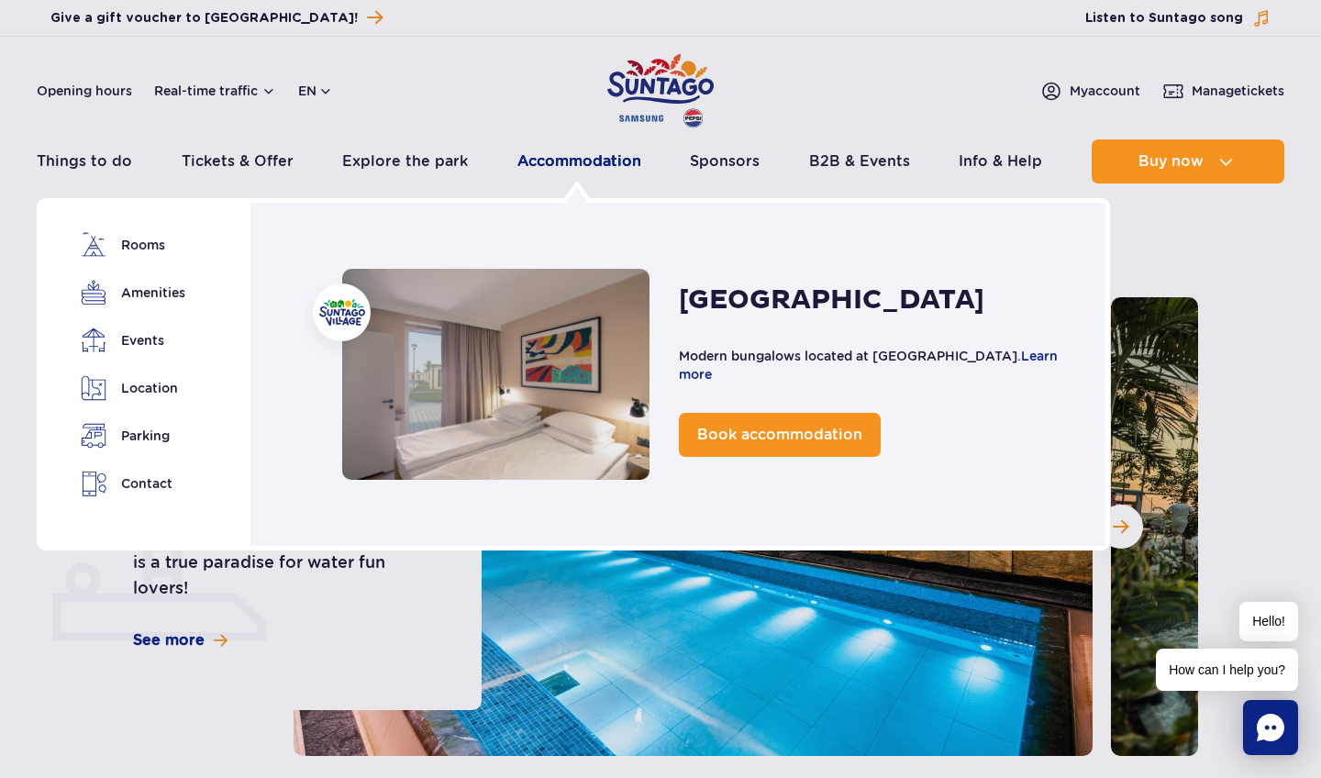
click at [547, 151] on link "Accommodation" at bounding box center [579, 161] width 124 height 44
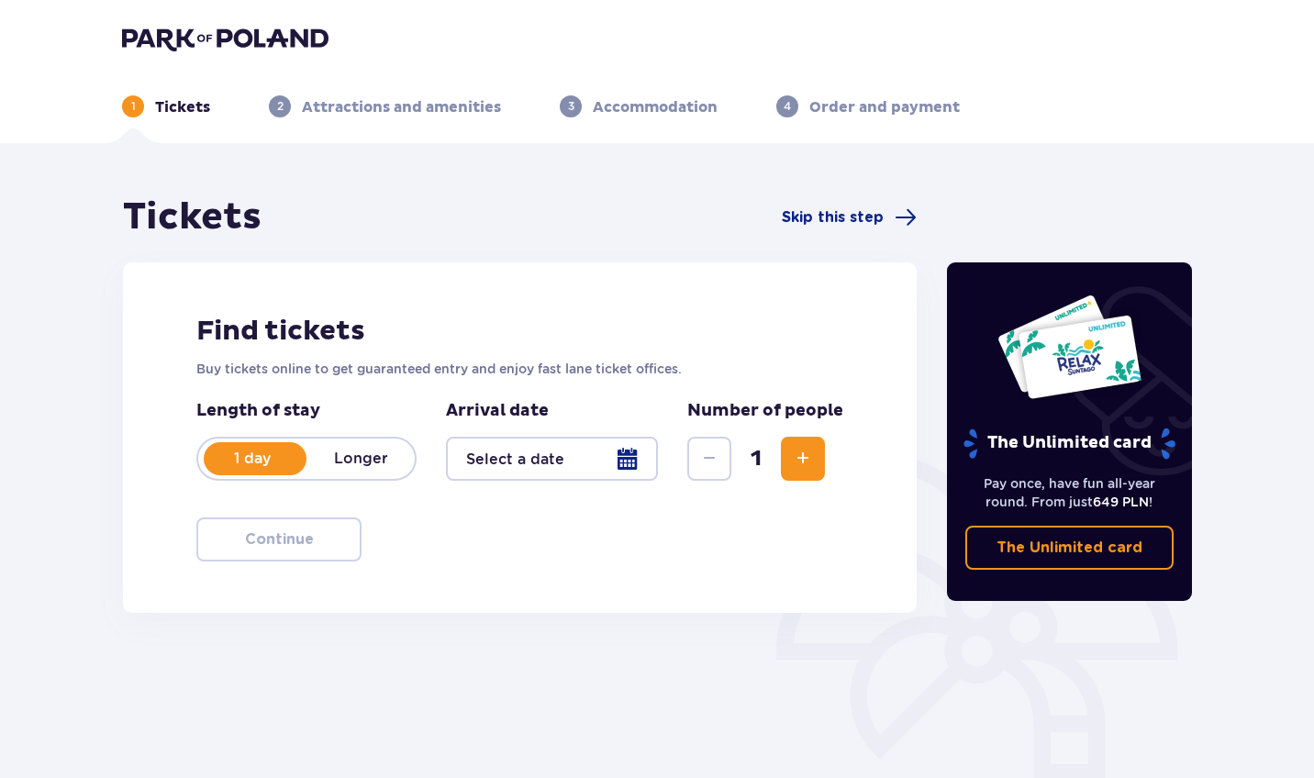
click at [639, 468] on div at bounding box center [552, 459] width 212 height 44
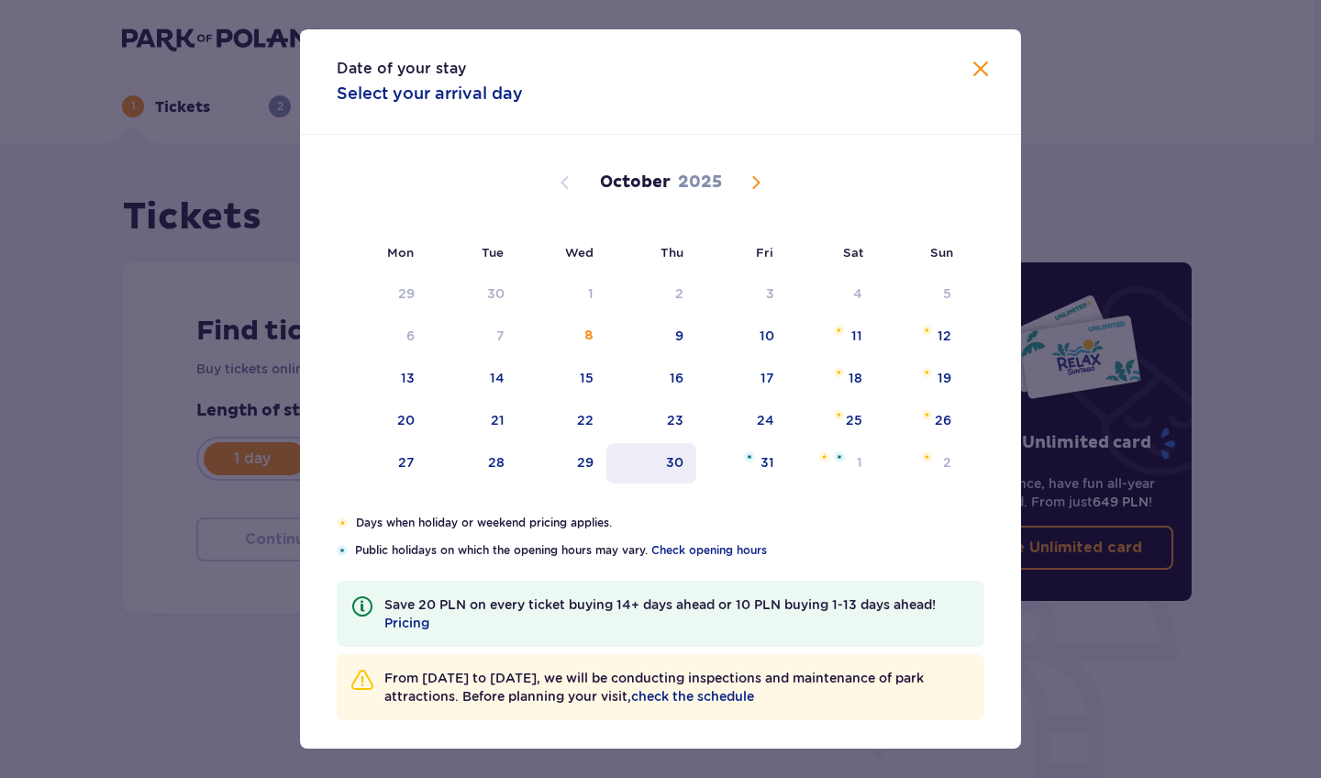
click at [693, 463] on div "30" at bounding box center [651, 463] width 91 height 40
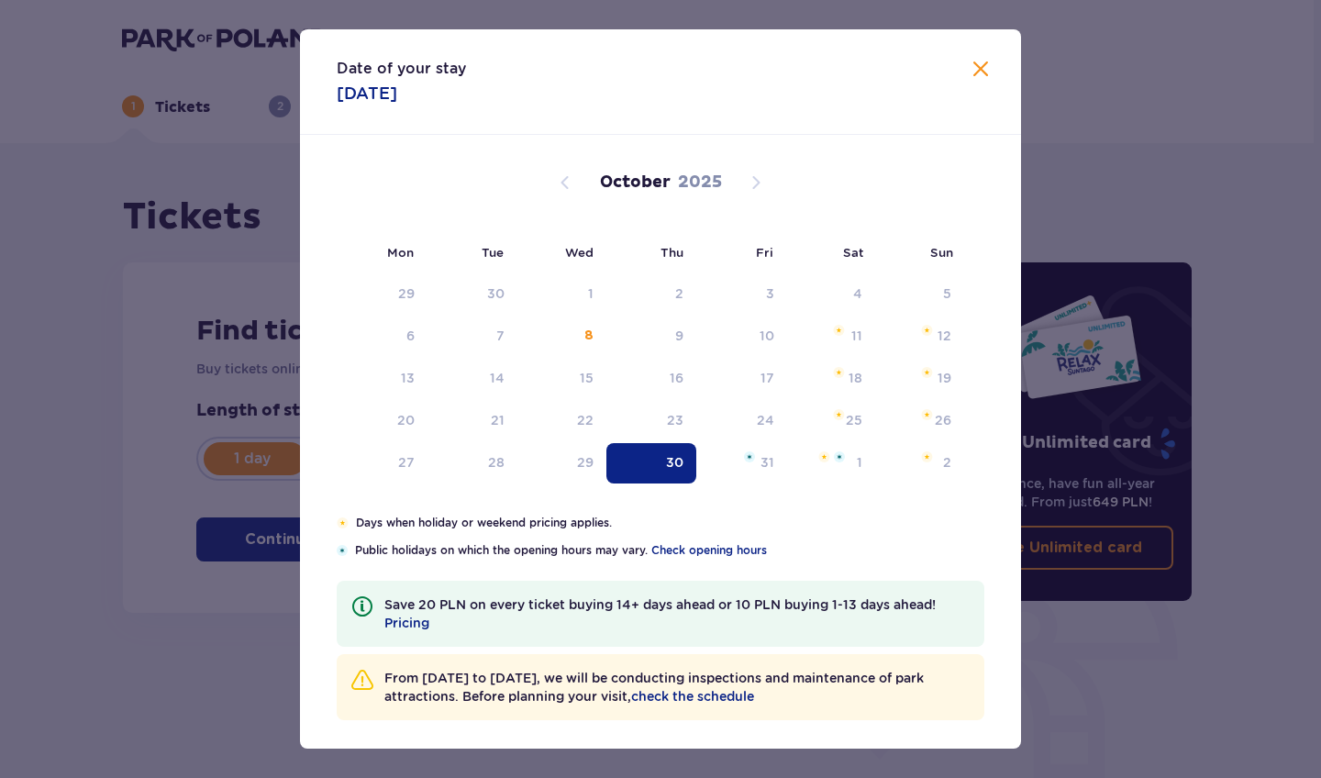
type input "[DATE]"
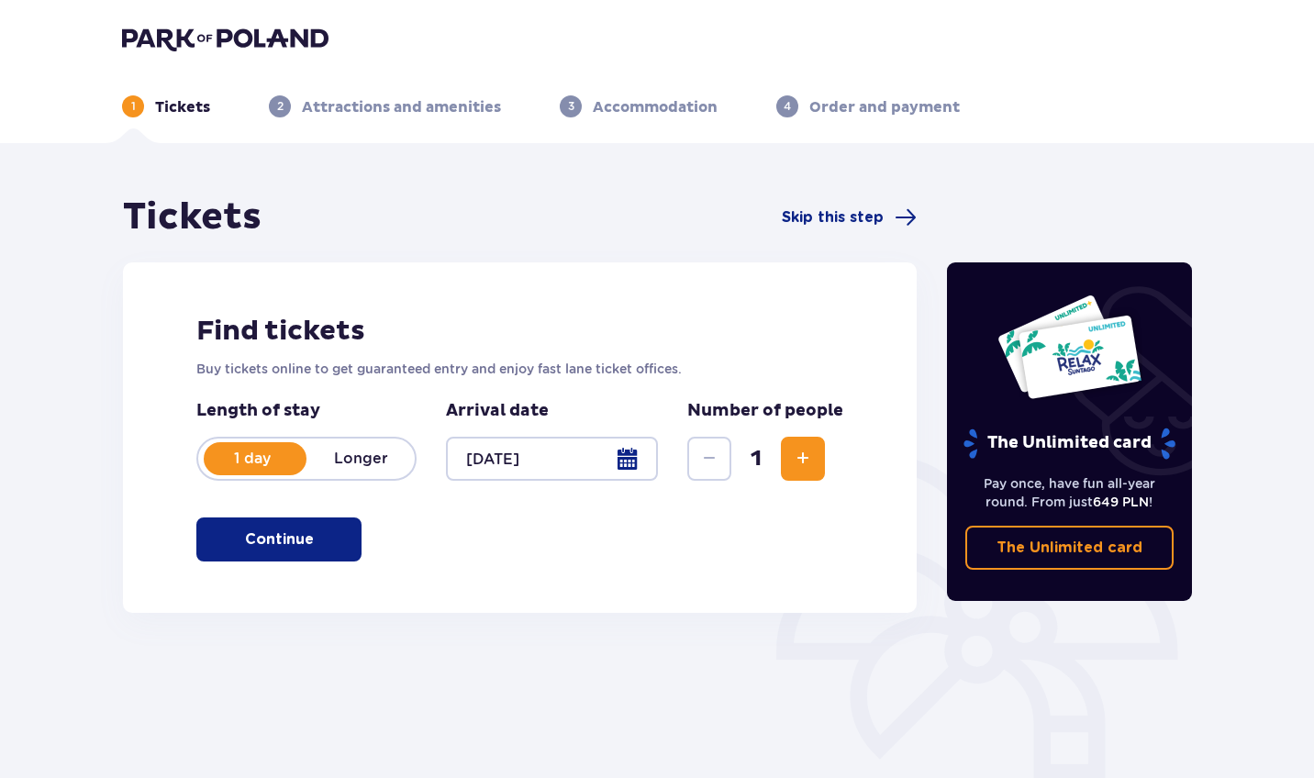
click at [793, 455] on span "Increase" at bounding box center [803, 459] width 22 height 22
click at [332, 551] on button "Continue" at bounding box center [278, 539] width 165 height 44
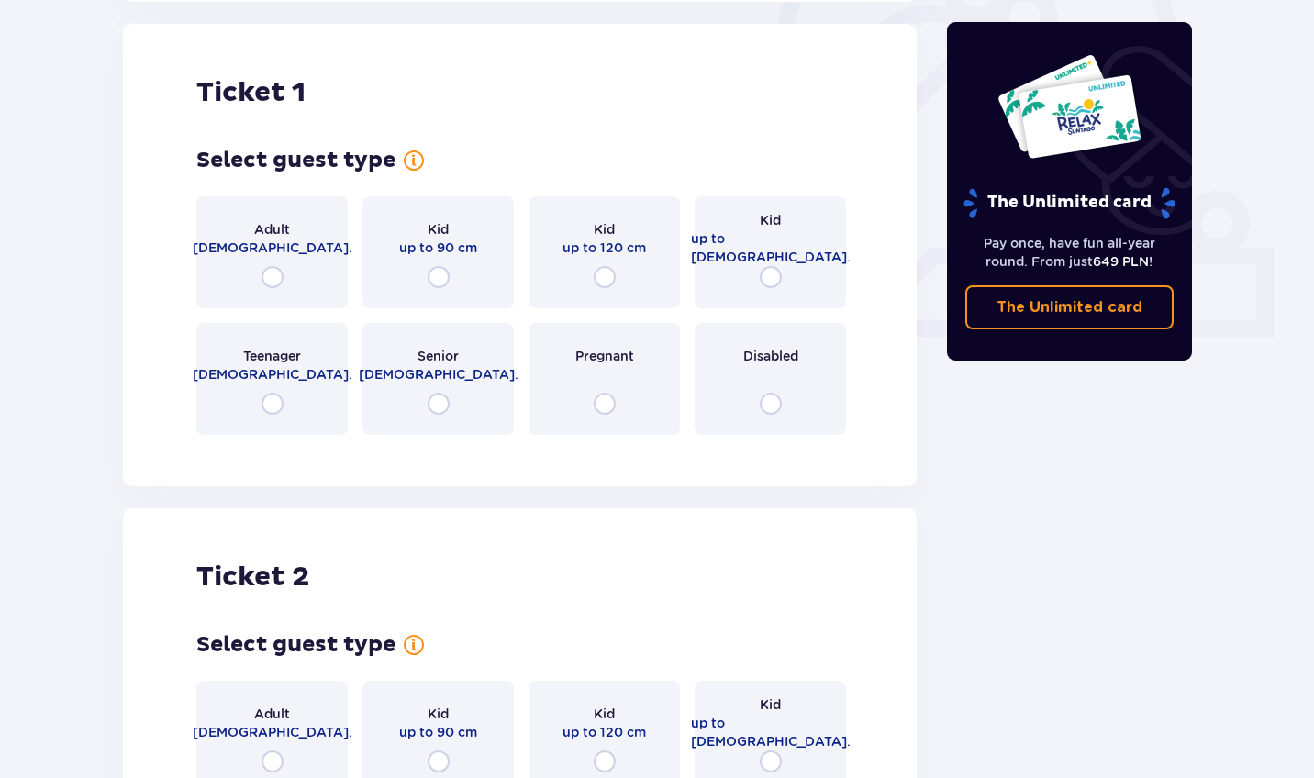
scroll to position [620, 0]
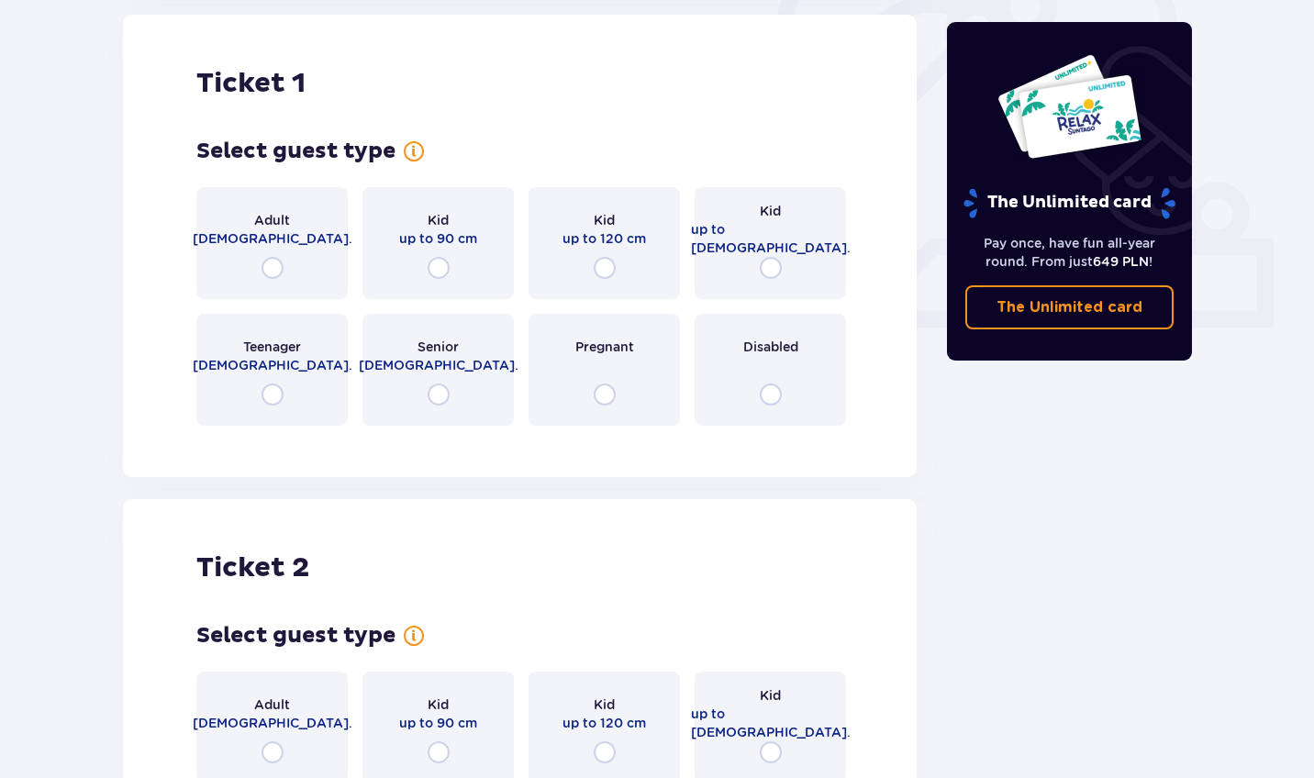
click at [291, 237] on span "18 - 65 y.o." at bounding box center [273, 238] width 160 height 18
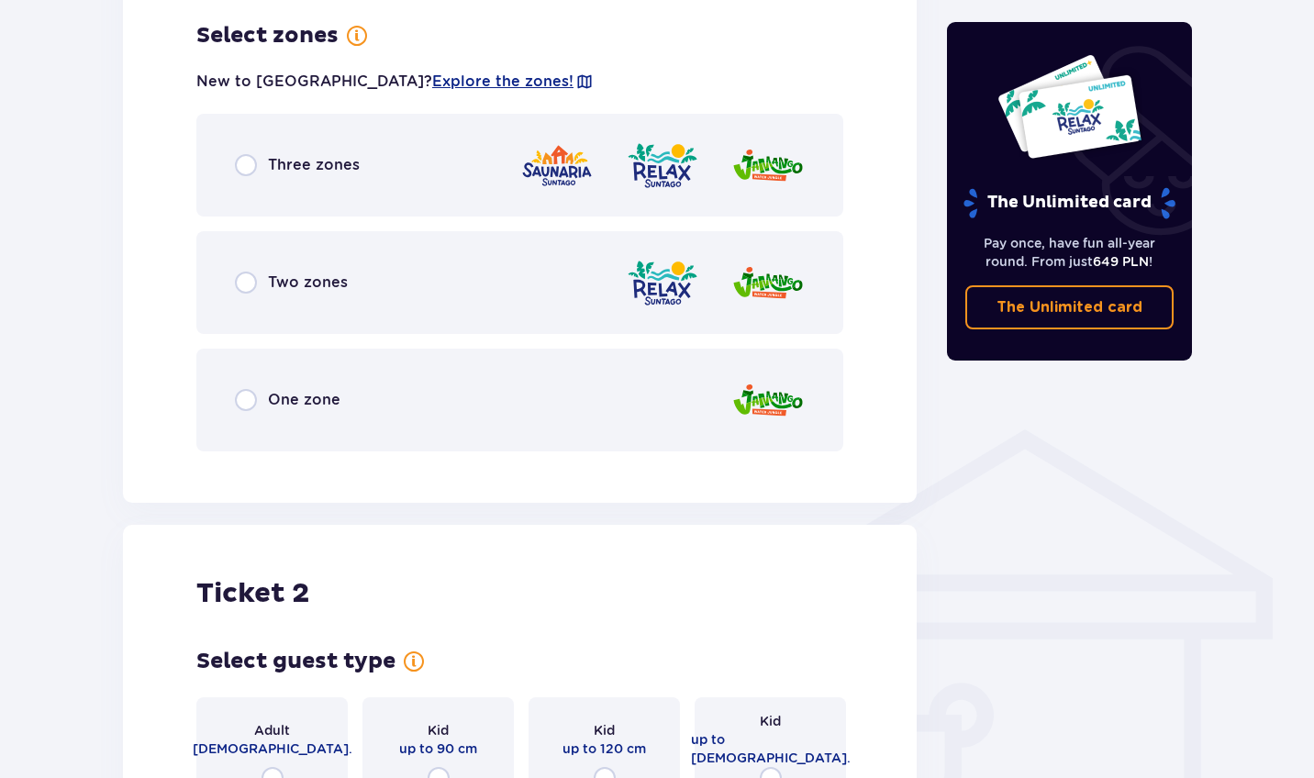
click at [242, 171] on input "radio" at bounding box center [246, 165] width 22 height 22
radio input "true"
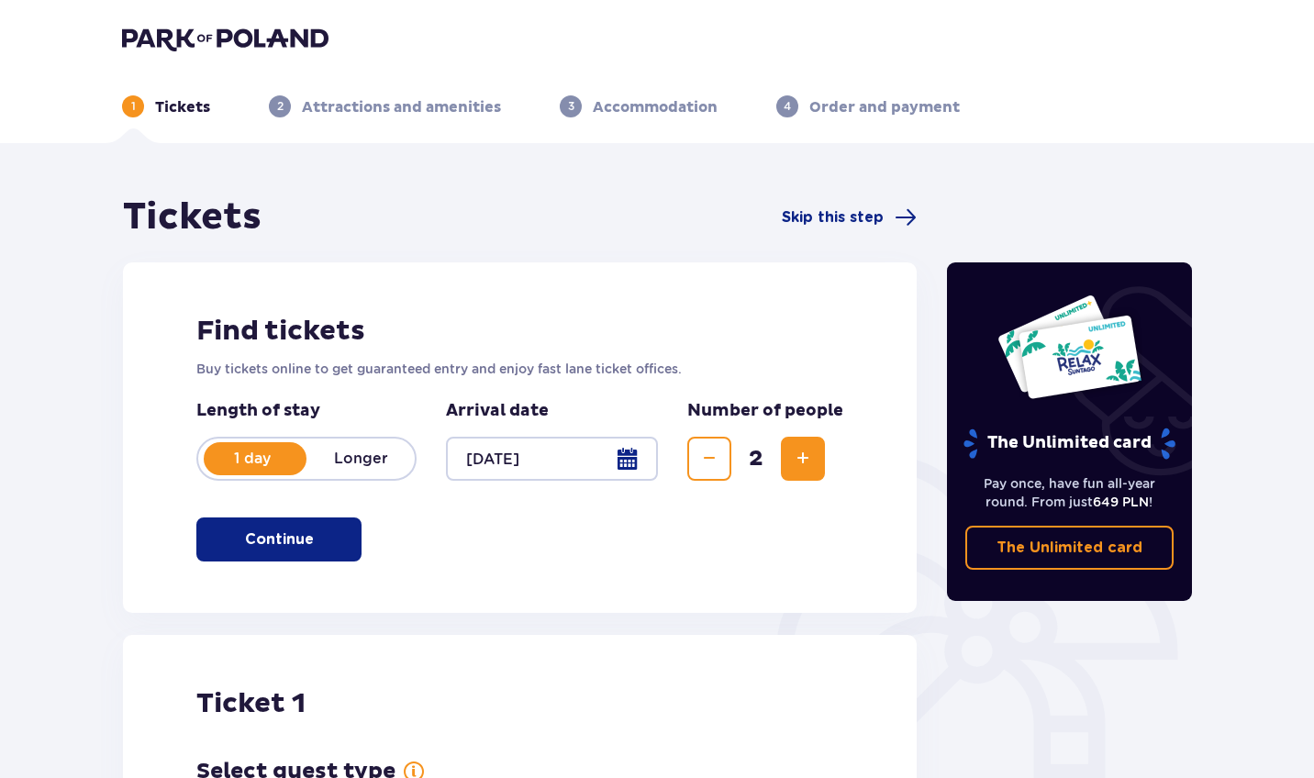
scroll to position [0, 0]
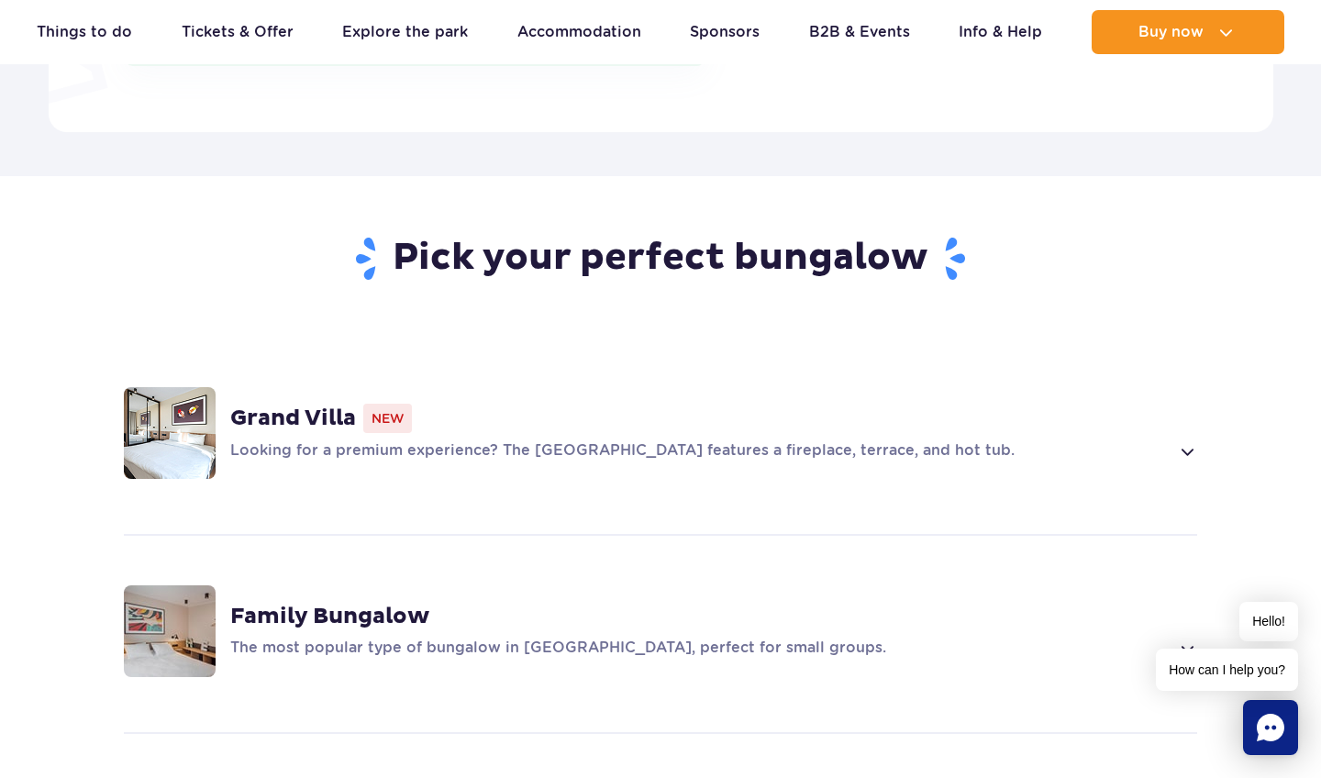
scroll to position [1234, 0]
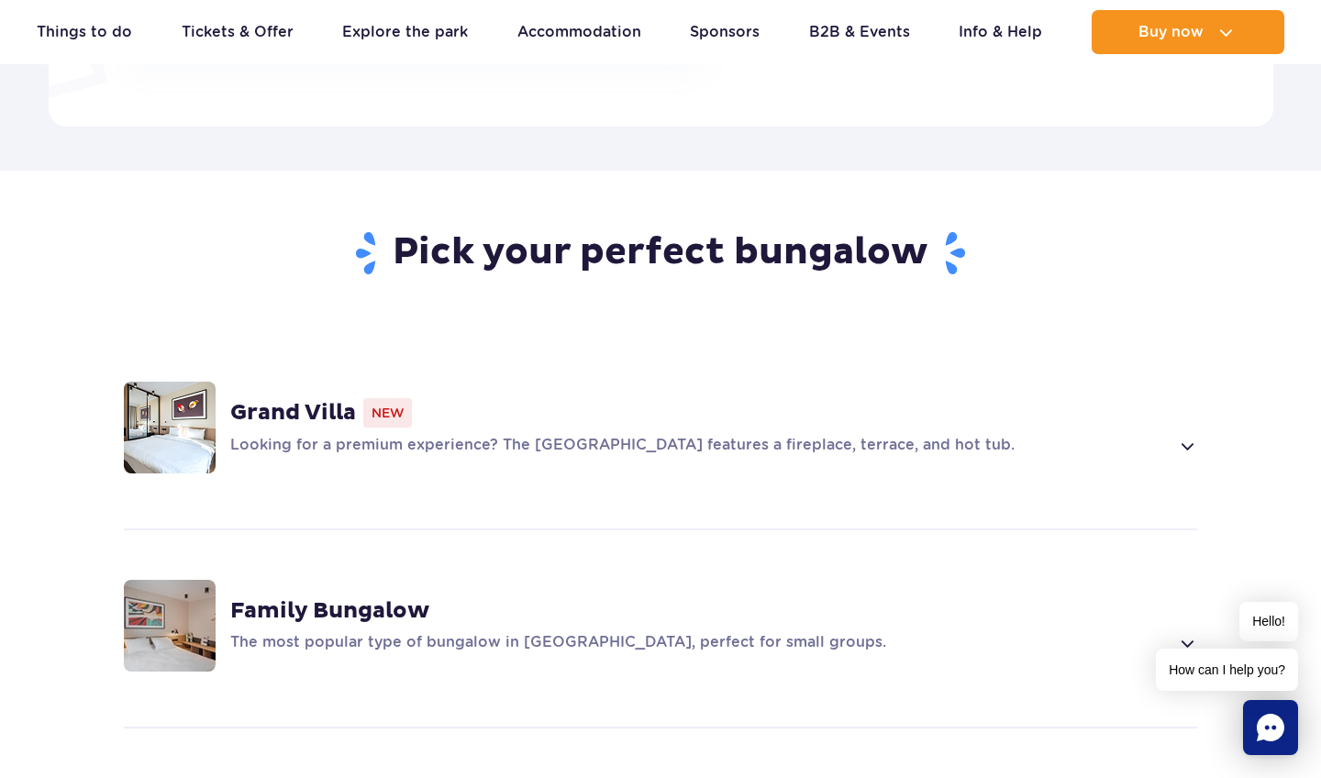
click at [1179, 435] on span at bounding box center [1186, 446] width 21 height 22
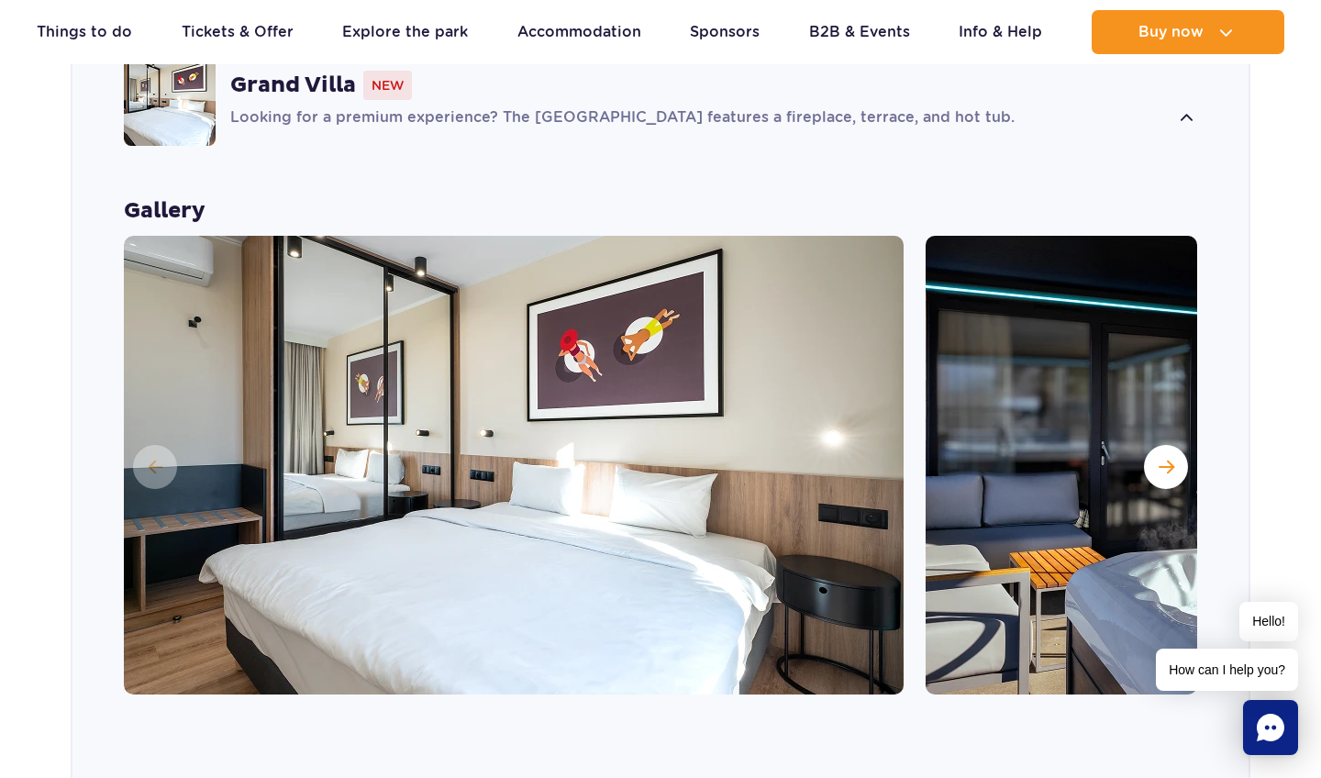
scroll to position [1569, 0]
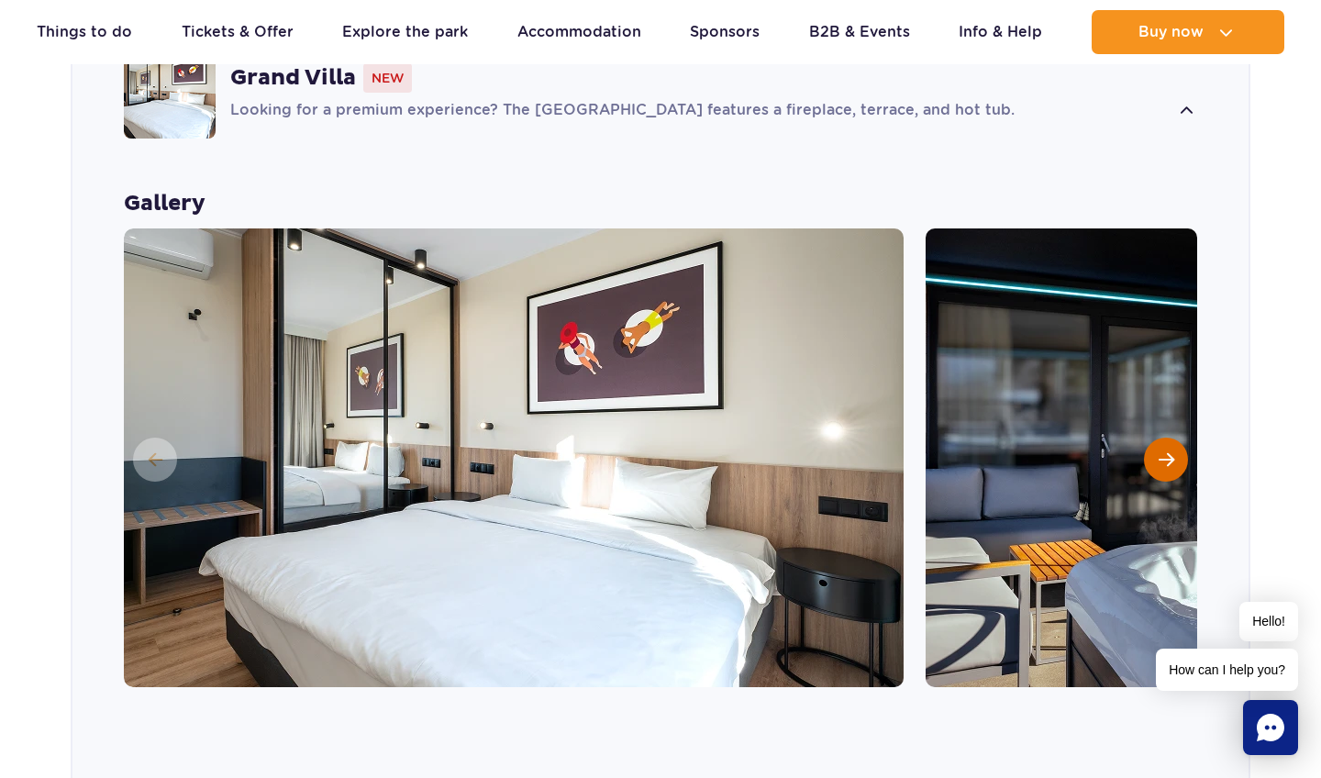
click at [1159, 451] on span "Next slide" at bounding box center [1167, 459] width 16 height 17
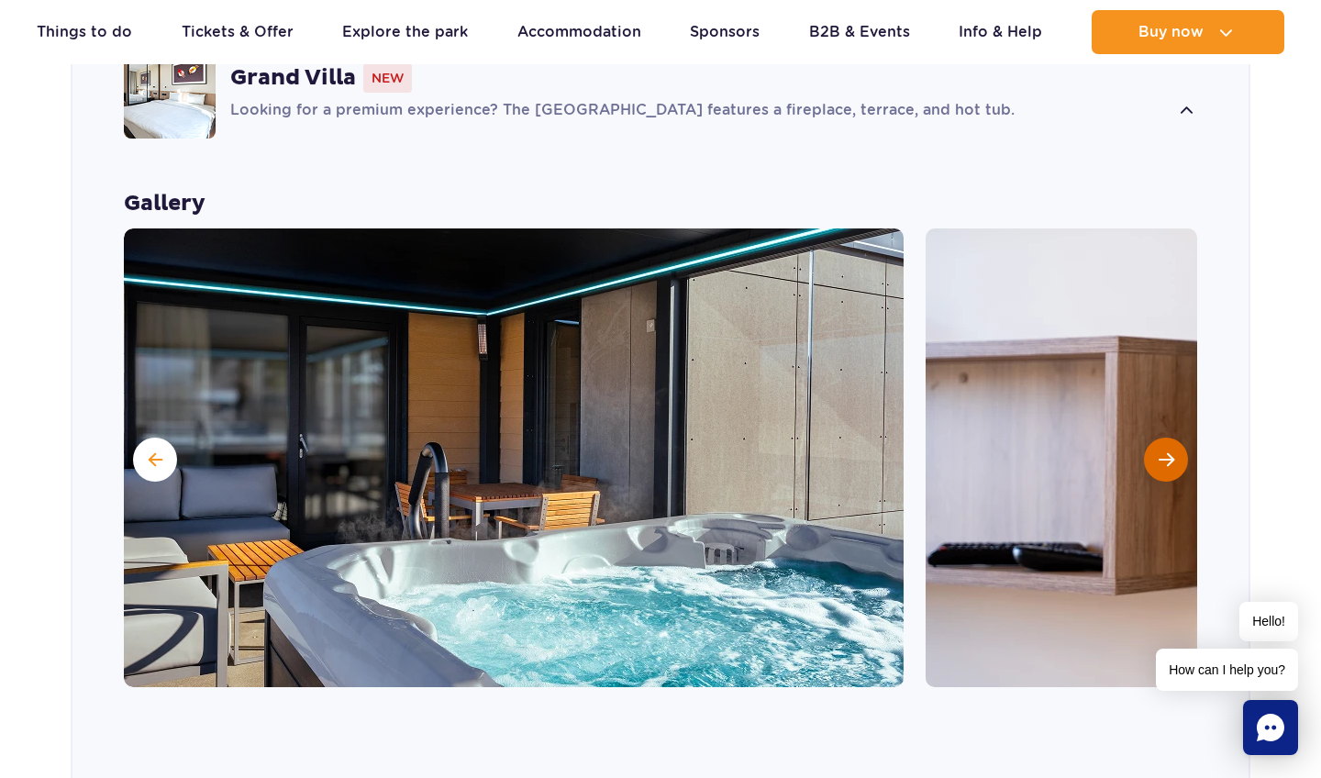
click at [1159, 451] on span "Next slide" at bounding box center [1167, 459] width 16 height 17
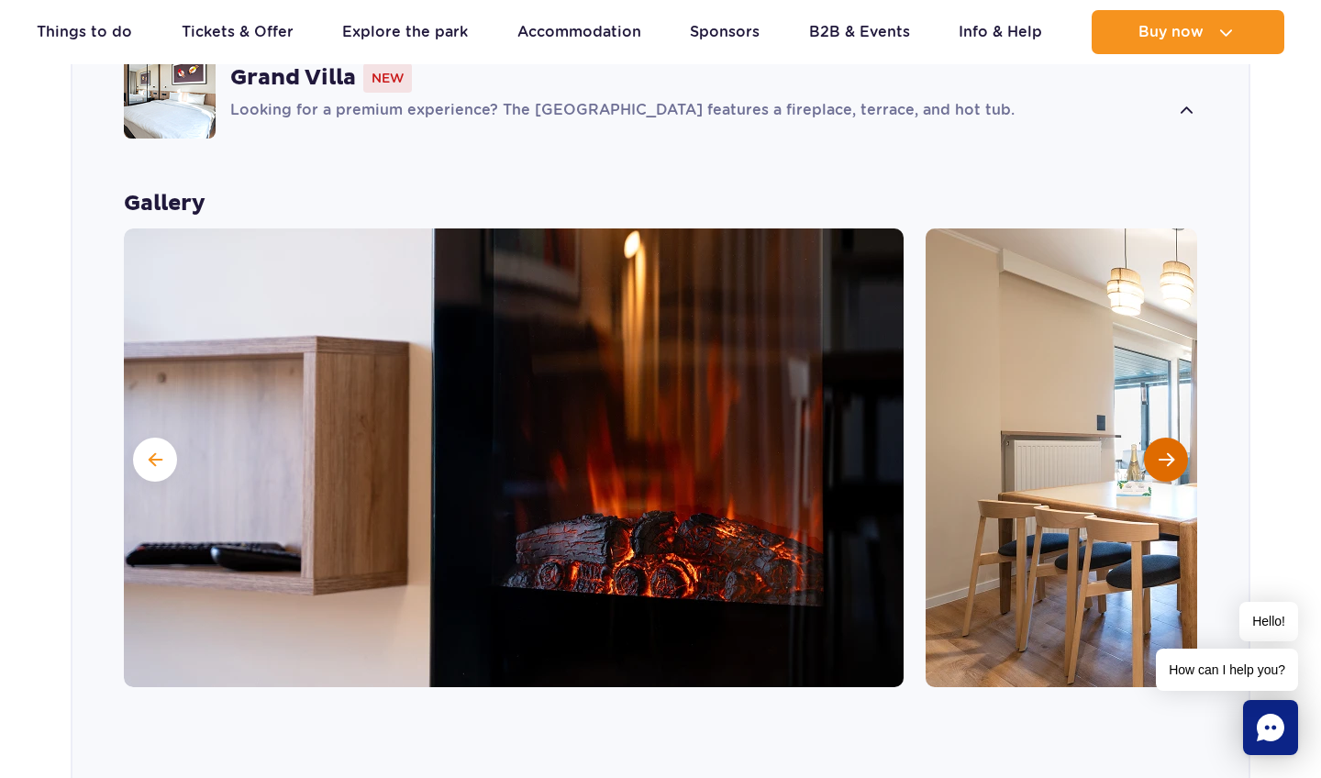
click at [1159, 451] on span "Next slide" at bounding box center [1167, 459] width 16 height 17
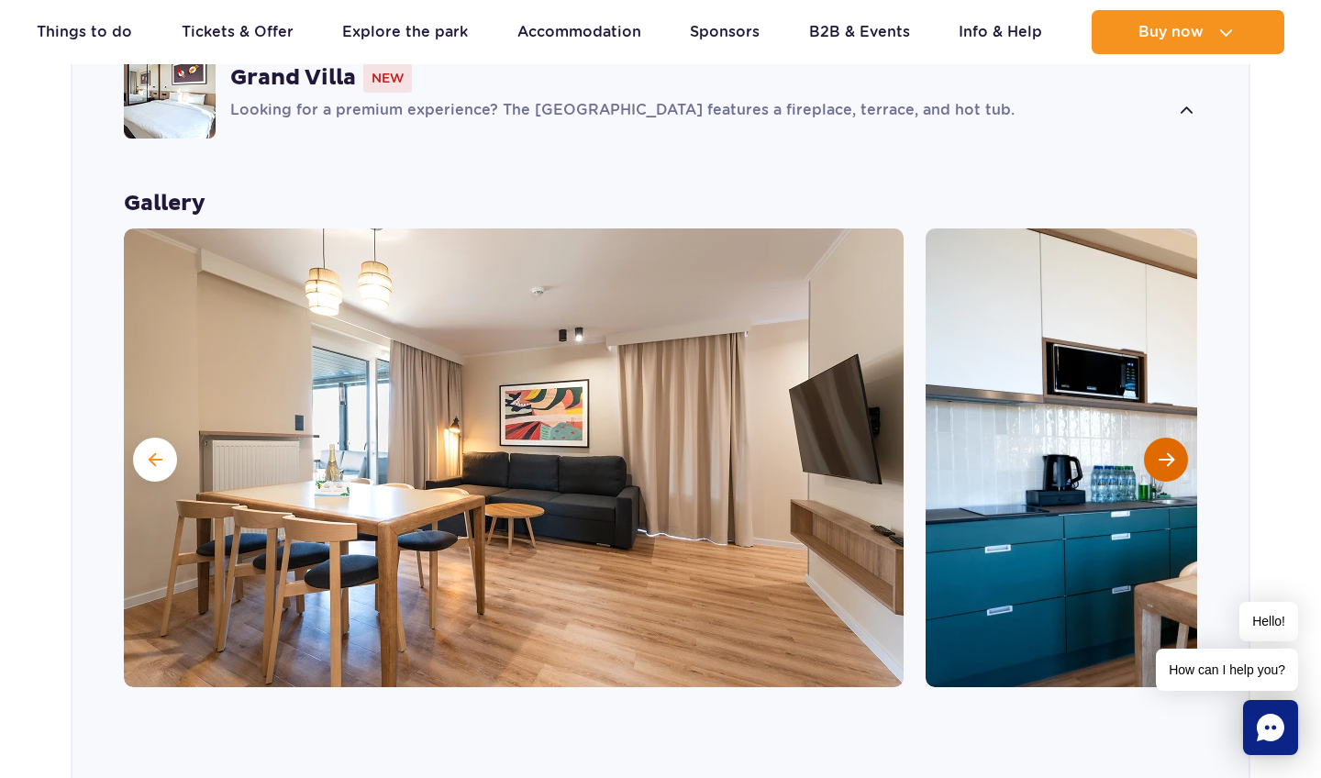
click at [1159, 451] on span "Next slide" at bounding box center [1167, 459] width 16 height 17
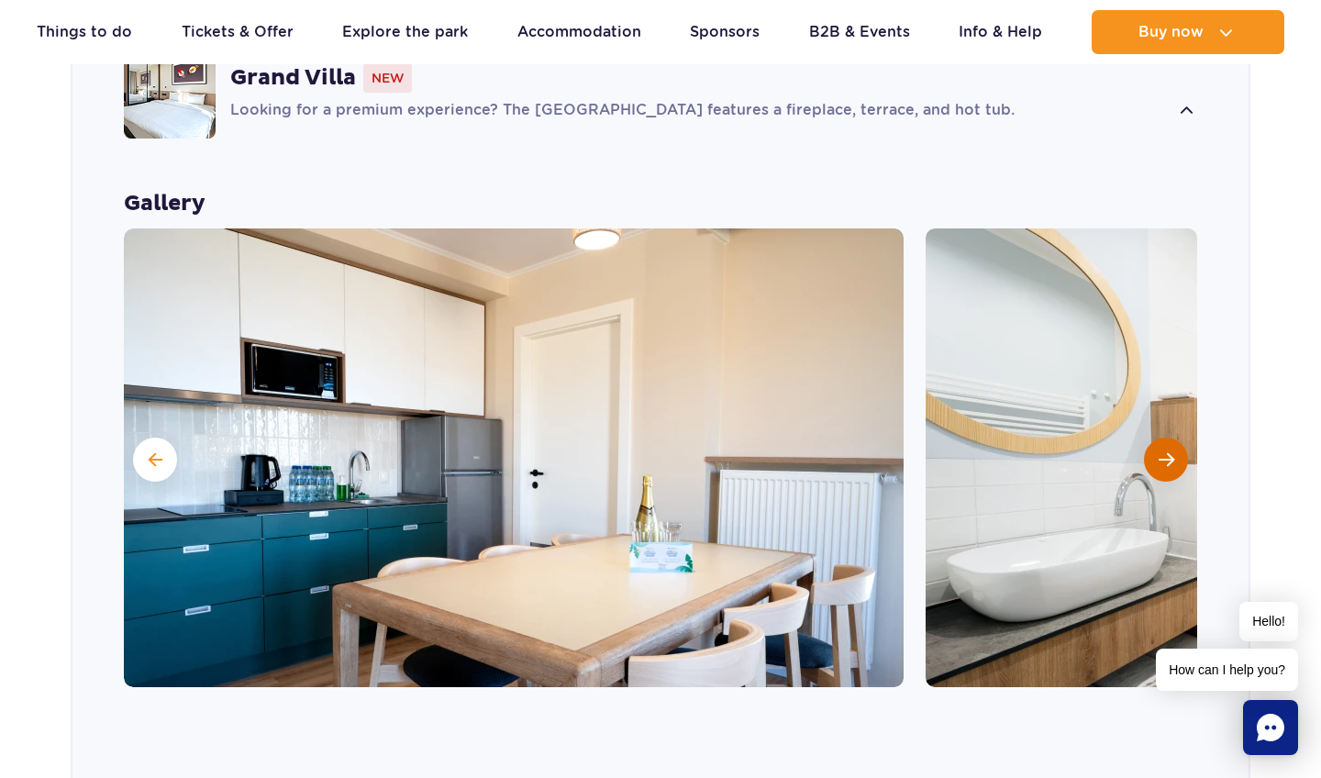
click at [1159, 451] on span "Next slide" at bounding box center [1167, 459] width 16 height 17
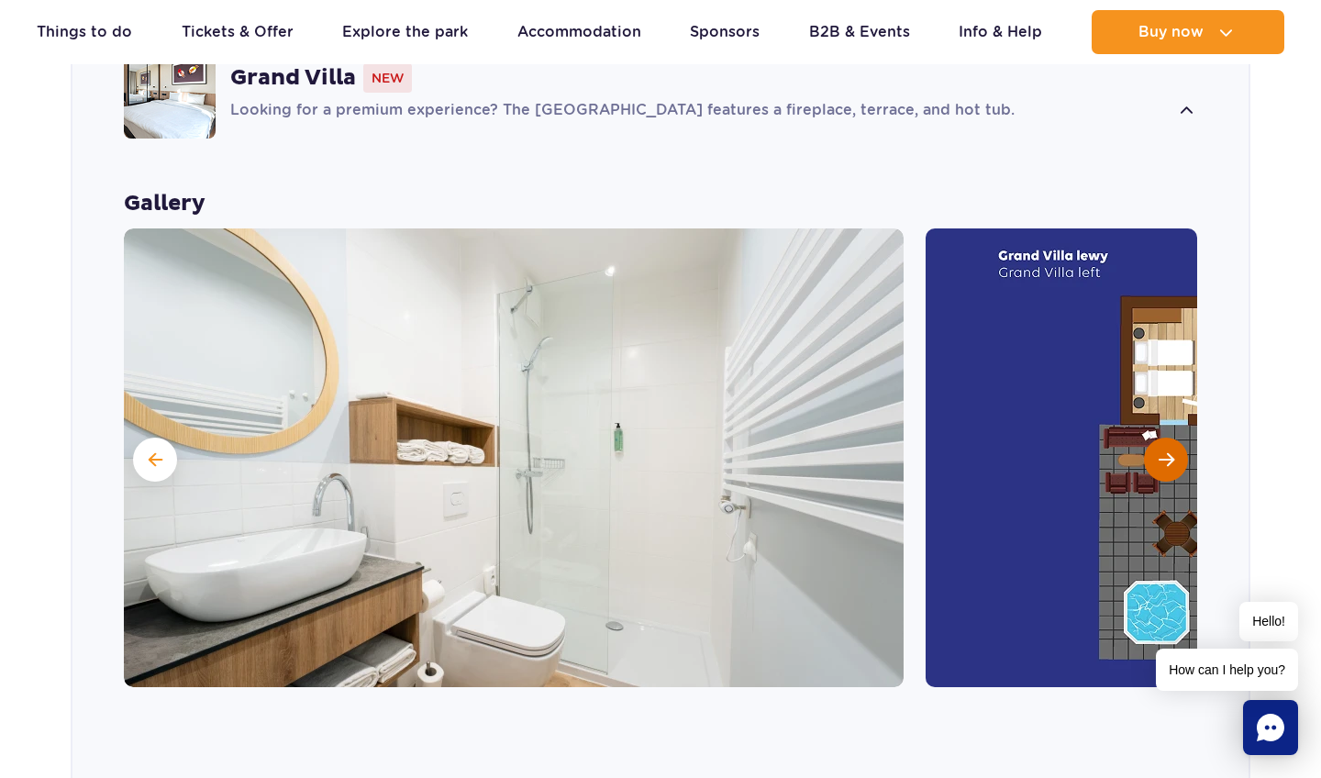
click at [1159, 451] on span "Next slide" at bounding box center [1167, 459] width 16 height 17
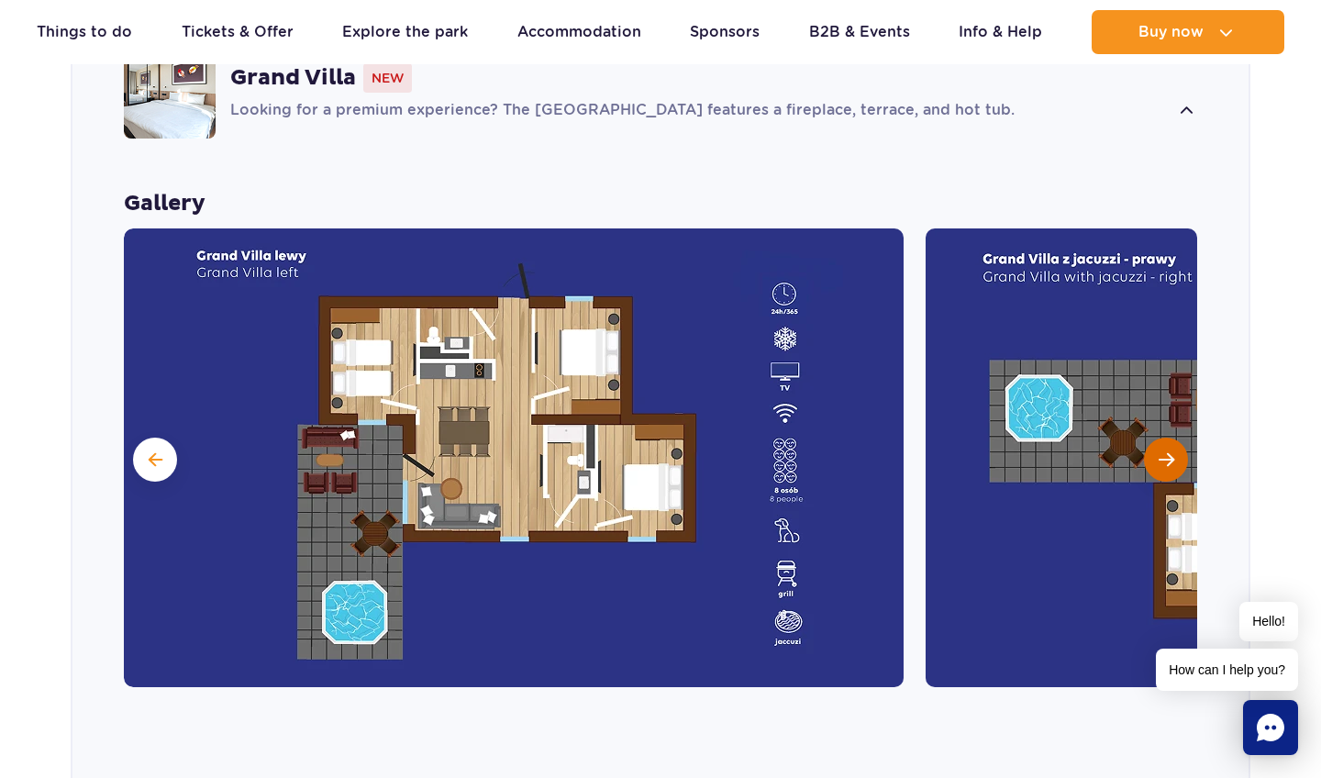
click at [1159, 451] on span "Next slide" at bounding box center [1167, 459] width 16 height 17
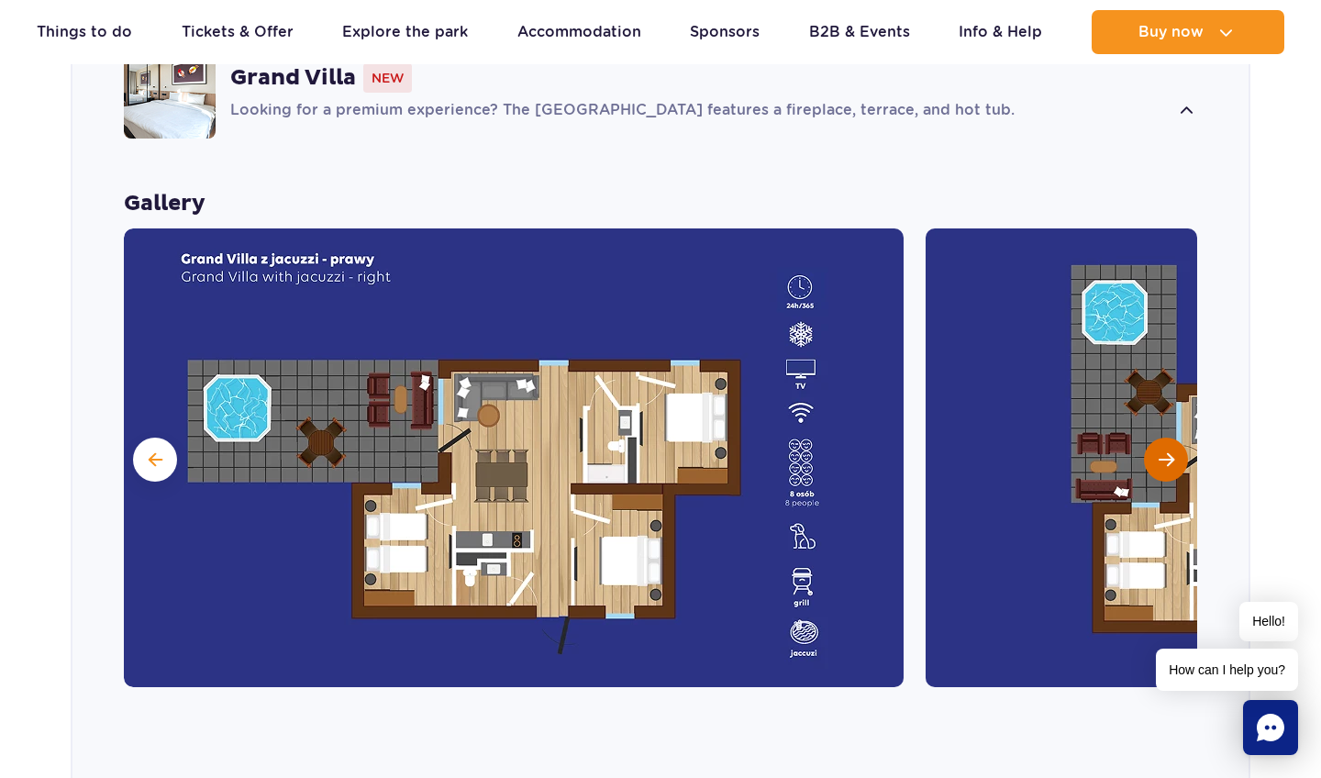
click at [1159, 451] on span "Next slide" at bounding box center [1167, 459] width 16 height 17
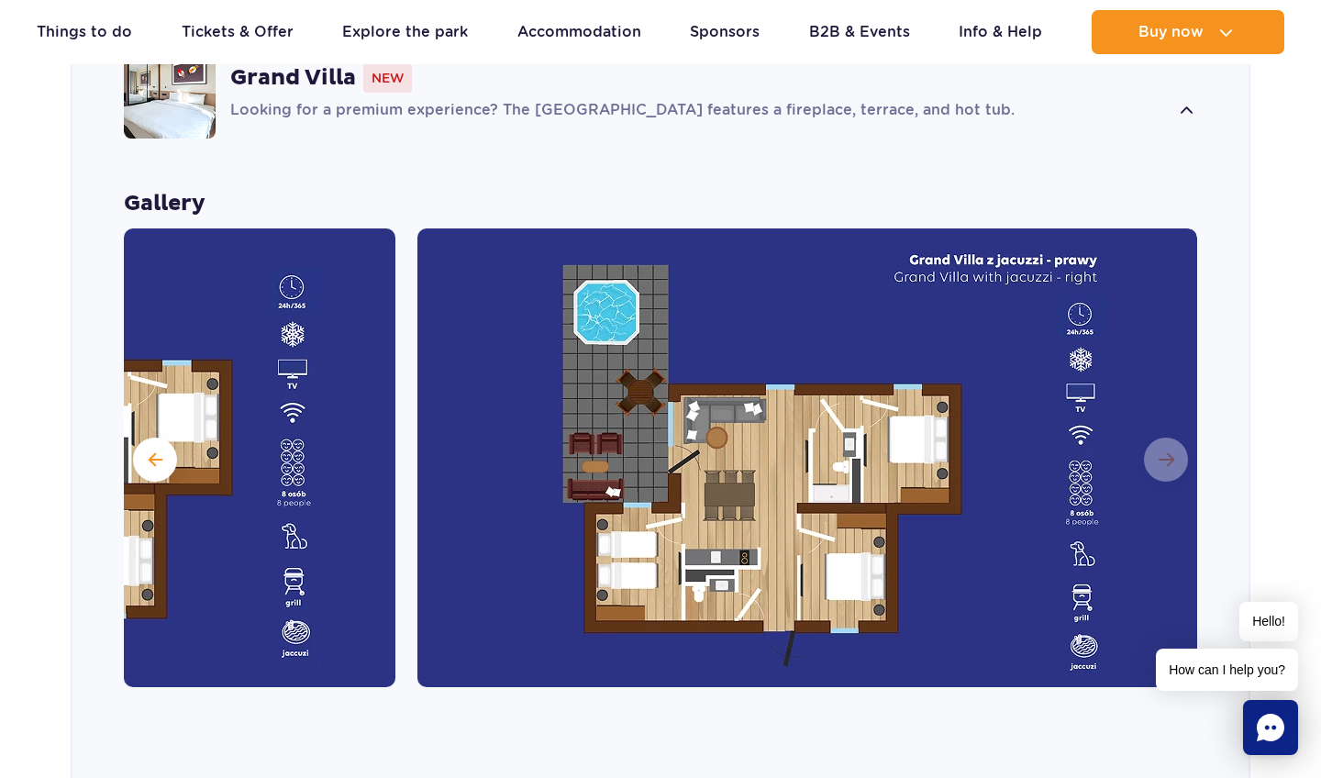
click at [1159, 427] on img at bounding box center [807, 457] width 780 height 459
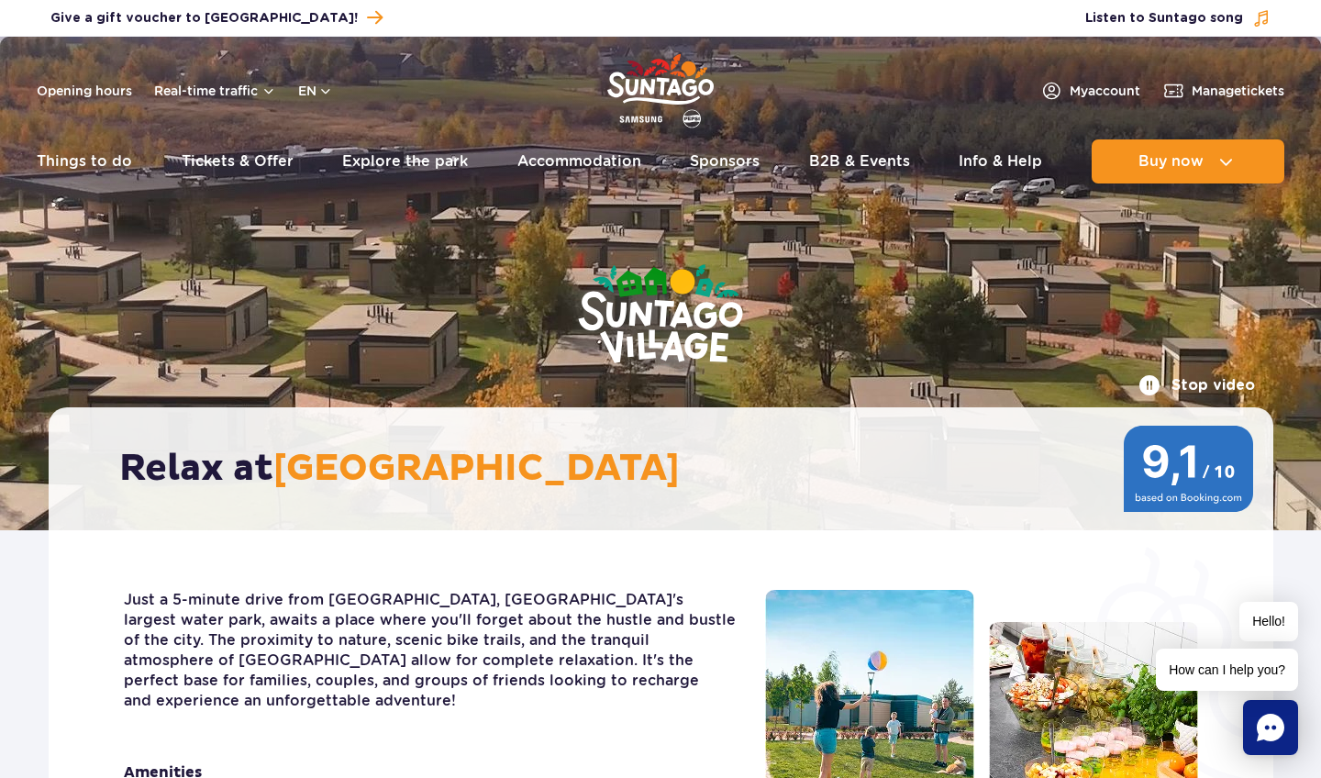
scroll to position [0, 0]
click at [777, 321] on img at bounding box center [661, 316] width 312 height 246
click at [803, 344] on img at bounding box center [661, 316] width 312 height 246
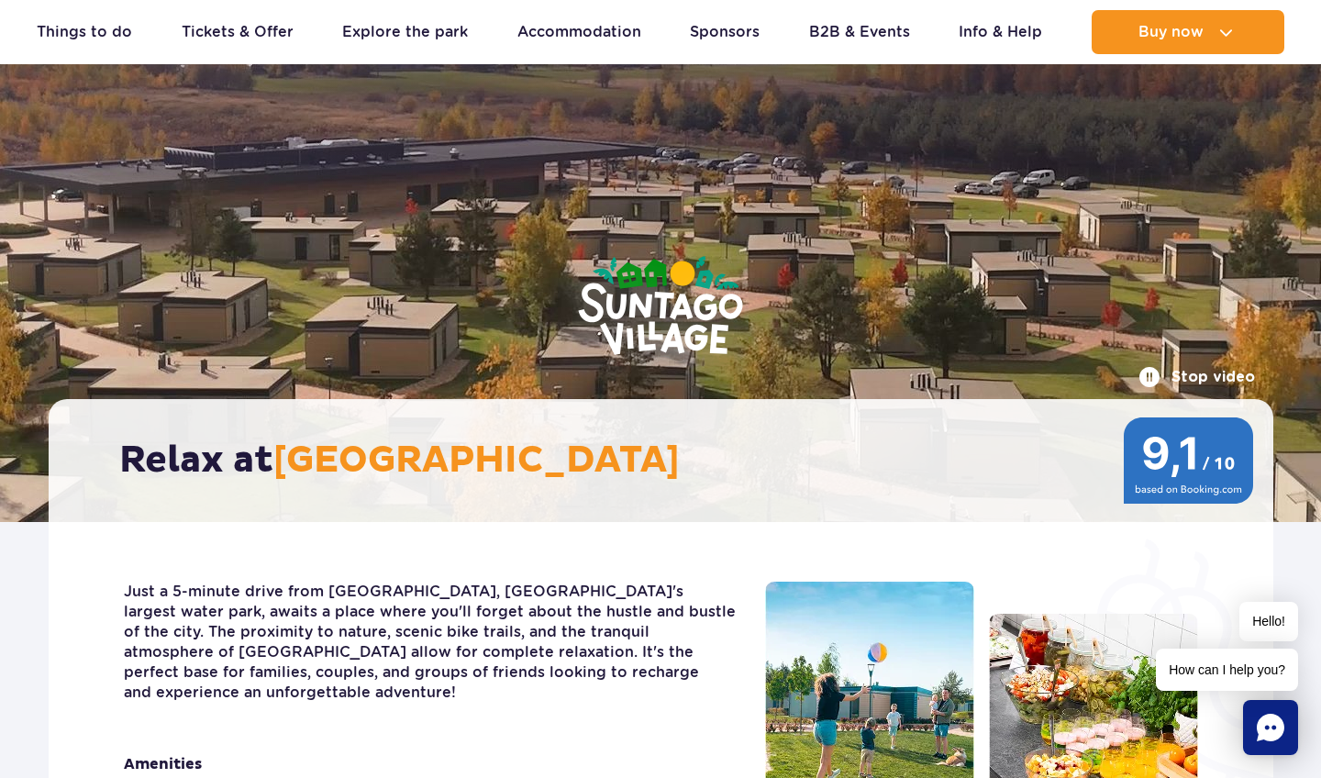
scroll to position [6, 0]
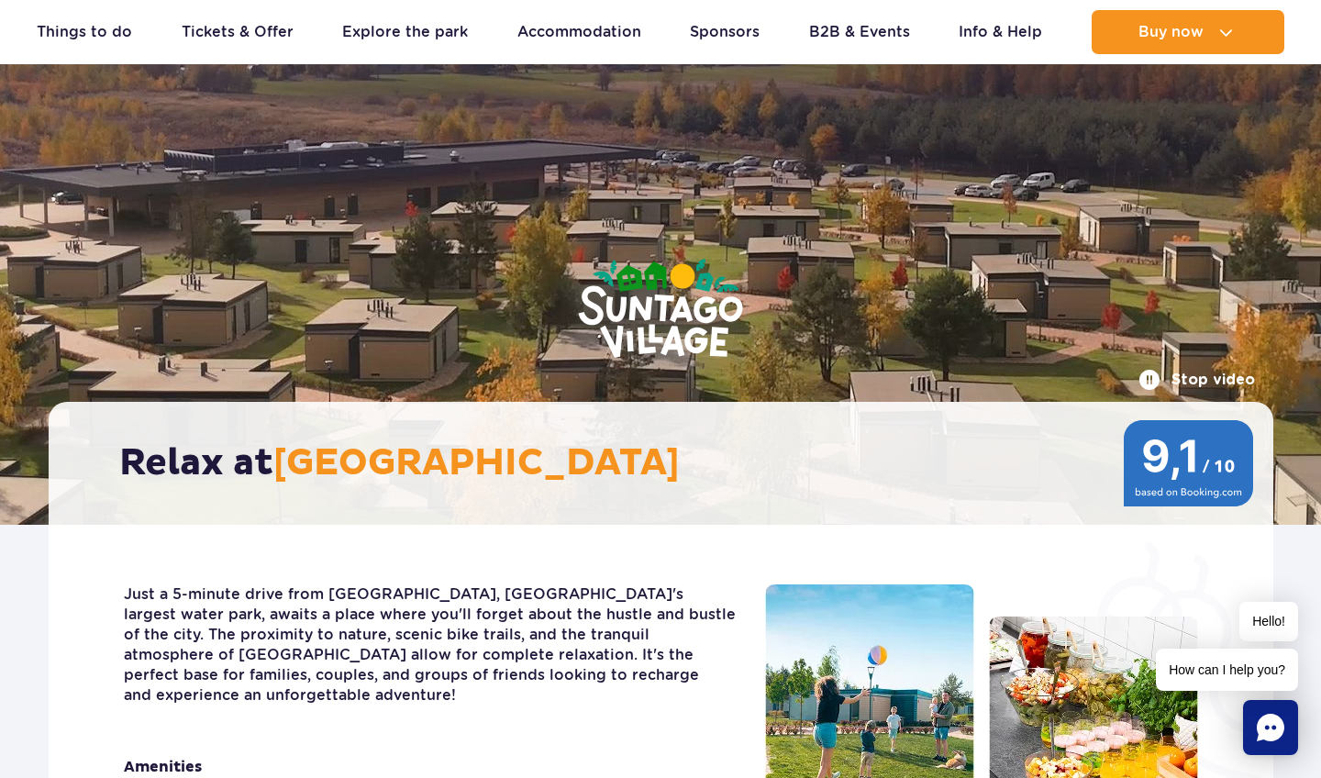
click at [1193, 375] on button "Stop video" at bounding box center [1196, 380] width 116 height 22
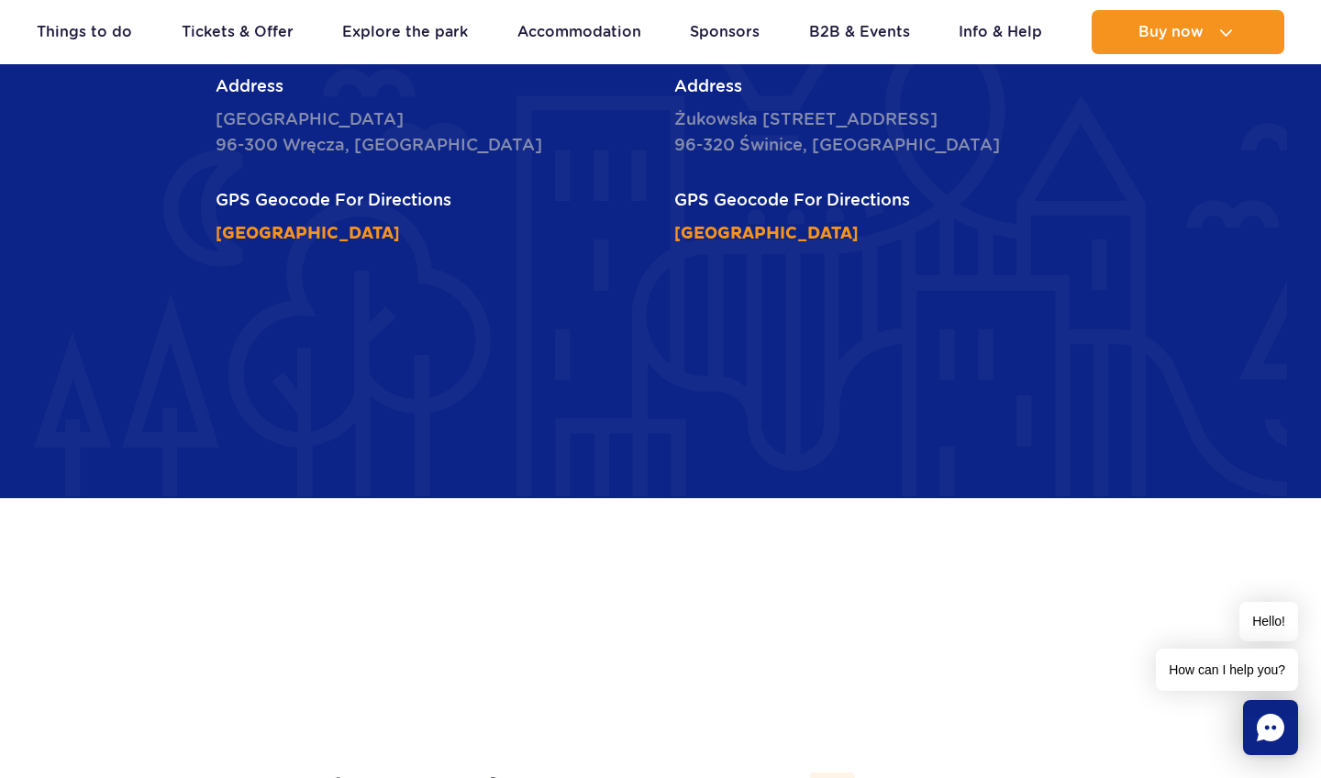
scroll to position [5670, 0]
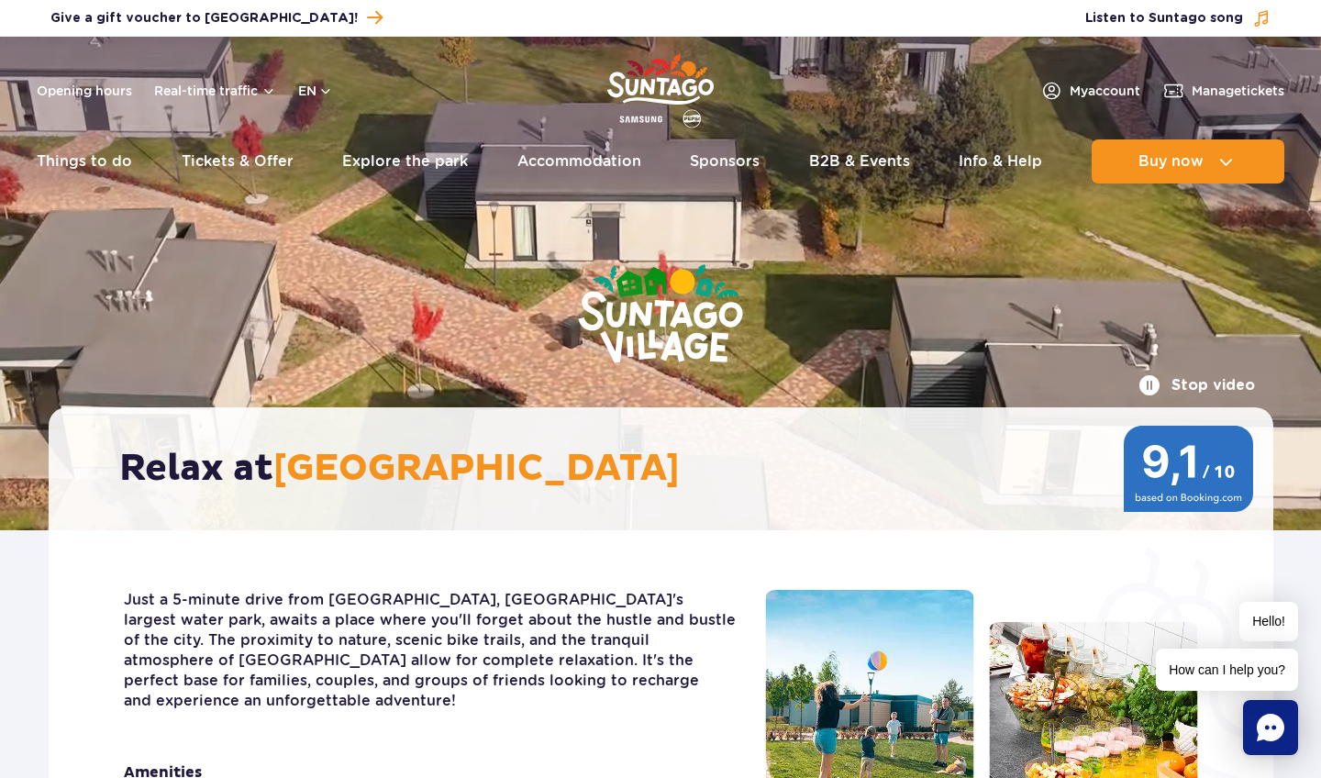
click at [1149, 472] on img at bounding box center [1188, 469] width 133 height 86
